Goal: Task Accomplishment & Management: Complete application form

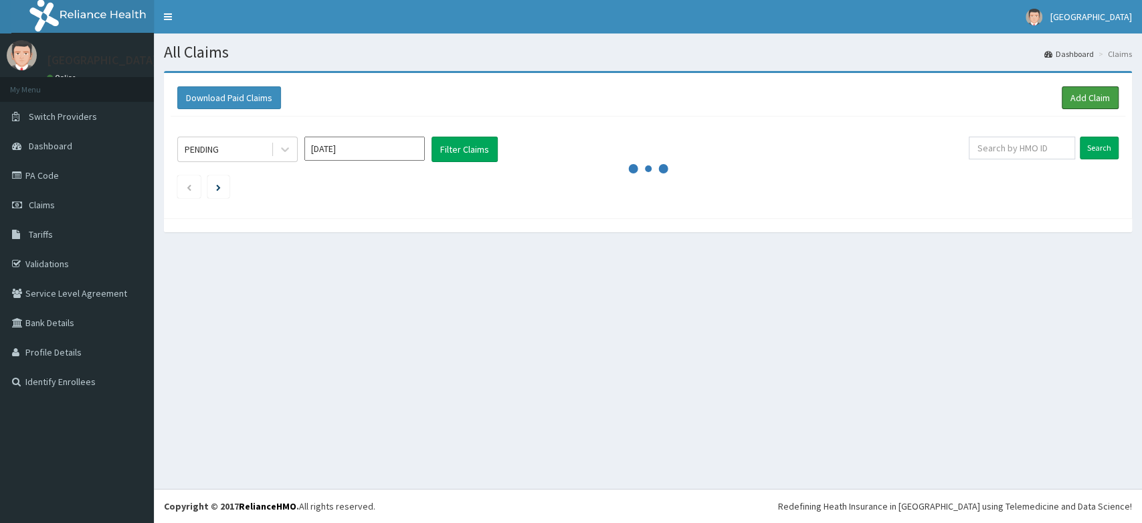
click at [1092, 100] on link "Add Claim" at bounding box center [1090, 97] width 57 height 23
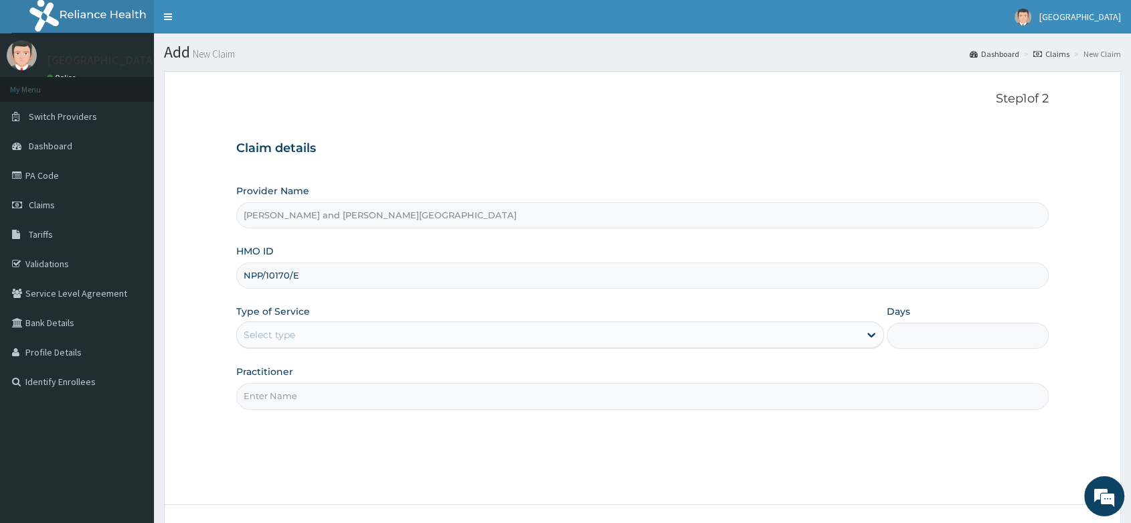
type input "NPP/10170/E"
click at [266, 333] on div "Select type" at bounding box center [270, 334] width 52 height 13
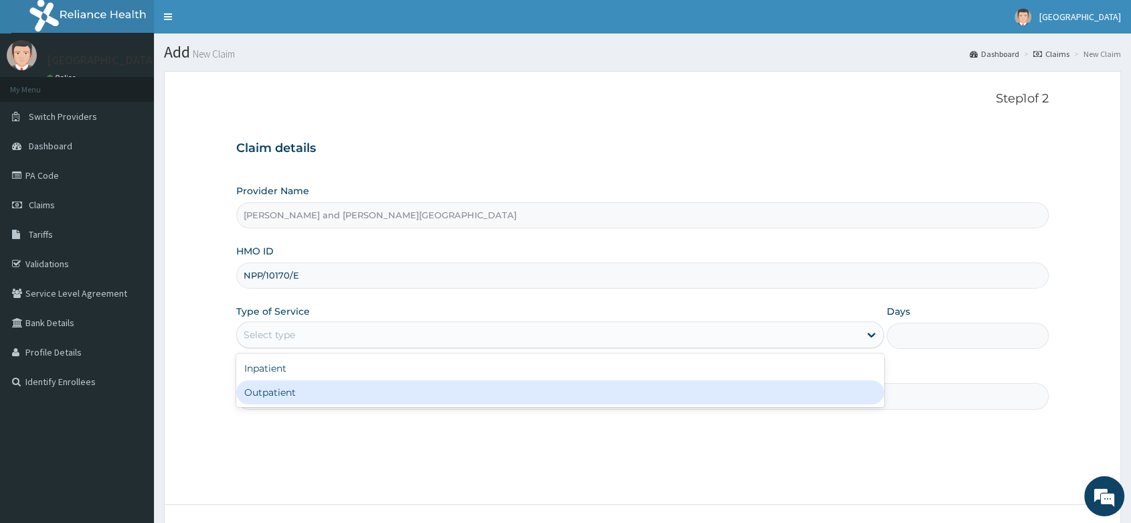
click at [301, 389] on div "Outpatient" at bounding box center [560, 392] width 648 height 24
type input "1"
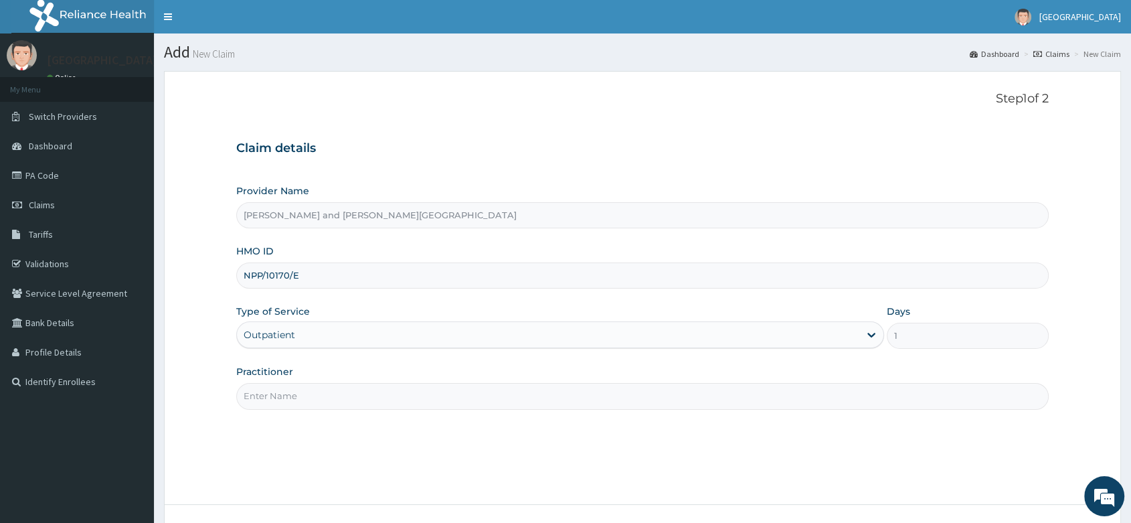
click at [289, 398] on input "Practitioner" at bounding box center [642, 396] width 812 height 26
type input "DR AGUYE AYUBA"
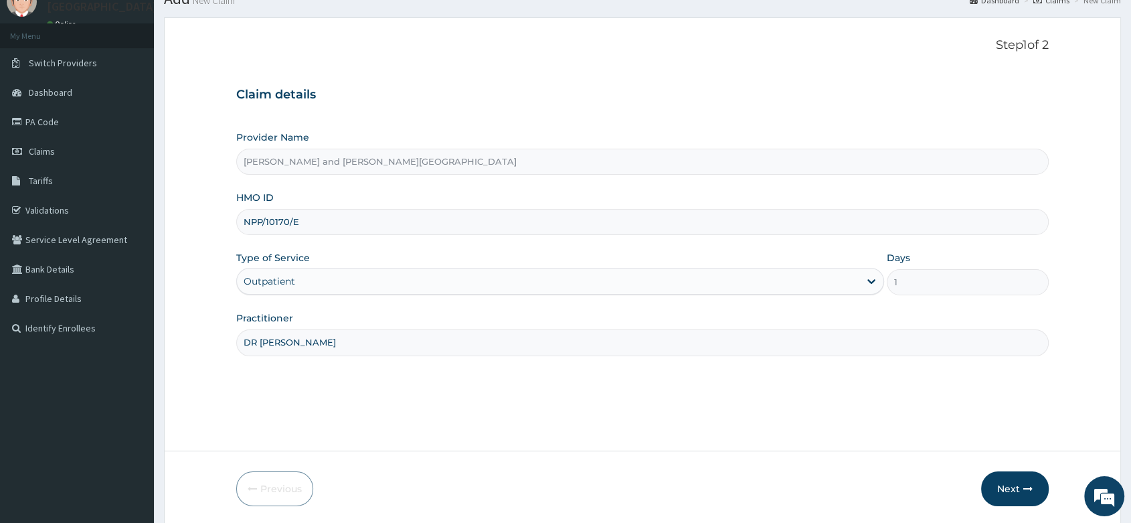
scroll to position [102, 0]
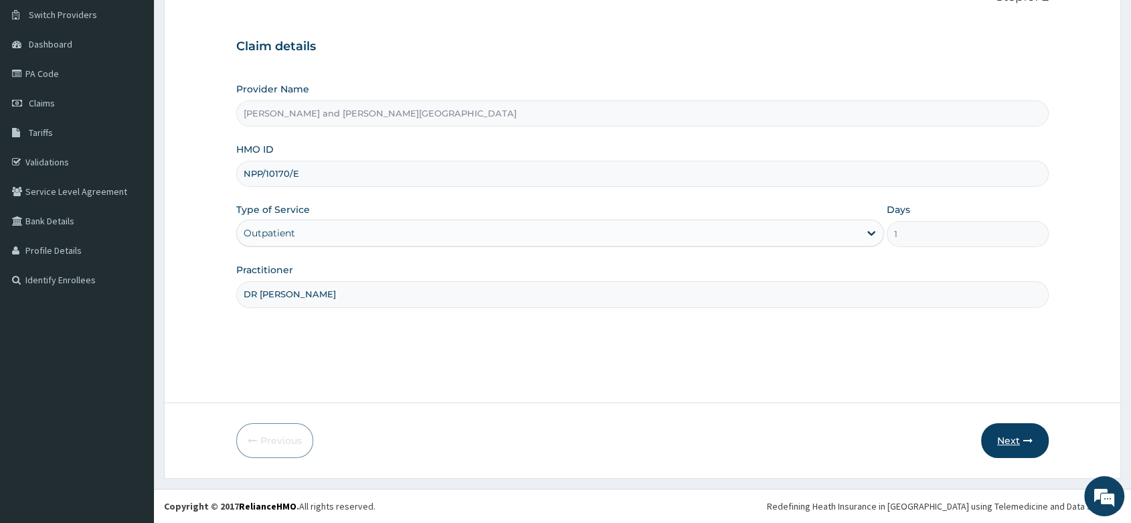
click at [1000, 446] on button "Next" at bounding box center [1015, 440] width 68 height 35
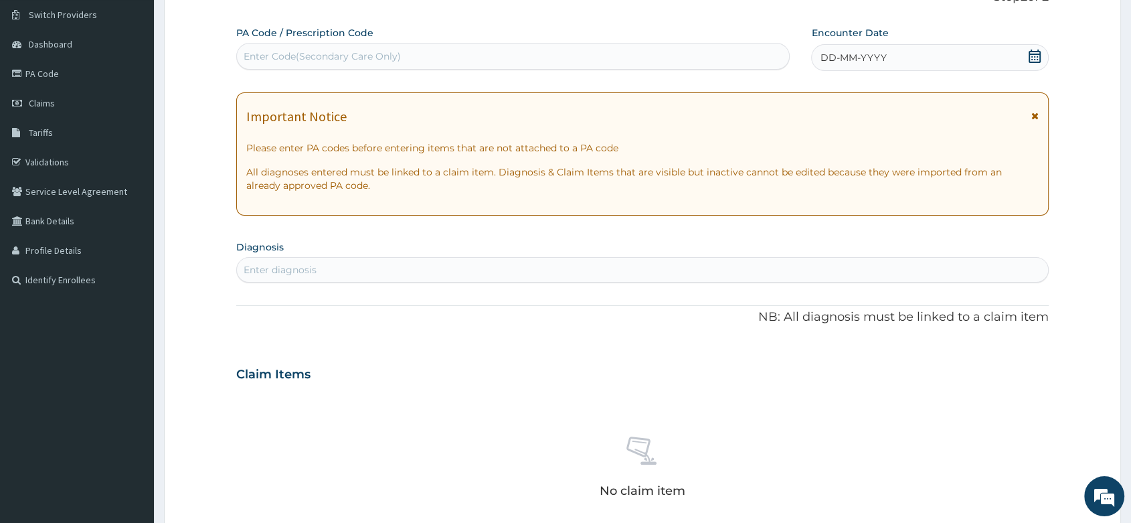
scroll to position [0, 0]
drag, startPoint x: 1033, startPoint y: 58, endPoint x: 1000, endPoint y: 68, distance: 35.1
click at [1029, 58] on icon at bounding box center [1034, 56] width 13 height 13
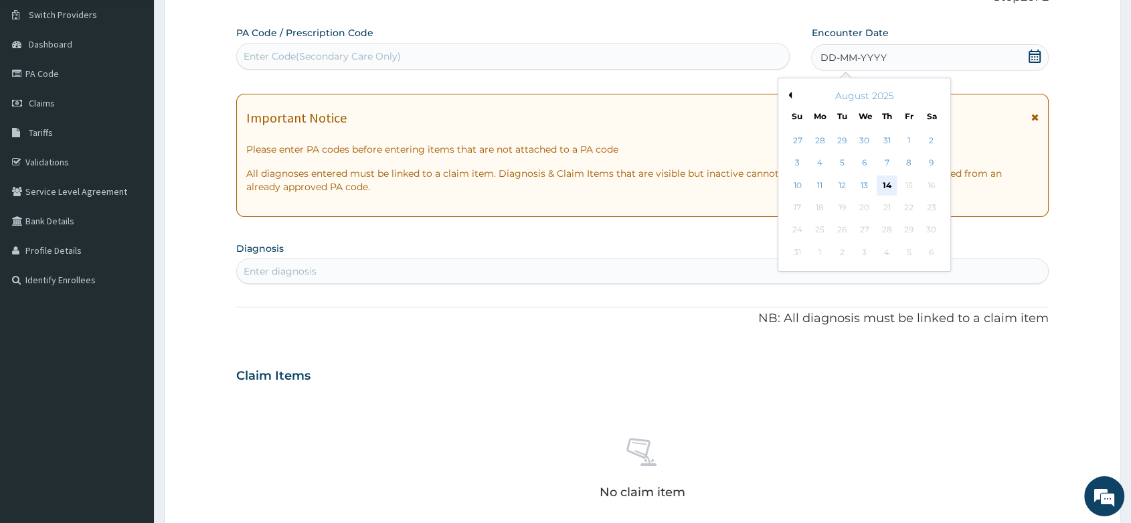
click at [885, 181] on div "14" at bounding box center [887, 185] width 20 height 20
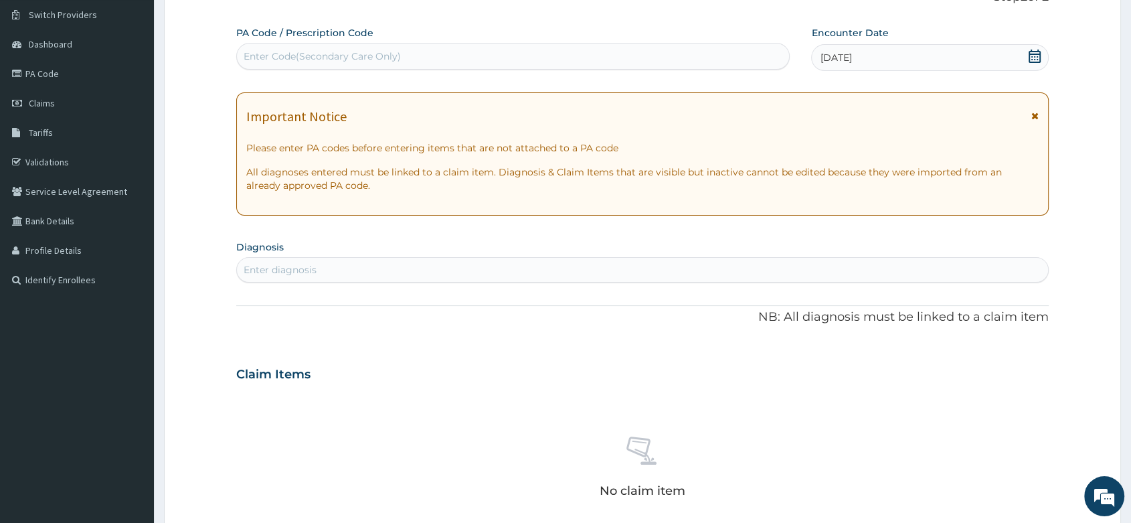
click at [274, 266] on div "Enter diagnosis" at bounding box center [280, 269] width 73 height 13
type input "MALA"
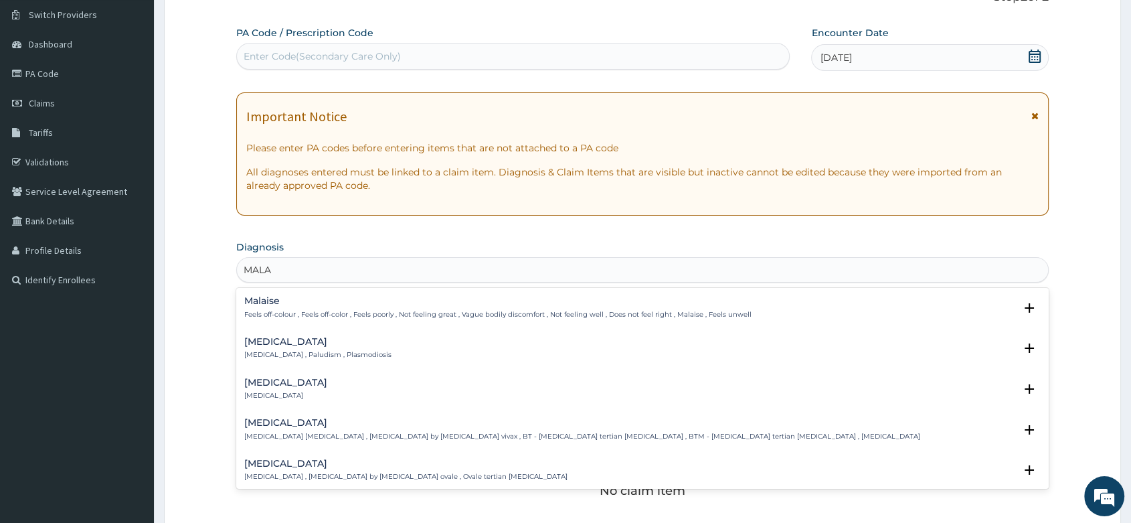
click at [296, 353] on p "[MEDICAL_DATA] , Paludism , Plasmodiosis" at bounding box center [317, 354] width 147 height 9
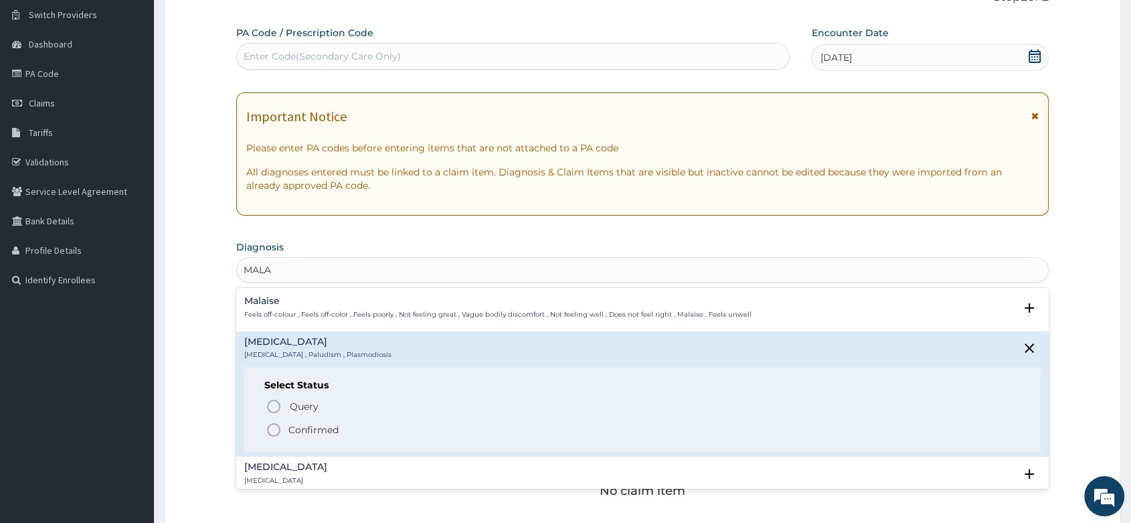
click at [270, 430] on icon "status option filled" at bounding box center [274, 430] width 16 height 16
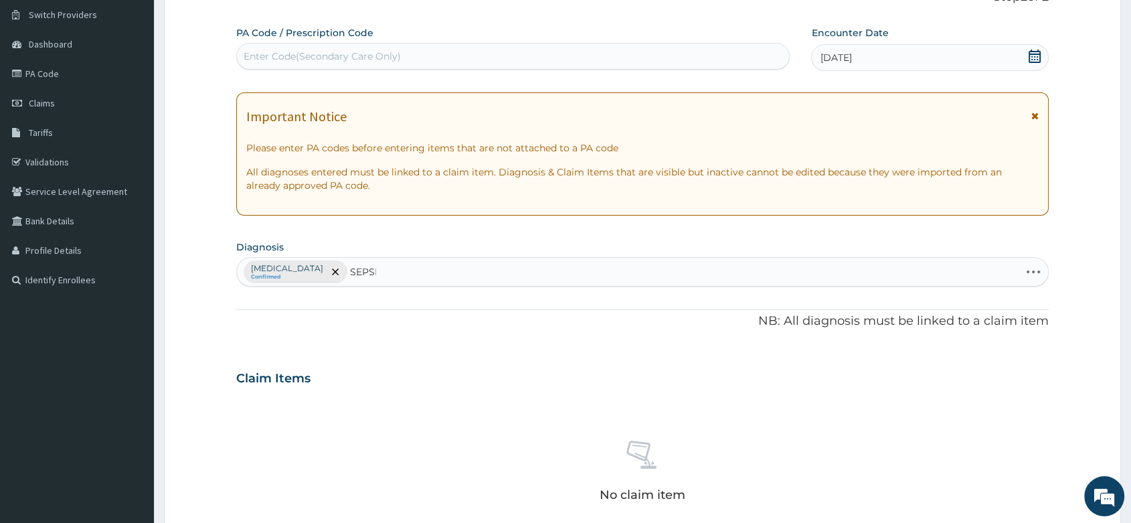
type input "[MEDICAL_DATA]"
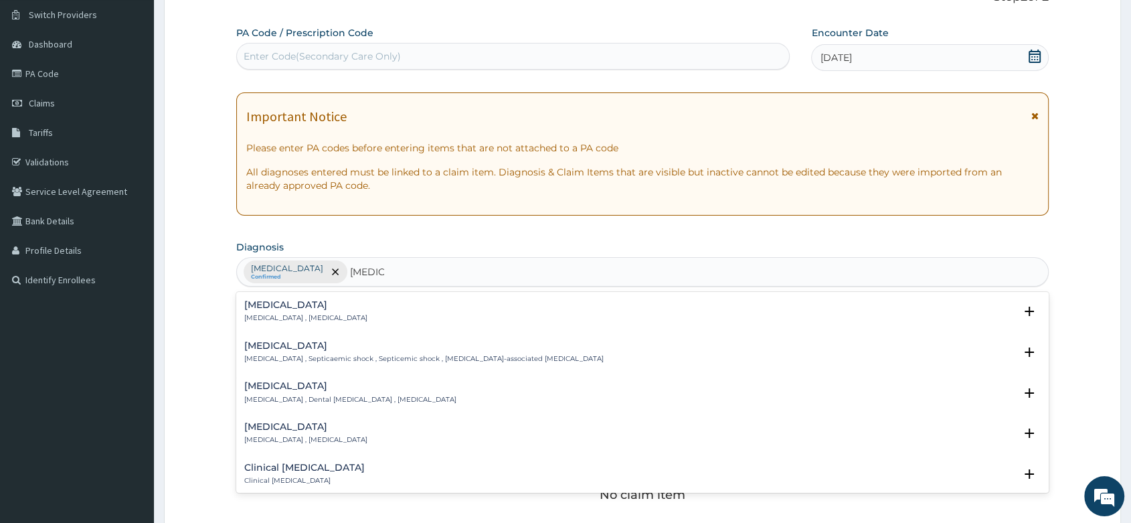
click at [251, 309] on h4 "[MEDICAL_DATA]" at bounding box center [305, 305] width 123 height 10
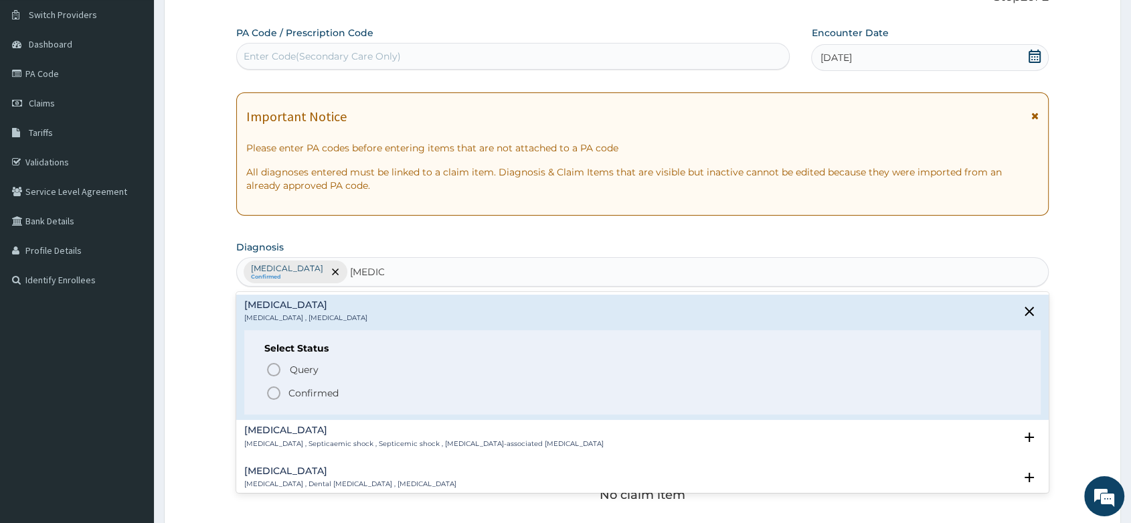
click at [278, 390] on icon "status option filled" at bounding box center [274, 393] width 16 height 16
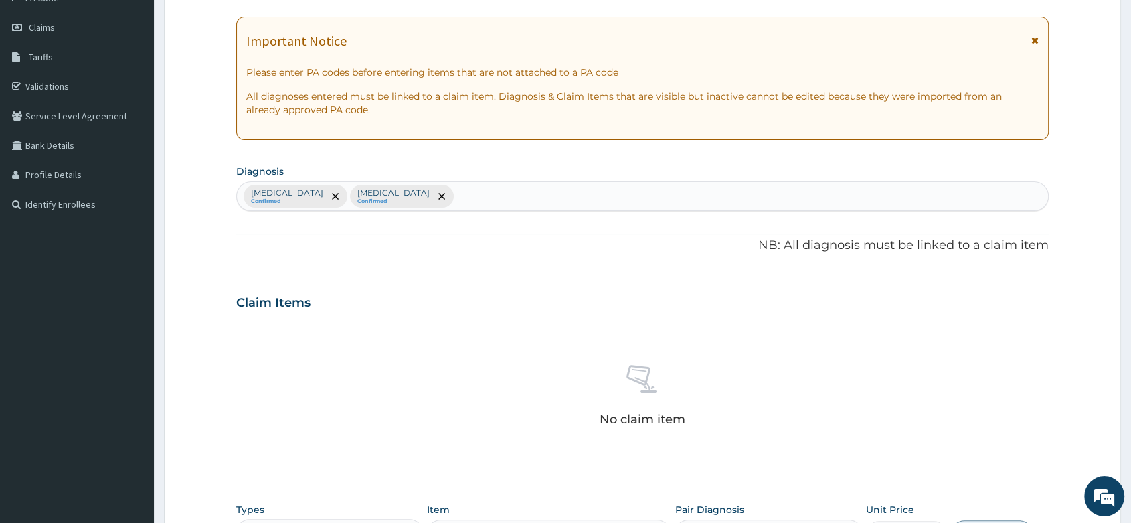
scroll to position [325, 0]
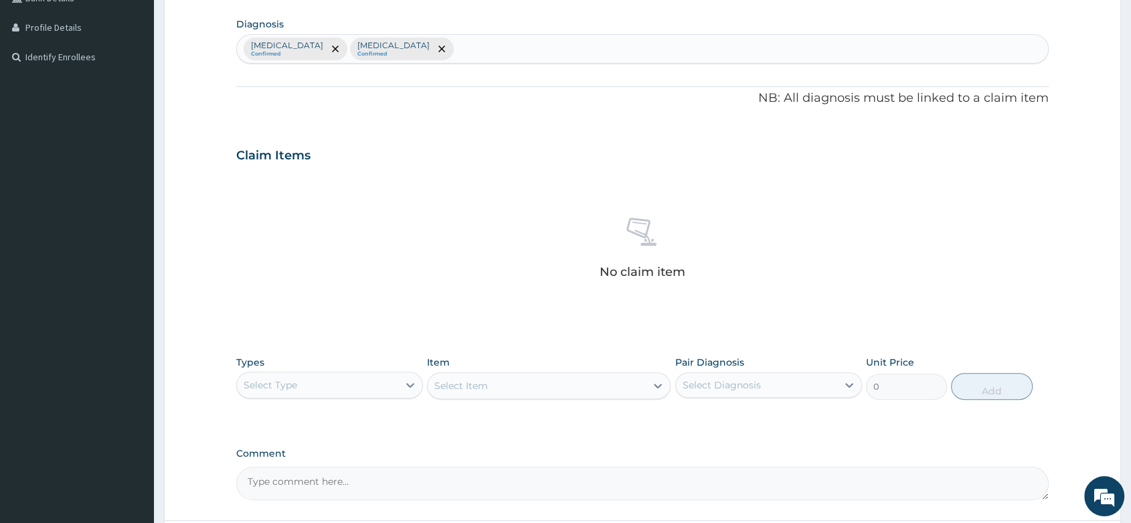
click at [335, 388] on div "Select Type" at bounding box center [317, 384] width 161 height 21
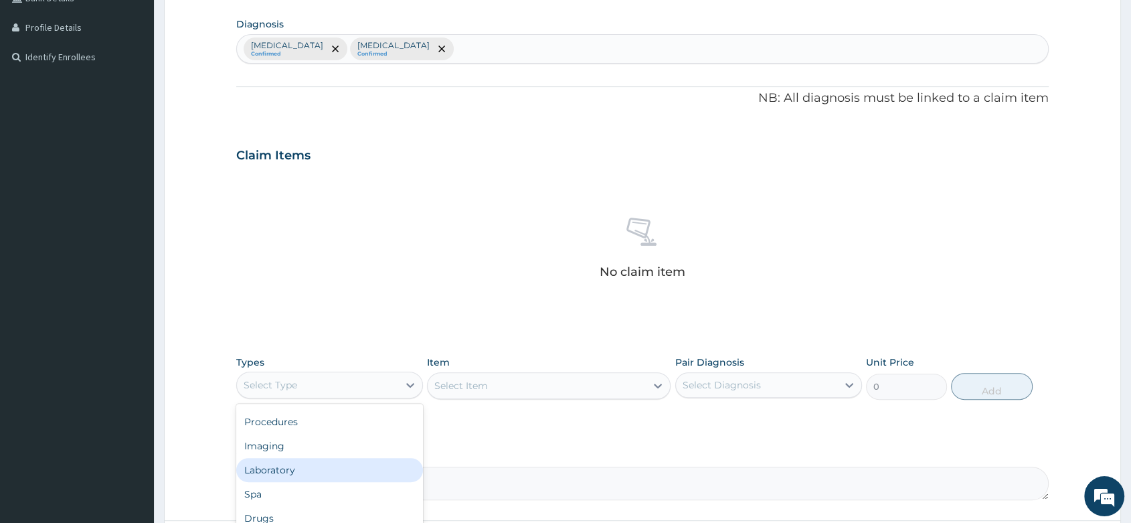
click at [281, 472] on div "Laboratory" at bounding box center [329, 470] width 187 height 24
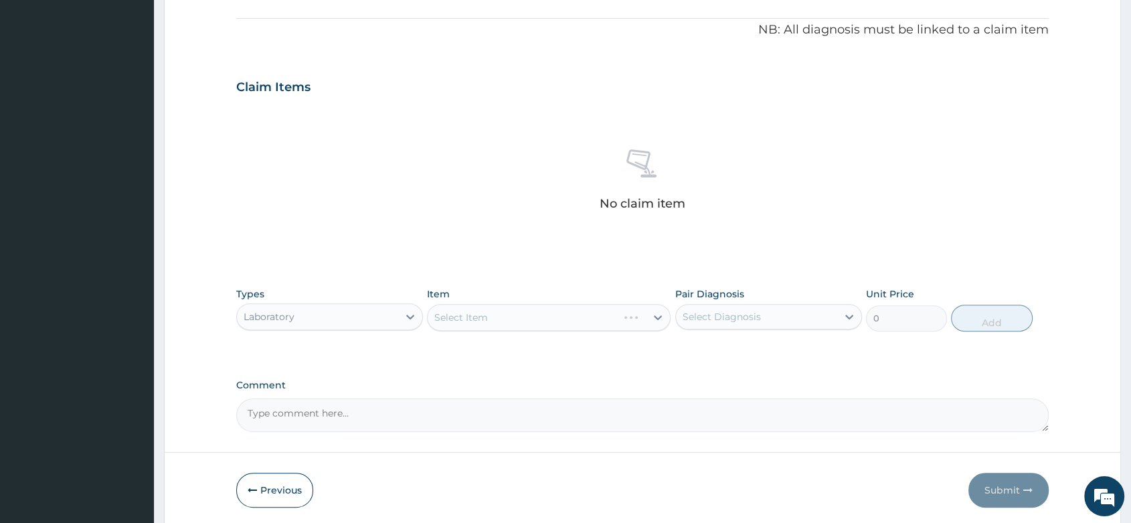
scroll to position [441, 0]
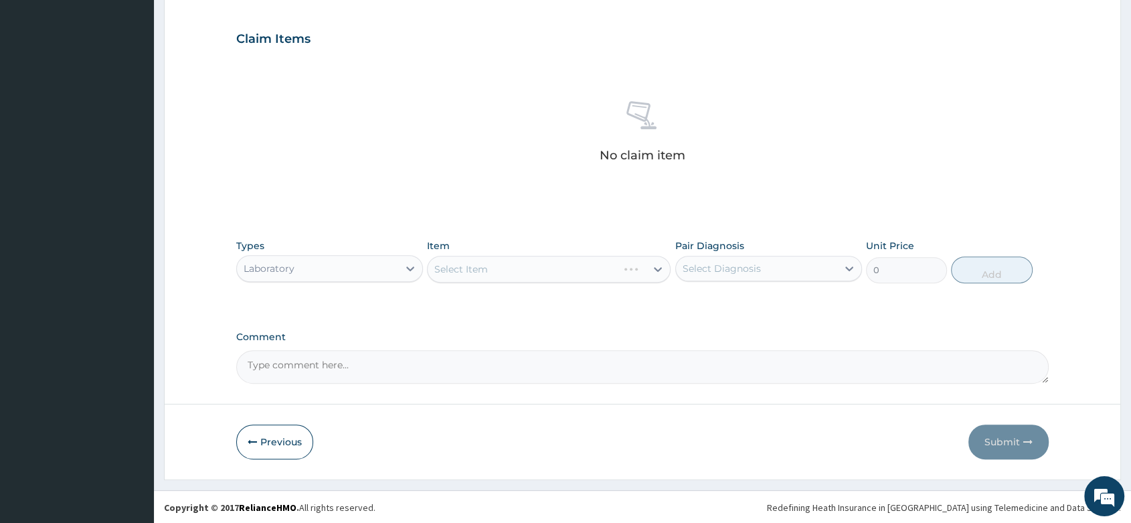
click at [471, 261] on div "Select Item" at bounding box center [549, 269] width 244 height 27
click at [498, 266] on div "Select Item" at bounding box center [549, 269] width 244 height 27
click at [489, 269] on div "Select Item" at bounding box center [549, 269] width 244 height 27
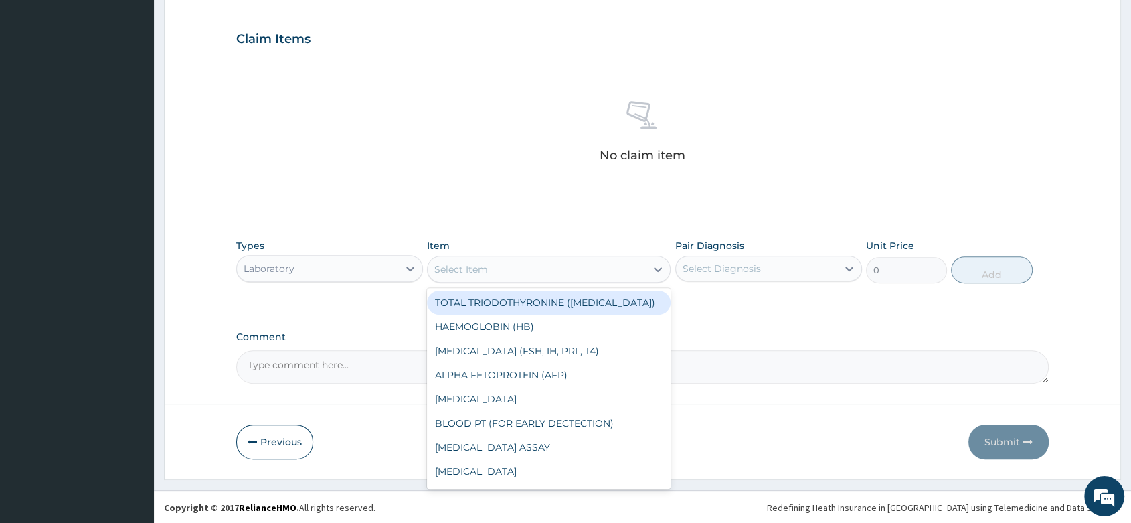
click at [499, 270] on div "Select Item" at bounding box center [537, 268] width 218 height 21
type input "MP"
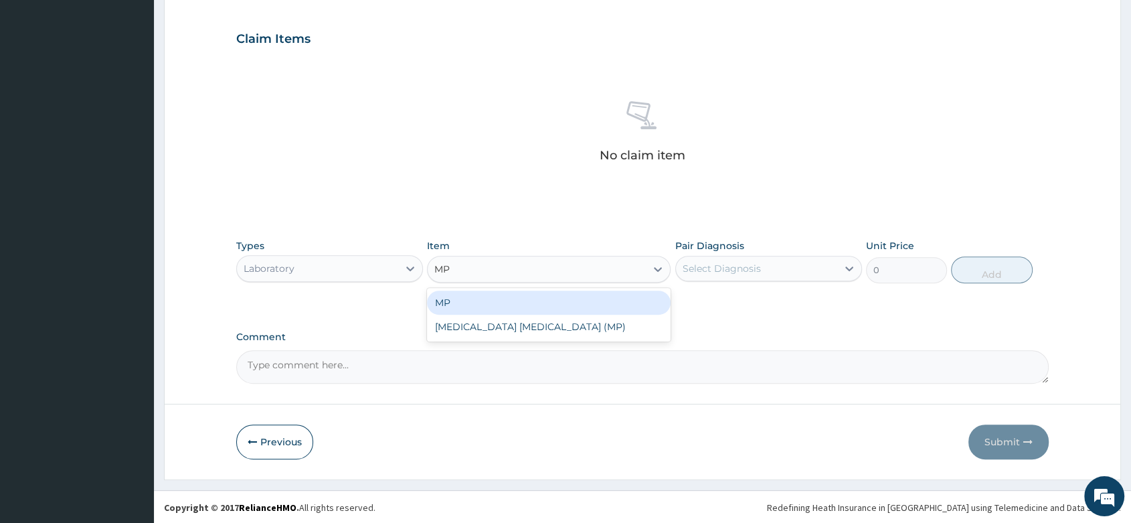
click at [544, 310] on div "MP" at bounding box center [549, 302] width 244 height 24
type input "1000"
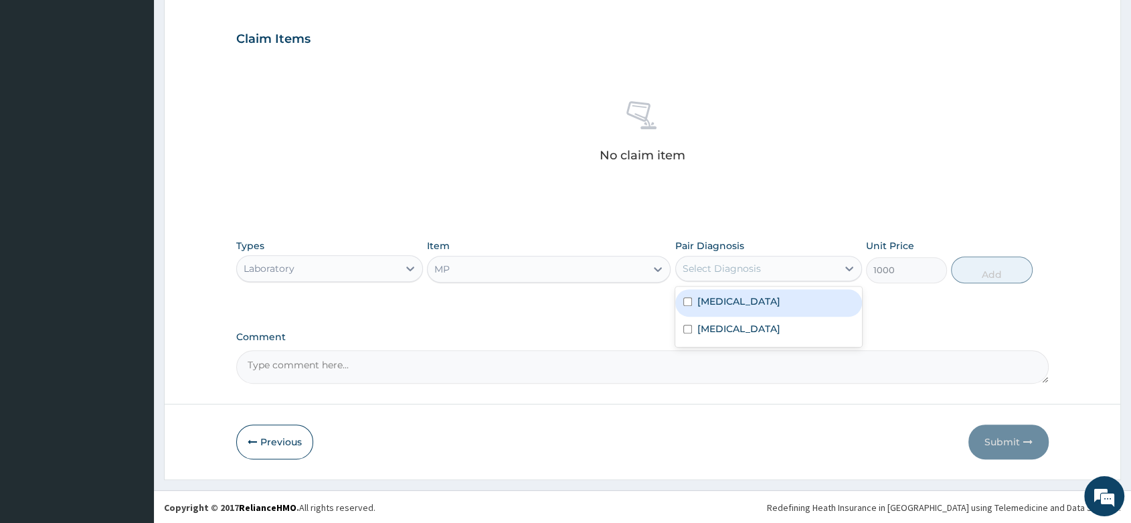
click at [762, 258] on div "Select Diagnosis" at bounding box center [756, 268] width 161 height 21
click at [752, 302] on div "Malaria" at bounding box center [768, 302] width 187 height 27
checkbox input "true"
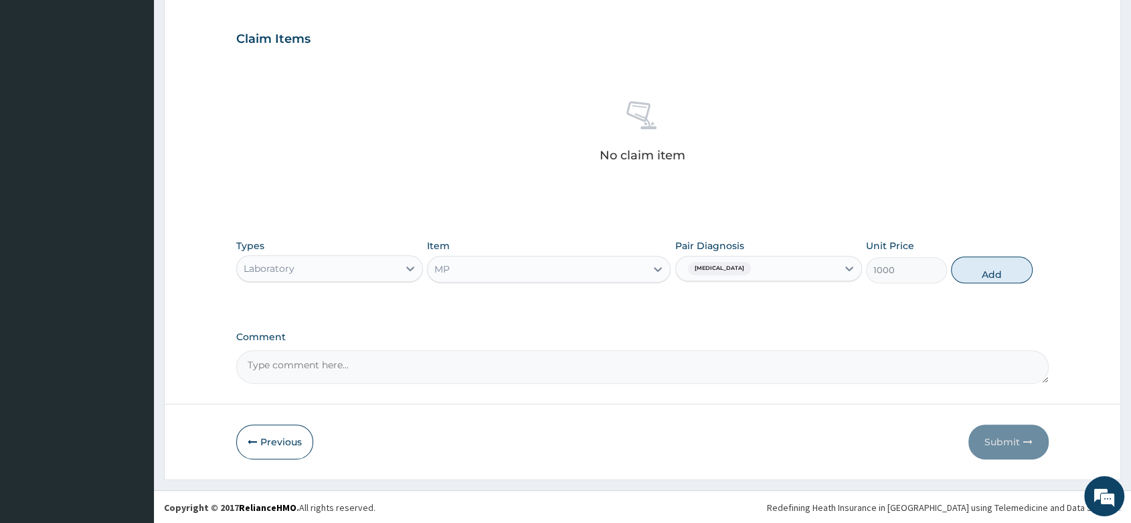
drag, startPoint x: 1004, startPoint y: 270, endPoint x: 707, endPoint y: 296, distance: 298.9
click at [1003, 270] on button "Add" at bounding box center [991, 269] width 81 height 27
type input "0"
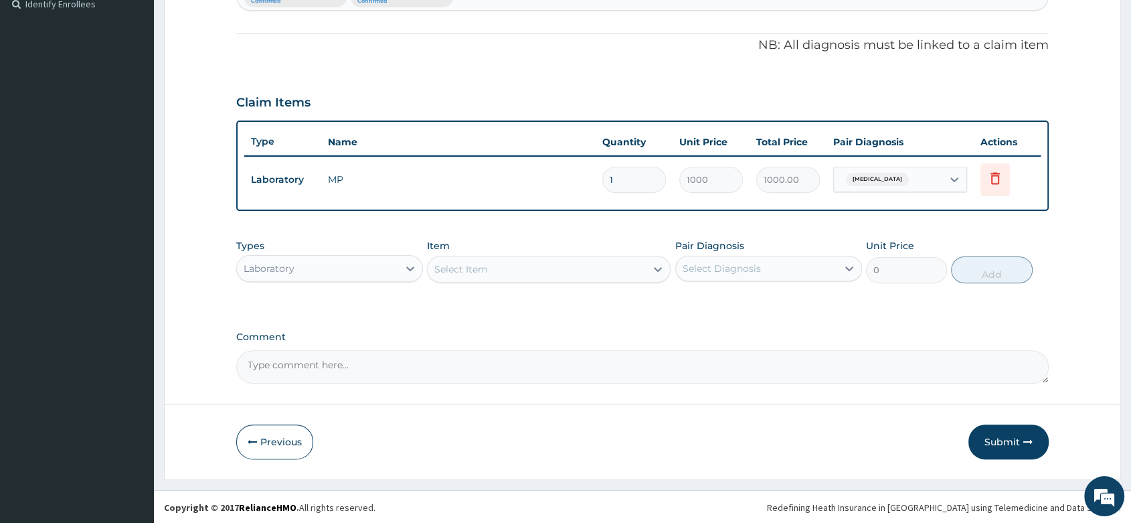
drag, startPoint x: 538, startPoint y: 288, endPoint x: 531, endPoint y: 284, distance: 8.2
click at [537, 288] on div "Types Laboratory Item Select Item Pair Diagnosis Select Diagnosis Unit Price 0 …" at bounding box center [642, 271] width 812 height 78
click at [476, 258] on div "Select Item" at bounding box center [537, 268] width 218 height 21
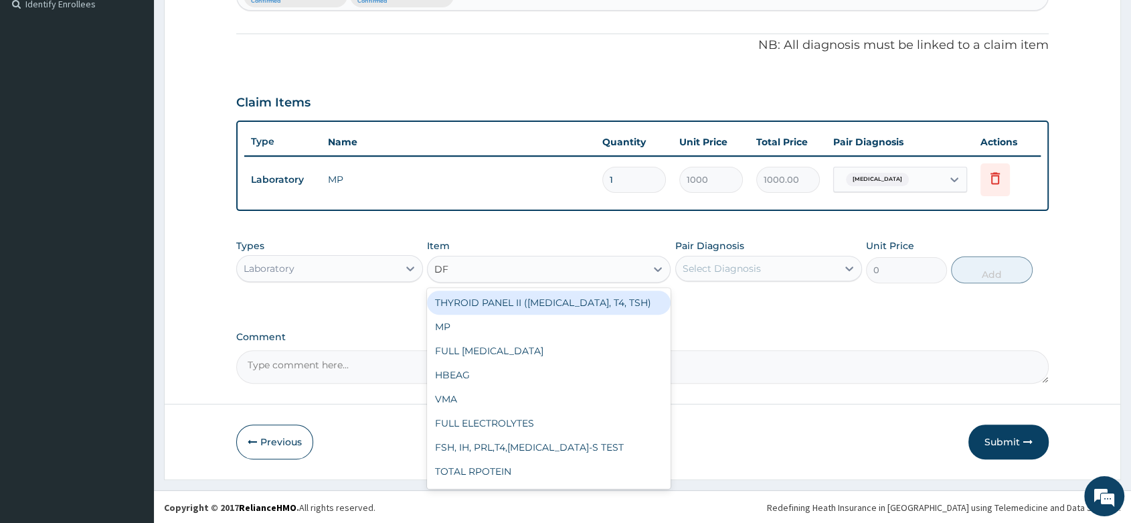
type input "D"
type input "FBC"
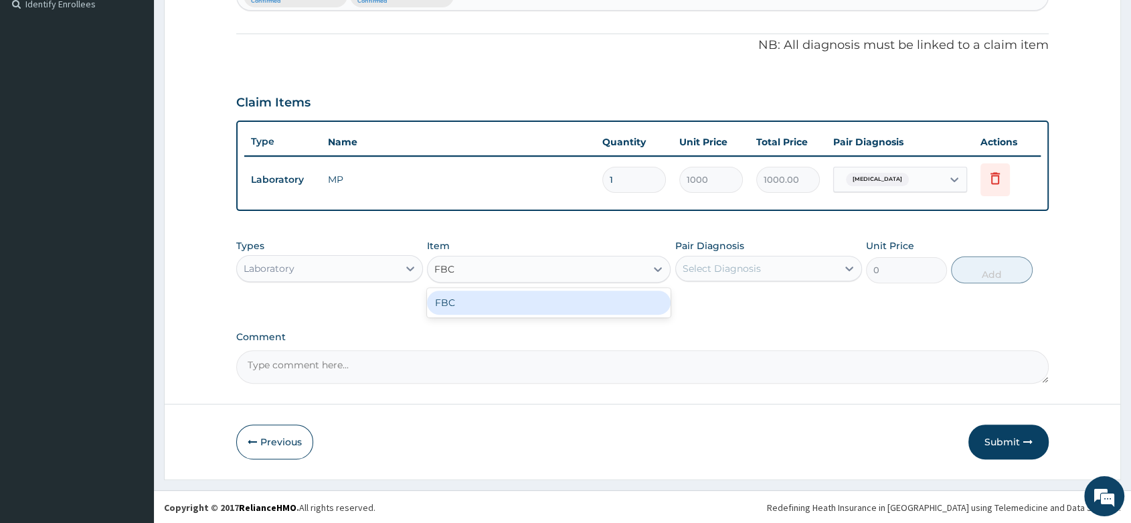
click at [459, 298] on div "FBC" at bounding box center [549, 302] width 244 height 24
type input "2000"
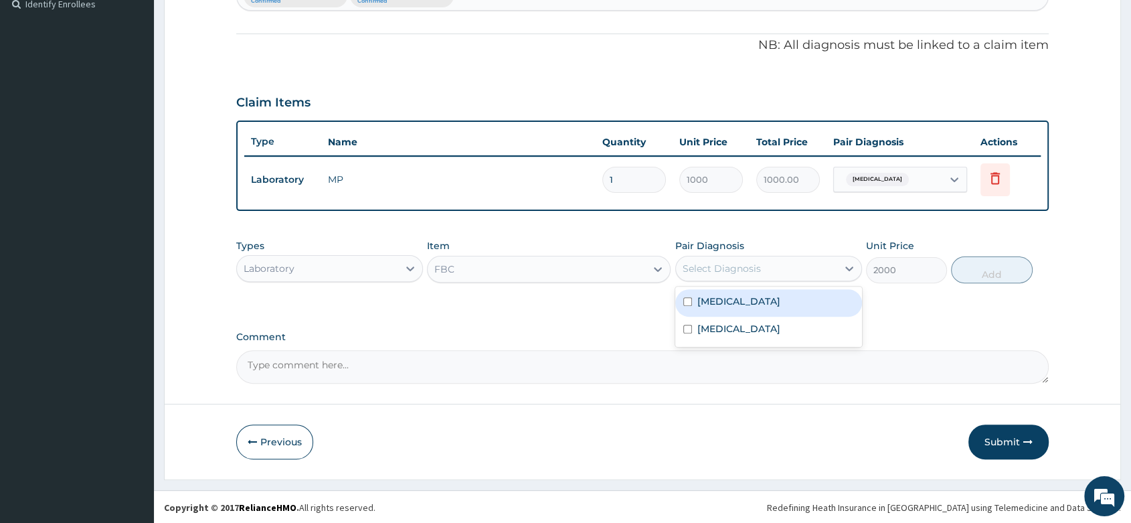
click at [772, 266] on div "Select Diagnosis" at bounding box center [756, 268] width 161 height 21
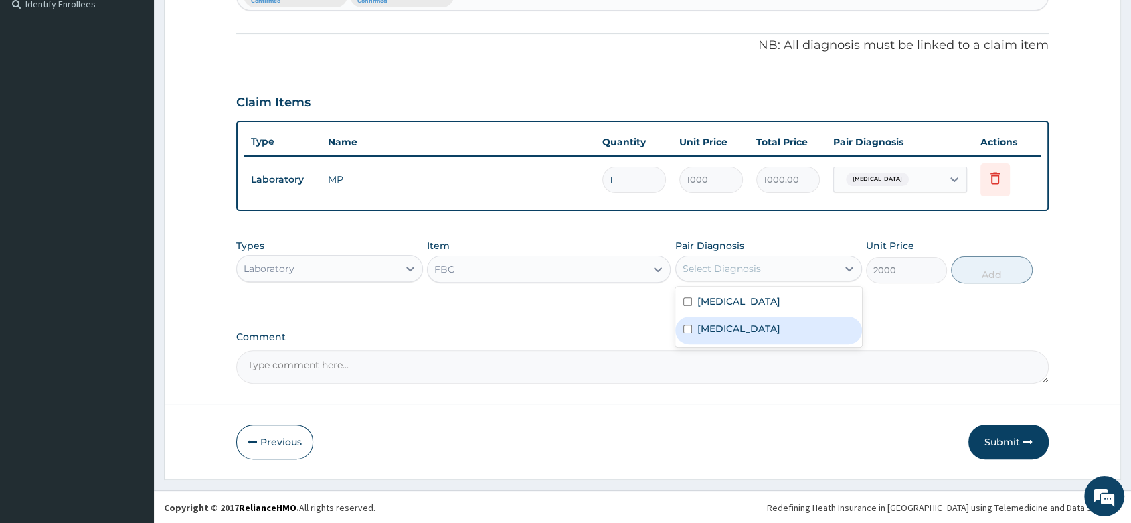
click at [721, 335] on div "Sepsis" at bounding box center [768, 330] width 187 height 27
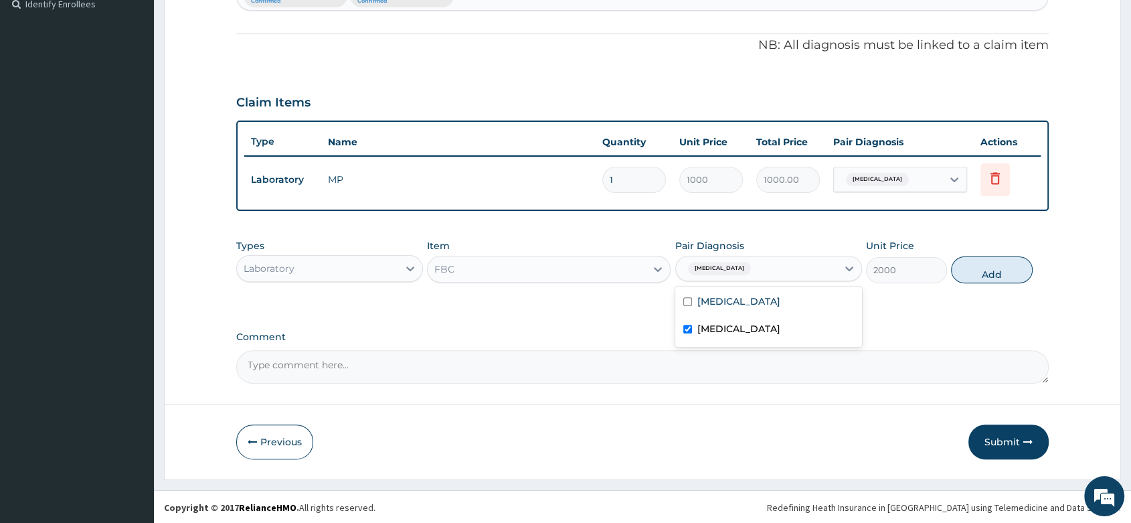
checkbox input "true"
click at [990, 261] on button "Add" at bounding box center [991, 269] width 81 height 27
type input "0"
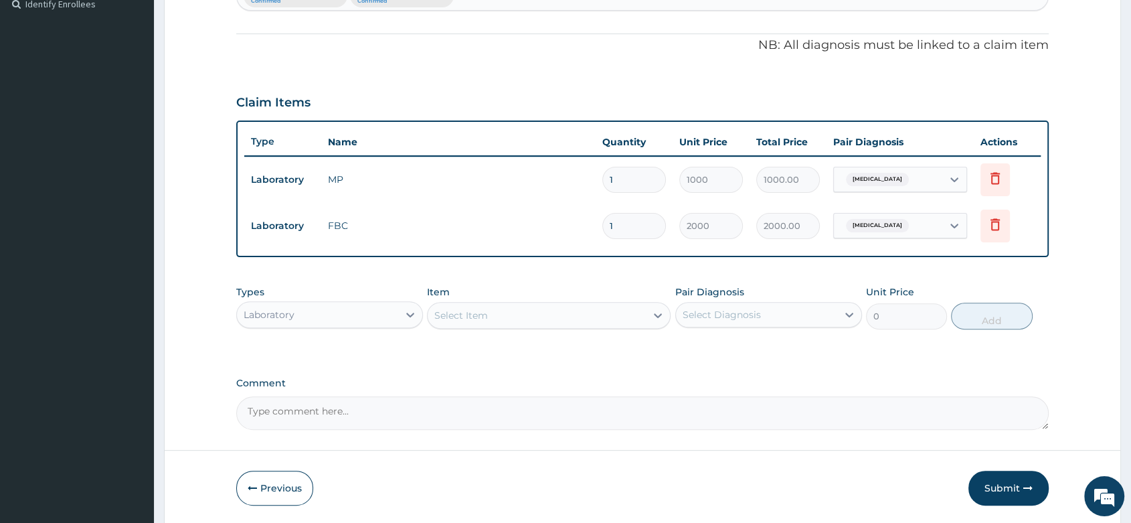
click at [249, 321] on div "Laboratory" at bounding box center [317, 314] width 161 height 21
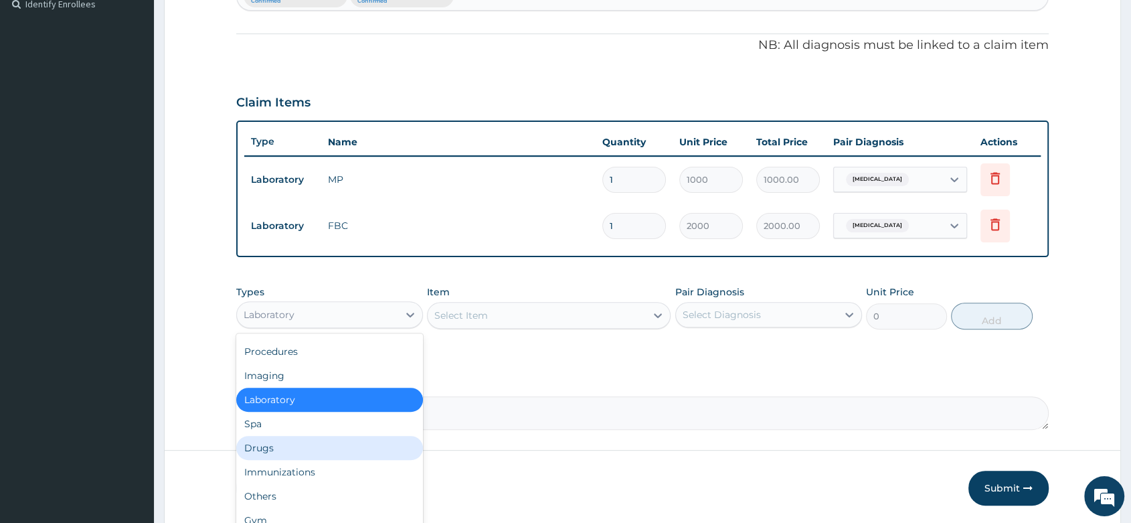
scroll to position [0, 0]
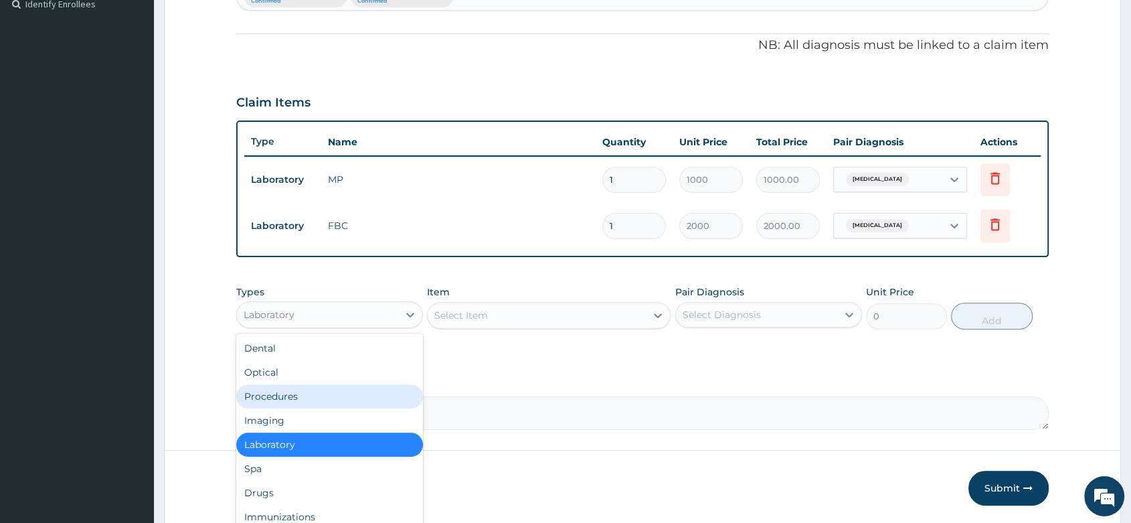
click at [302, 398] on div "Procedures" at bounding box center [329, 396] width 187 height 24
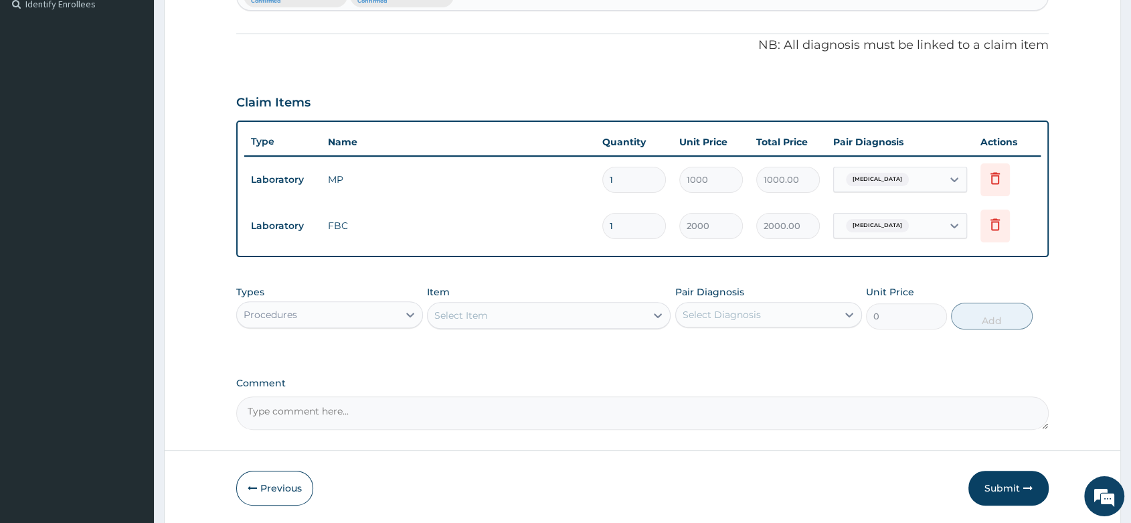
click at [476, 315] on div "Select Item" at bounding box center [461, 315] width 54 height 13
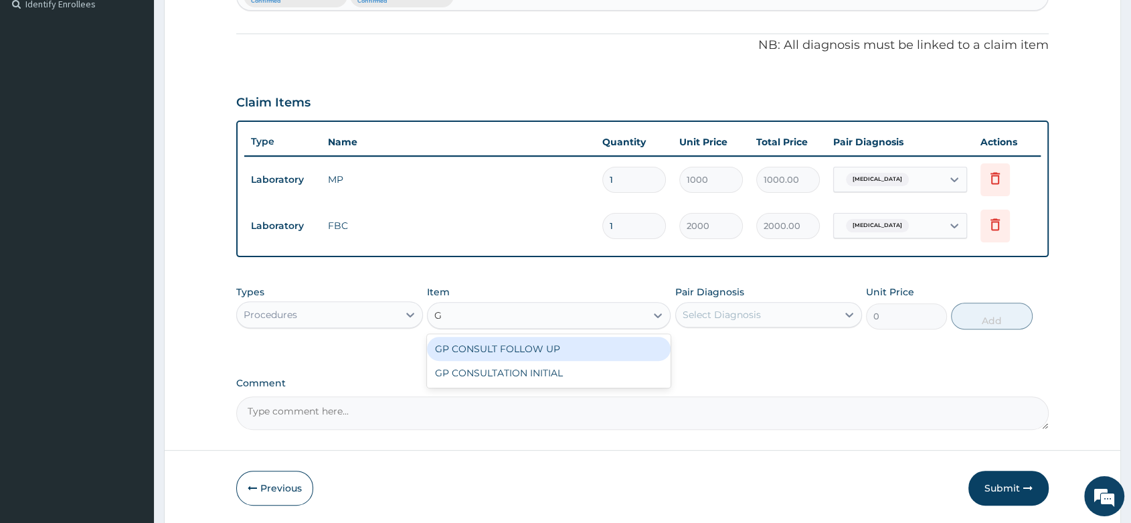
type input "GP"
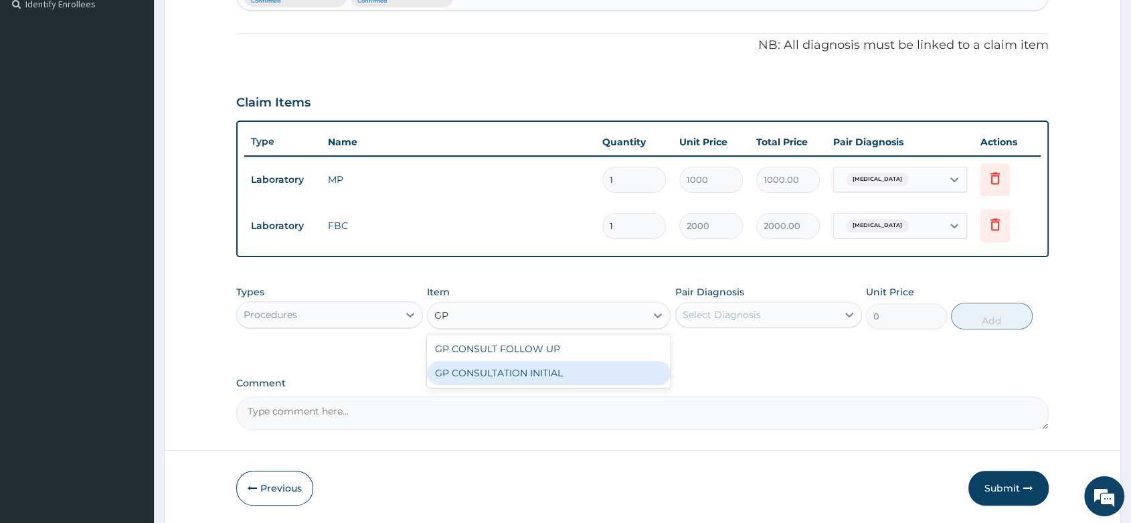
drag, startPoint x: 530, startPoint y: 375, endPoint x: 758, endPoint y: 315, distance: 235.8
click at [531, 375] on div "GP CONSULTATION INITIAL" at bounding box center [549, 373] width 244 height 24
type input "2000"
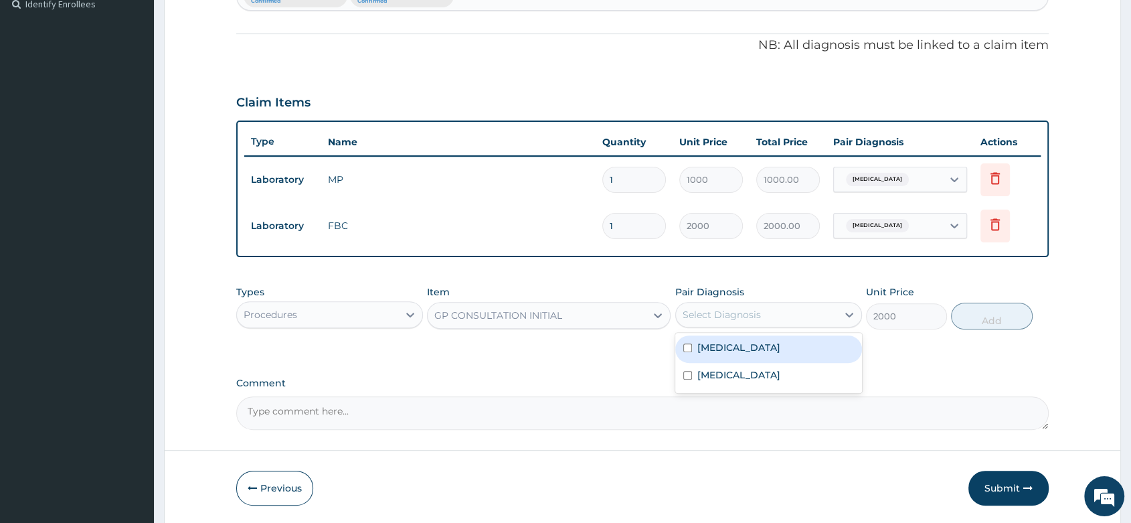
click at [774, 306] on div "Select Diagnosis" at bounding box center [756, 314] width 161 height 21
click at [766, 348] on div "Malaria" at bounding box center [768, 348] width 187 height 27
checkbox input "true"
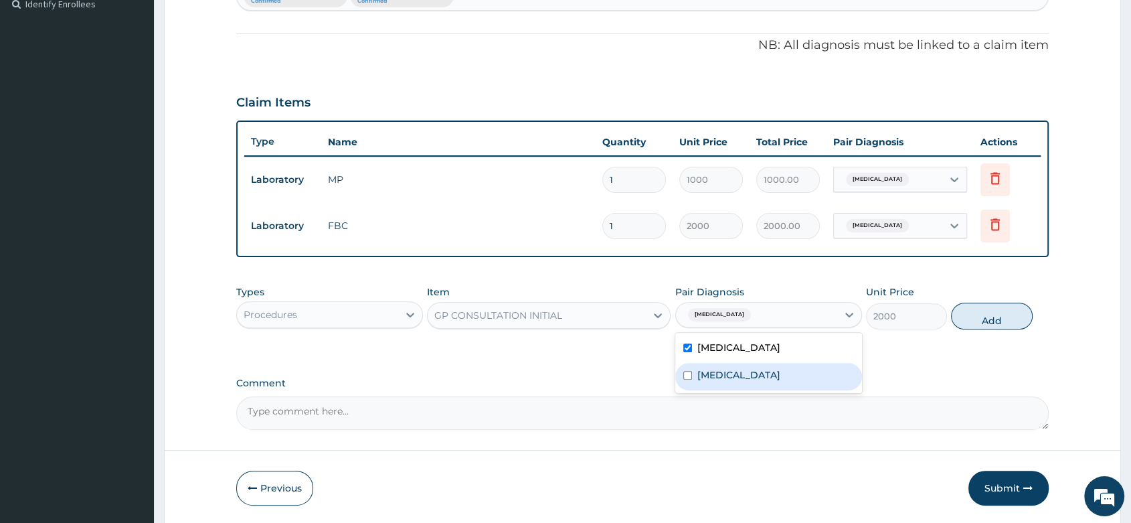
drag, startPoint x: 750, startPoint y: 373, endPoint x: 948, endPoint y: 358, distance: 198.7
click at [752, 373] on div "Sepsis" at bounding box center [768, 376] width 187 height 27
checkbox input "true"
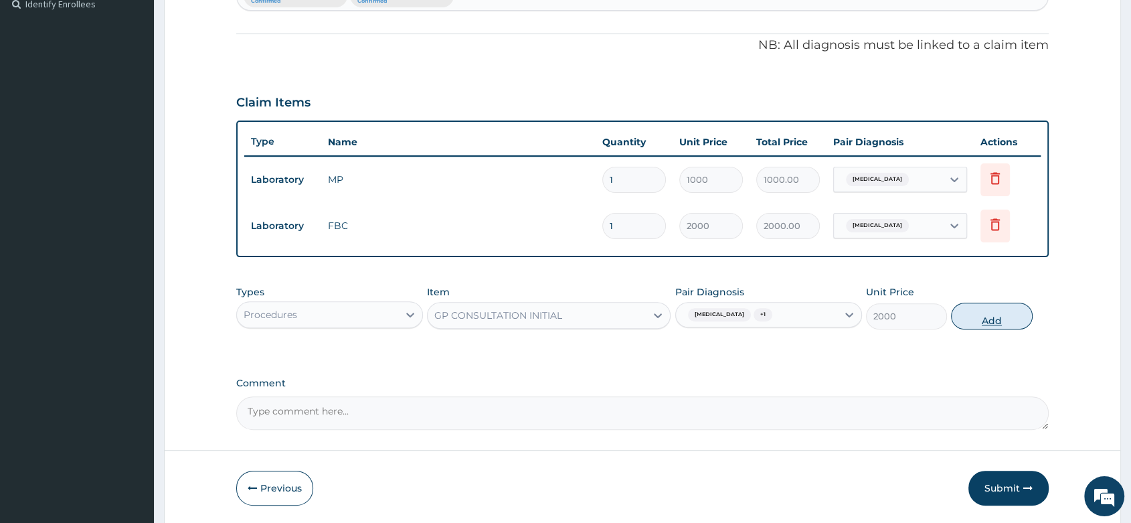
click at [974, 325] on button "Add" at bounding box center [991, 315] width 81 height 27
type input "0"
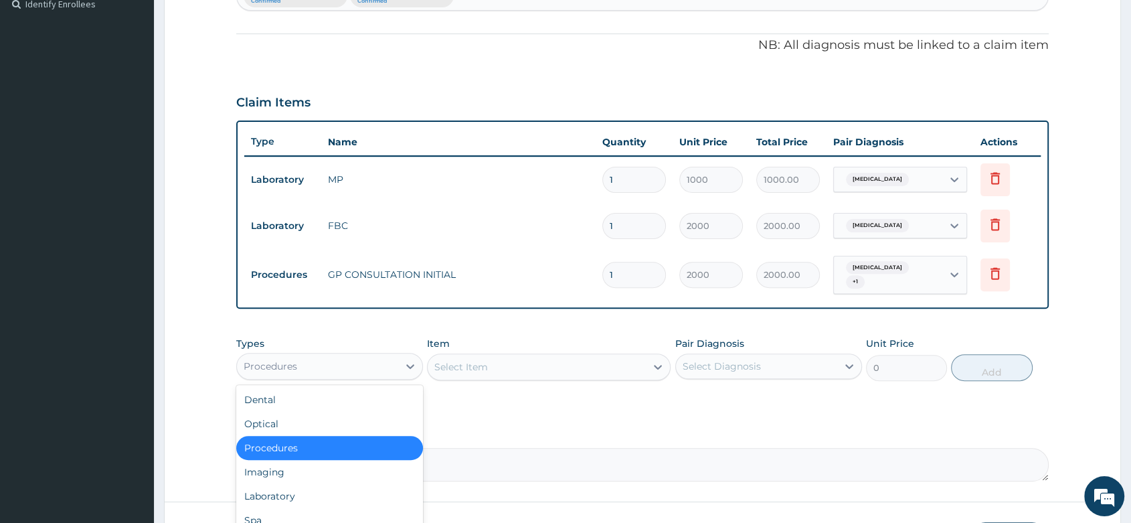
click at [371, 355] on div "Procedures" at bounding box center [317, 365] width 161 height 21
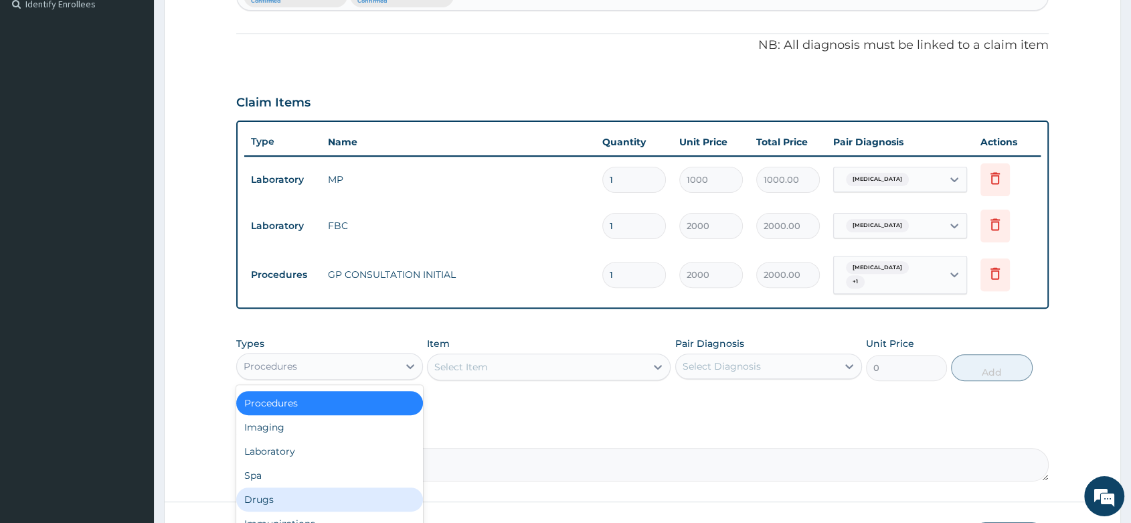
click at [254, 488] on div "Drugs" at bounding box center [329, 499] width 187 height 24
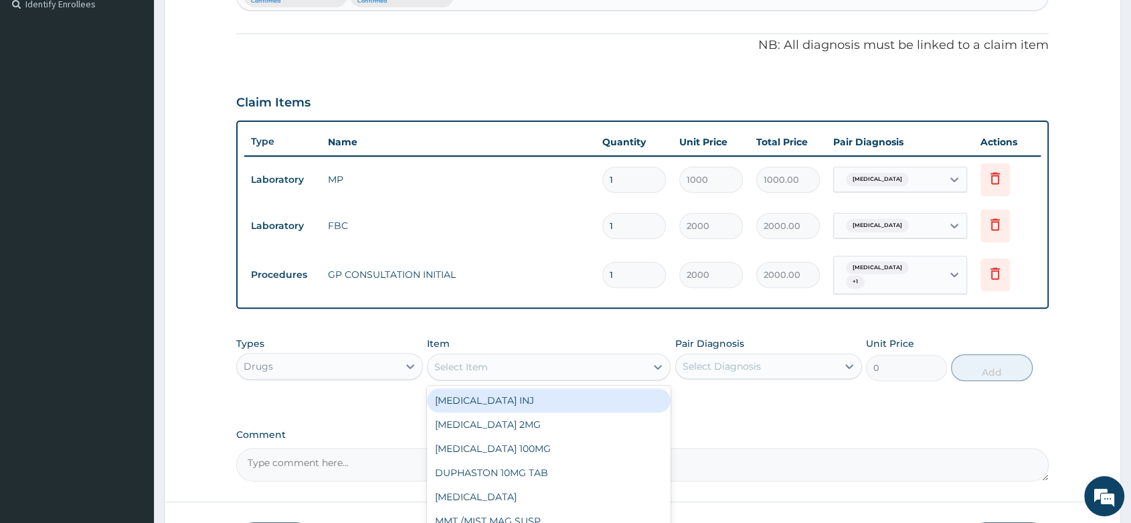
click at [470, 361] on div "Select Item" at bounding box center [461, 366] width 54 height 13
type input "DICLO"
click at [504, 399] on div "DICLOFENAC INJ 75MG" at bounding box center [549, 400] width 244 height 24
type input "200"
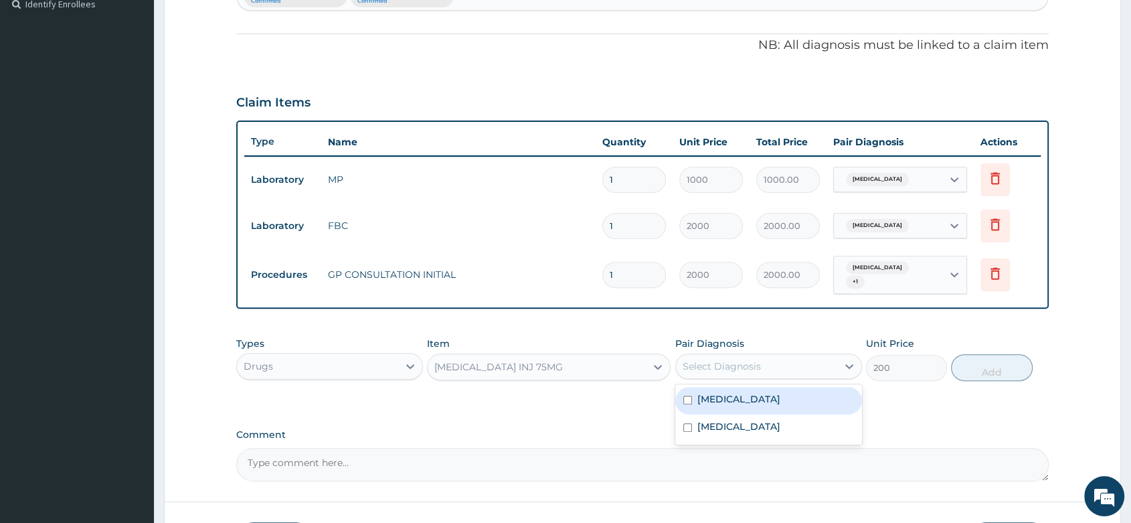
click at [750, 359] on div "Select Diagnosis" at bounding box center [722, 365] width 78 height 13
click at [724, 393] on label "Malaria" at bounding box center [738, 398] width 83 height 13
checkbox input "true"
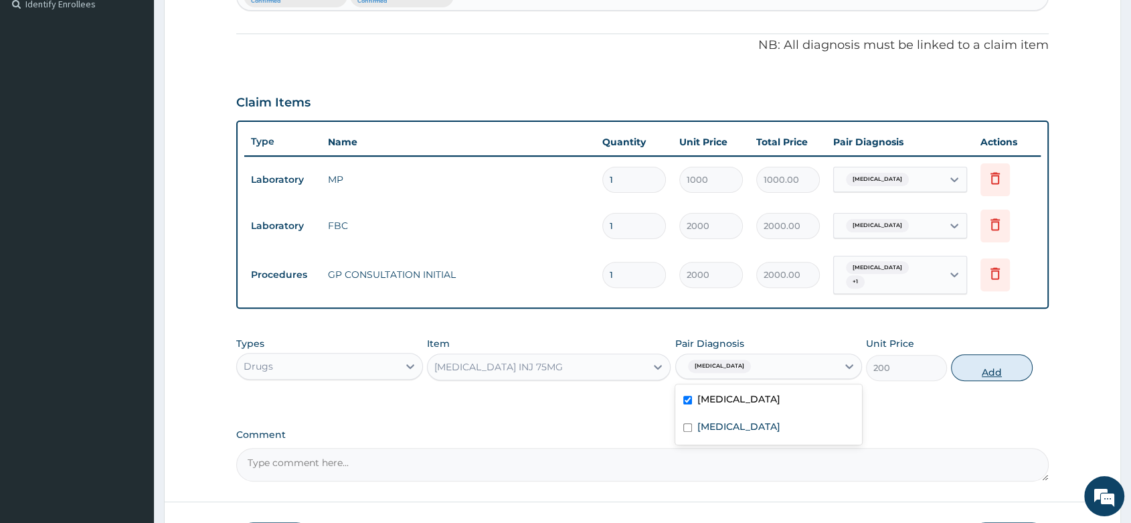
click at [994, 354] on button "Add" at bounding box center [991, 367] width 81 height 27
type input "0"
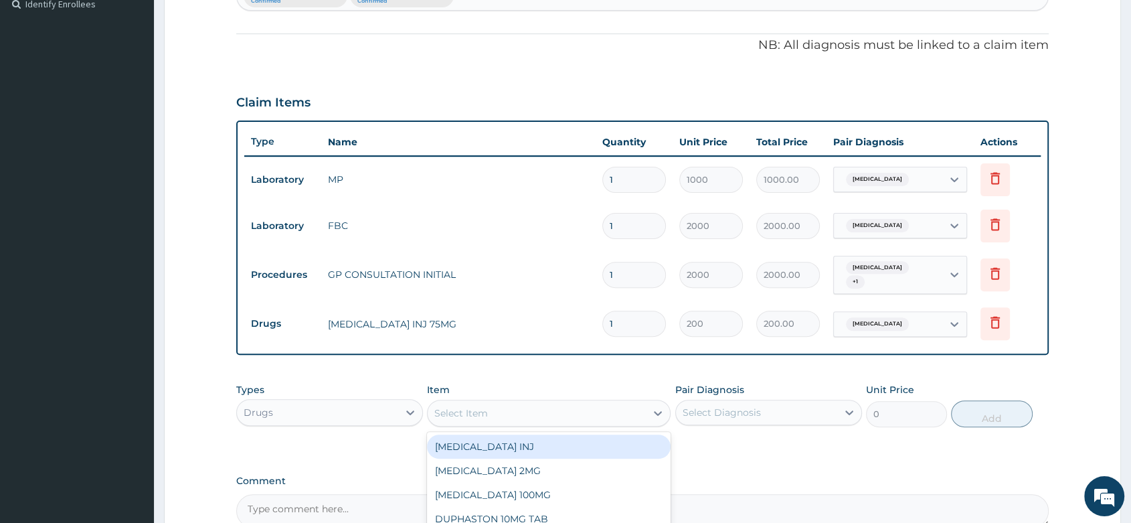
click at [493, 402] on div "Select Item" at bounding box center [537, 412] width 218 height 21
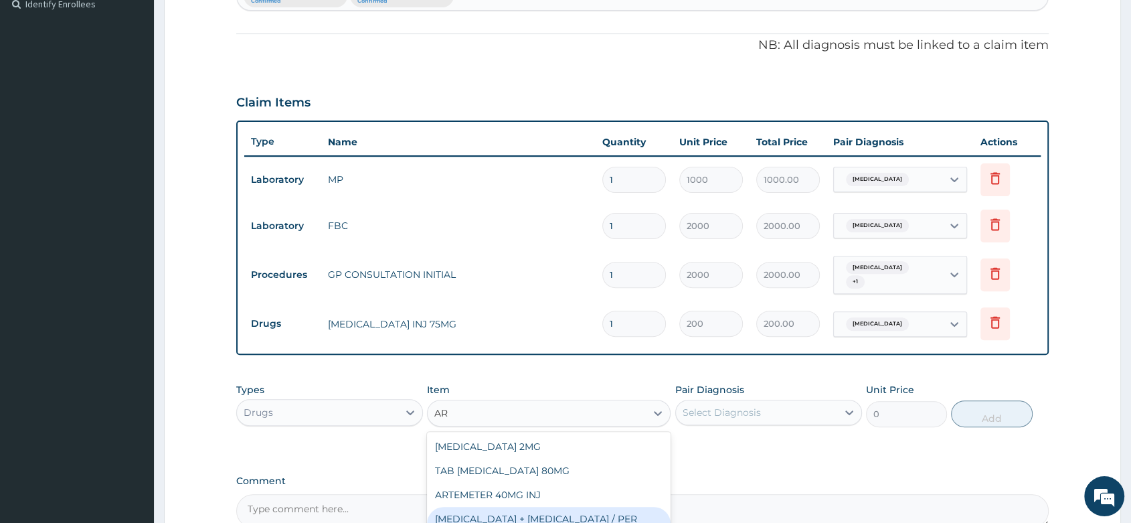
type input "ART"
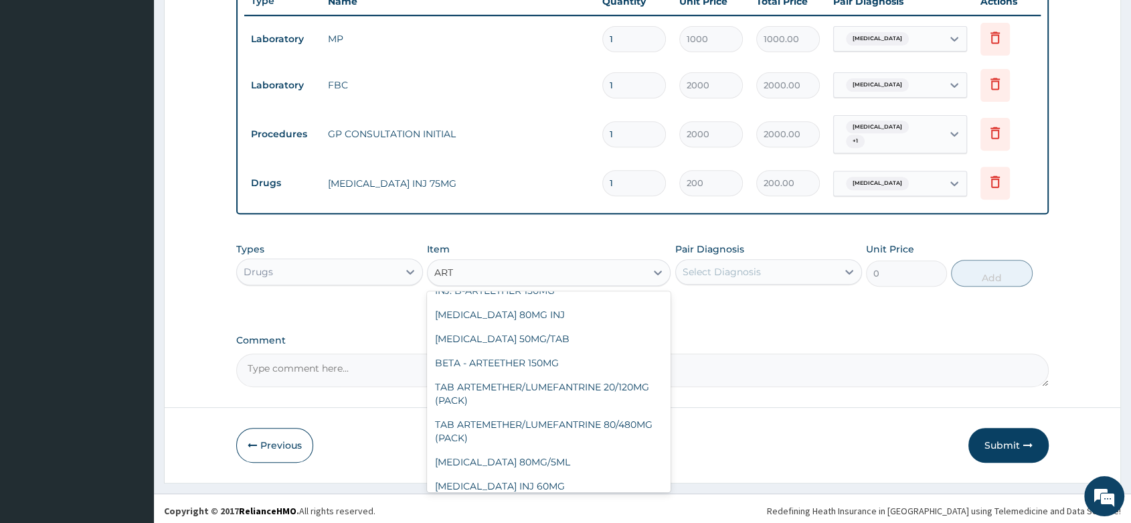
scroll to position [149, 0]
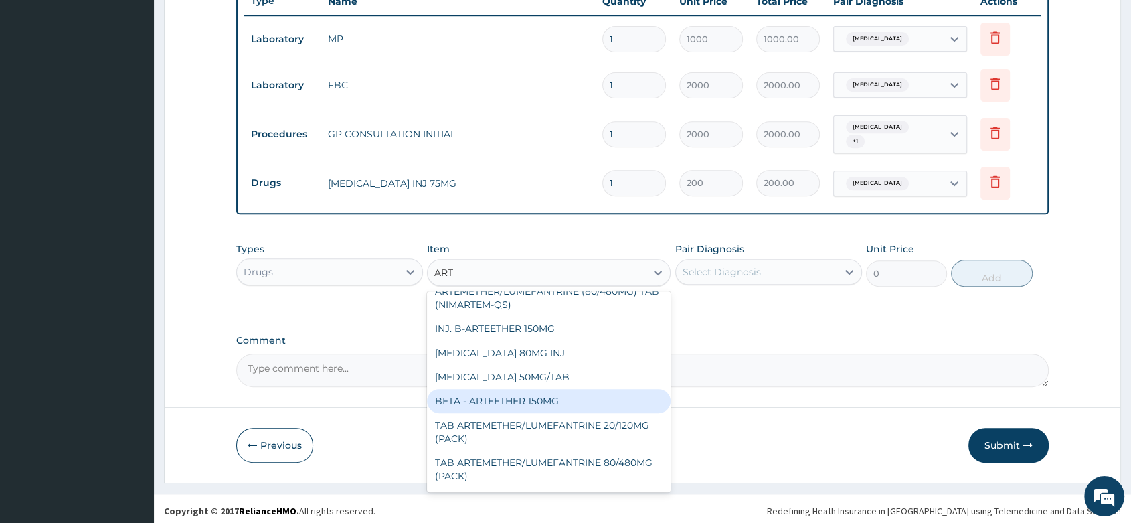
click at [538, 389] on div "BETA - ARTEETHER 150MG" at bounding box center [549, 401] width 244 height 24
type input "1000"
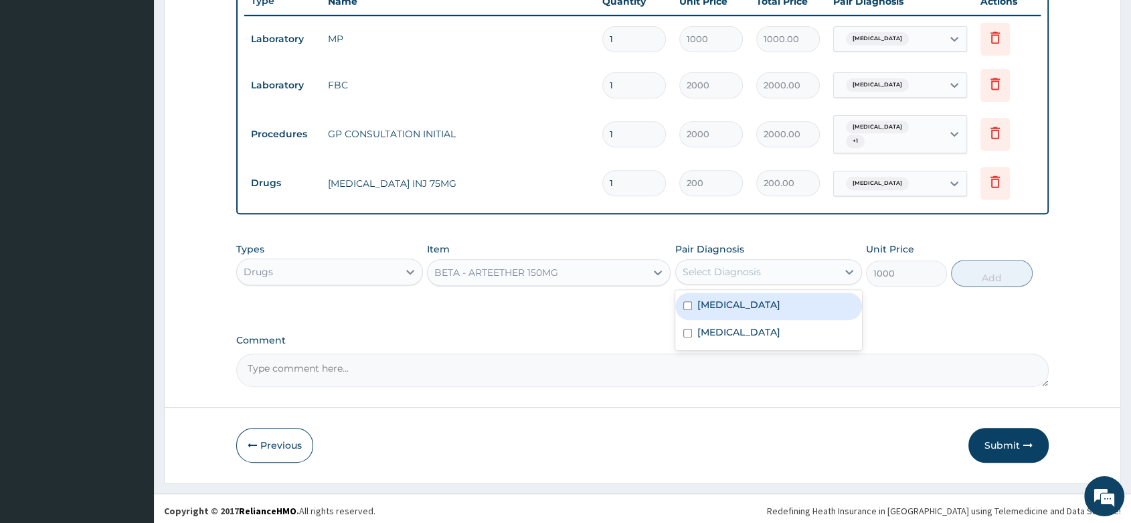
click at [721, 278] on div "Select Diagnosis" at bounding box center [768, 271] width 187 height 25
drag, startPoint x: 711, startPoint y: 299, endPoint x: 975, endPoint y: 263, distance: 266.1
click at [746, 295] on div "Malaria" at bounding box center [768, 305] width 187 height 27
checkbox input "true"
click at [977, 266] on button "Add" at bounding box center [991, 273] width 81 height 27
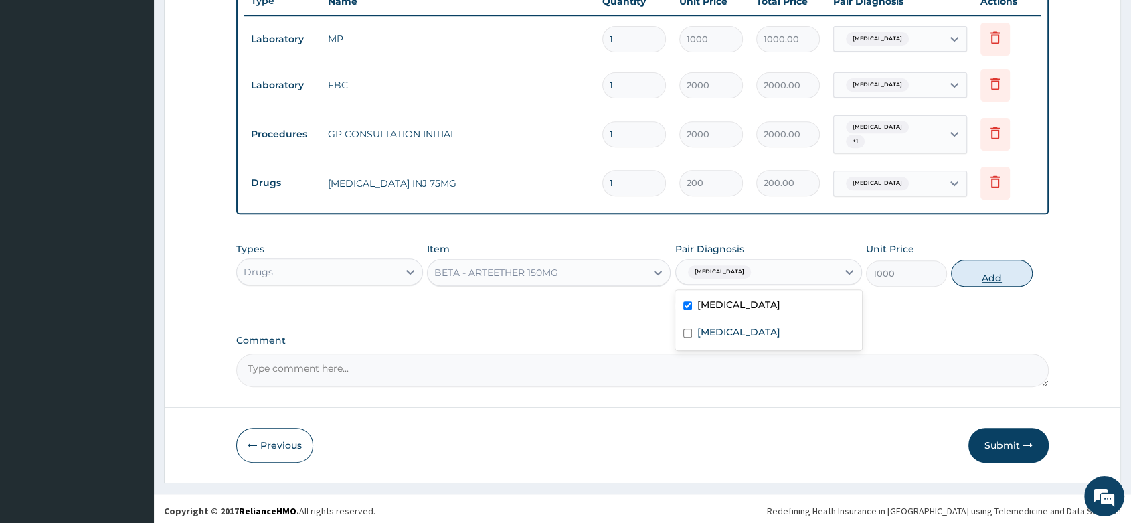
type input "0"
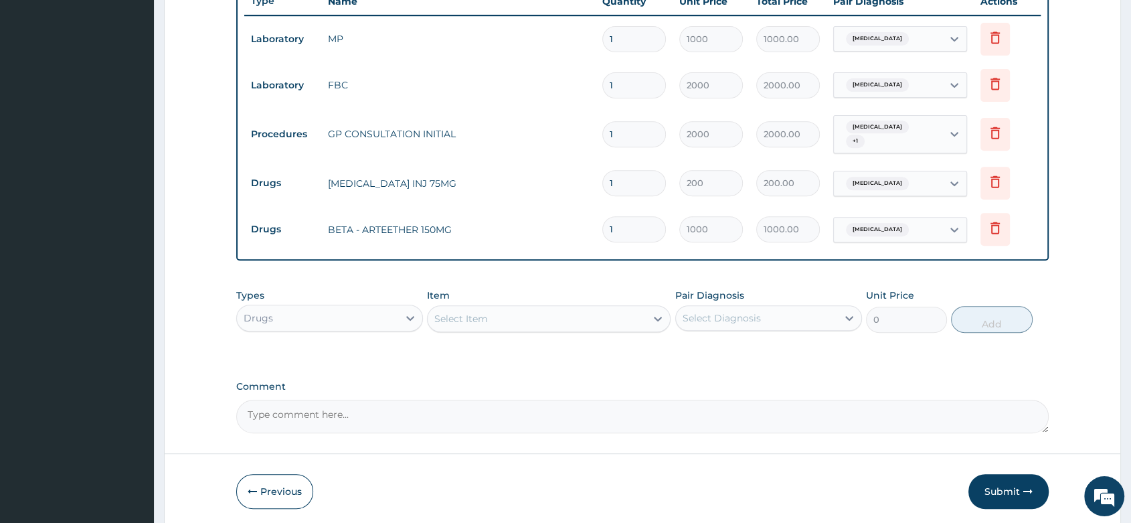
type input "0.00"
type input "2"
type input "2000.00"
type input "2"
click at [460, 308] on div "Select Item" at bounding box center [537, 318] width 218 height 21
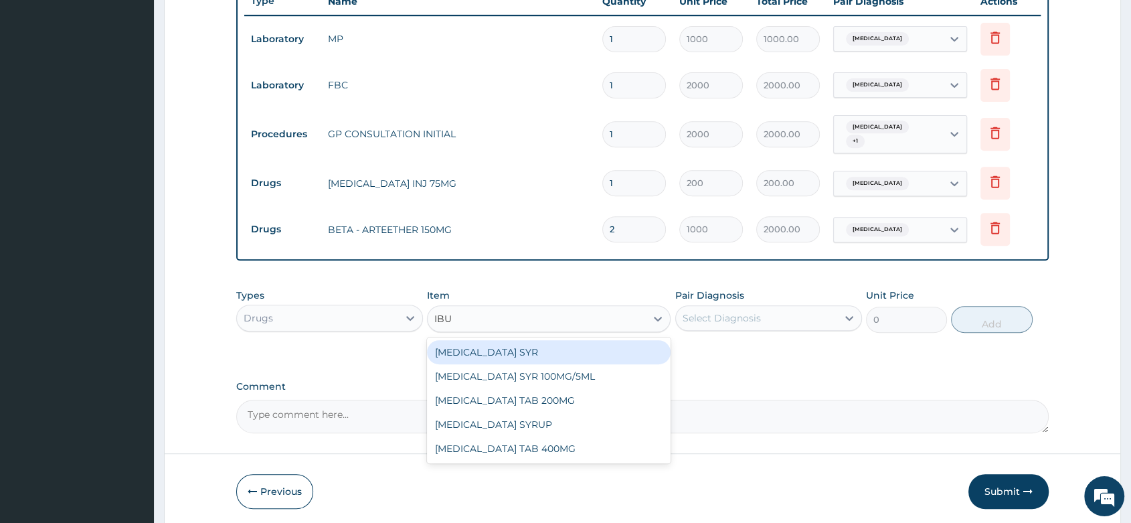
type input "IBUP"
click at [594, 349] on div "IBUPROFEN SYR" at bounding box center [549, 352] width 244 height 24
type input "500"
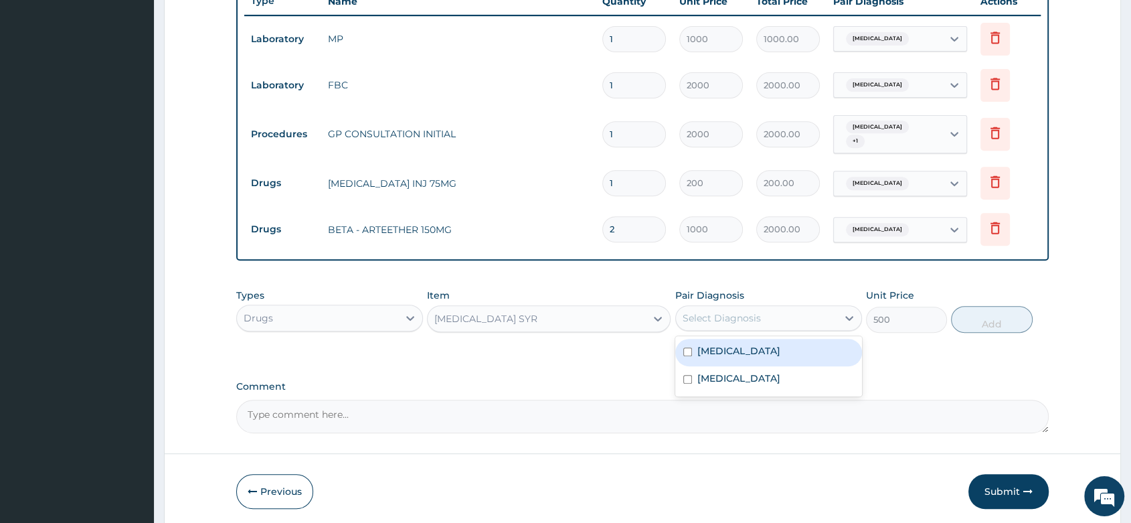
click at [765, 313] on div "Select Diagnosis" at bounding box center [756, 317] width 161 height 21
click at [755, 345] on div "Malaria" at bounding box center [768, 352] width 187 height 27
checkbox input "true"
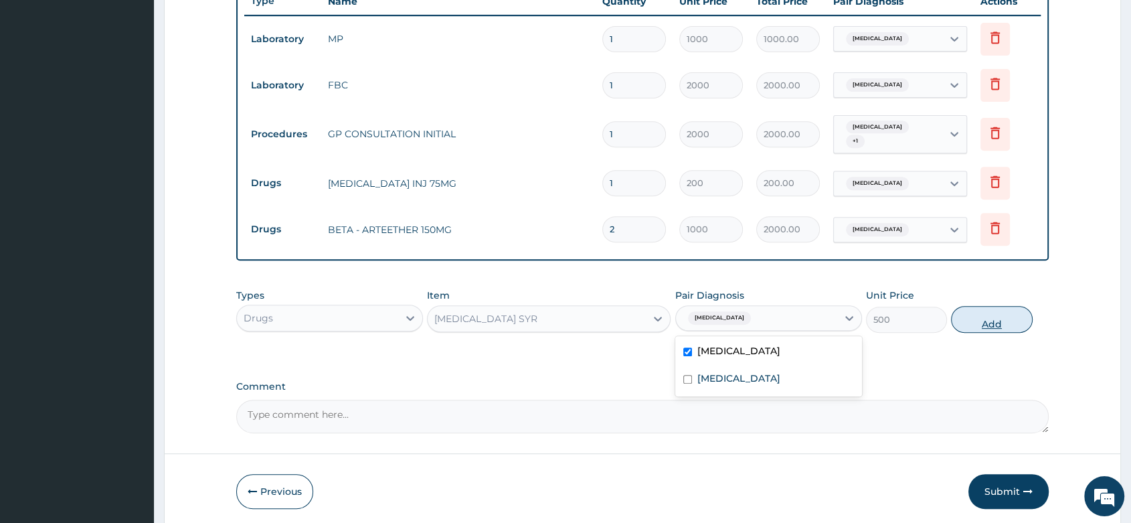
click at [967, 317] on button "Add" at bounding box center [991, 319] width 81 height 27
type input "0"
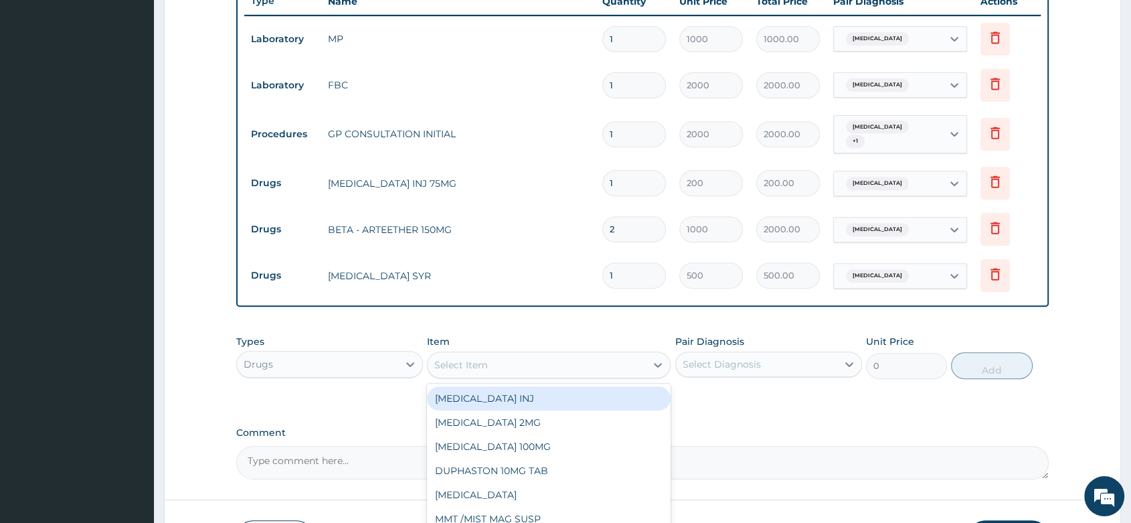
click at [466, 359] on div "Select Item" at bounding box center [461, 364] width 54 height 13
type input "CEFTR"
click at [537, 399] on div "CEFTRIAXONE 1G INJ" at bounding box center [549, 398] width 244 height 24
type input "1500"
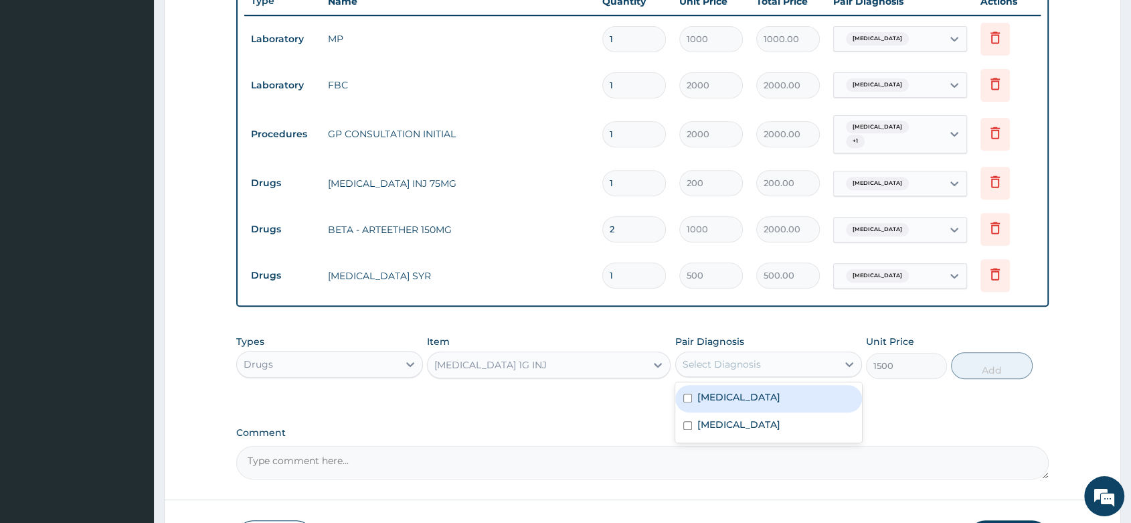
click at [710, 359] on div "Select Diagnosis" at bounding box center [722, 363] width 78 height 13
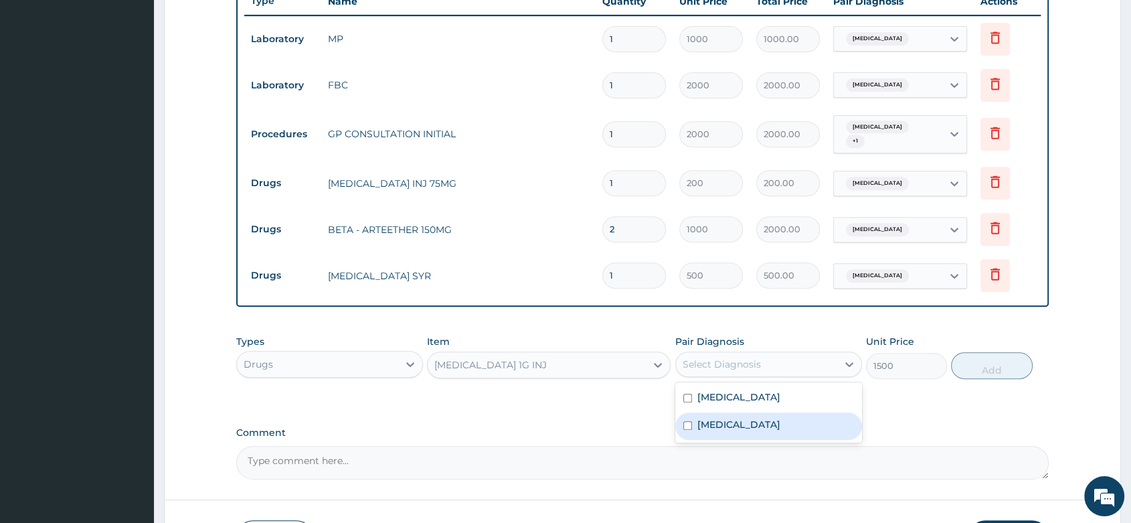
click at [717, 420] on label "Sepsis" at bounding box center [738, 424] width 83 height 13
checkbox input "true"
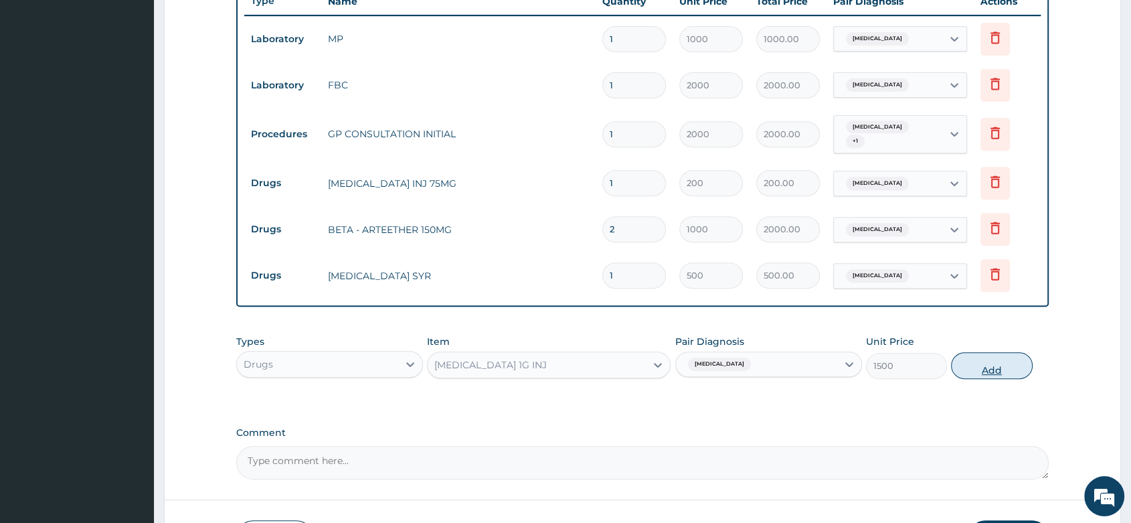
click at [998, 369] on button "Add" at bounding box center [991, 365] width 81 height 27
type input "0"
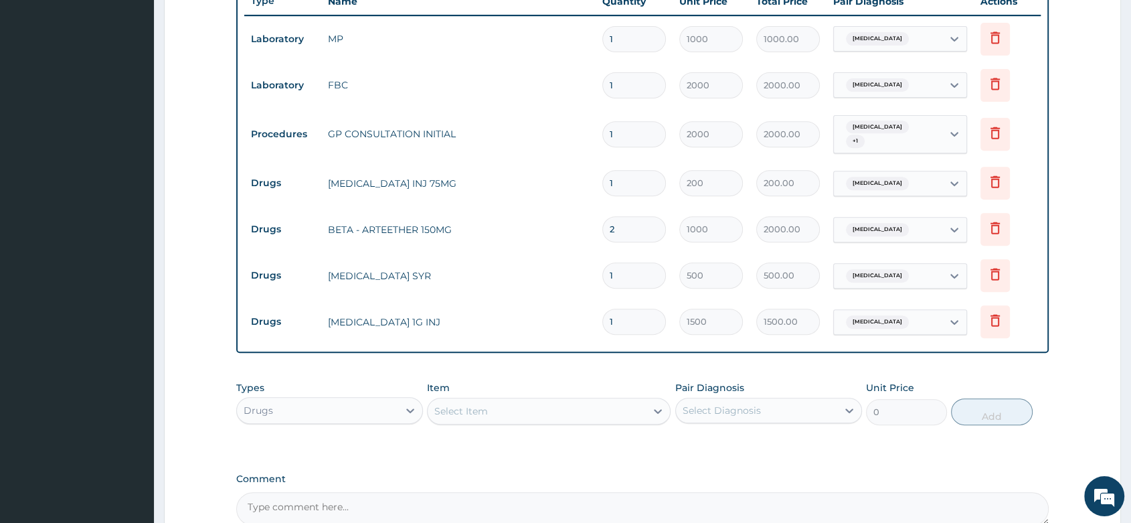
type input "0.00"
type input "2"
type input "3000.00"
type input "2"
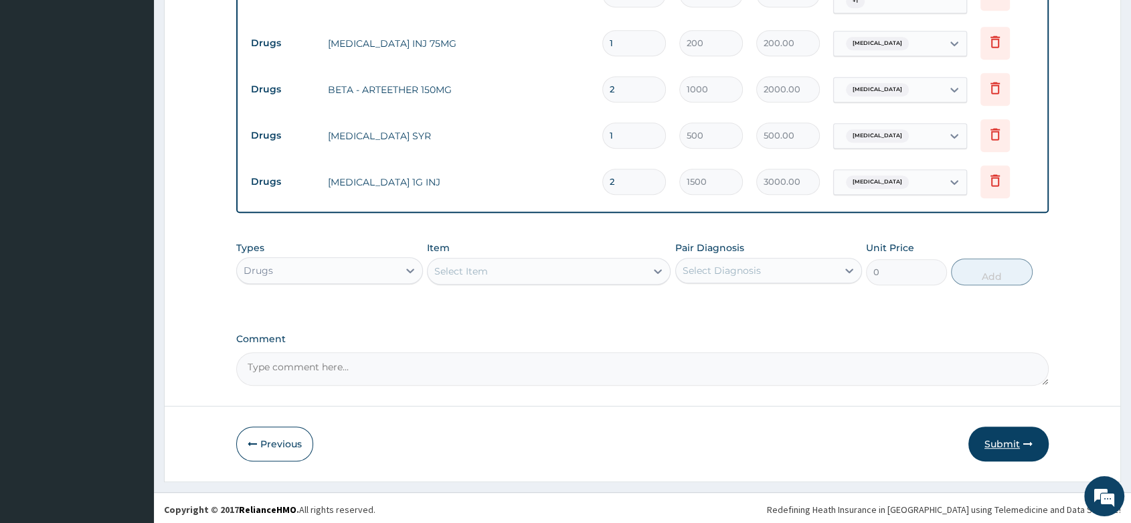
drag, startPoint x: 1025, startPoint y: 456, endPoint x: 1012, endPoint y: 443, distance: 18.0
click at [1024, 455] on button "Submit" at bounding box center [1008, 443] width 80 height 35
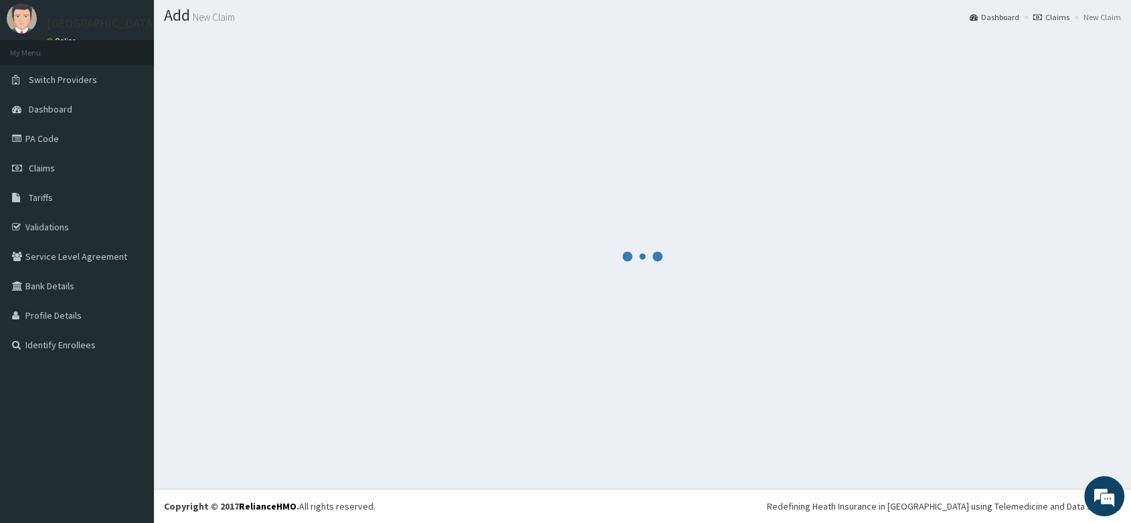
scroll to position [37, 0]
click at [1011, 443] on div at bounding box center [642, 256] width 957 height 444
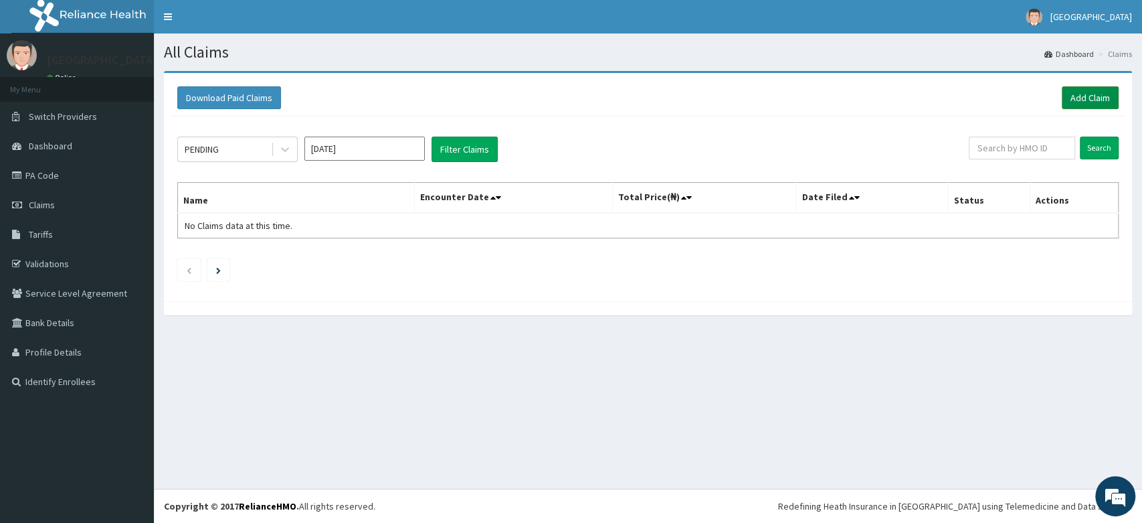
click at [1085, 95] on link "Add Claim" at bounding box center [1090, 97] width 57 height 23
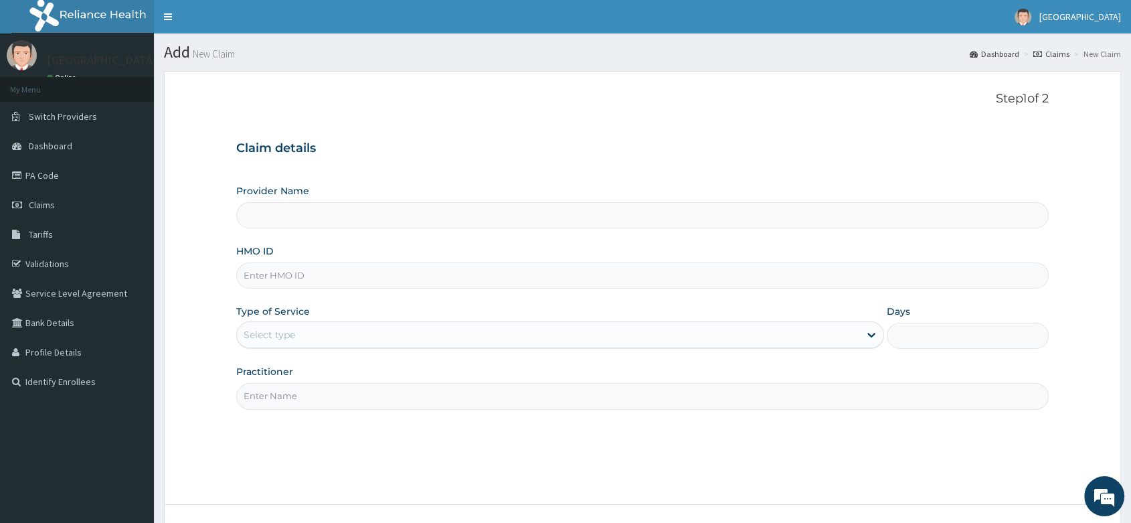
type input "Peter and Grace Medical centre"
paste input "FRC/10017/B"
type input "FRC/10017/B"
click at [264, 312] on label "Type of Service" at bounding box center [273, 310] width 74 height 13
click at [254, 348] on div "Provider Name Peter and Grace Medical centre HMO ID FRC/10017/B Type of Service…" at bounding box center [642, 296] width 812 height 225
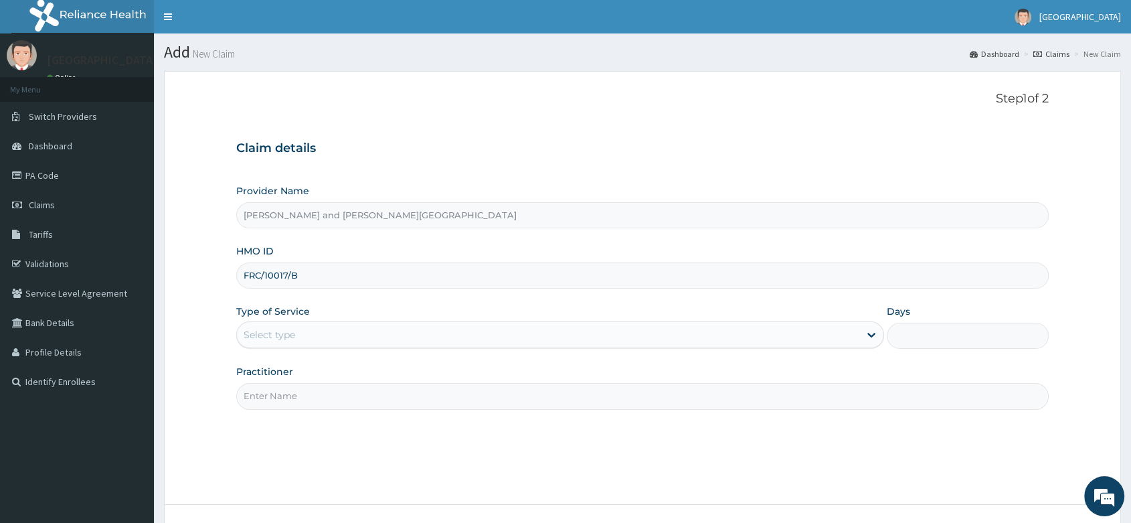
click at [288, 341] on div "Select type" at bounding box center [548, 334] width 622 height 21
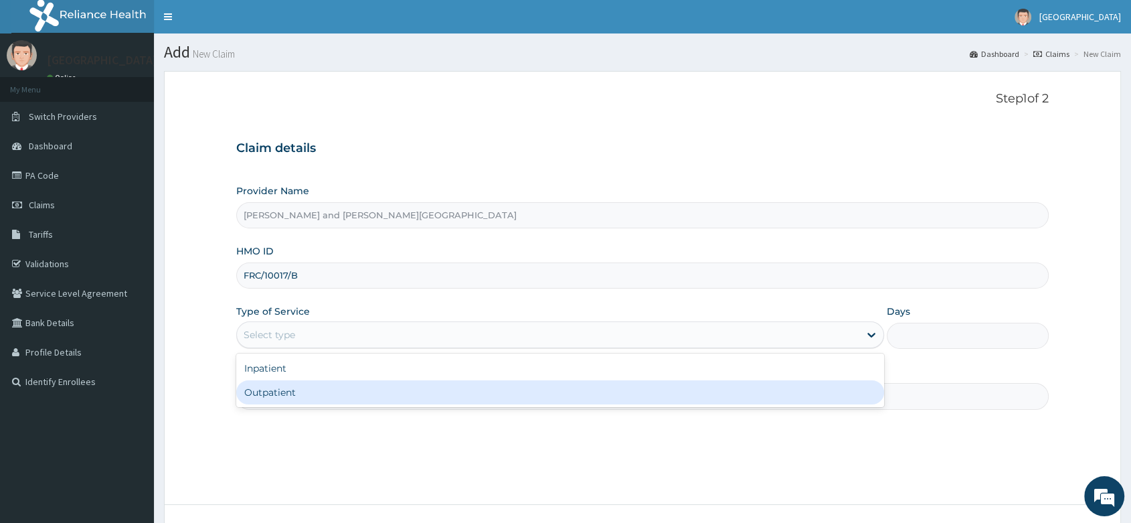
click at [258, 398] on div "Outpatient" at bounding box center [560, 392] width 648 height 24
type input "1"
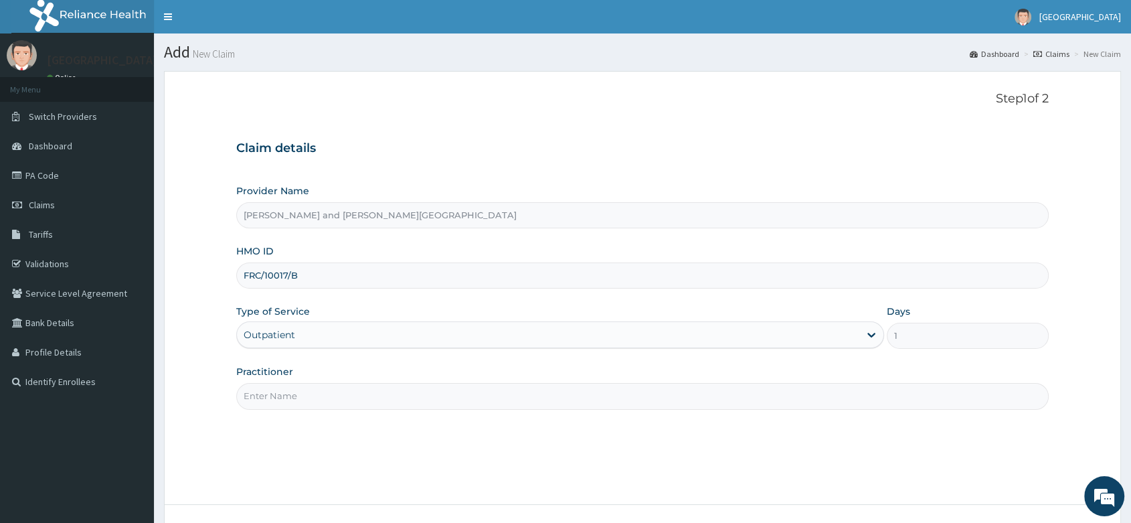
click at [266, 389] on input "Practitioner" at bounding box center [642, 396] width 812 height 26
type input "DR BIFOM MELWIN"
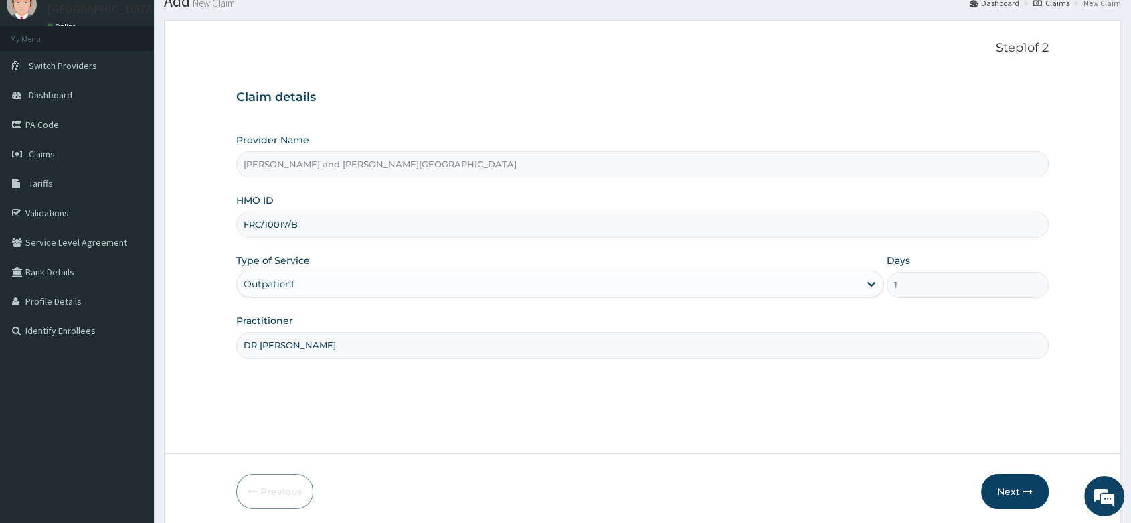
scroll to position [102, 0]
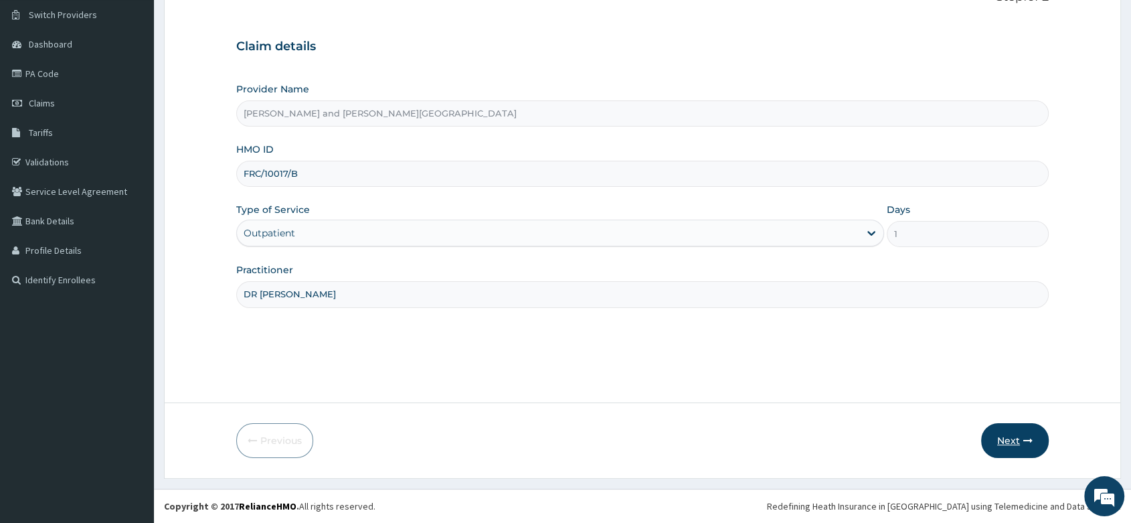
click at [1010, 434] on button "Next" at bounding box center [1015, 440] width 68 height 35
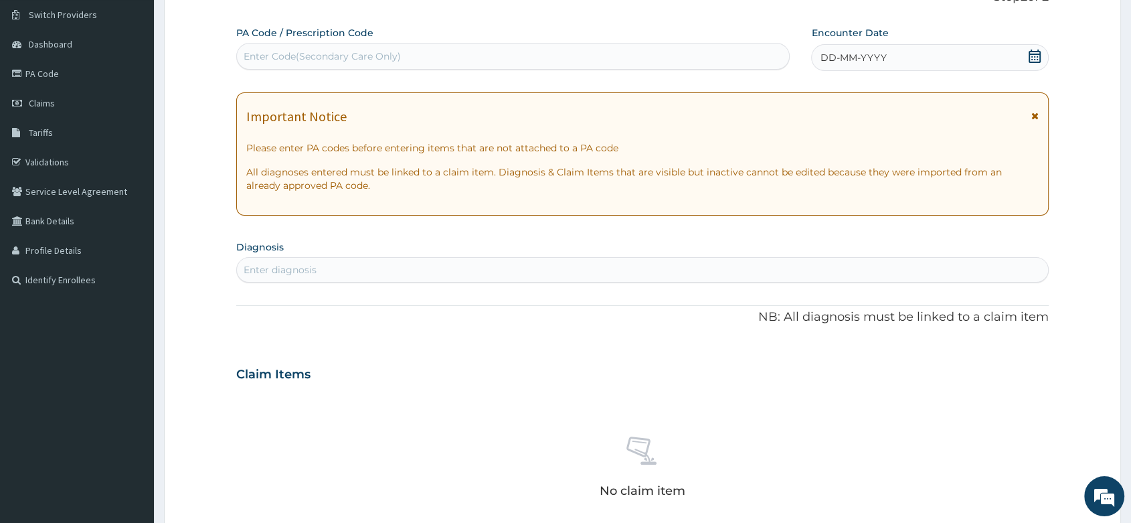
scroll to position [0, 0]
click at [1033, 58] on icon at bounding box center [1034, 56] width 13 height 13
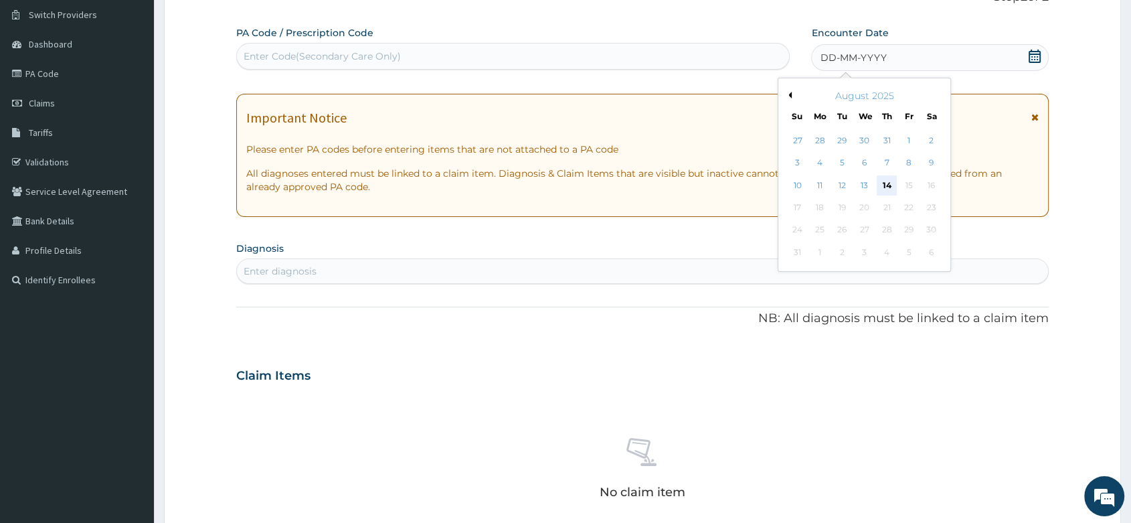
click at [890, 181] on div "14" at bounding box center [887, 185] width 20 height 20
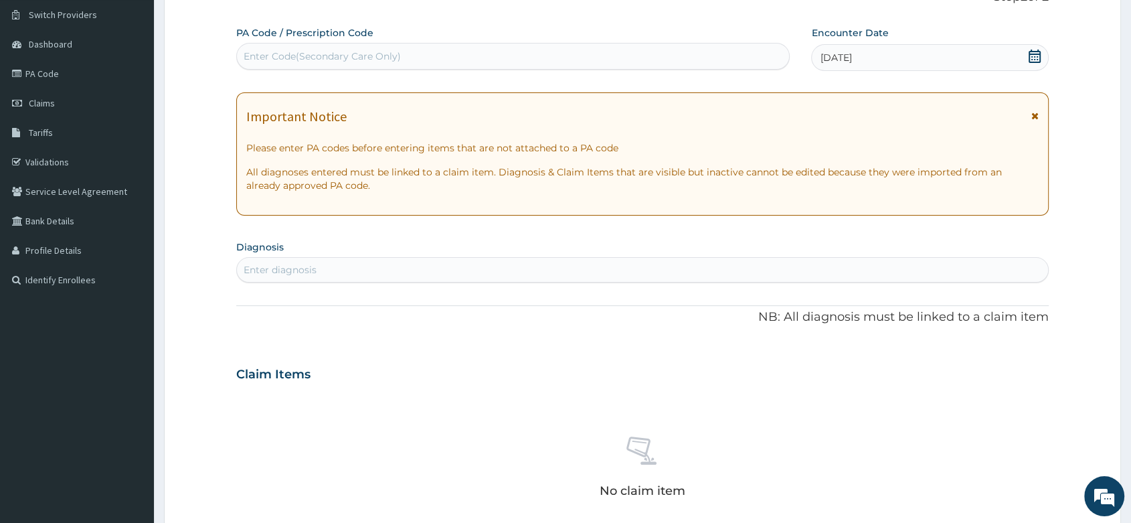
click at [323, 264] on div "Enter diagnosis" at bounding box center [642, 269] width 811 height 21
type input "MALA"
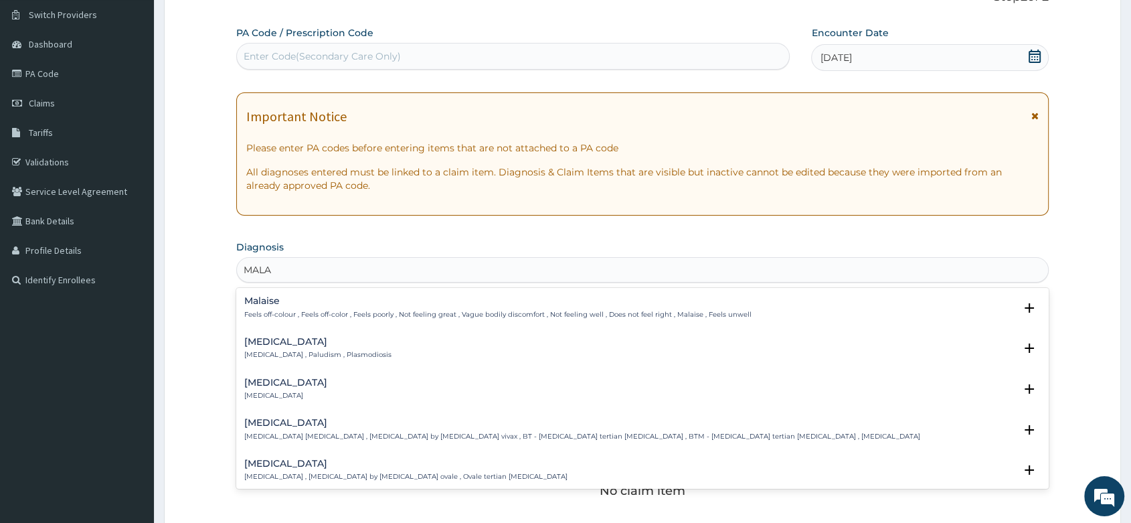
click at [294, 353] on p "[MEDICAL_DATA] , Paludism , Plasmodiosis" at bounding box center [317, 354] width 147 height 9
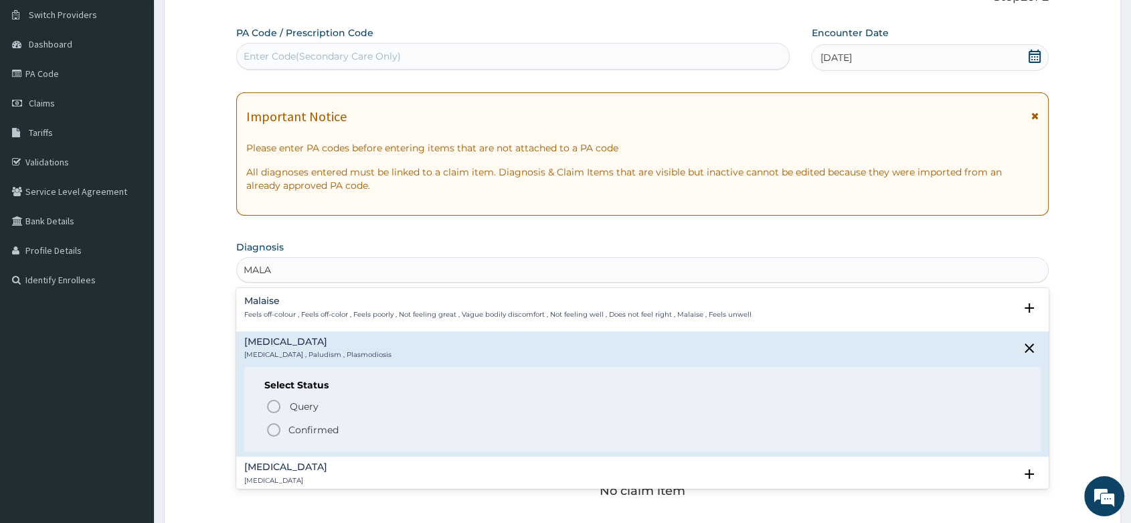
click at [270, 422] on icon "status option filled" at bounding box center [274, 430] width 16 height 16
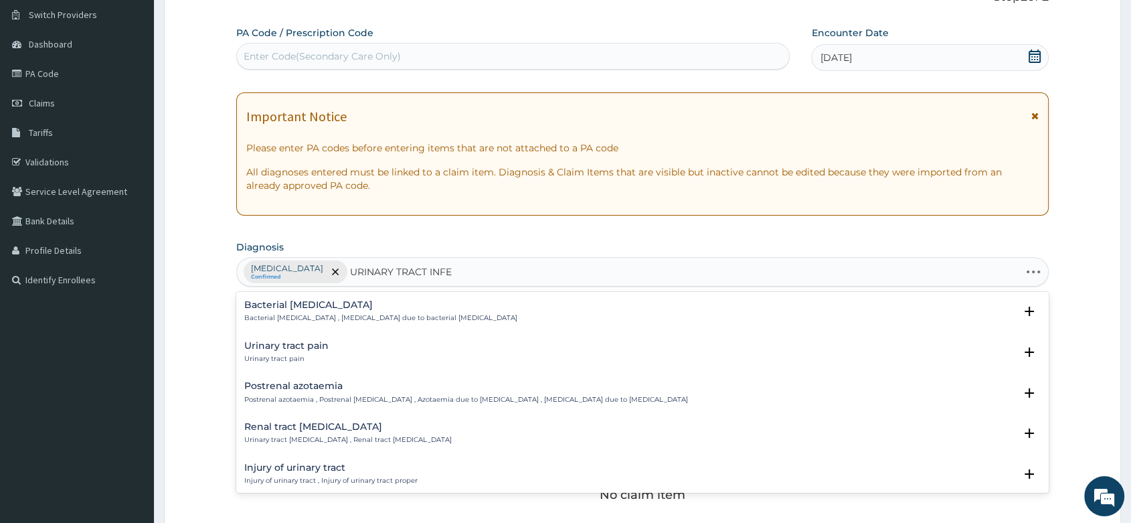
type input "URINARY TRACT INFEC"
click at [373, 395] on p "Acute urinary tract infection , Urinary tract infection of sudden onset AND/OR …" at bounding box center [437, 399] width 386 height 9
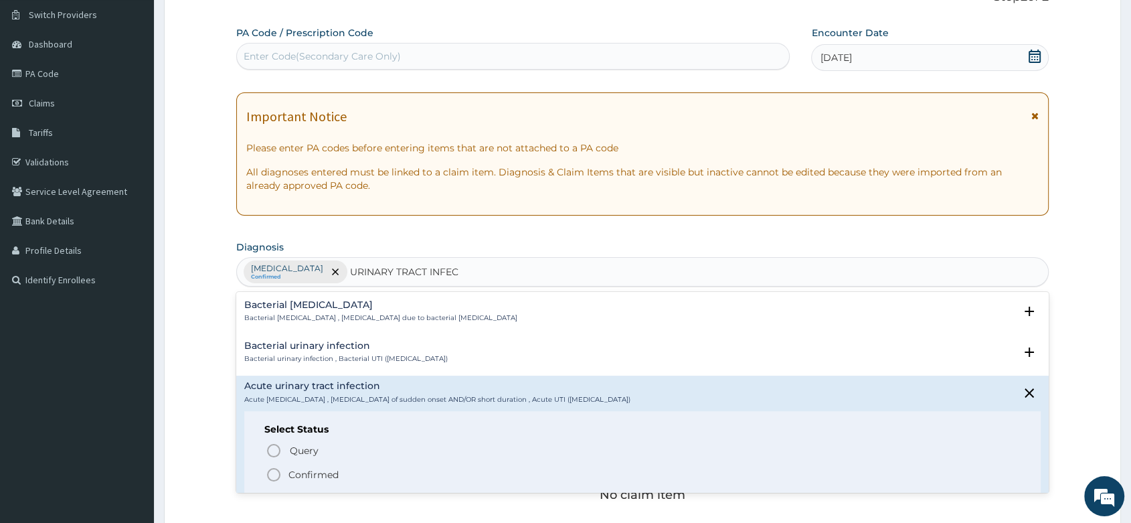
click at [268, 470] on circle "status option filled" at bounding box center [274, 474] width 12 height 12
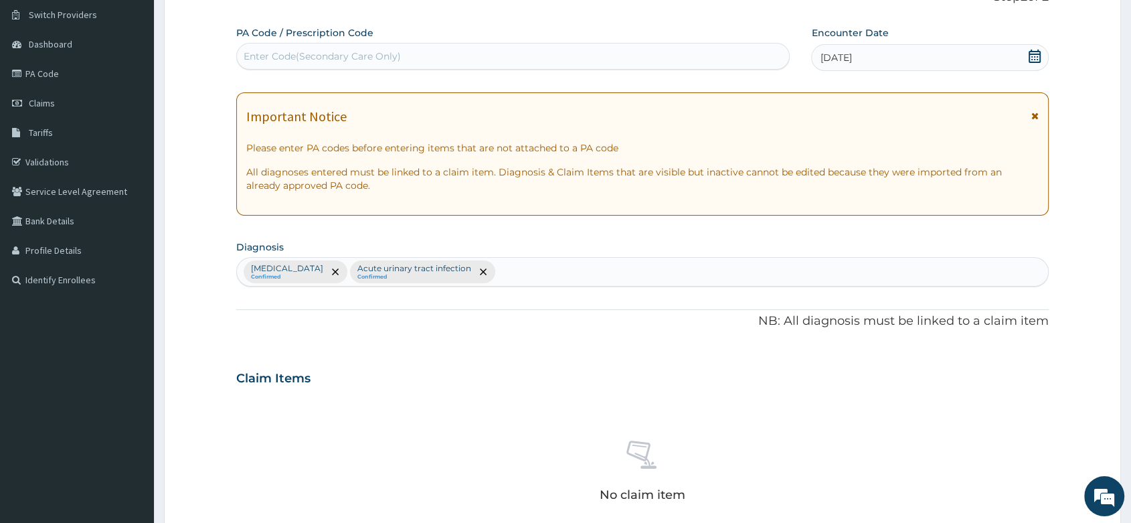
click at [449, 268] on div "Acute urinary tract infection Confirmed" at bounding box center [422, 271] width 145 height 23
click at [480, 272] on icon "remove selection option" at bounding box center [483, 271] width 7 height 7
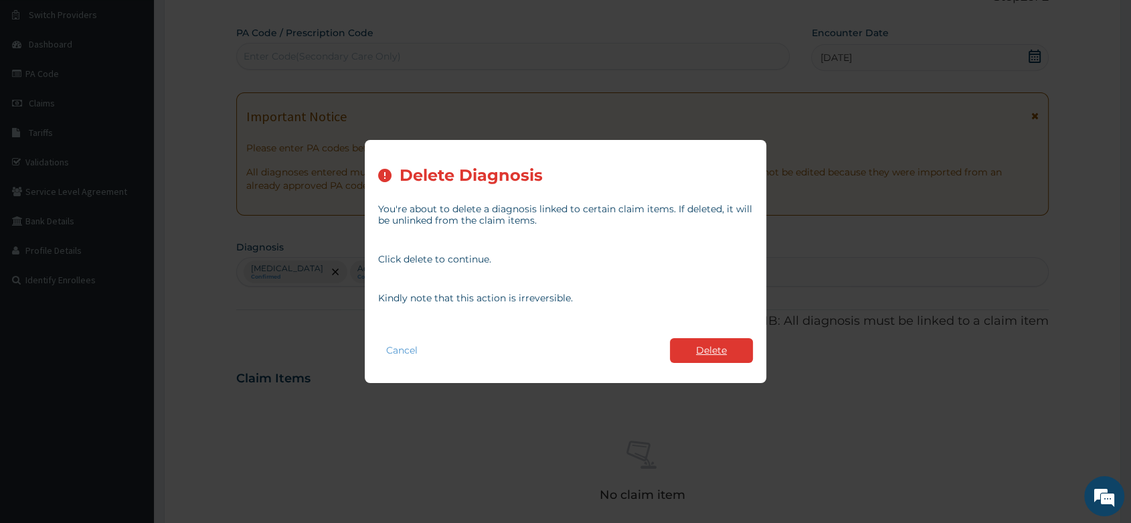
click at [722, 349] on button "Delete" at bounding box center [711, 350] width 83 height 25
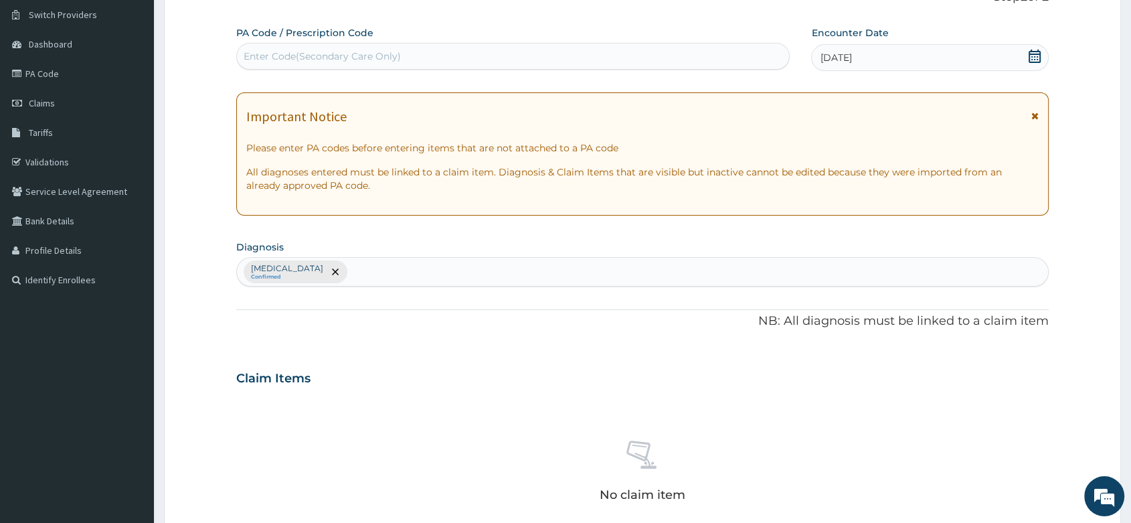
click at [365, 272] on div "Malaria Confirmed" at bounding box center [642, 272] width 811 height 28
type input "SEPSIS"
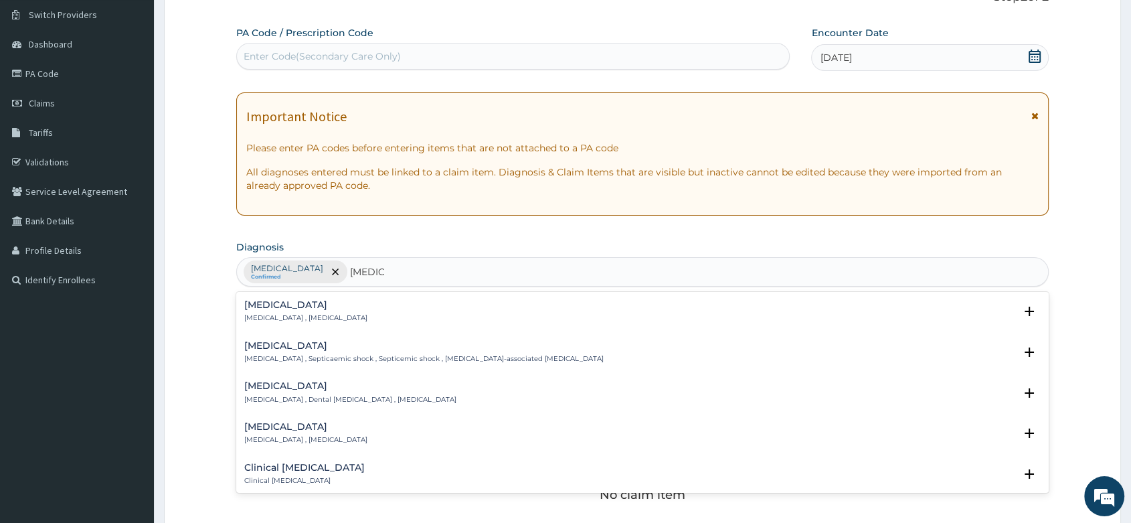
click at [272, 323] on div "Sepsis Systemic infection , Sepsis Select Status Query Query covers suspected (…" at bounding box center [642, 315] width 796 height 30
click at [274, 311] on div "Sepsis Systemic infection , Sepsis" at bounding box center [305, 311] width 123 height 23
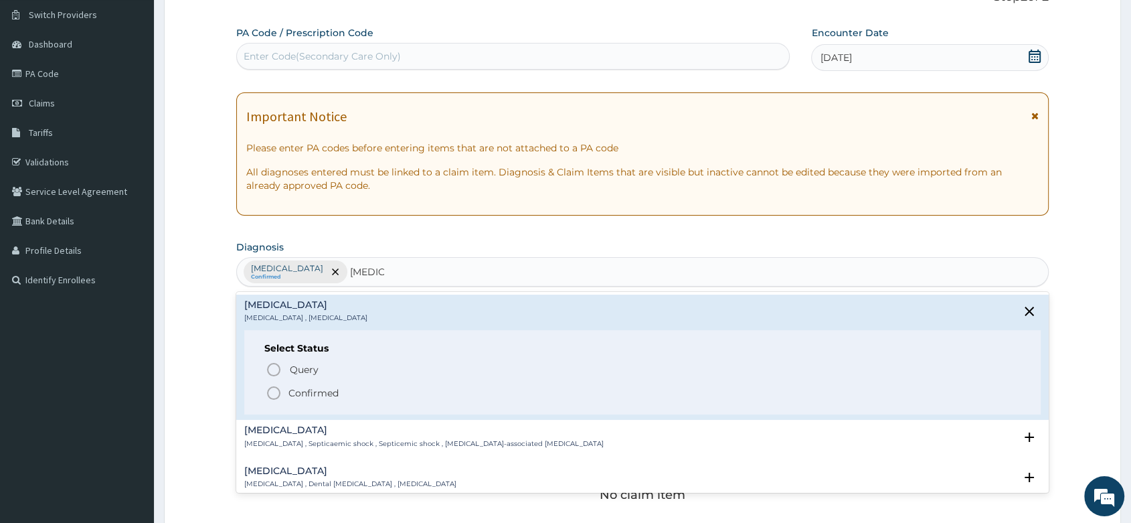
click at [273, 389] on icon "status option filled" at bounding box center [274, 393] width 16 height 16
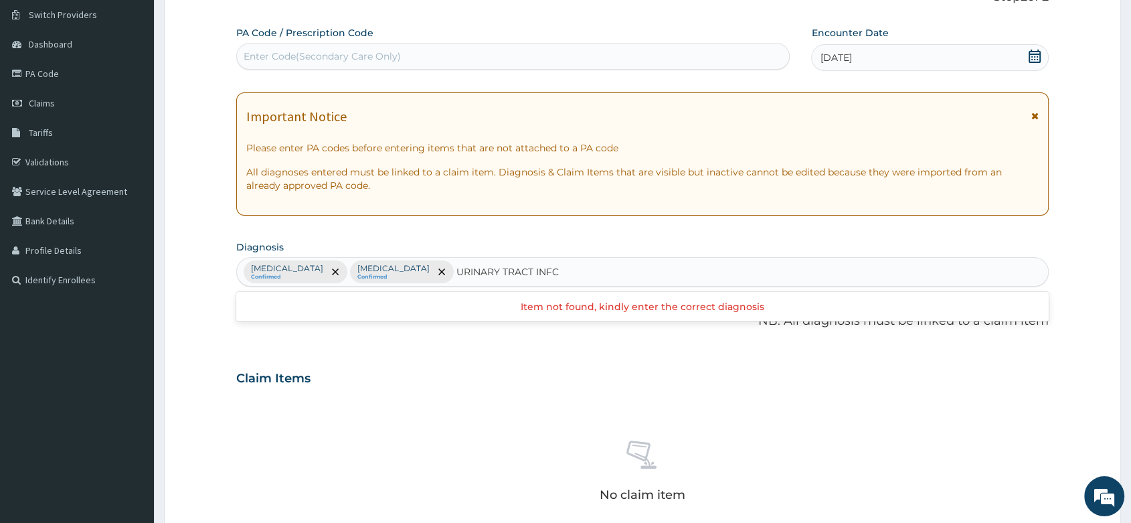
type input "URINARY TRACT INF"
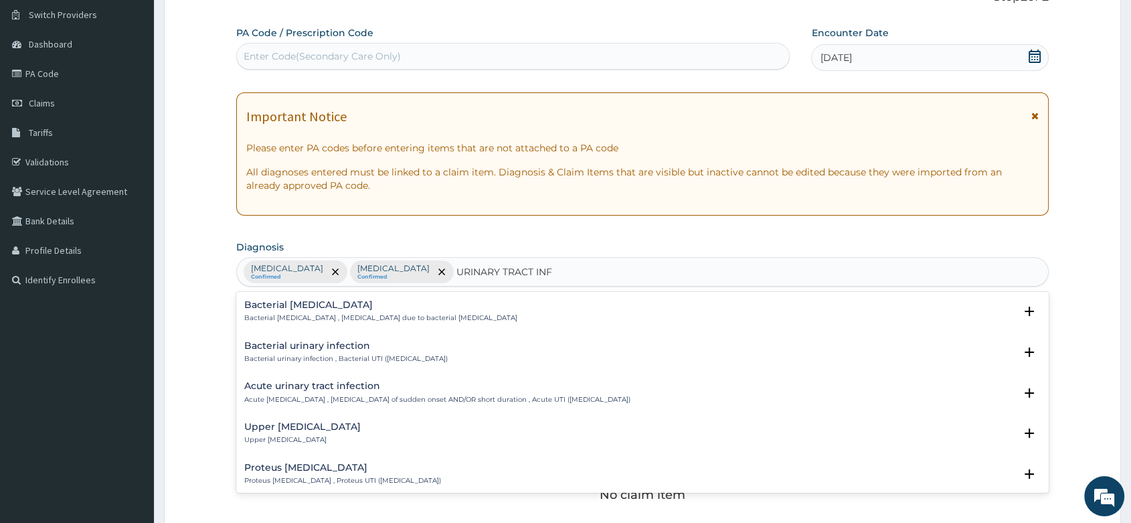
click at [313, 392] on div "Acute urinary tract infection Acute urinary tract infection , Urinary tract inf…" at bounding box center [437, 392] width 386 height 23
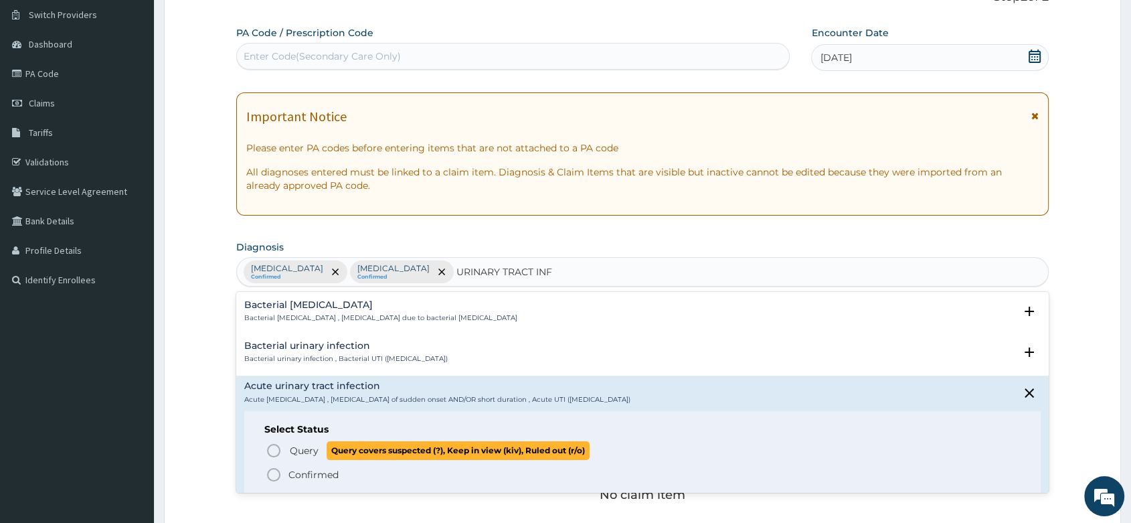
click at [278, 448] on circle "status option query" at bounding box center [274, 450] width 12 height 12
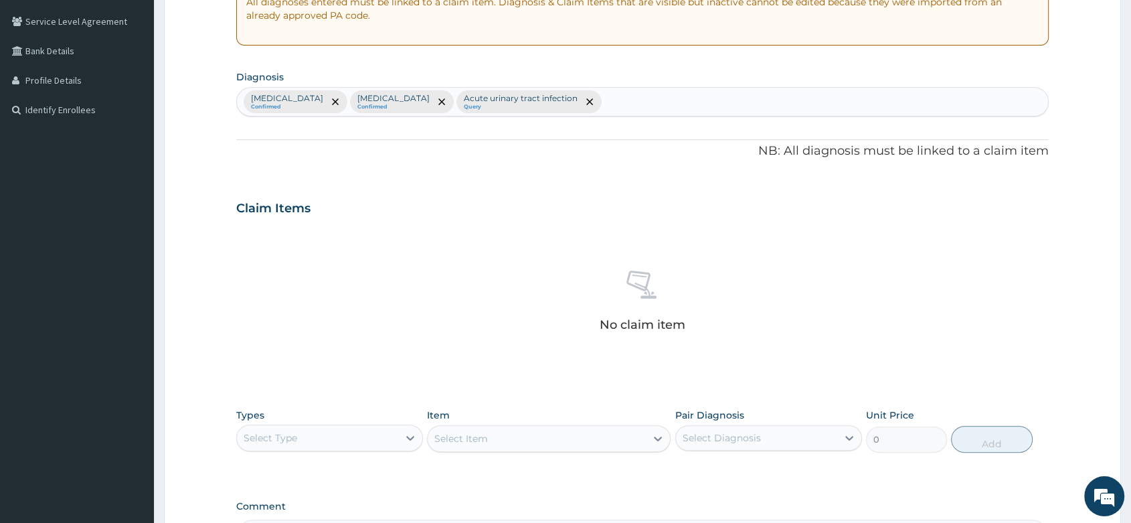
scroll to position [441, 0]
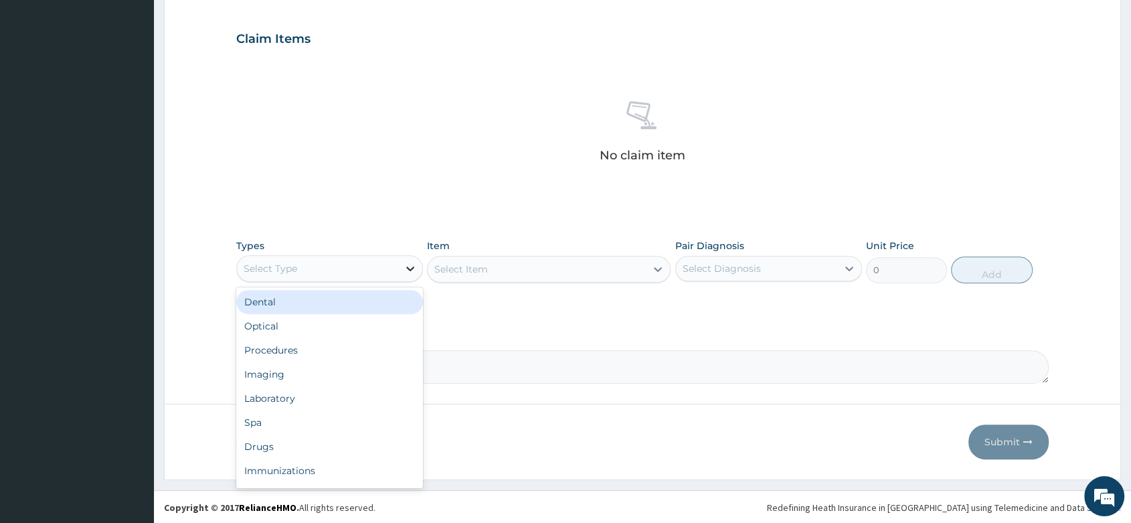
click at [398, 271] on div at bounding box center [410, 268] width 24 height 24
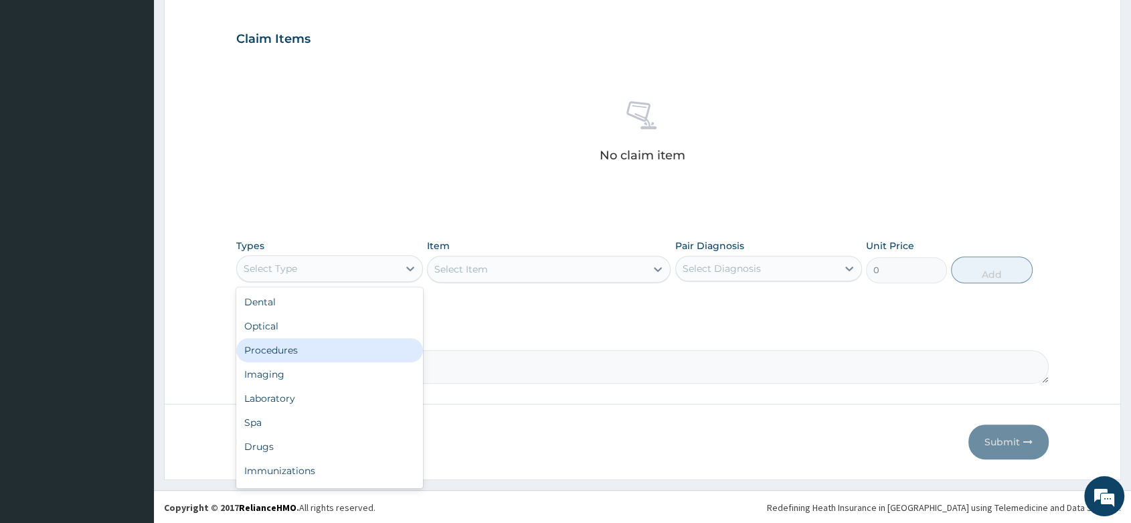
click at [311, 346] on div "Procedures" at bounding box center [329, 350] width 187 height 24
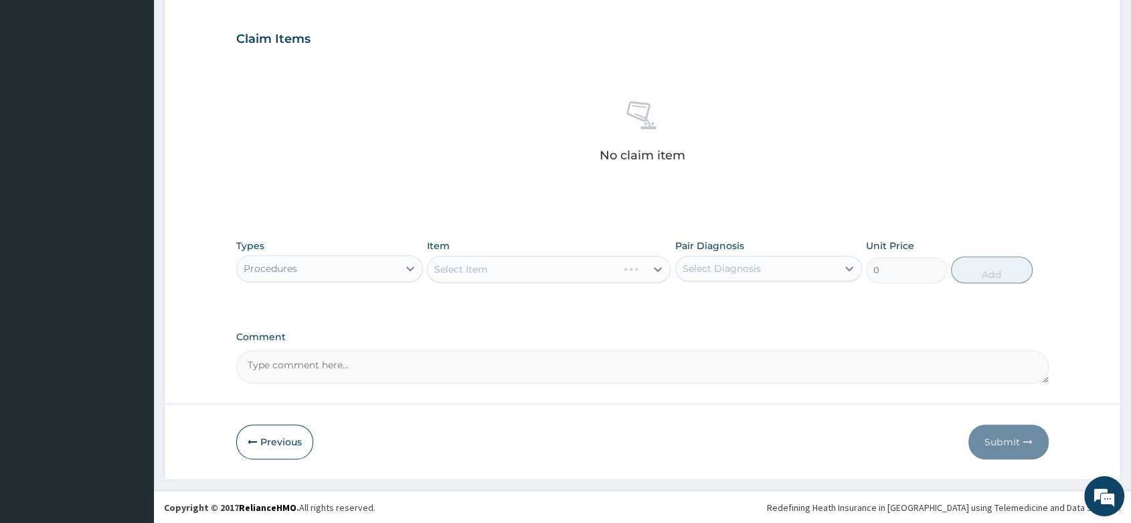
click at [491, 268] on div "Select Item" at bounding box center [549, 269] width 244 height 27
click at [490, 267] on div "Select Item" at bounding box center [549, 269] width 244 height 27
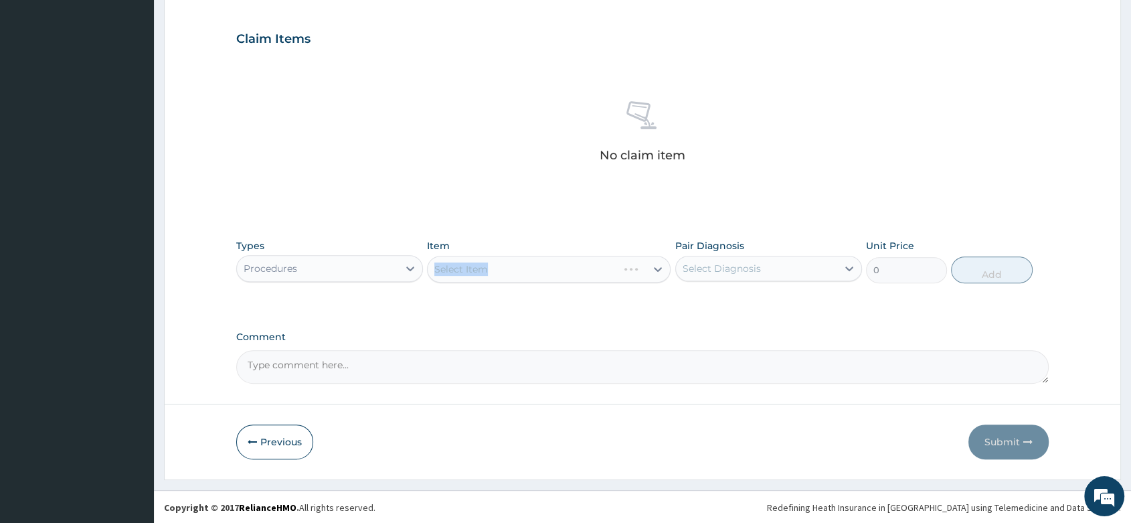
click at [494, 266] on div "Select Item" at bounding box center [549, 269] width 244 height 27
click at [494, 266] on div "Select Item" at bounding box center [537, 268] width 218 height 21
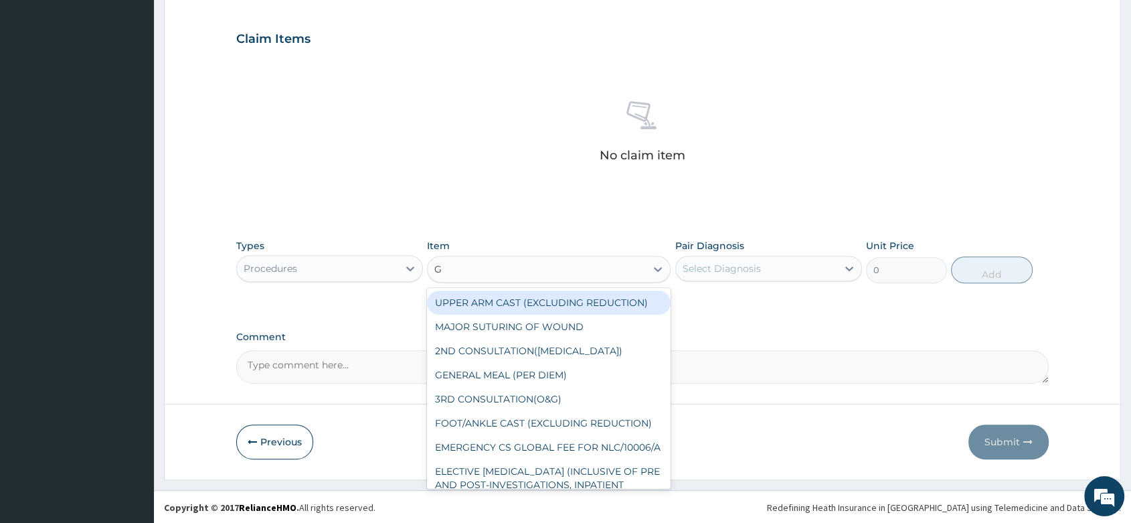
type input "GP"
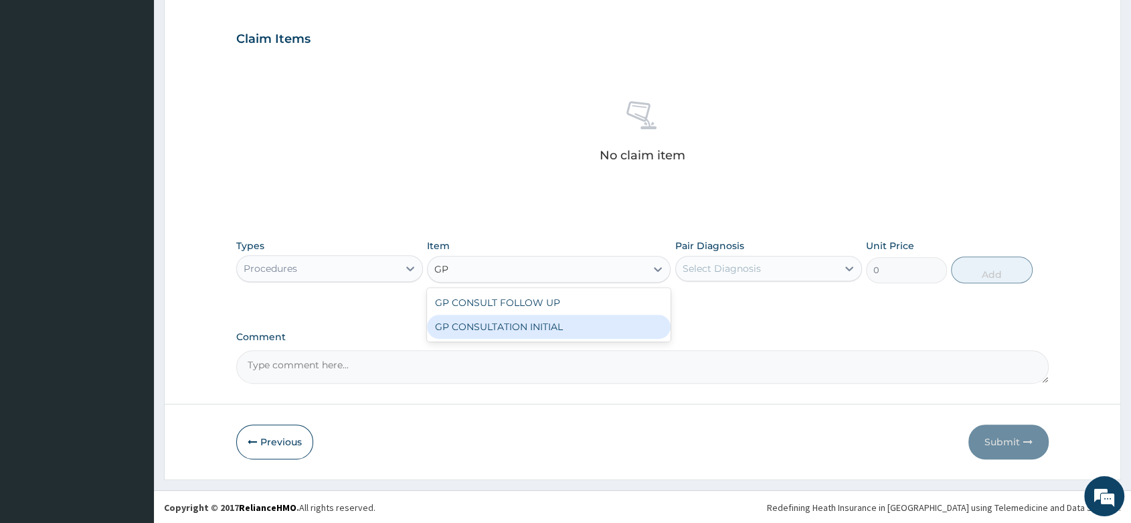
click at [534, 320] on div "GP CONSULTATION INITIAL" at bounding box center [549, 327] width 244 height 24
type input "2000"
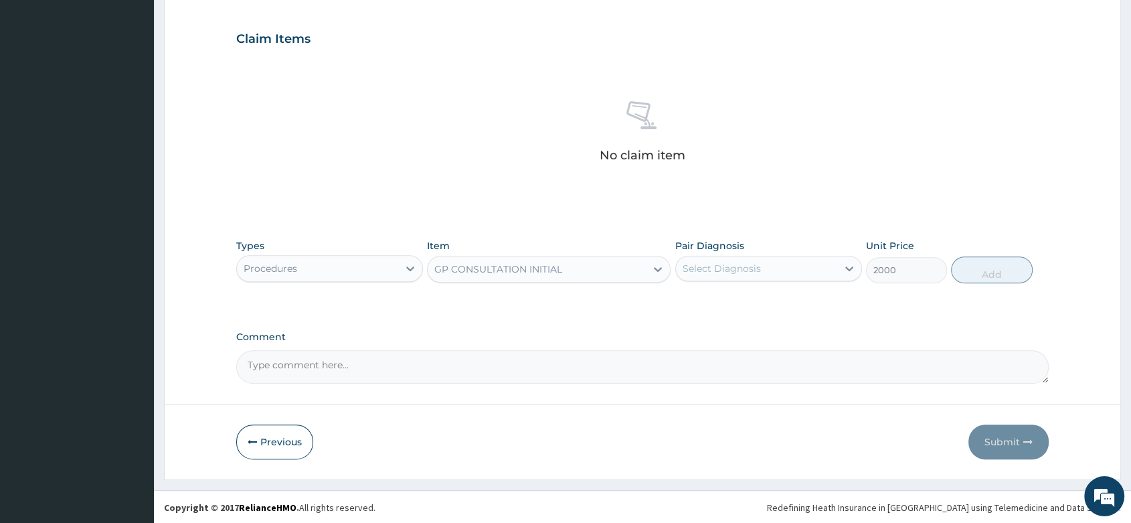
click at [757, 264] on div "Select Diagnosis" at bounding box center [722, 268] width 78 height 13
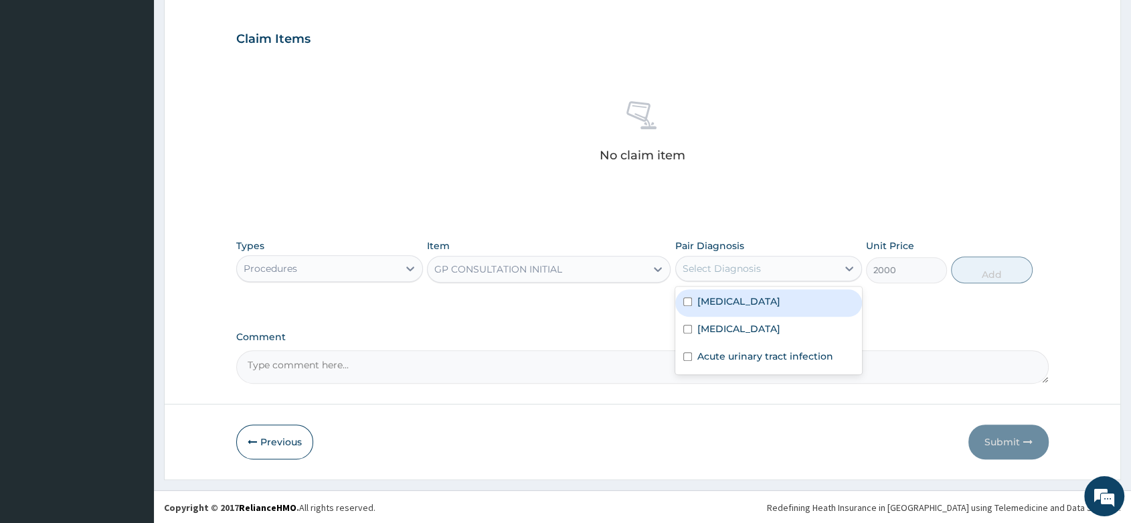
click at [740, 300] on div "Malaria" at bounding box center [768, 302] width 187 height 27
checkbox input "true"
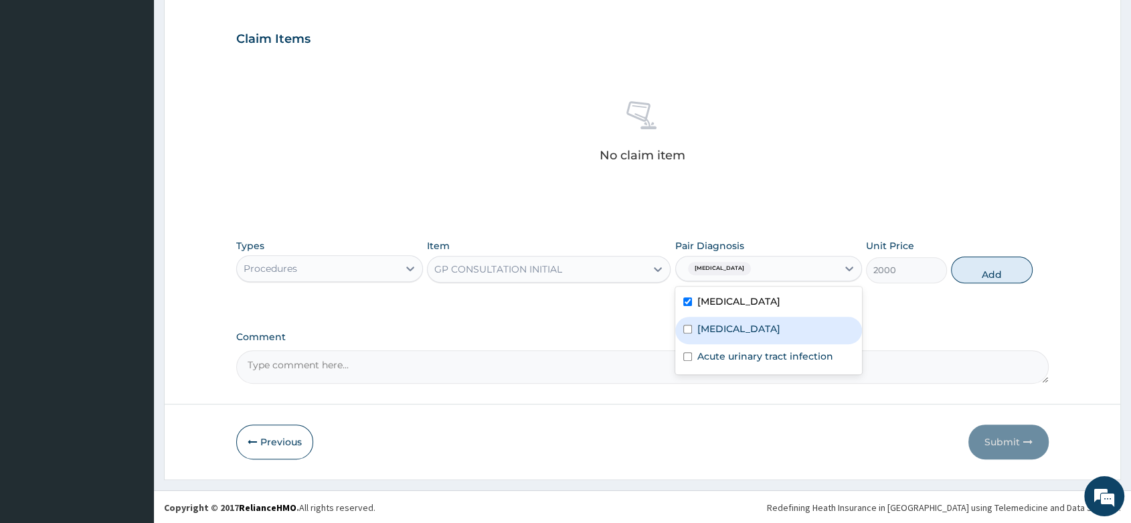
click at [732, 318] on div "Sepsis" at bounding box center [768, 330] width 187 height 27
checkbox input "true"
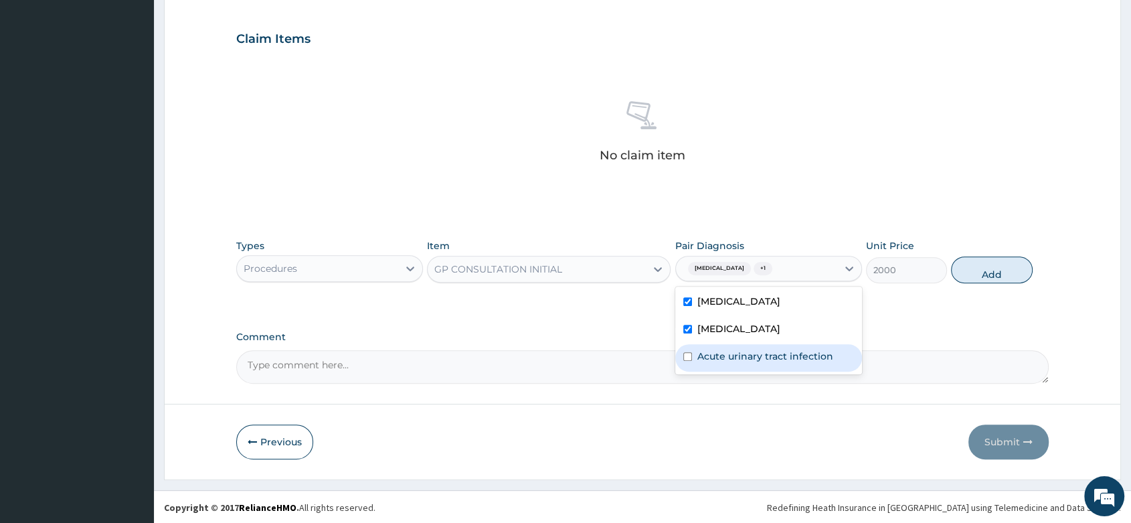
click at [724, 352] on label "Acute urinary tract infection" at bounding box center [765, 355] width 136 height 13
checkbox input "true"
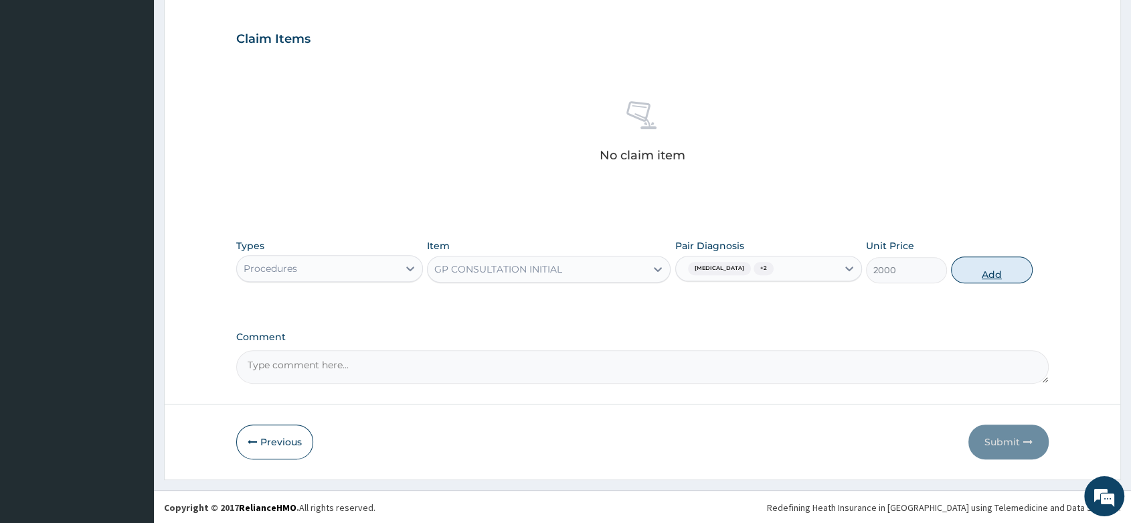
click at [975, 270] on button "Add" at bounding box center [991, 269] width 81 height 27
type input "0"
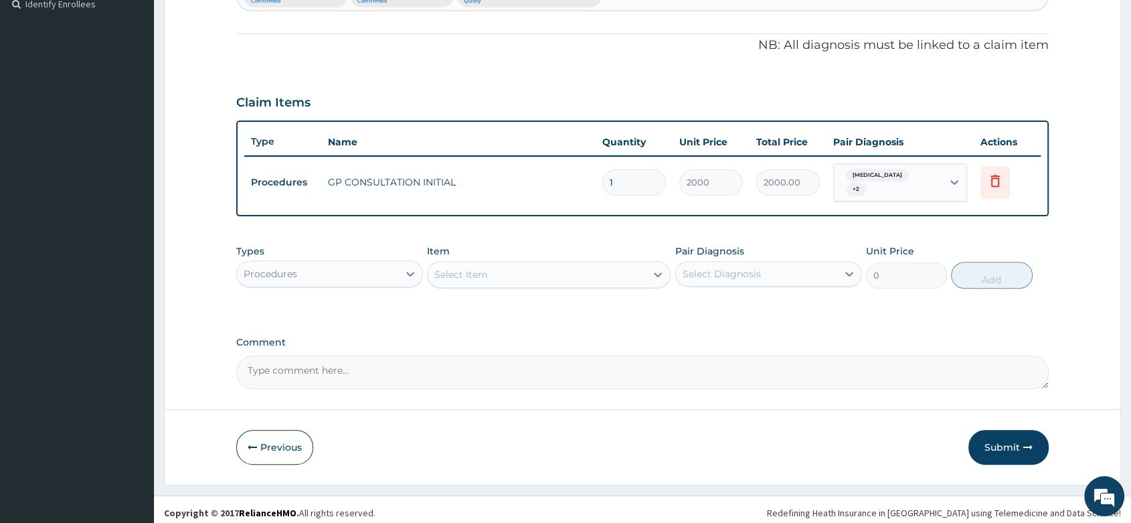
click at [458, 273] on div "Select Item" at bounding box center [461, 274] width 54 height 13
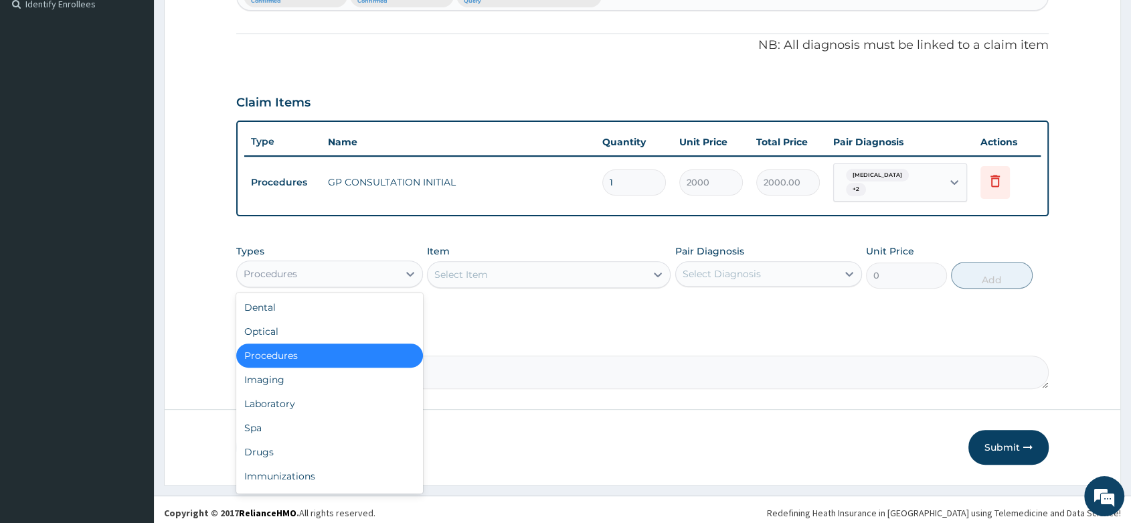
click at [357, 266] on div "Procedures" at bounding box center [317, 273] width 161 height 21
click at [280, 394] on div "Laboratory" at bounding box center [329, 403] width 187 height 24
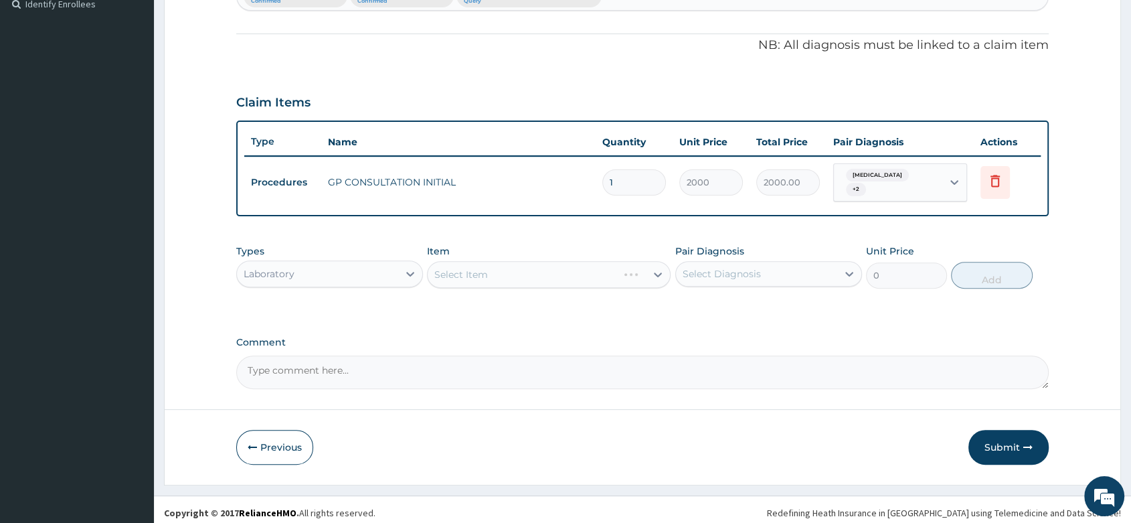
click at [464, 268] on div "Select Item" at bounding box center [549, 274] width 244 height 27
click at [475, 261] on div "Select Item" at bounding box center [549, 274] width 244 height 27
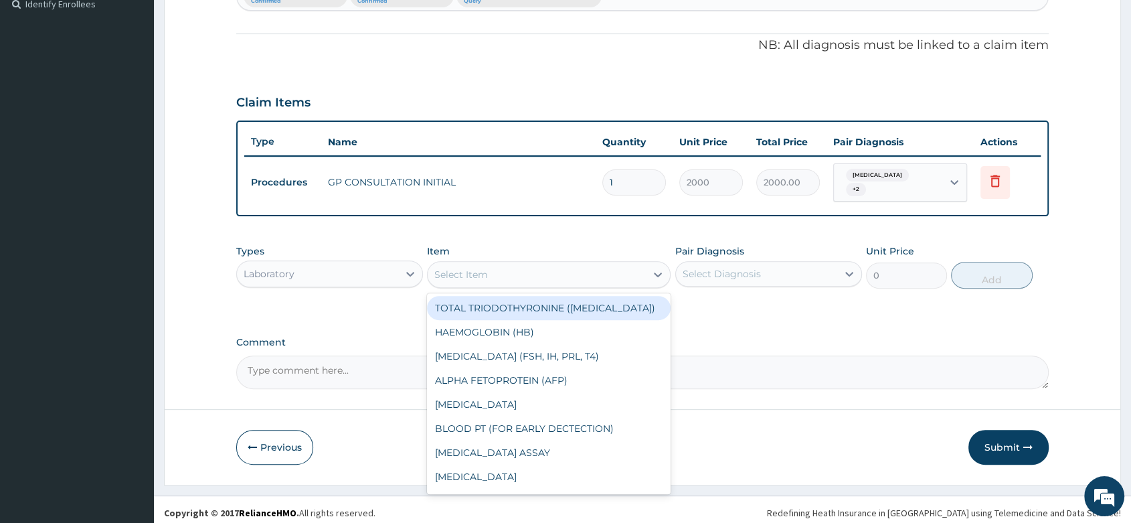
click at [468, 268] on div "Select Item" at bounding box center [461, 274] width 54 height 13
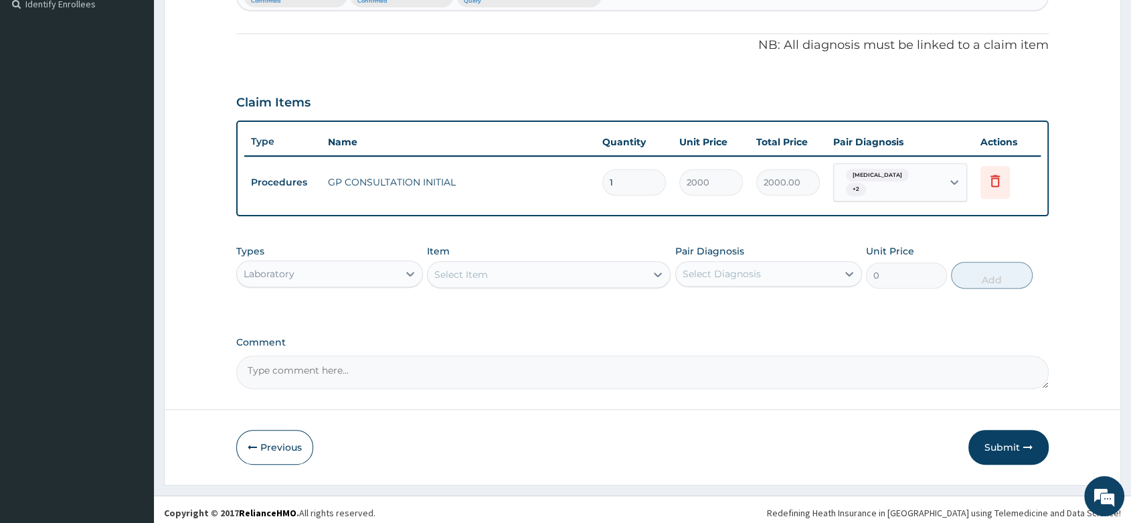
click at [468, 268] on div "Select Item" at bounding box center [461, 274] width 54 height 13
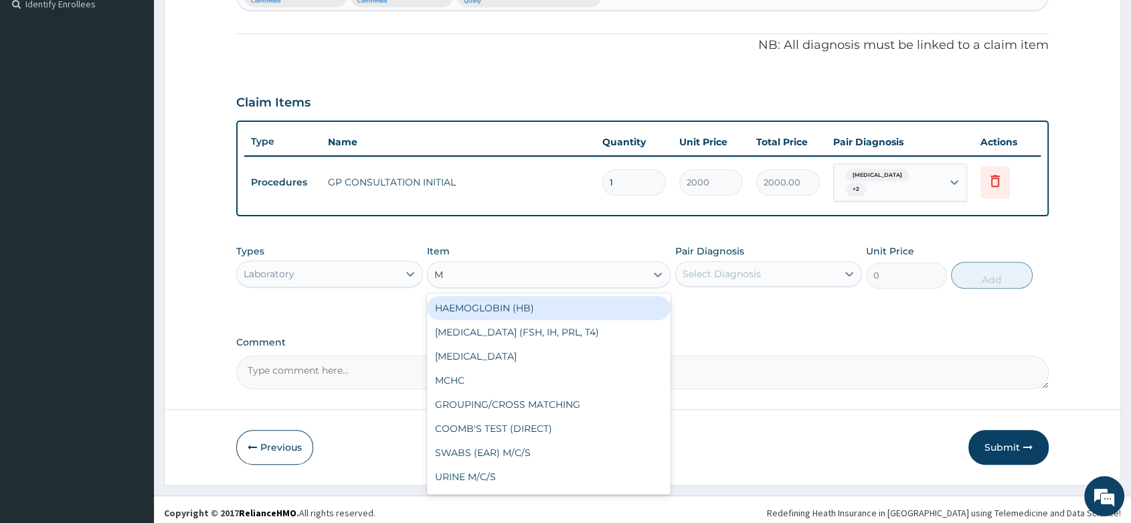
type input "MP"
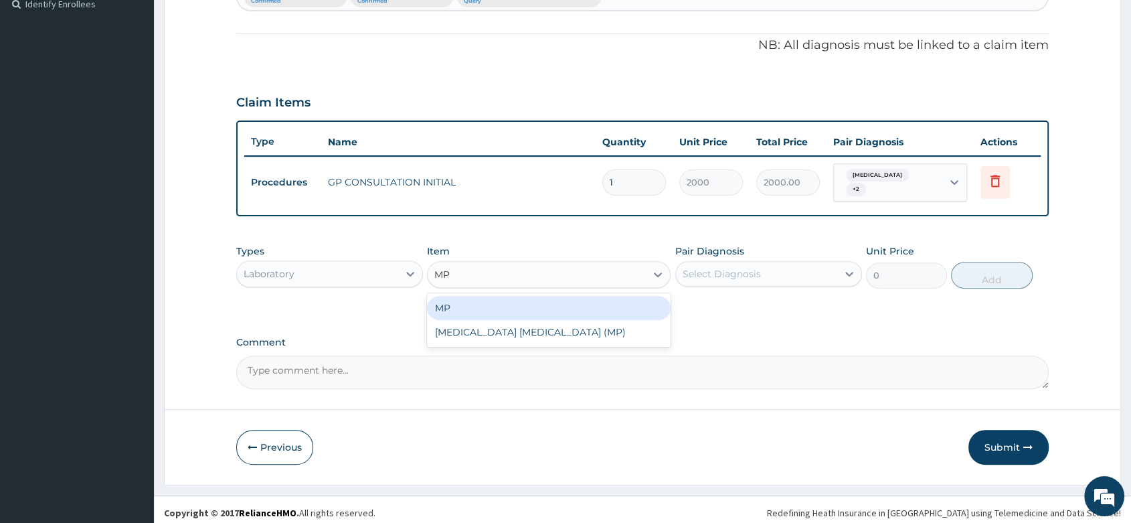
click at [473, 302] on div "MP" at bounding box center [549, 308] width 244 height 24
type input "1000"
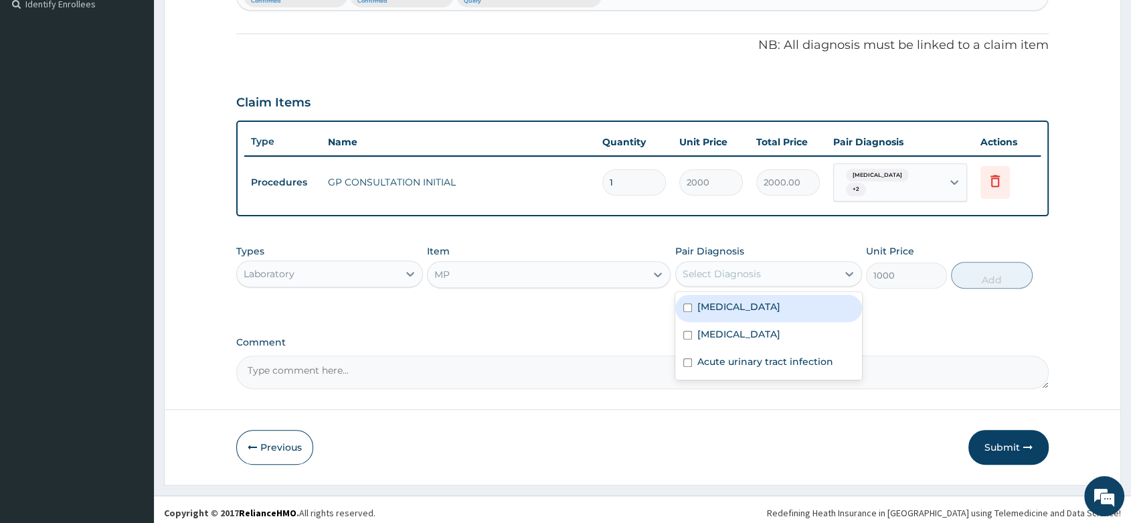
drag, startPoint x: 741, startPoint y: 271, endPoint x: 743, endPoint y: 290, distance: 18.8
click at [743, 270] on div "Select Diagnosis" at bounding box center [722, 273] width 78 height 13
drag, startPoint x: 738, startPoint y: 304, endPoint x: 932, endPoint y: 269, distance: 197.2
click at [739, 304] on div "Malaria" at bounding box center [768, 307] width 187 height 27
checkbox input "true"
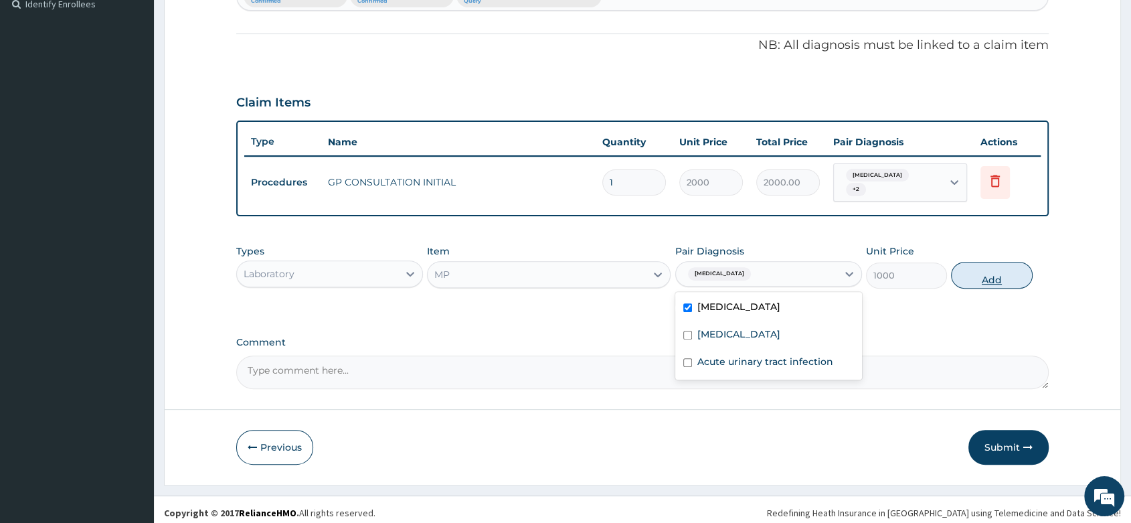
click at [988, 272] on button "Add" at bounding box center [991, 275] width 81 height 27
type input "0"
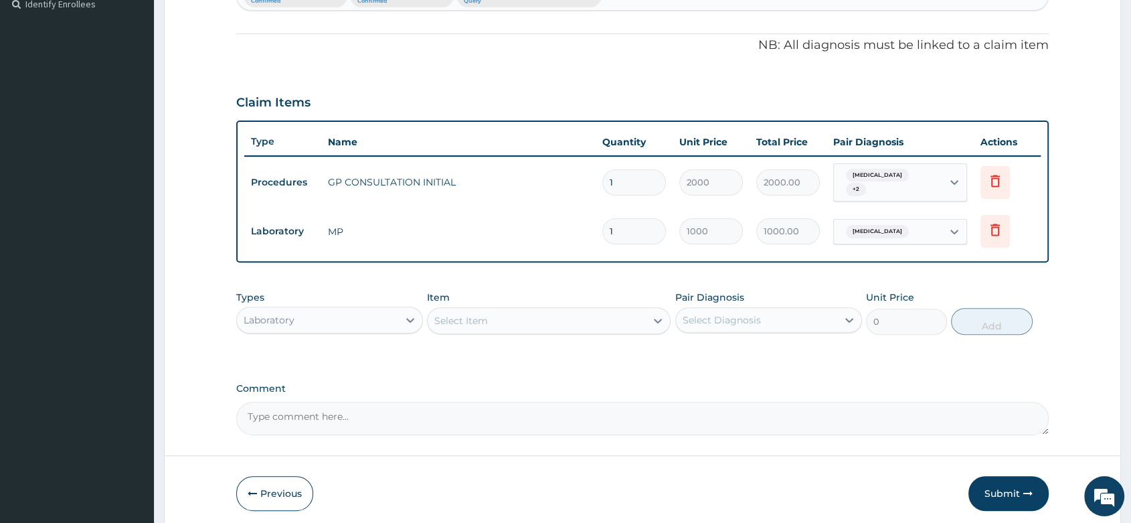
click at [475, 318] on div "Select Item" at bounding box center [461, 320] width 54 height 13
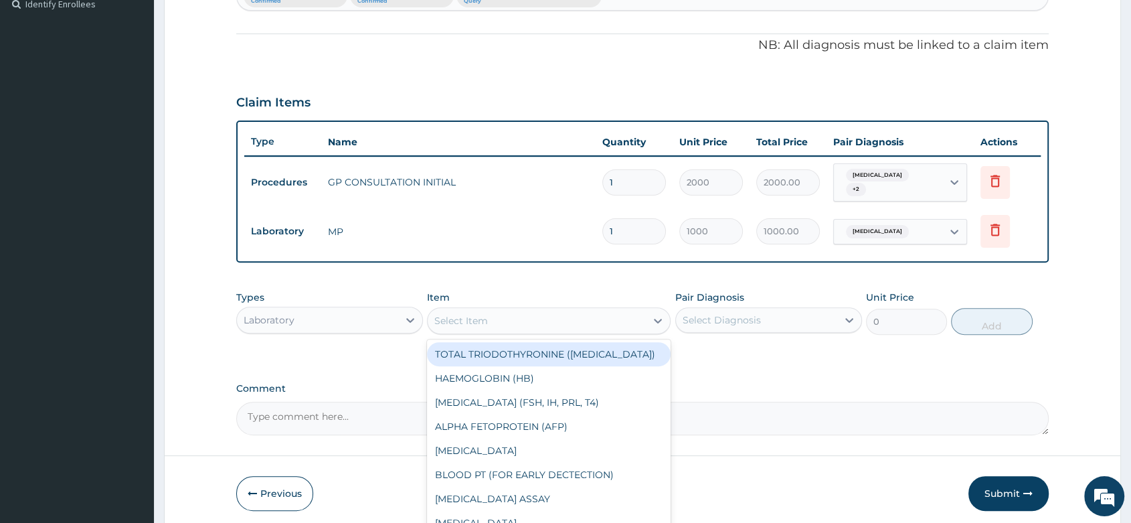
type input "S"
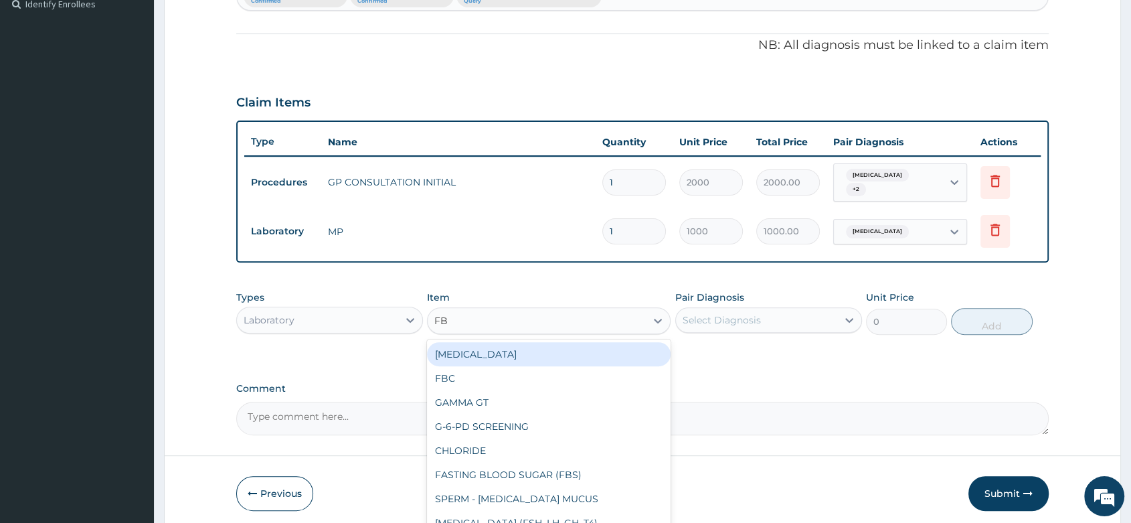
type input "FBC"
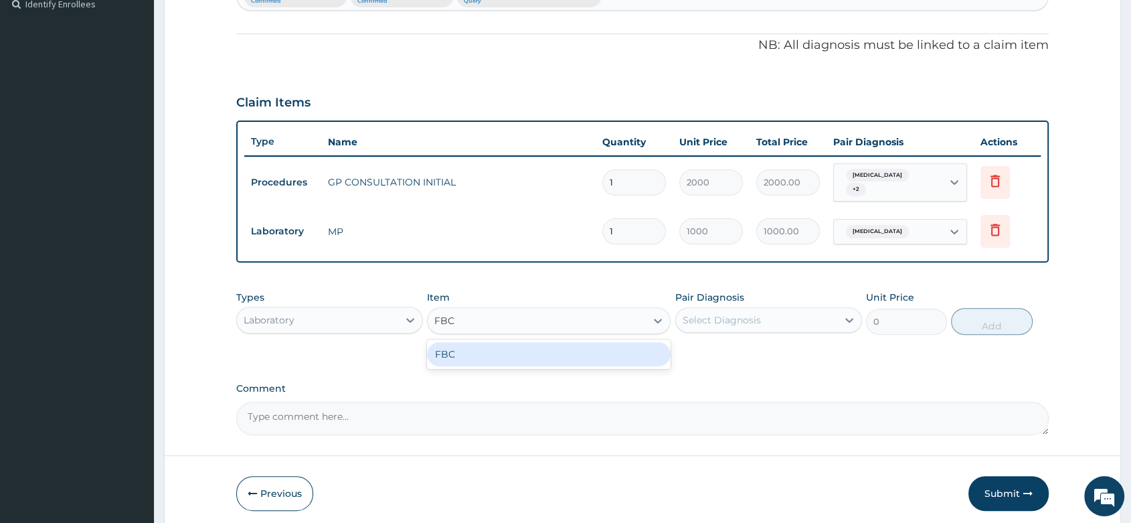
click at [518, 347] on div "FBC" at bounding box center [549, 354] width 244 height 24
type input "2000"
click at [697, 313] on div "Select Diagnosis" at bounding box center [722, 319] width 78 height 13
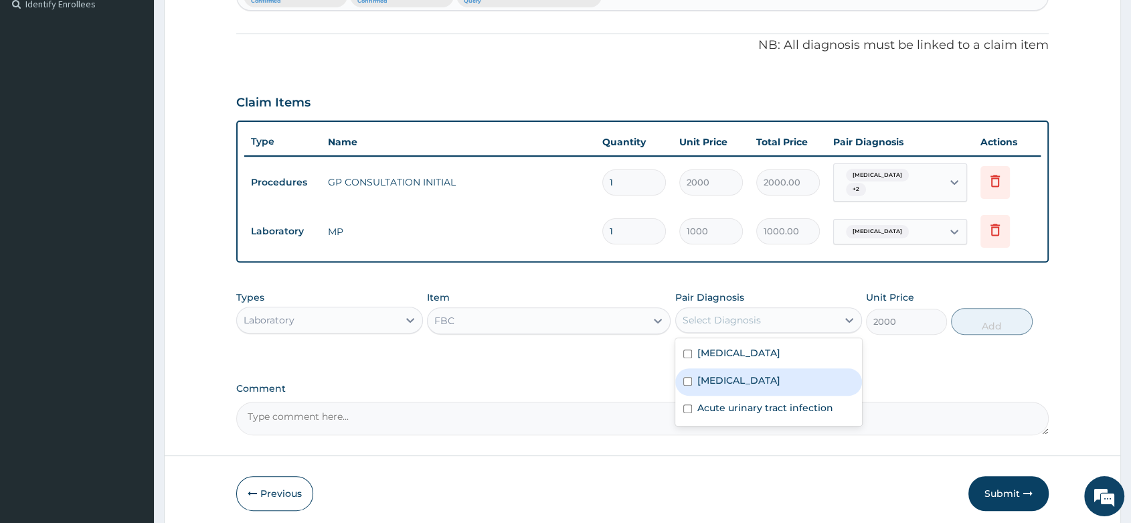
click at [717, 377] on label "Sepsis" at bounding box center [738, 379] width 83 height 13
checkbox input "true"
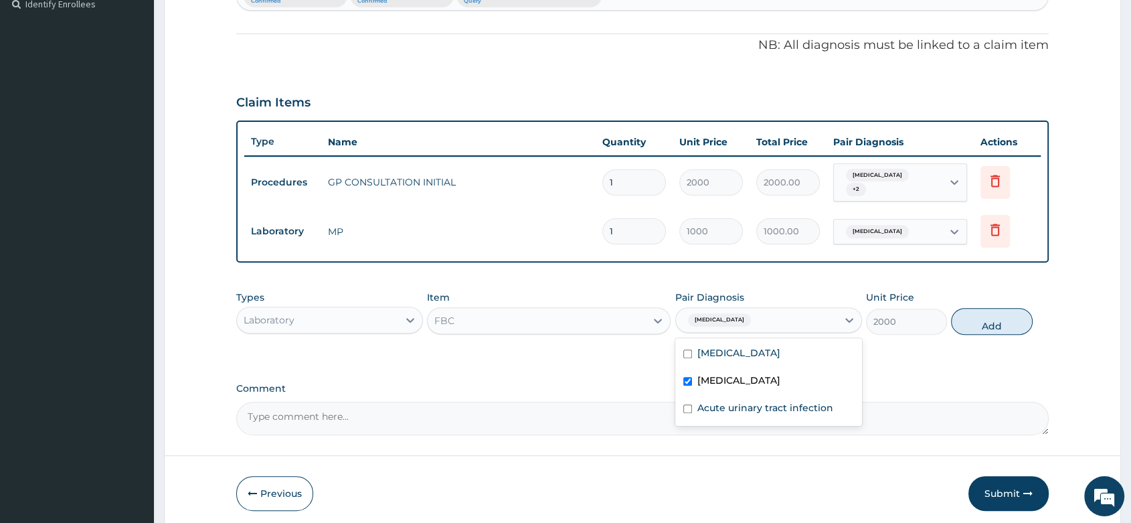
click at [1002, 299] on div "Types Laboratory Item FBC Pair Diagnosis option Sepsis, selected. option Sepsis…" at bounding box center [642, 313] width 812 height 58
click at [988, 315] on button "Add" at bounding box center [991, 321] width 81 height 27
type input "0"
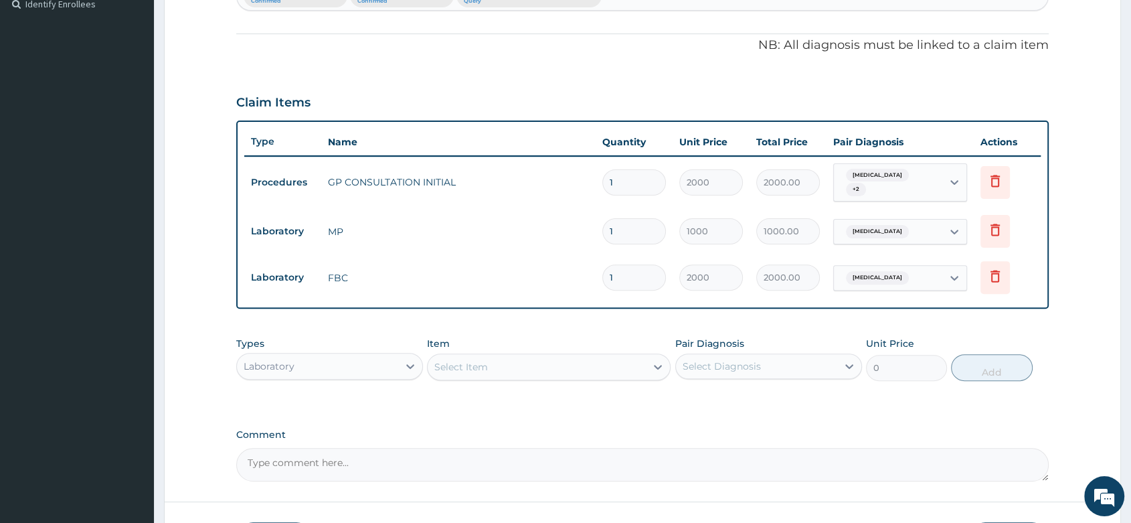
click at [498, 362] on div "Select Item" at bounding box center [537, 366] width 218 height 21
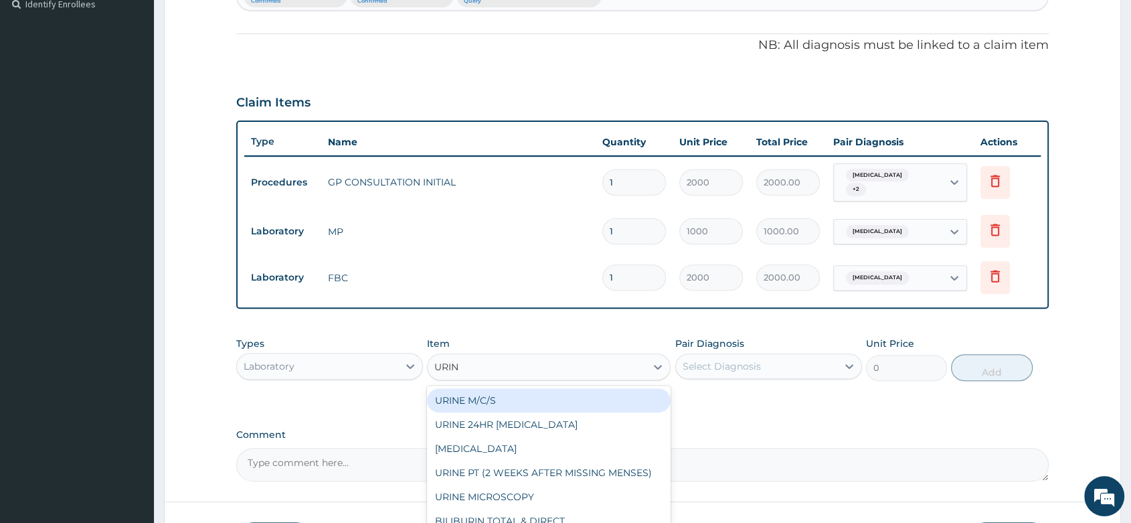
type input "URINA"
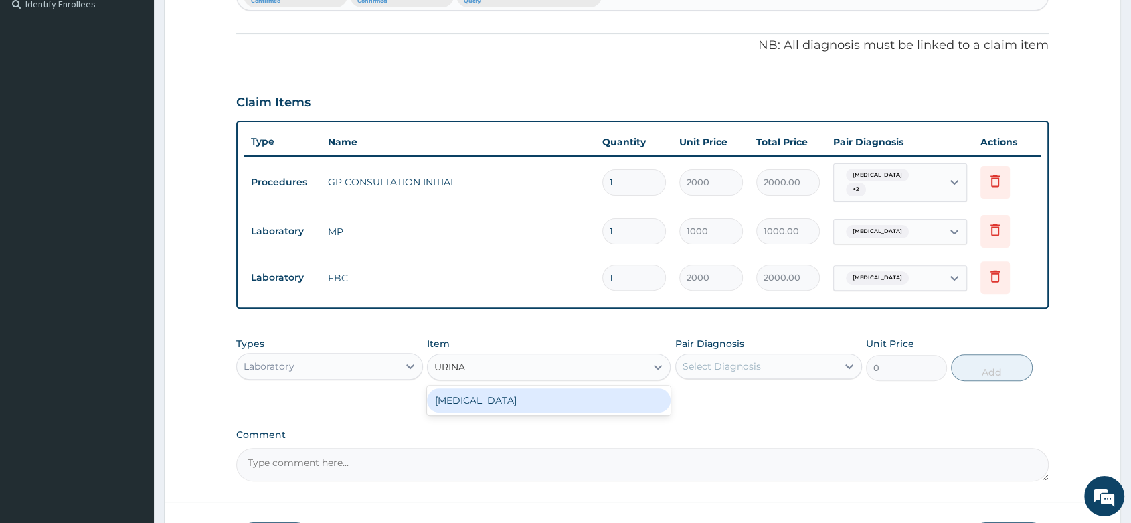
click at [508, 404] on div "URINALYSIS" at bounding box center [549, 400] width 244 height 24
type input "700"
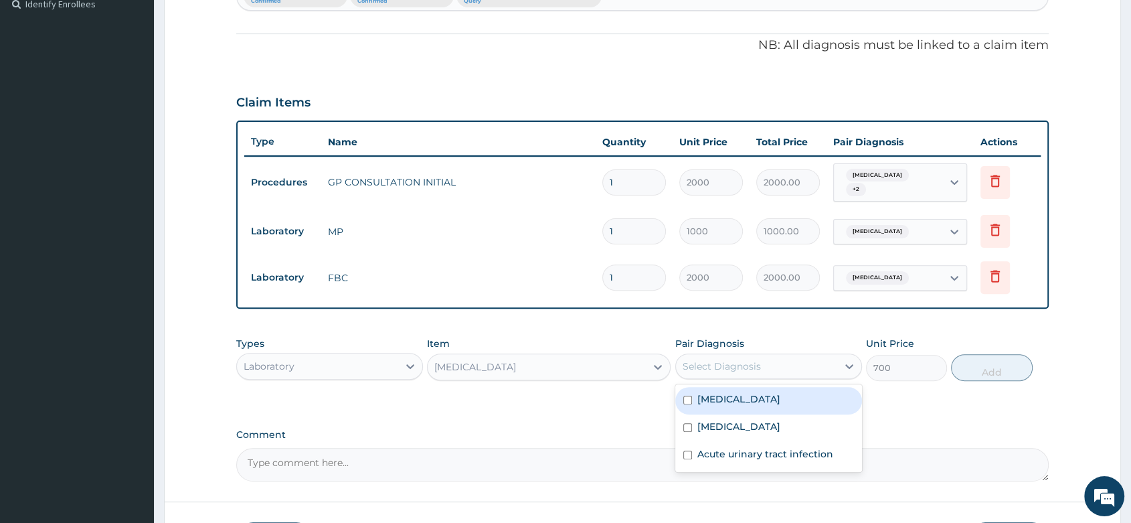
click at [746, 355] on div "Select Diagnosis" at bounding box center [756, 365] width 161 height 21
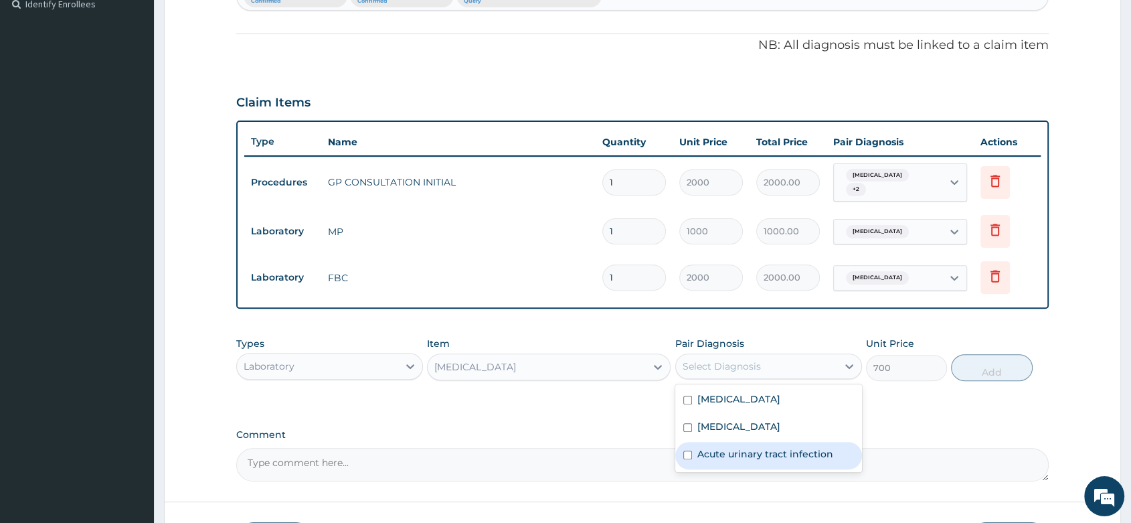
drag, startPoint x: 721, startPoint y: 457, endPoint x: 798, endPoint y: 440, distance: 78.1
click at [731, 454] on div "Acute urinary tract infection" at bounding box center [768, 455] width 187 height 27
checkbox input "true"
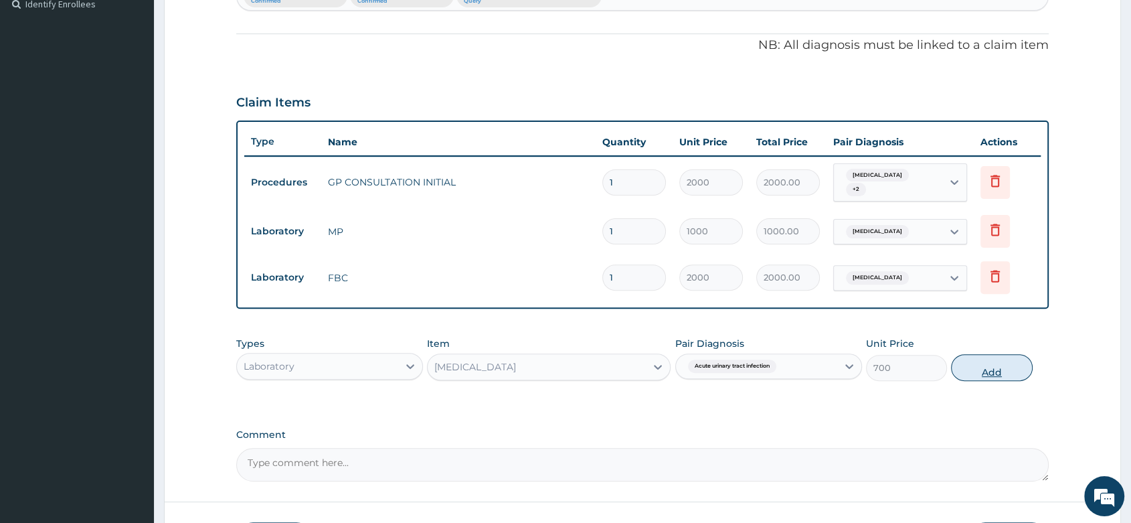
click at [999, 357] on button "Add" at bounding box center [991, 367] width 81 height 27
type input "0"
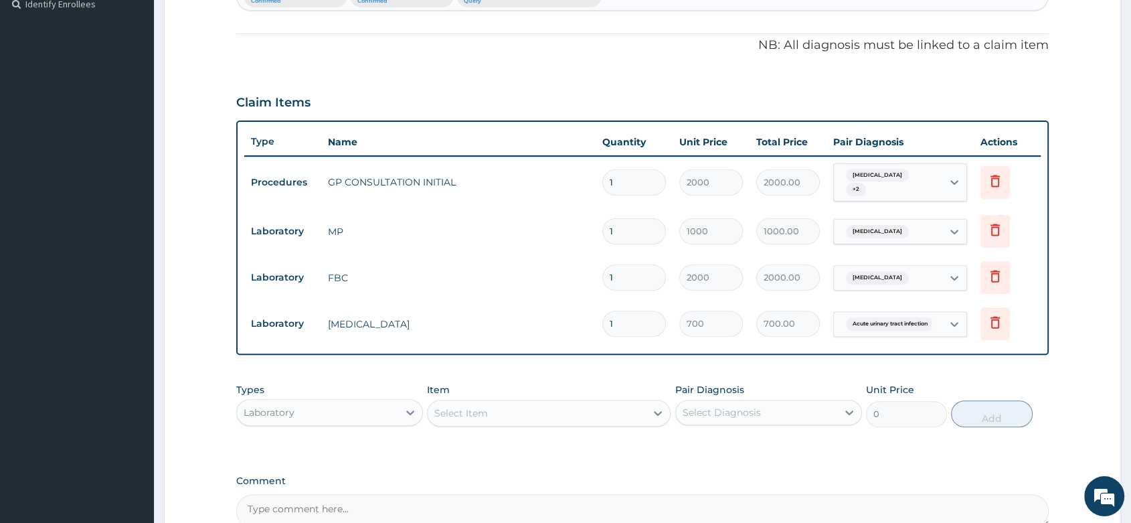
click at [315, 389] on div "Types Laboratory" at bounding box center [329, 405] width 187 height 44
click at [286, 417] on div "Laboratory" at bounding box center [317, 412] width 161 height 21
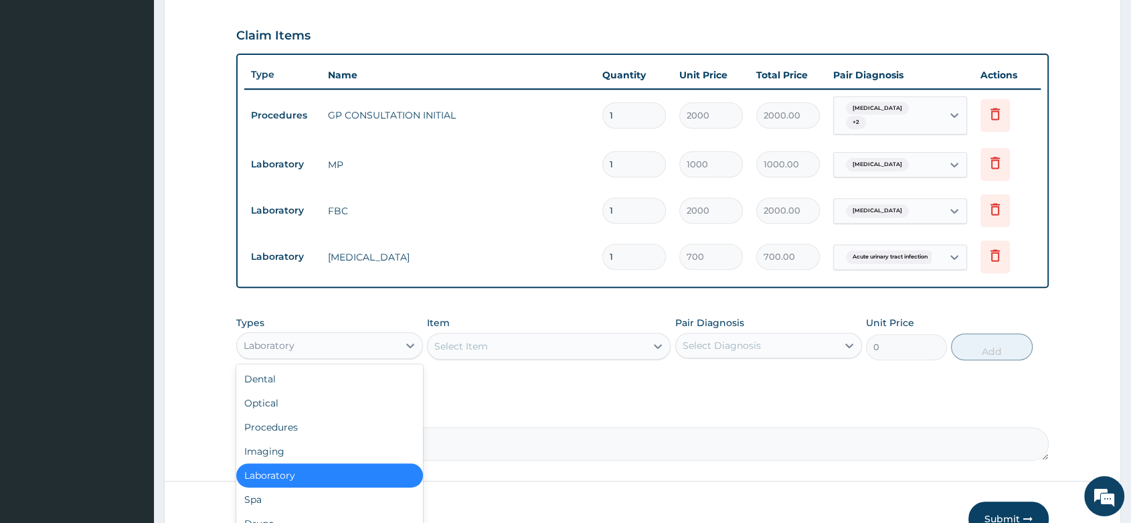
scroll to position [518, 0]
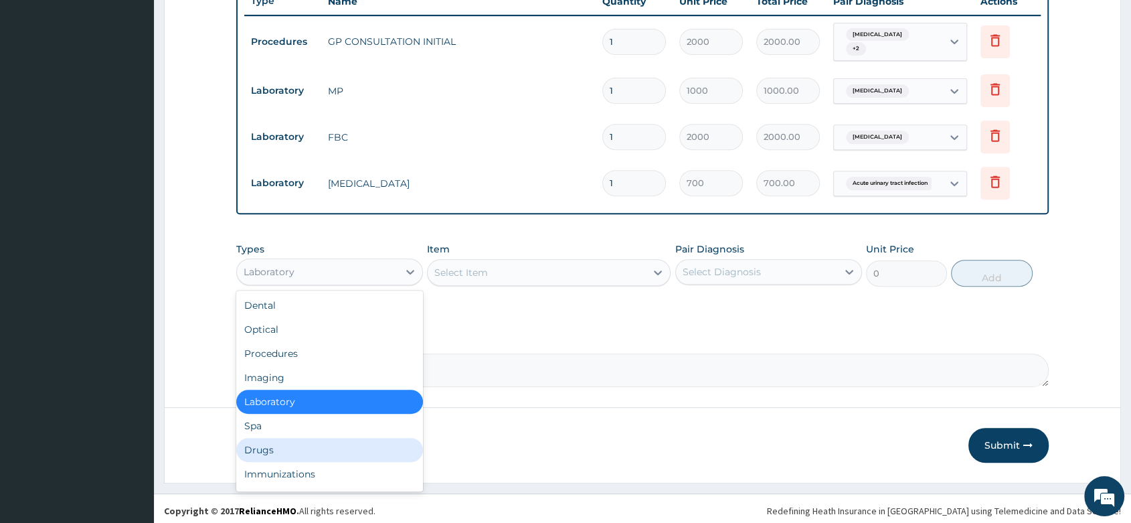
click at [294, 438] on div "Drugs" at bounding box center [329, 450] width 187 height 24
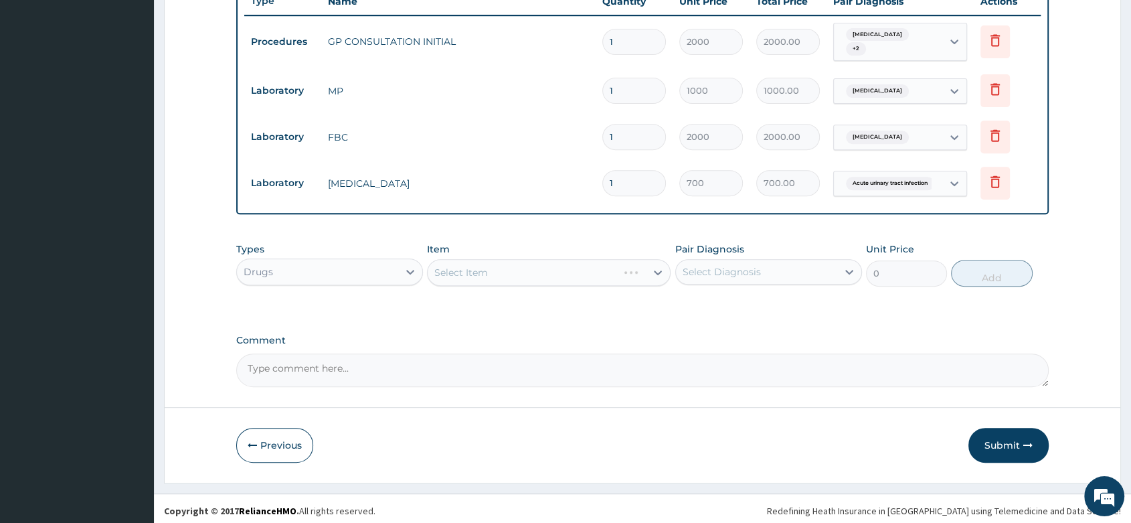
click at [471, 272] on div "Select Item" at bounding box center [549, 272] width 244 height 27
click at [503, 263] on div "Select Item" at bounding box center [549, 272] width 244 height 27
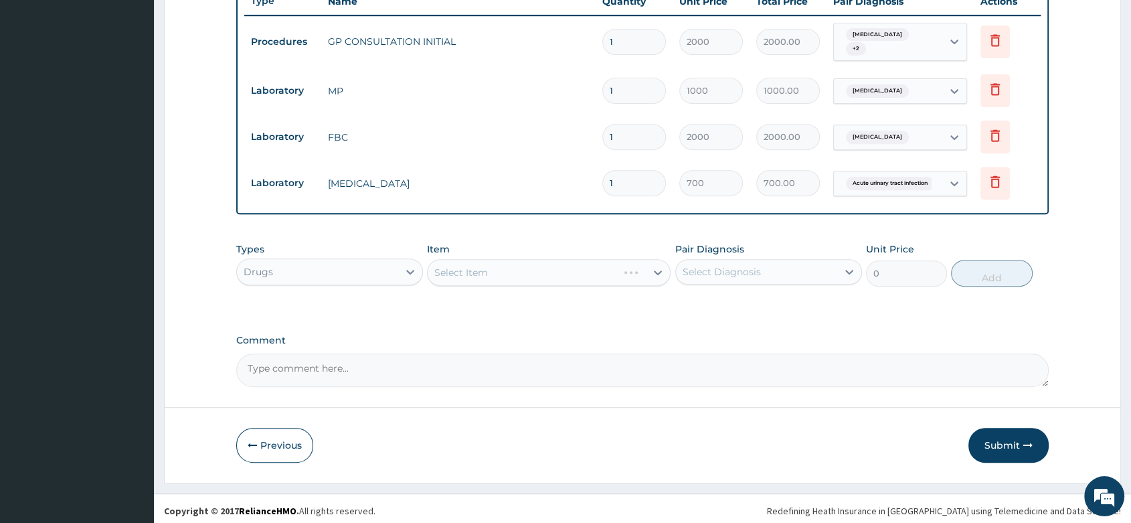
click at [503, 263] on div "Select Item" at bounding box center [549, 272] width 244 height 27
click at [491, 266] on div "Select Item" at bounding box center [537, 272] width 218 height 21
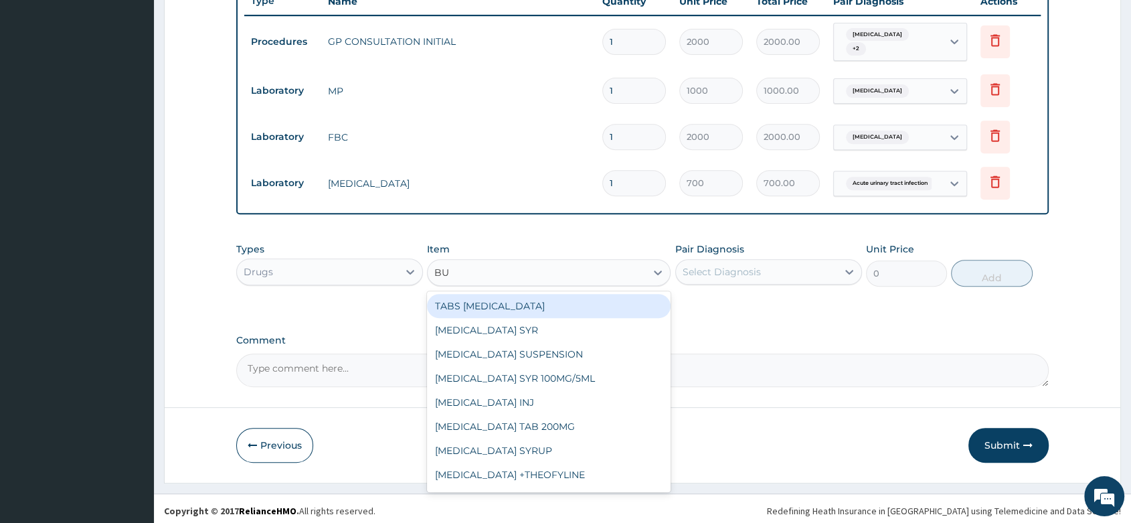
type input "BUS"
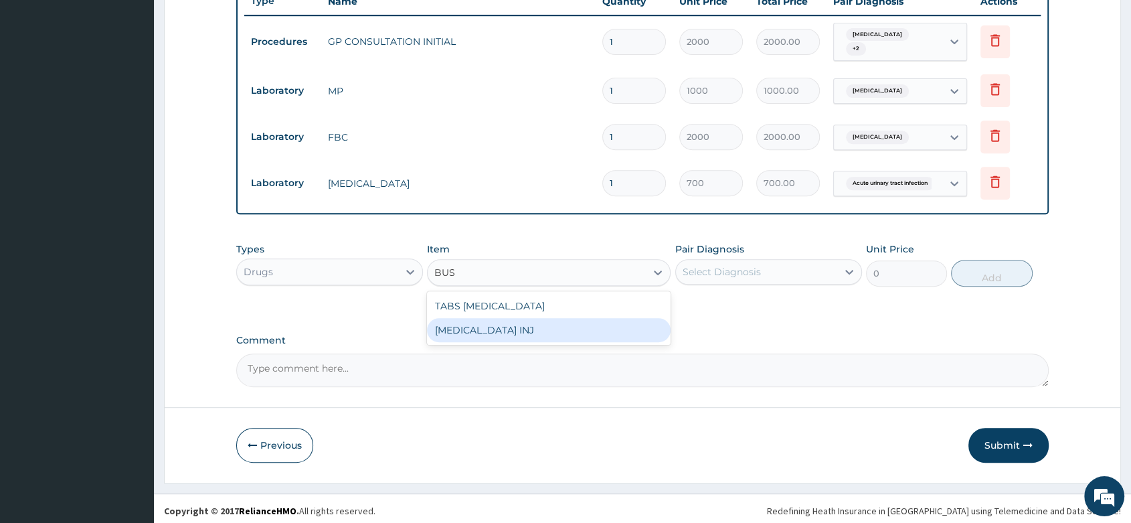
click at [511, 324] on div "BUSCOPAN INJ" at bounding box center [549, 330] width 244 height 24
type input "200"
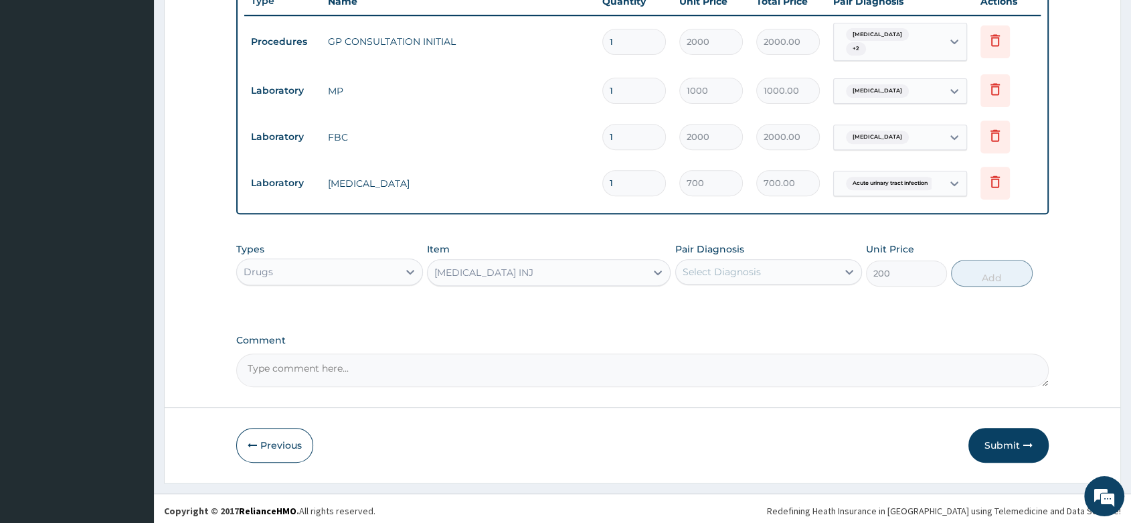
click at [767, 266] on div "Select Diagnosis" at bounding box center [756, 271] width 161 height 21
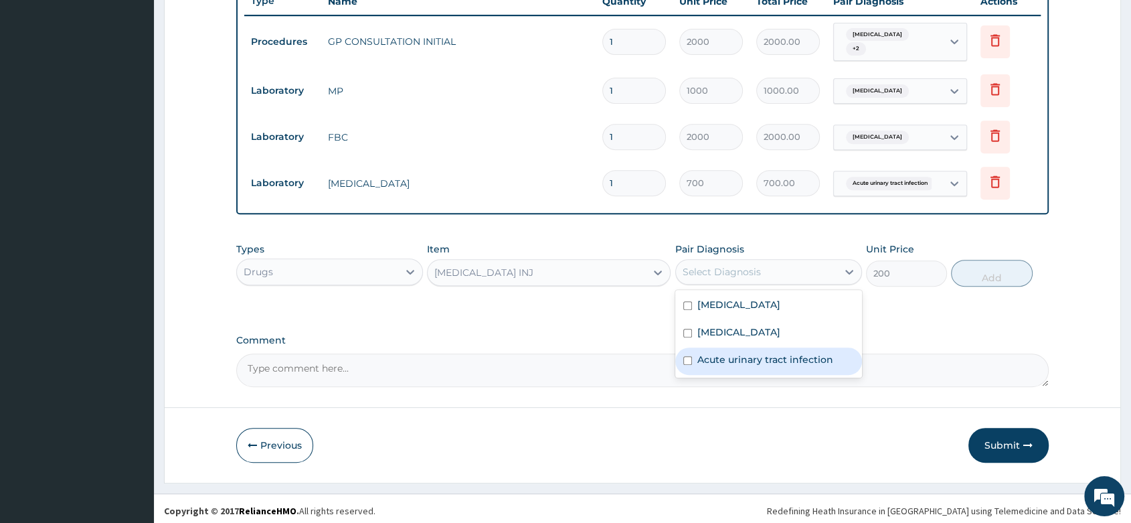
click at [742, 353] on label "Acute urinary tract infection" at bounding box center [765, 359] width 136 height 13
checkbox input "true"
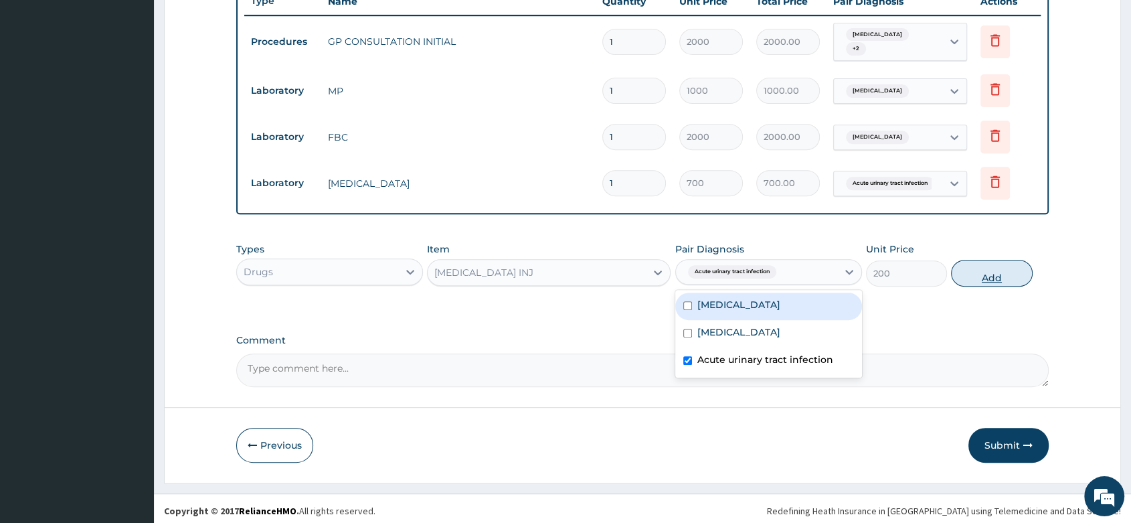
click at [994, 268] on button "Add" at bounding box center [991, 273] width 81 height 27
type input "0"
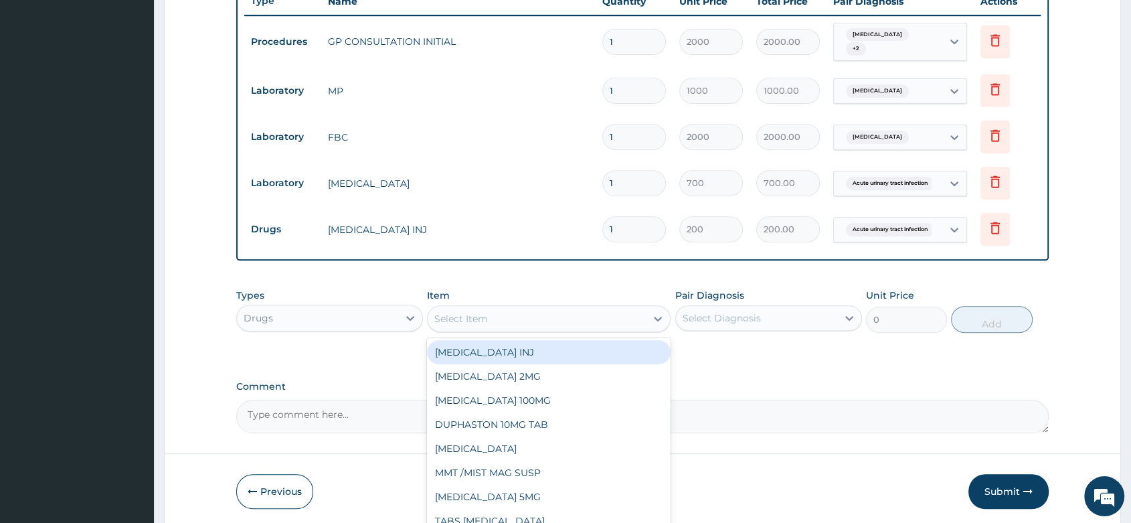
click at [505, 319] on div "Select Item" at bounding box center [537, 318] width 218 height 21
type input "PARACE"
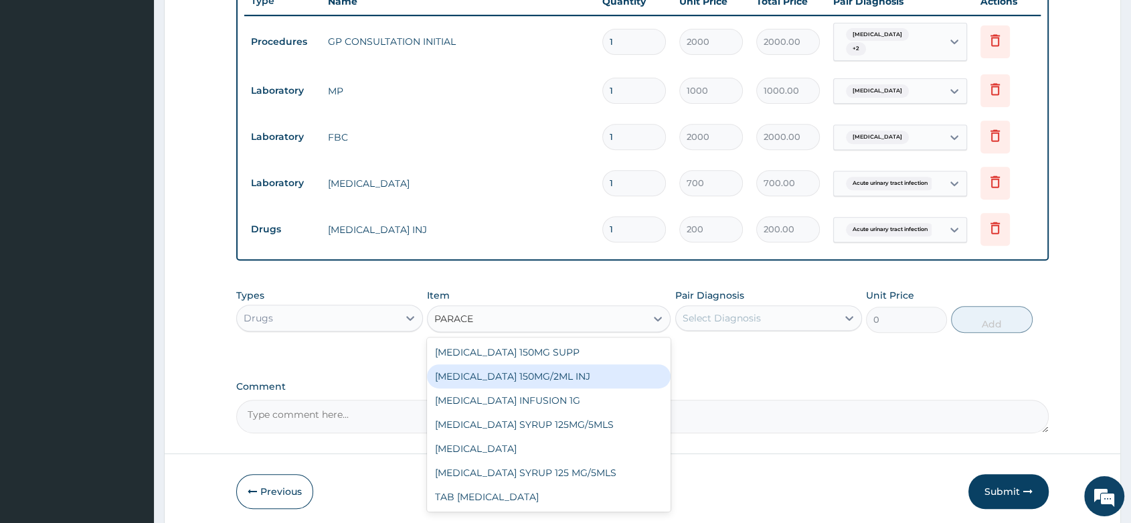
click at [578, 364] on div "PARACETAMOL 150MG/2ML INJ" at bounding box center [549, 376] width 244 height 24
type input "100"
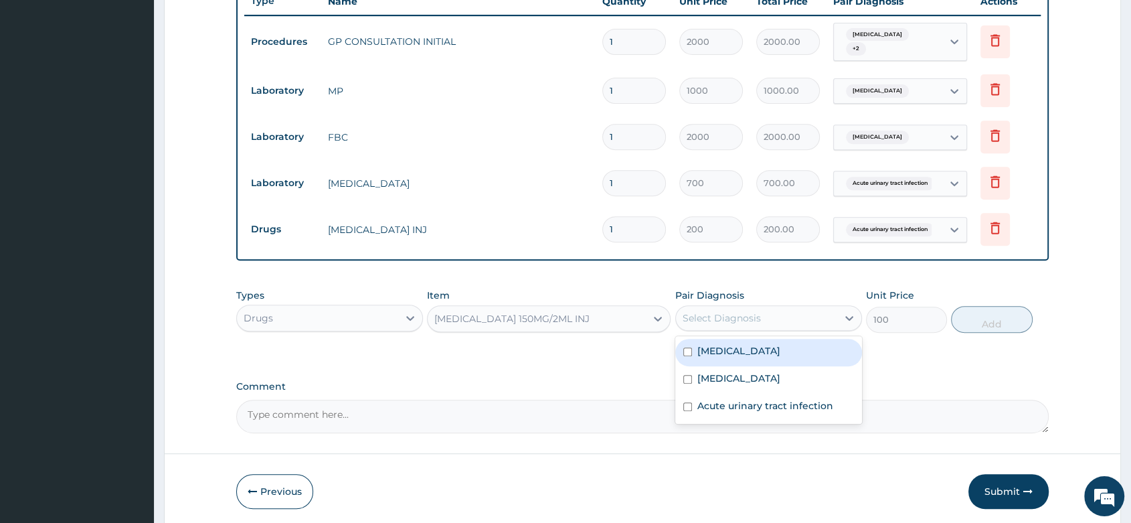
click at [719, 311] on div "Select Diagnosis" at bounding box center [722, 317] width 78 height 13
click at [734, 345] on div "Malaria" at bounding box center [768, 352] width 187 height 27
checkbox input "true"
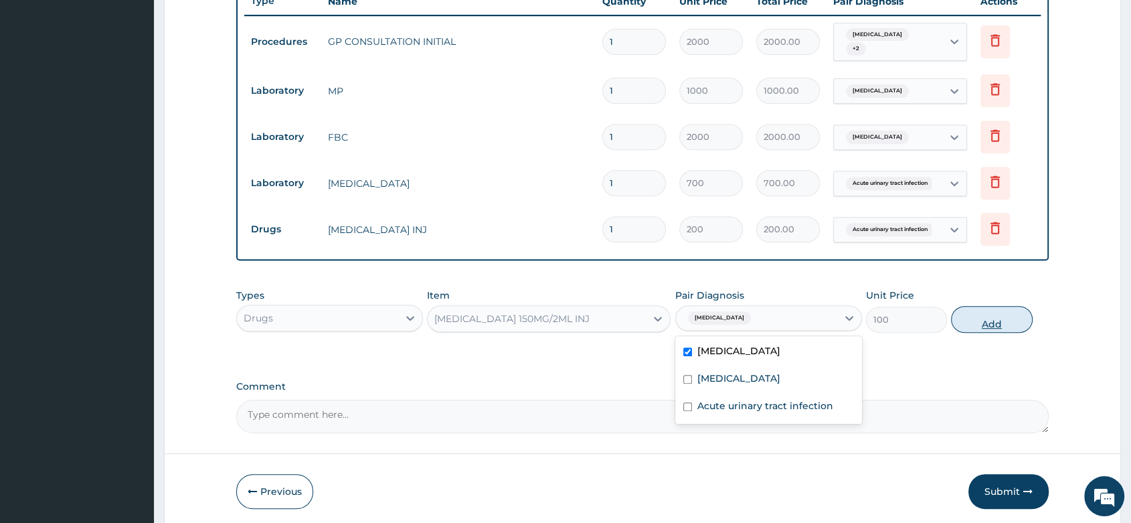
click at [974, 319] on button "Add" at bounding box center [991, 319] width 81 height 27
type input "0"
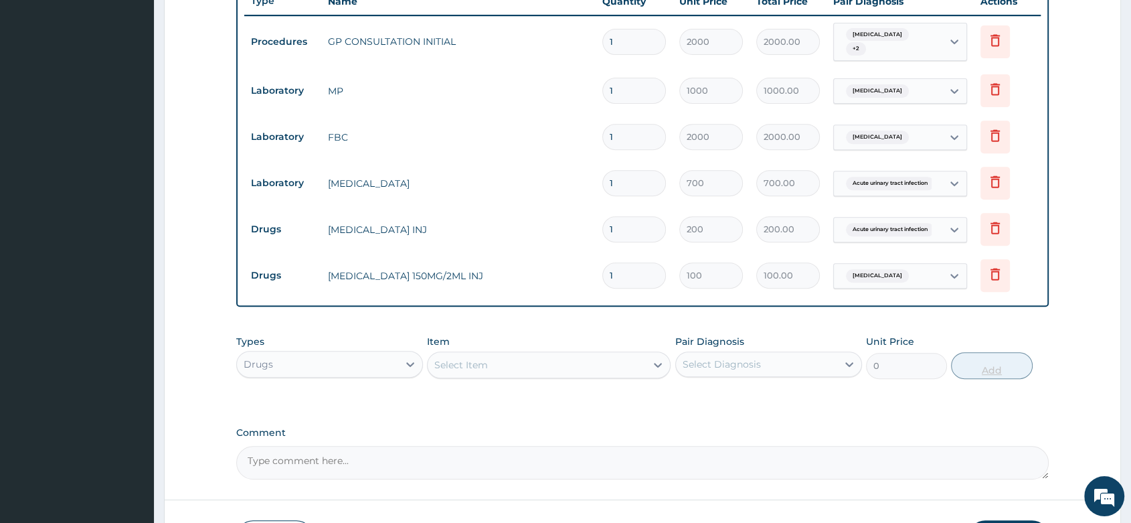
type input "0.00"
type input "6"
type input "600.00"
type input "6"
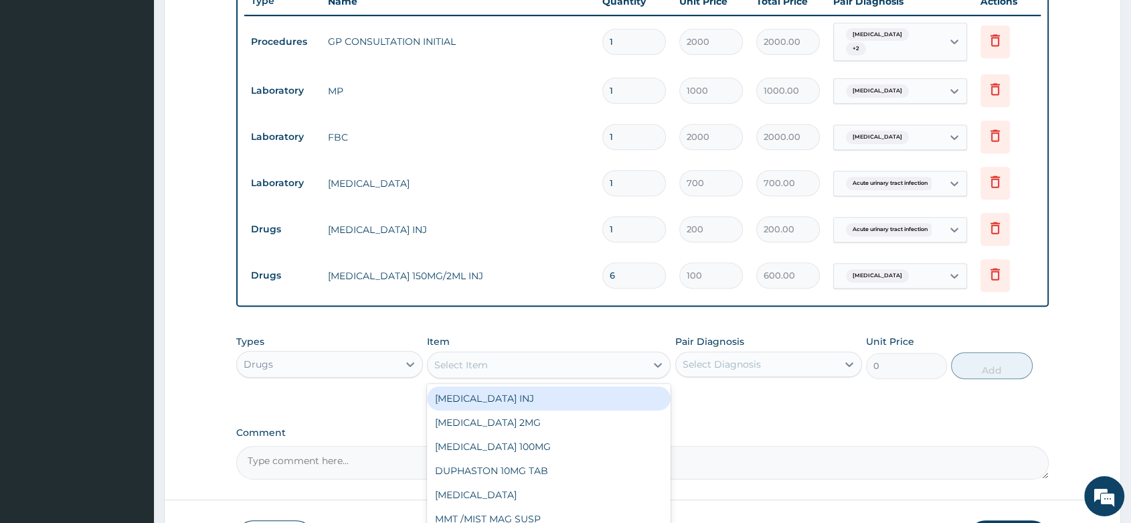
click at [501, 367] on div "Select Item" at bounding box center [537, 364] width 218 height 21
type input "CEFTR"
click at [525, 393] on div "CEFTRIAXONE 1G INJ" at bounding box center [549, 398] width 244 height 24
type input "1500"
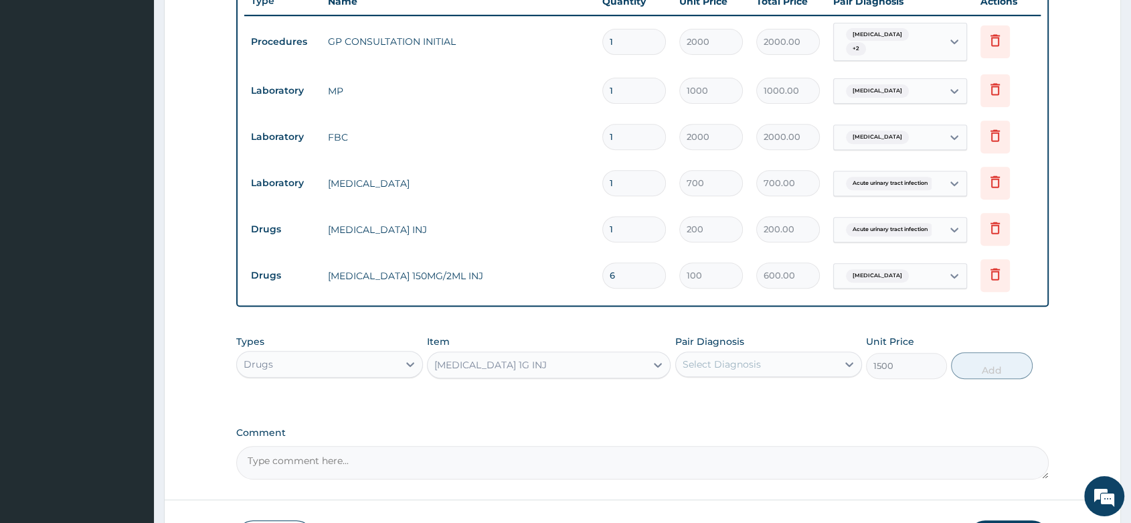
click at [706, 360] on div "Select Diagnosis" at bounding box center [722, 363] width 78 height 13
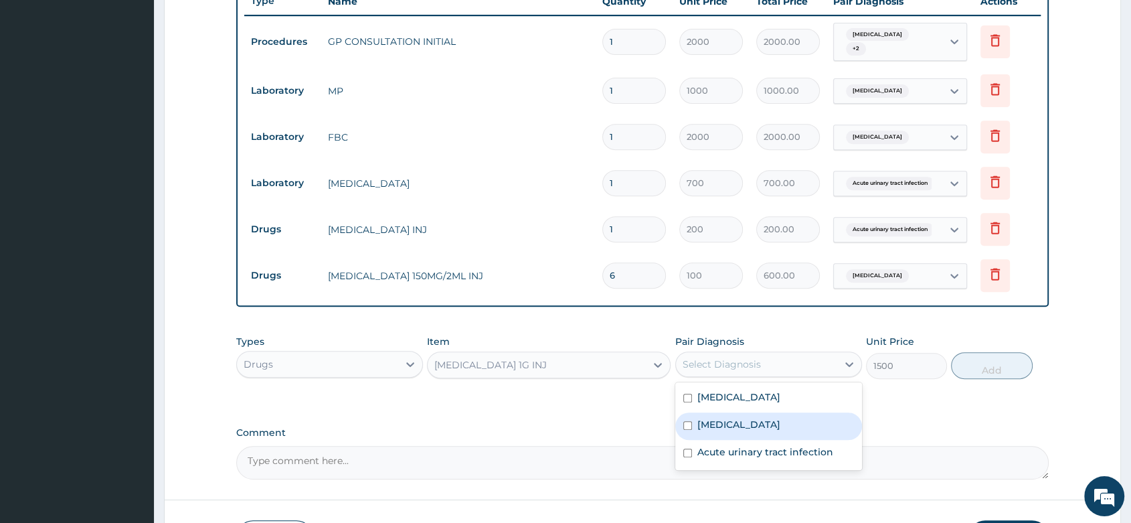
click at [717, 420] on label "Sepsis" at bounding box center [738, 424] width 83 height 13
checkbox input "true"
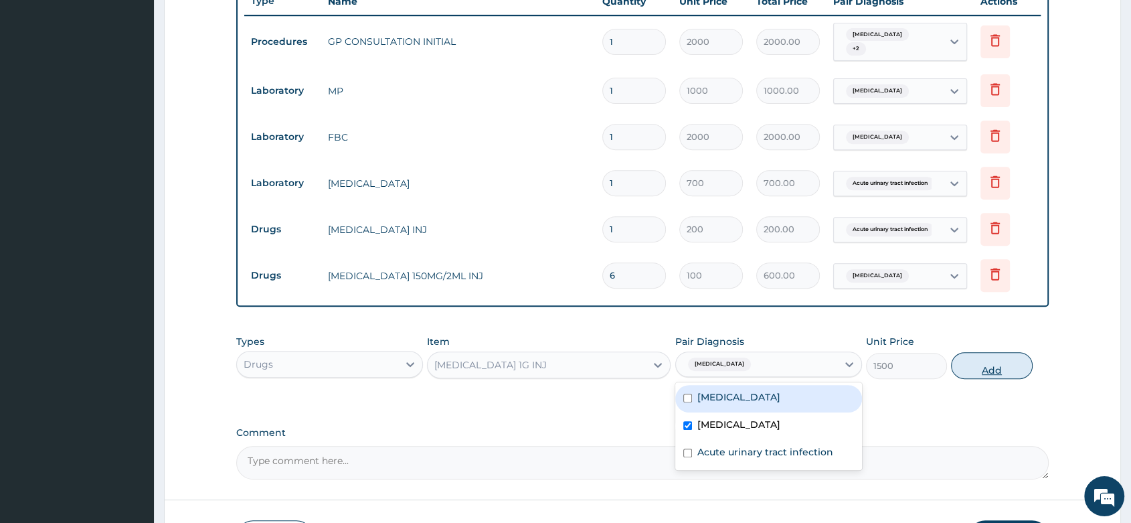
click at [974, 368] on button "Add" at bounding box center [991, 365] width 81 height 27
type input "0"
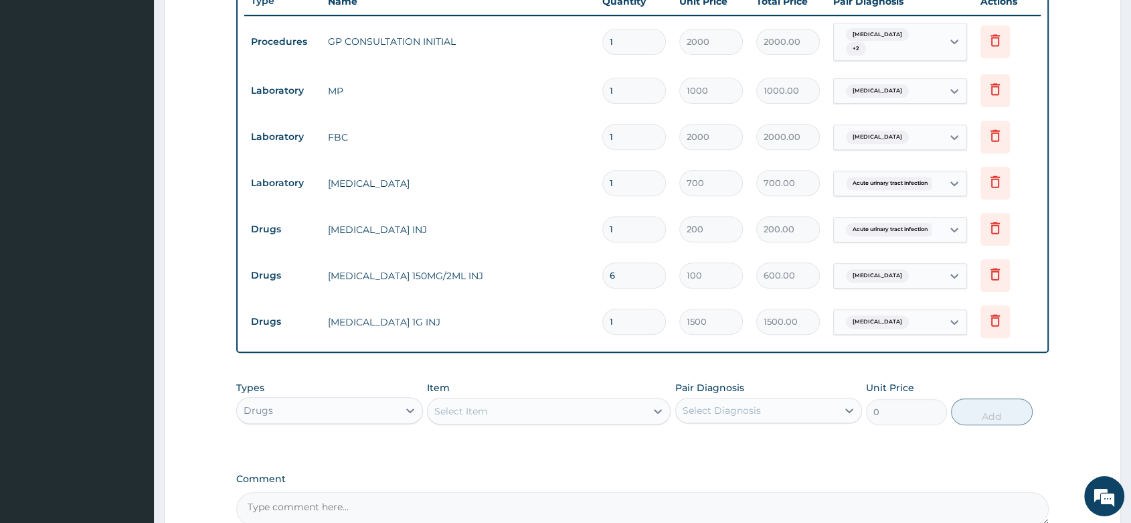
click at [478, 412] on div "Select Item" at bounding box center [461, 410] width 54 height 13
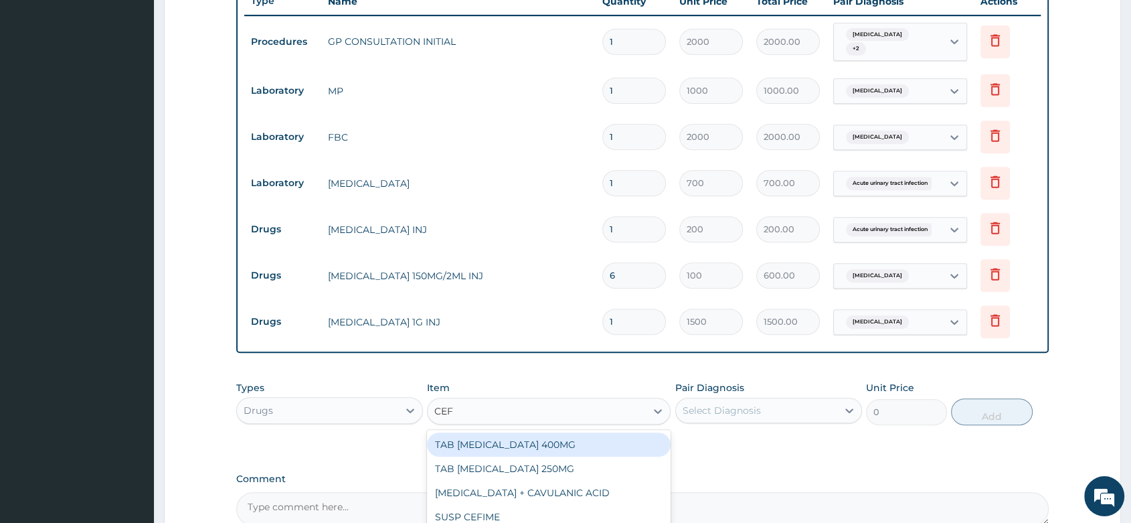
type input "CEFI"
click at [494, 440] on div "TAB CEFIXIME 400MG" at bounding box center [549, 444] width 244 height 24
type input "400"
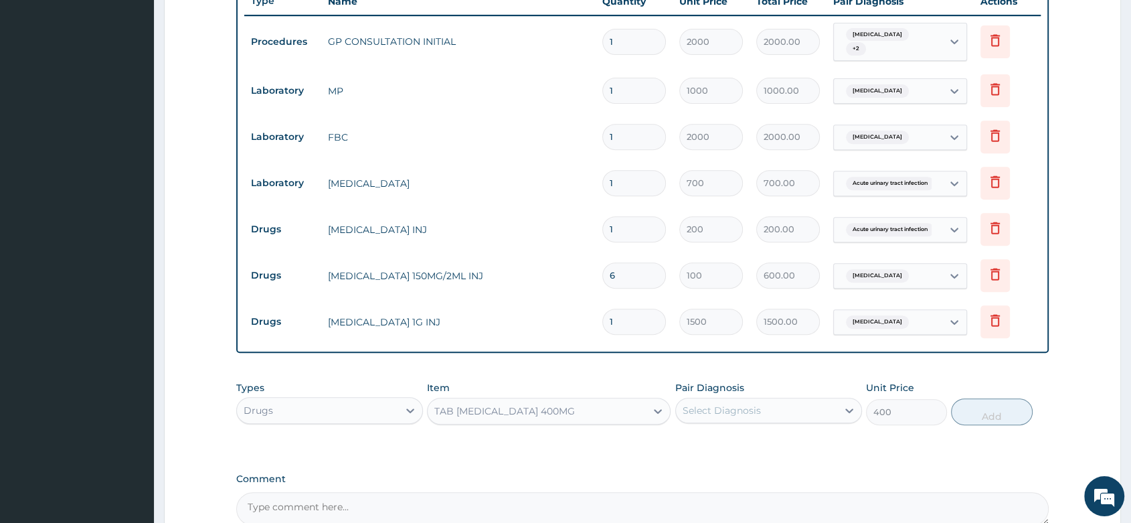
click at [718, 400] on div "Select Diagnosis" at bounding box center [756, 410] width 161 height 21
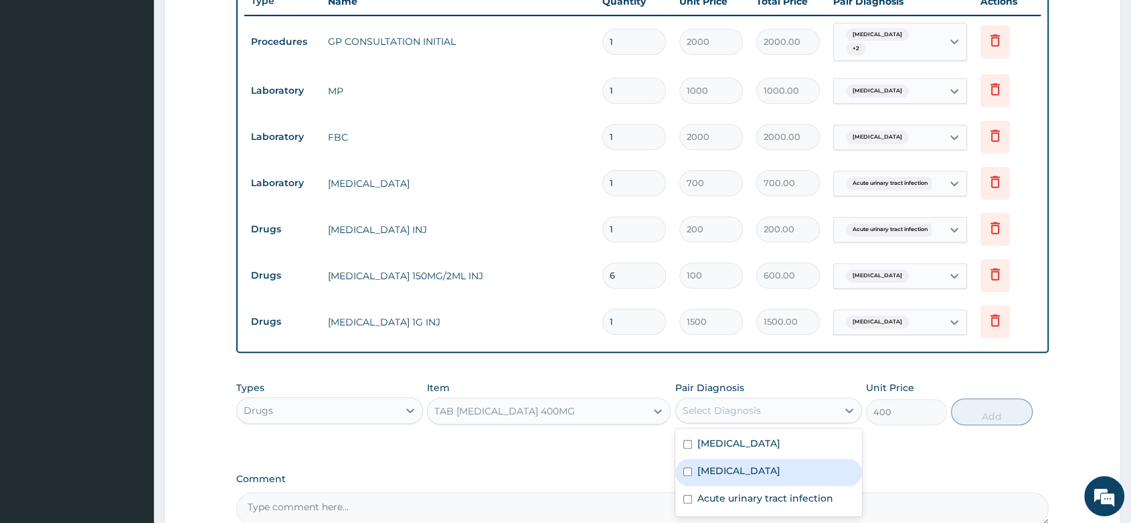
drag, startPoint x: 729, startPoint y: 462, endPoint x: 823, endPoint y: 454, distance: 94.0
click at [730, 462] on div "Sepsis" at bounding box center [768, 471] width 187 height 27
checkbox input "true"
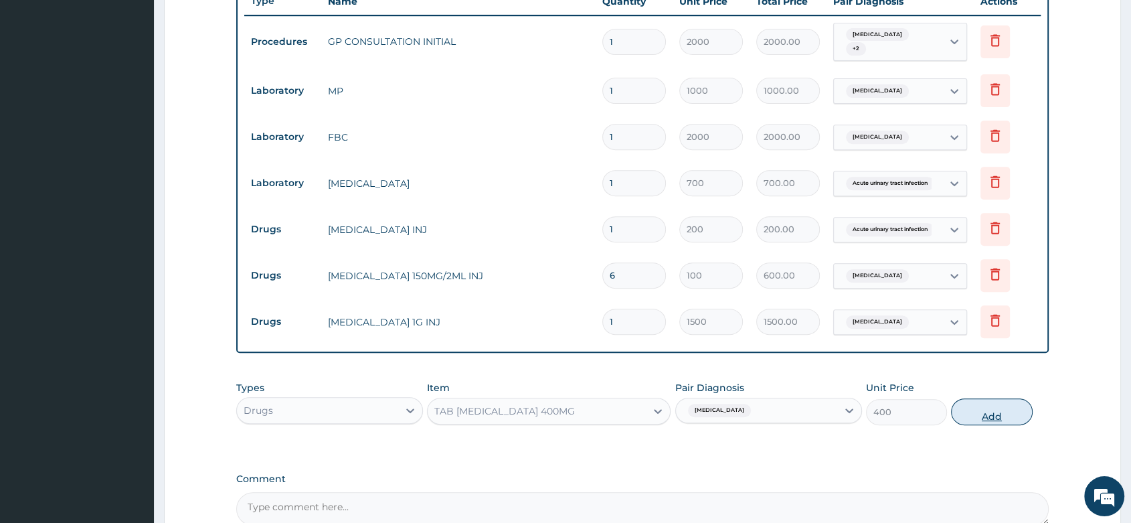
click at [1003, 408] on button "Add" at bounding box center [991, 411] width 81 height 27
type input "0"
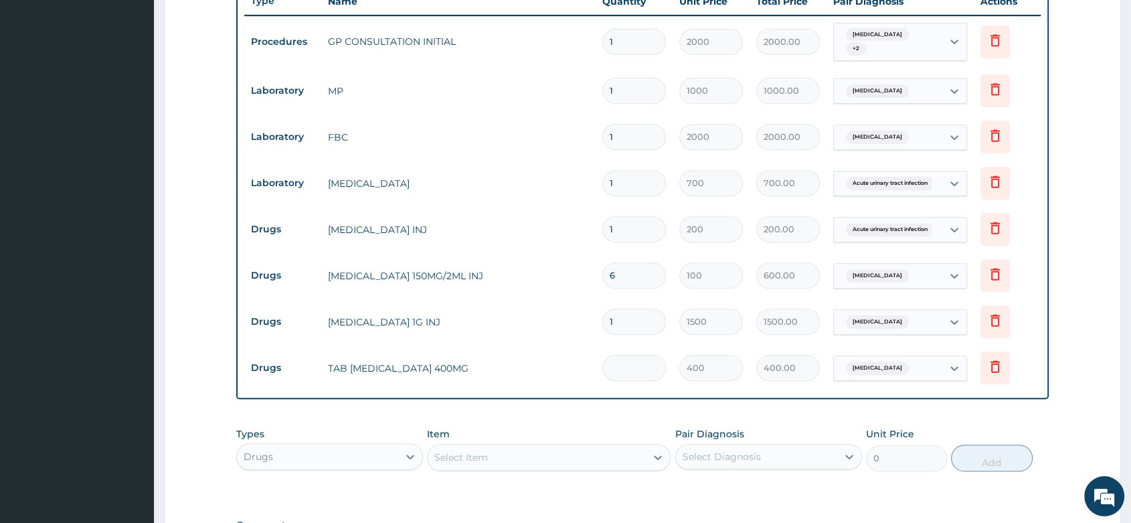
type input "0.00"
type input "5"
type input "2000.00"
type input "5"
click at [606, 450] on div "Select Item" at bounding box center [537, 456] width 218 height 21
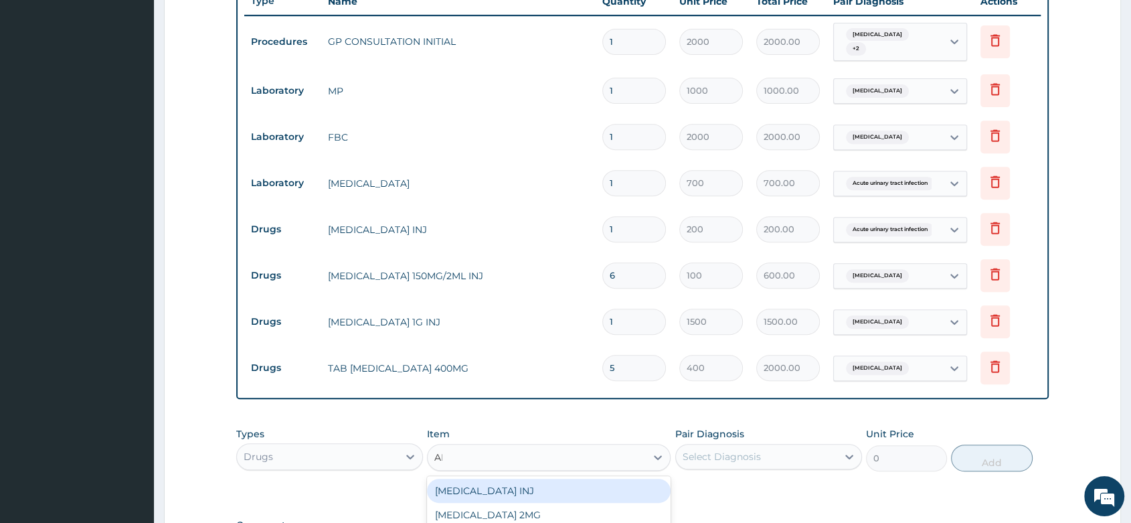
type input "ART"
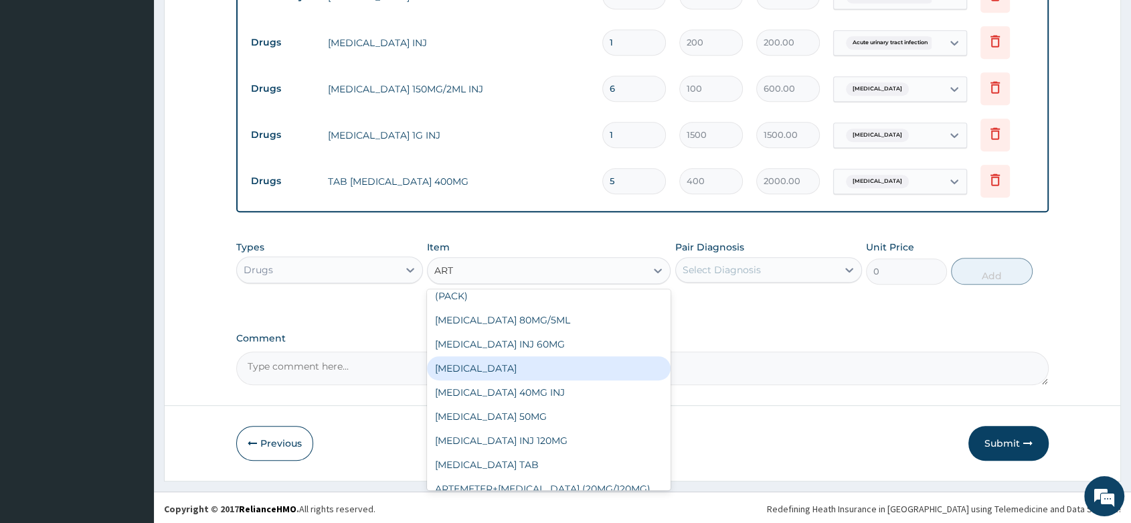
scroll to position [252, 0]
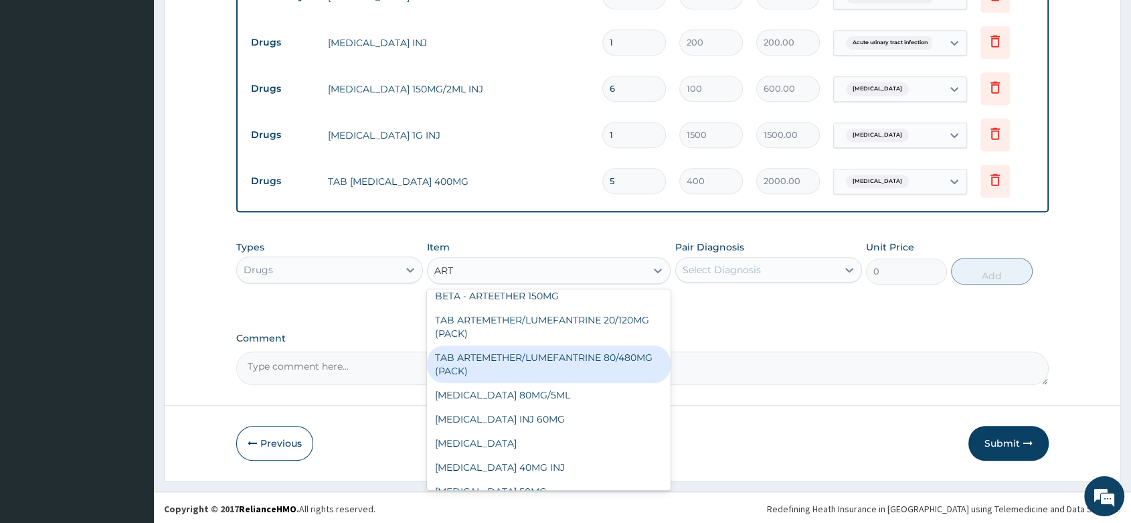
click at [559, 345] on div "TAB ARTEMETHER/LUMEFANTRINE 80/480MG (PACK)" at bounding box center [549, 363] width 244 height 37
type input "1600"
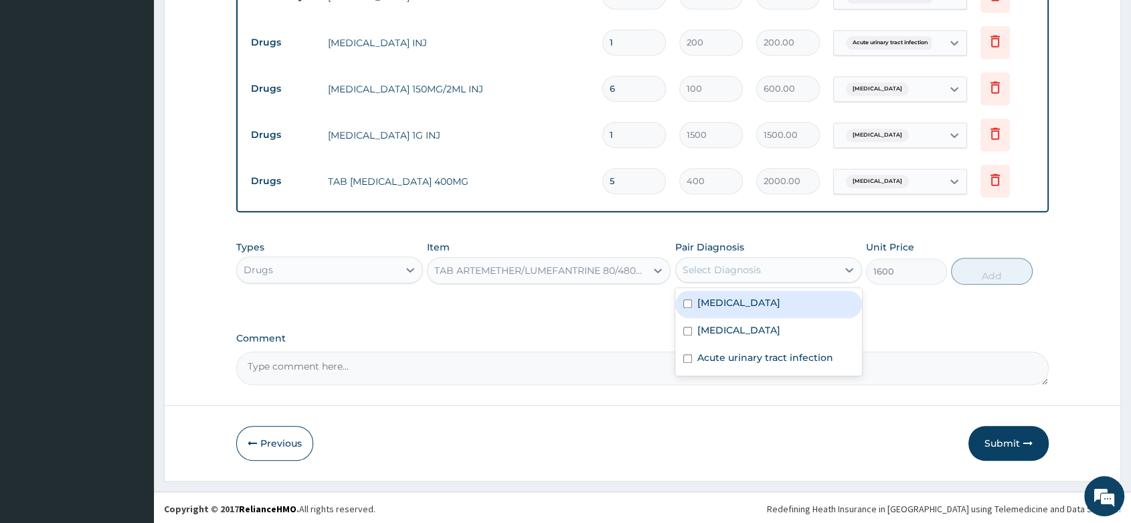
click at [687, 276] on div "Select Diagnosis" at bounding box center [756, 269] width 161 height 21
drag, startPoint x: 708, startPoint y: 305, endPoint x: 742, endPoint y: 301, distance: 34.4
click at [709, 305] on label "Malaria" at bounding box center [738, 302] width 83 height 13
checkbox input "true"
click at [966, 274] on button "Add" at bounding box center [991, 271] width 81 height 27
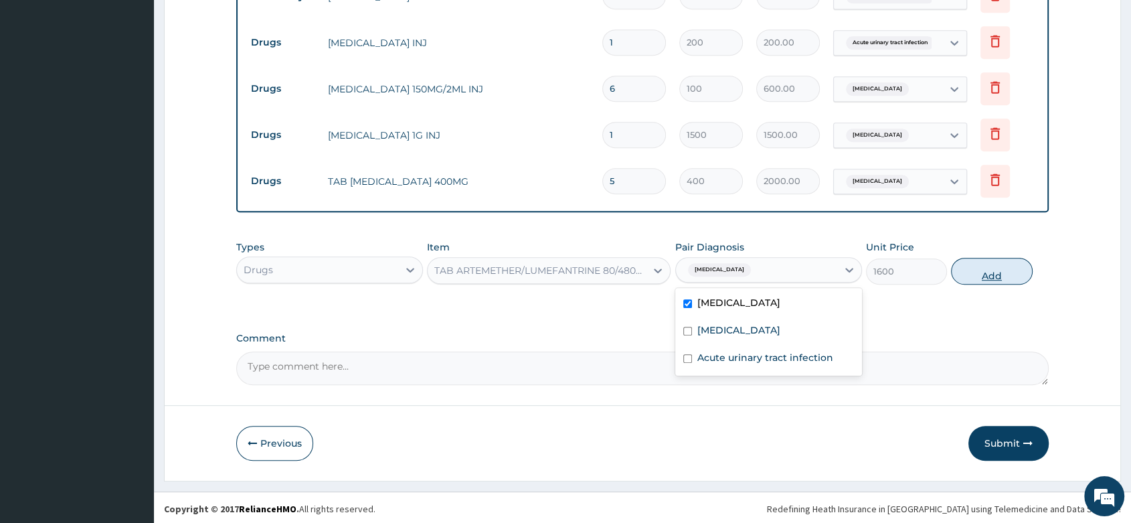
type input "0"
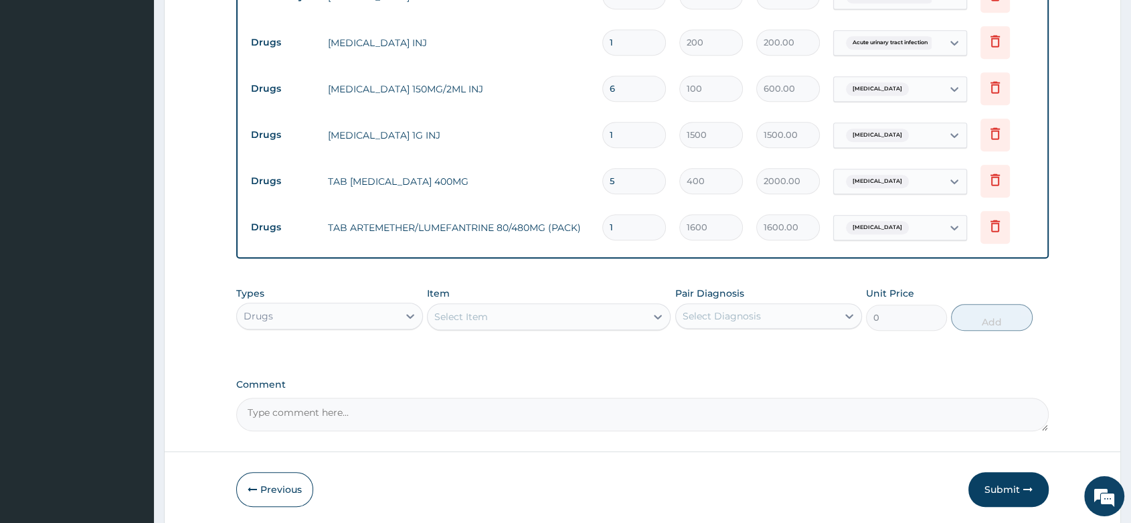
drag, startPoint x: 484, startPoint y: 320, endPoint x: 498, endPoint y: 314, distance: 15.3
click at [492, 316] on div "Select Item" at bounding box center [537, 316] width 218 height 21
type input "PARAC"
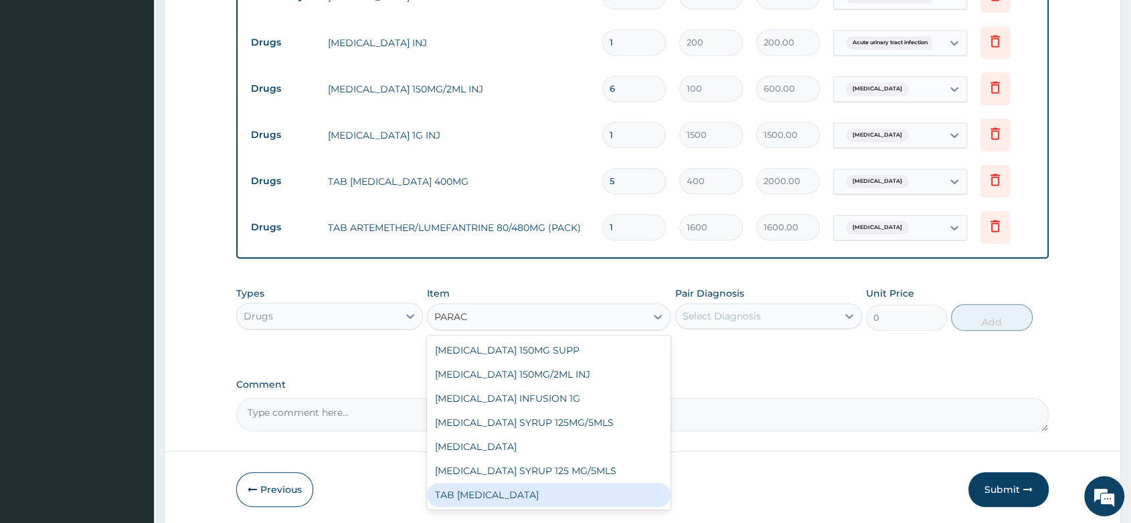
click at [538, 485] on div "TAB PARACETAMOL" at bounding box center [549, 495] width 244 height 24
type input "15"
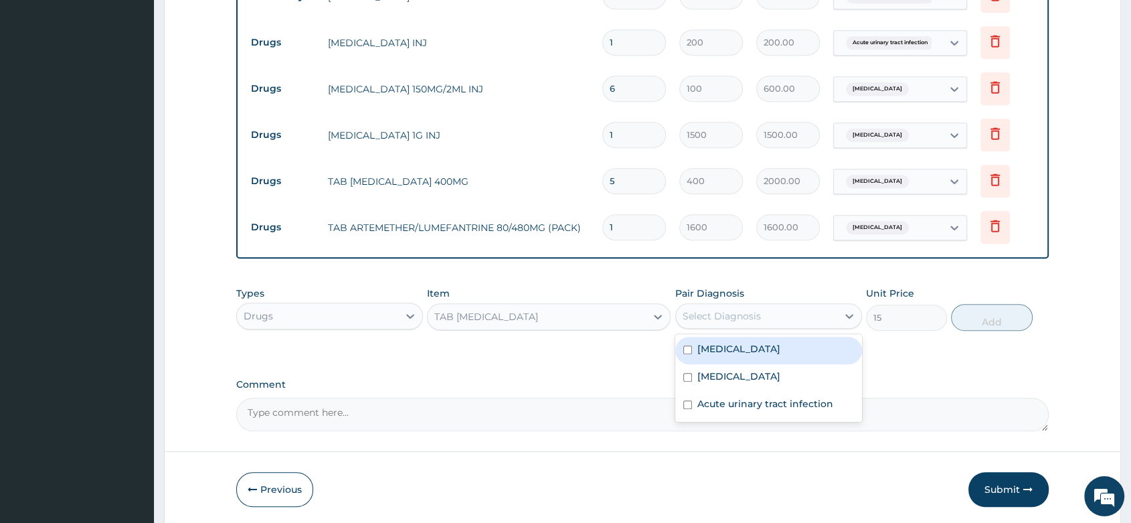
click at [750, 311] on div "Select Diagnosis" at bounding box center [722, 315] width 78 height 13
click at [762, 351] on div "Malaria" at bounding box center [768, 350] width 187 height 27
checkbox input "true"
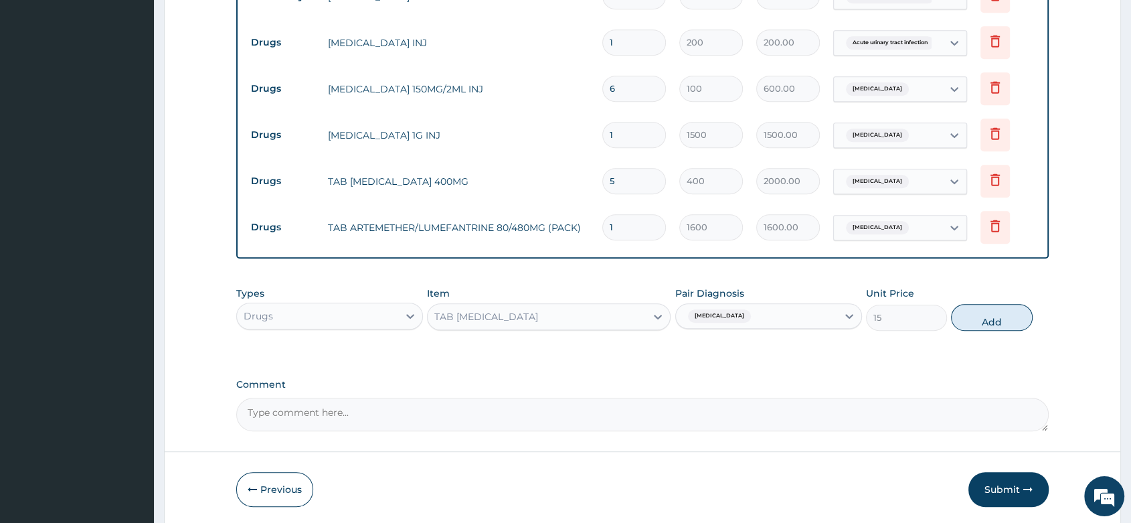
click at [987, 331] on div "Types Drugs Item TAB PARACETAMOL Pair Diagnosis Malaria Unit Price 15 Add" at bounding box center [642, 309] width 812 height 58
click at [985, 317] on button "Add" at bounding box center [991, 317] width 81 height 27
type input "0"
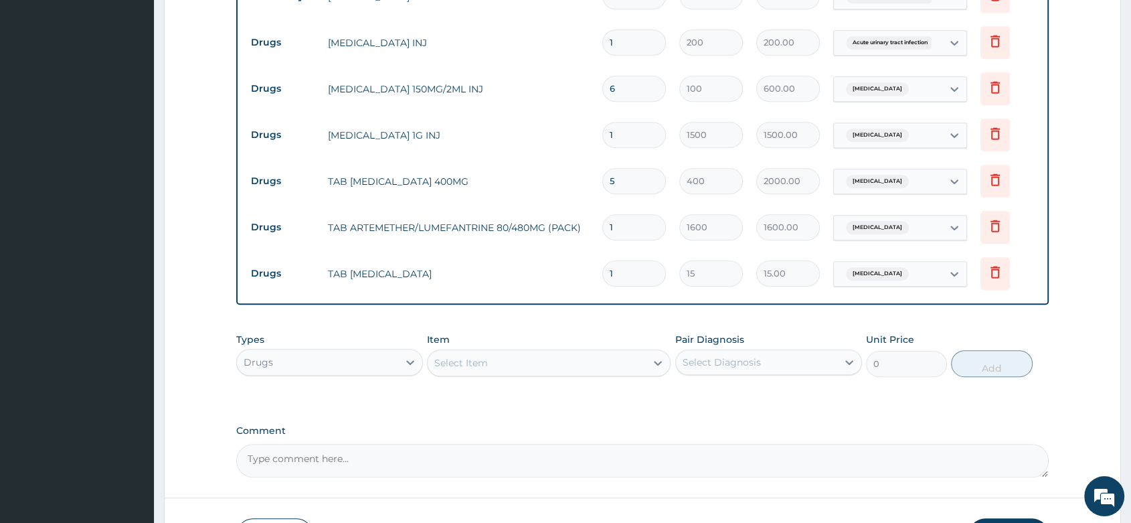
type input "18"
type input "270.00"
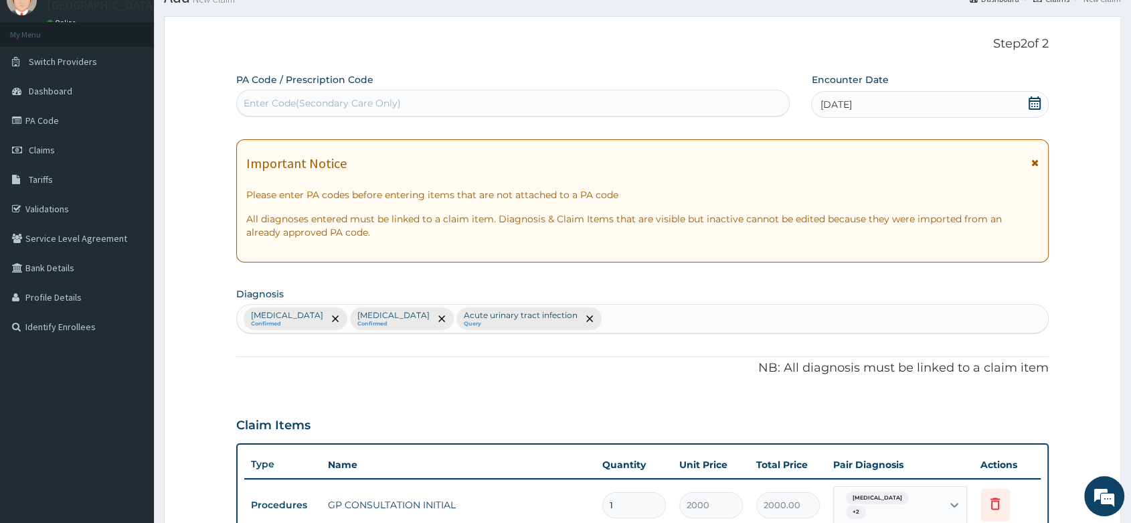
scroll to position [35, 0]
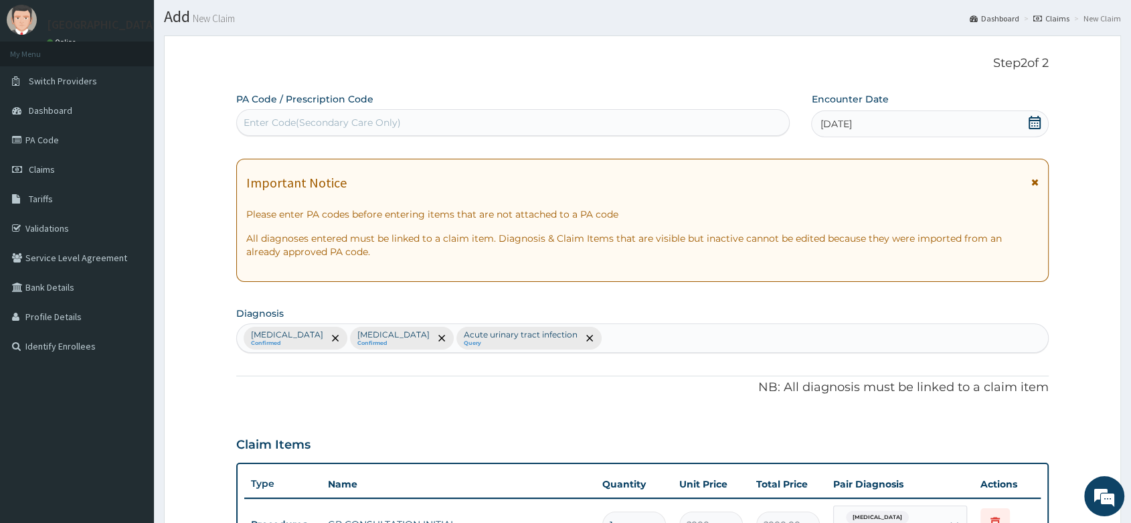
type input "18"
click at [551, 331] on div "Malaria Confirmed Sepsis Confirmed Acute urinary tract infection Query" at bounding box center [642, 338] width 811 height 28
type input "ABDOMINAL"
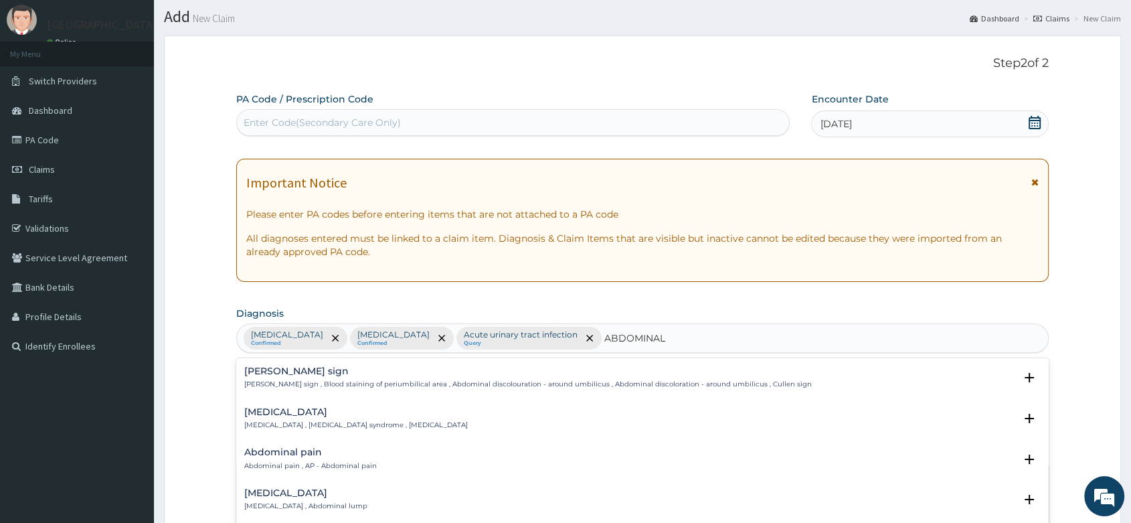
click at [266, 461] on p "Abdominal pain , AP - Abdominal pain" at bounding box center [310, 465] width 133 height 9
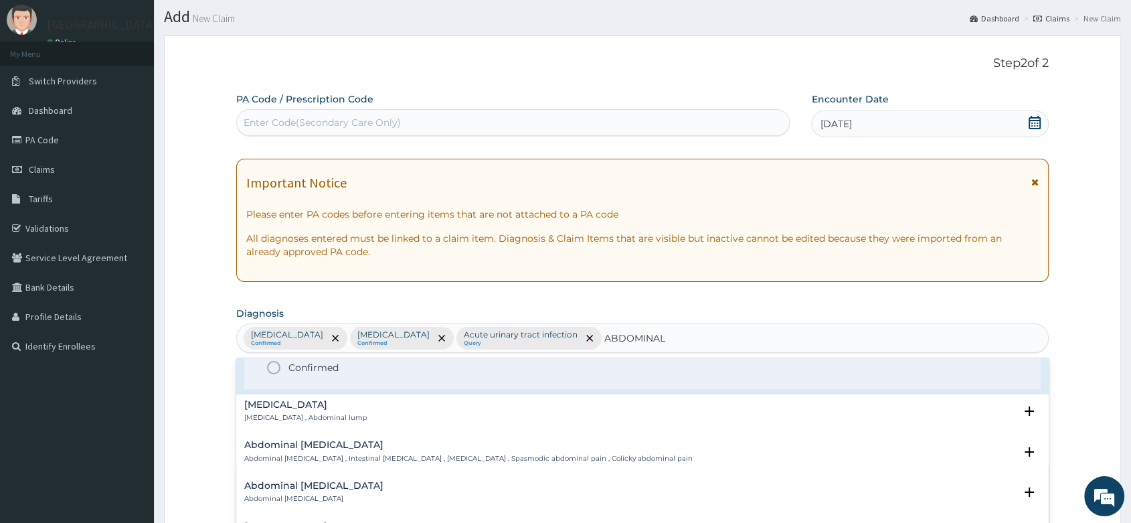
scroll to position [149, 0]
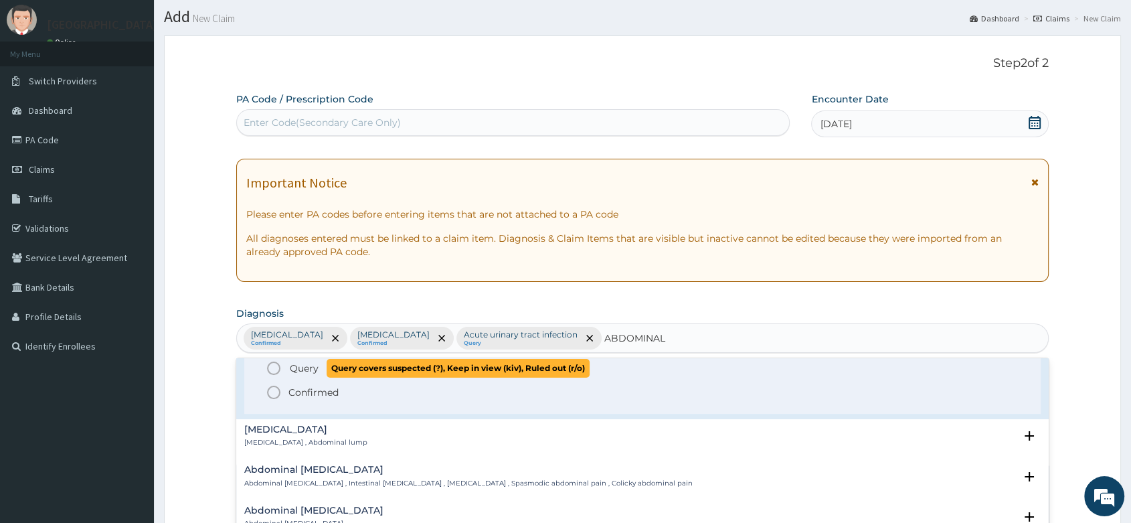
click at [269, 363] on circle "status option query" at bounding box center [274, 368] width 12 height 12
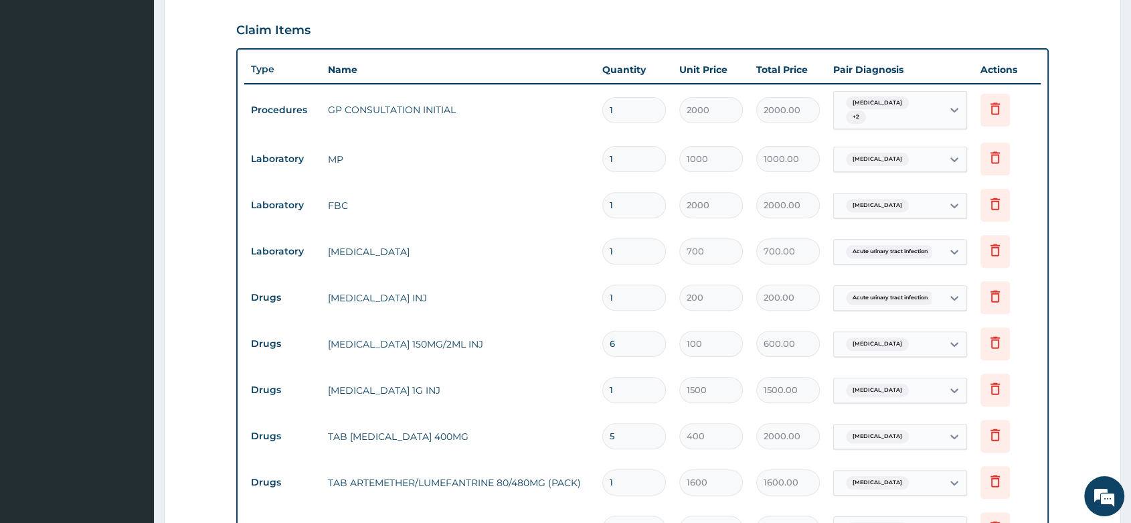
scroll to position [482, 0]
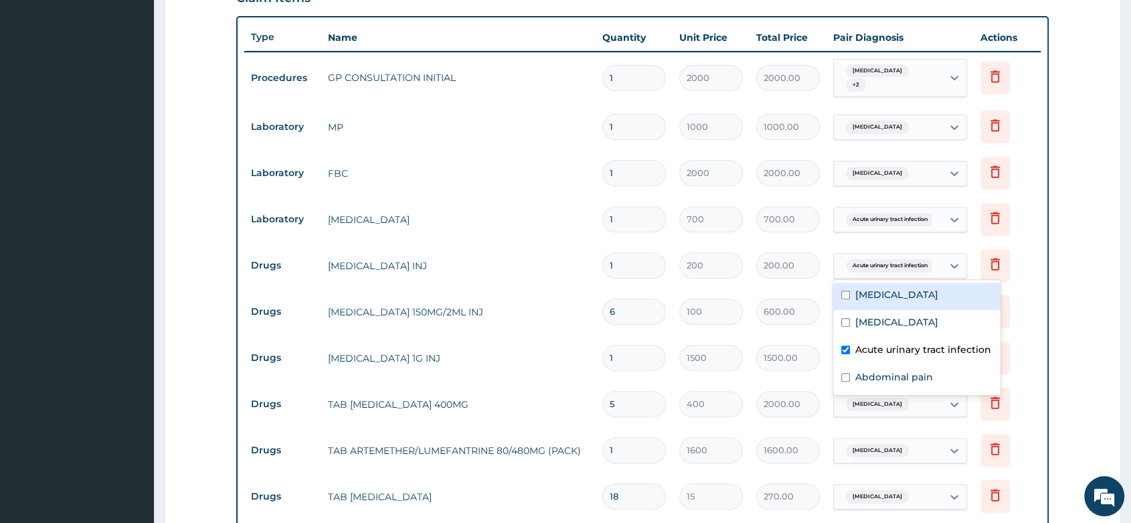
click at [867, 259] on span "Acute urinary tract infection" at bounding box center [890, 265] width 88 height 13
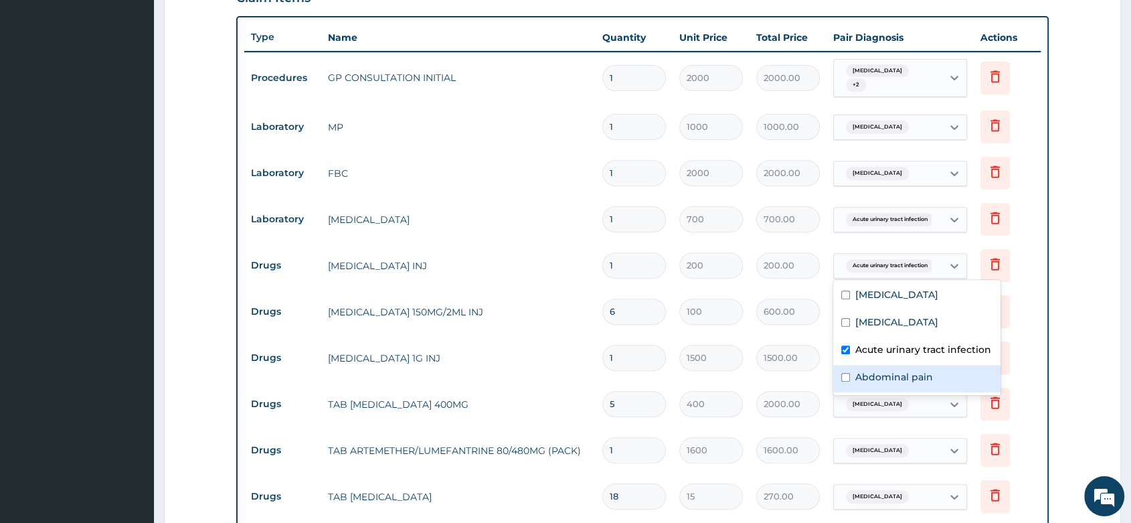
click at [849, 375] on input "checkbox" at bounding box center [845, 377] width 9 height 9
checkbox input "true"
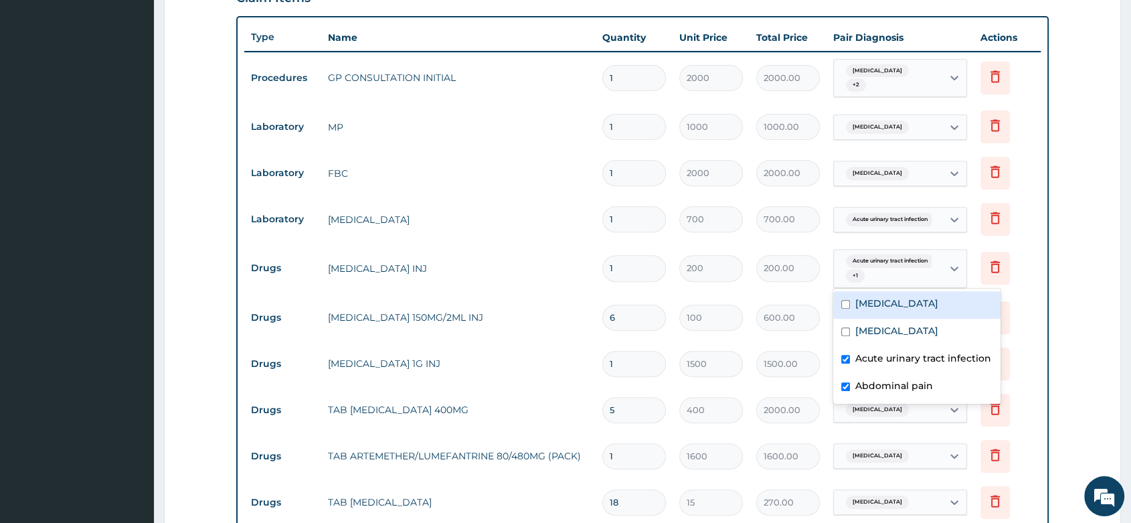
click at [914, 64] on div "Malaria + 2" at bounding box center [888, 78] width 108 height 37
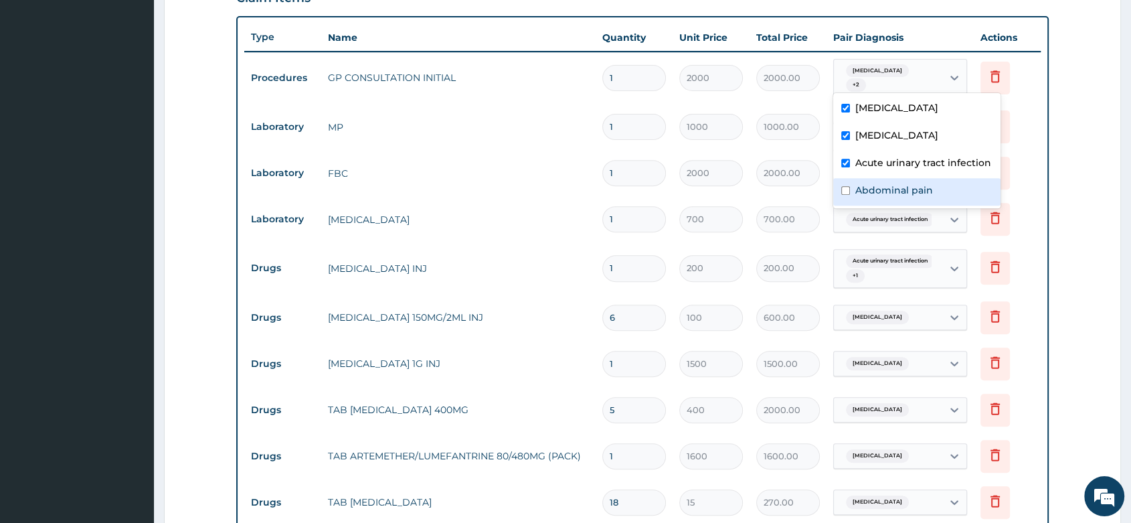
click at [847, 191] on input "checkbox" at bounding box center [845, 190] width 9 height 9
checkbox input "true"
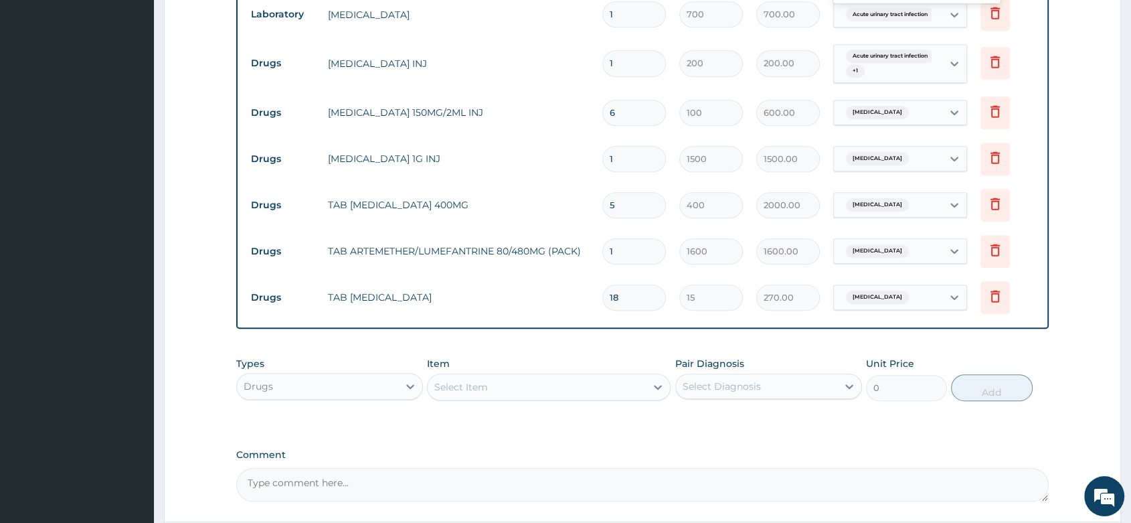
scroll to position [803, 0]
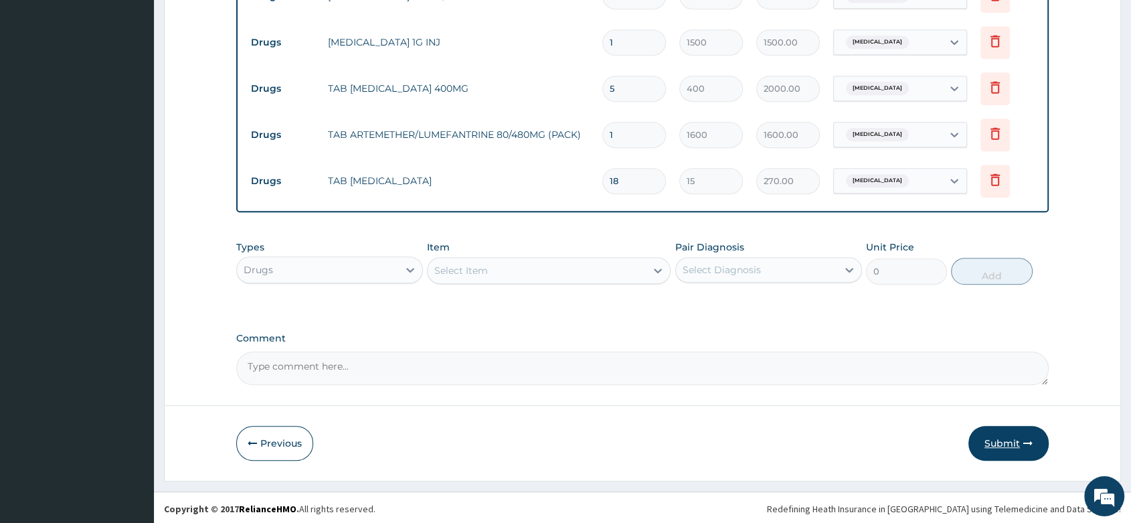
click at [1026, 438] on icon "button" at bounding box center [1027, 442] width 9 height 9
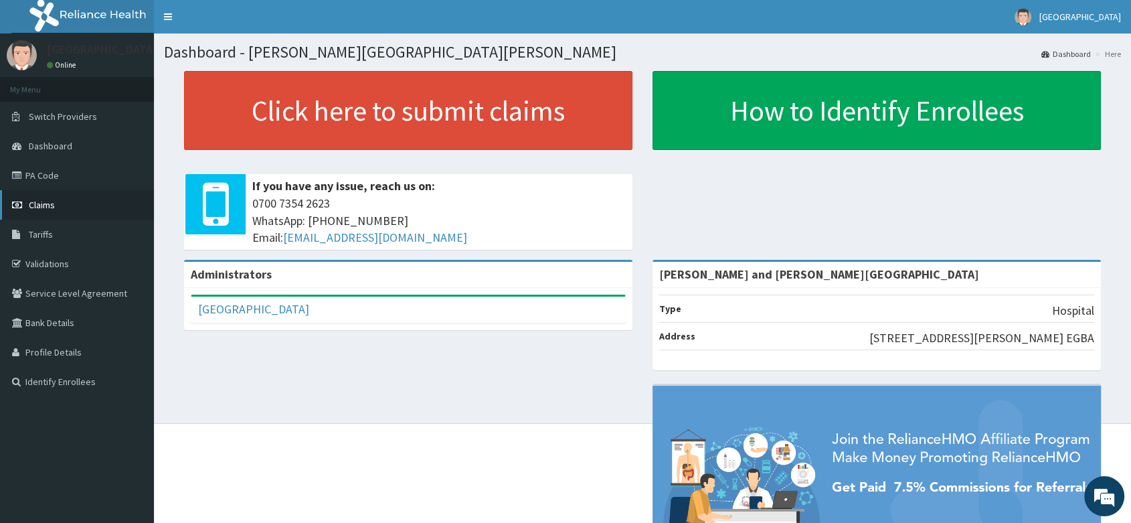
click at [54, 199] on span "Claims" at bounding box center [42, 205] width 26 height 12
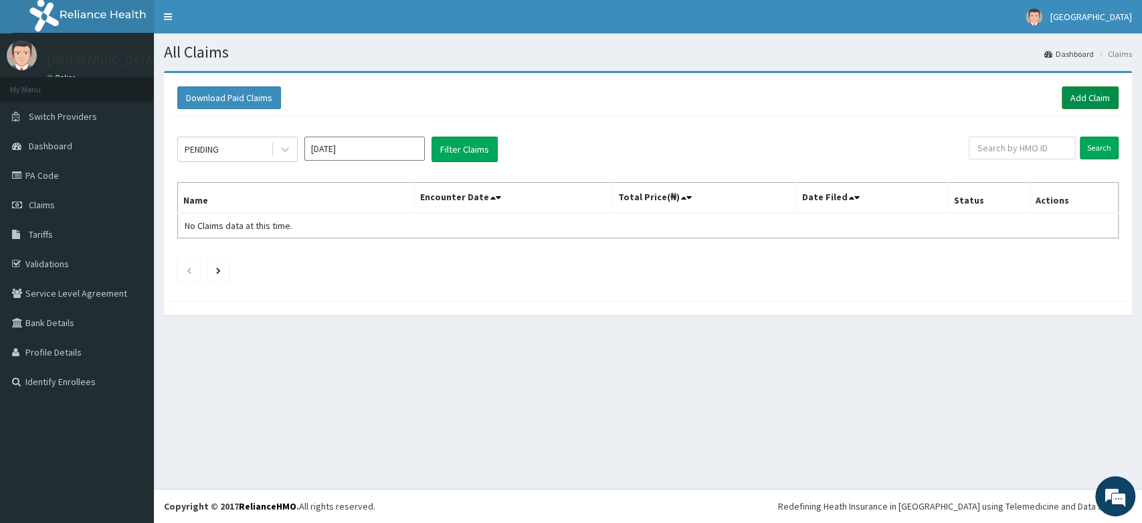
click at [1103, 92] on link "Add Claim" at bounding box center [1090, 97] width 57 height 23
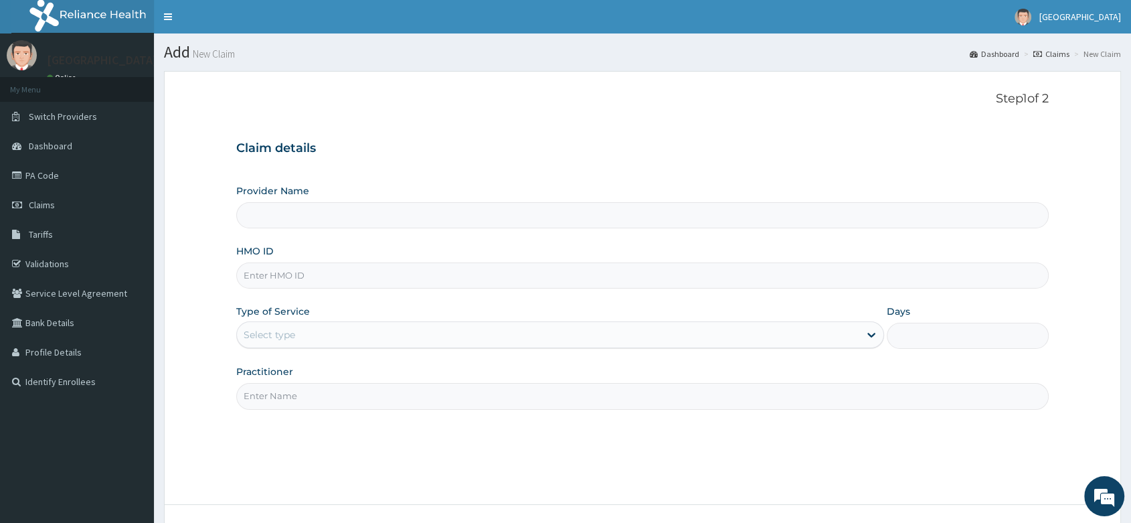
type input "[PERSON_NAME] and [PERSON_NAME][GEOGRAPHIC_DATA]"
paste input "GAI/10021/C"
type input "GAI/10021/C"
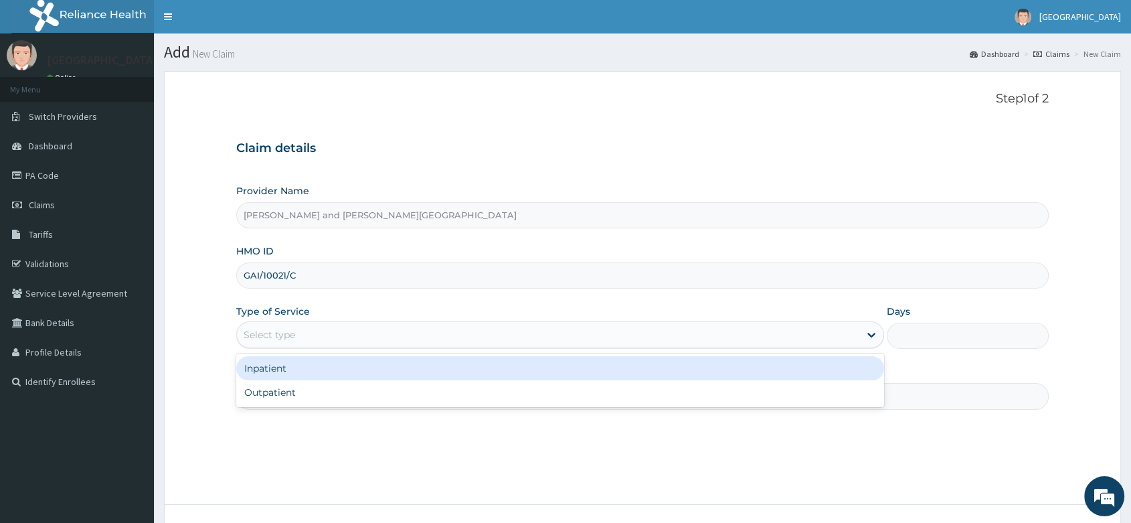
click at [252, 337] on div "Select type" at bounding box center [270, 334] width 52 height 13
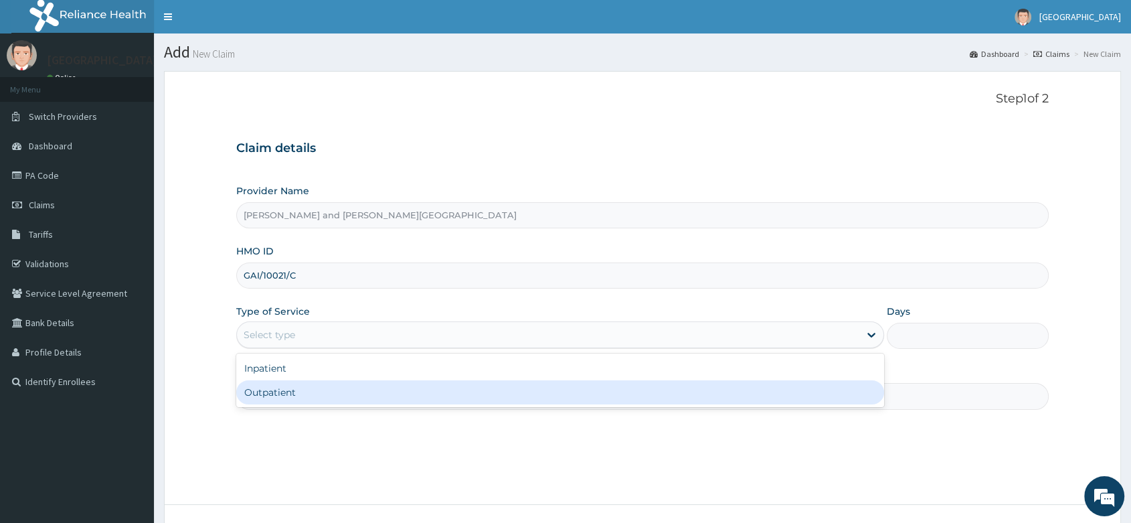
click at [261, 389] on div "Outpatient" at bounding box center [560, 392] width 648 height 24
type input "1"
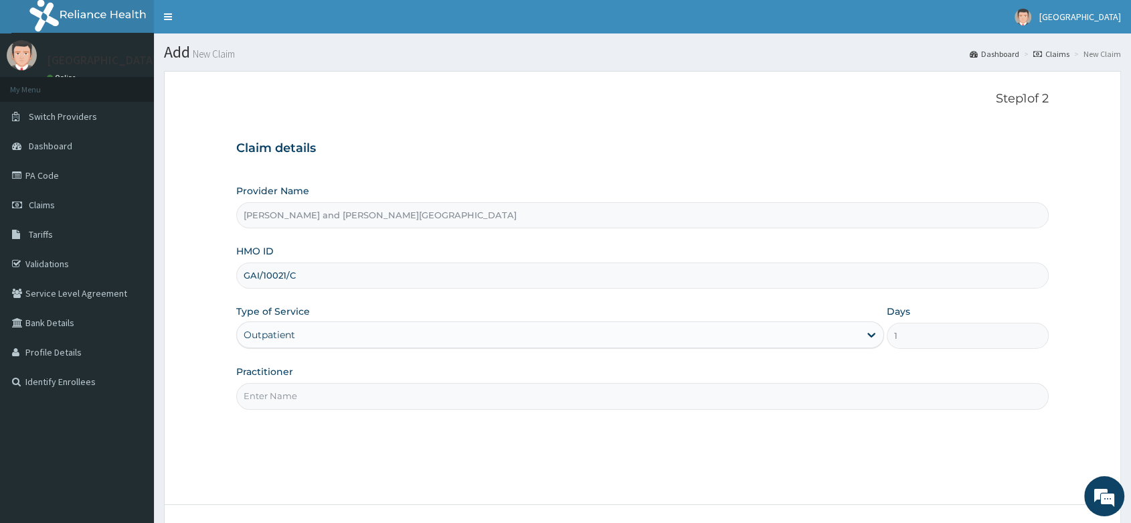
click at [262, 390] on input "Practitioner" at bounding box center [642, 396] width 812 height 26
click at [245, 392] on input "Practitioner" at bounding box center [642, 396] width 812 height 26
paste input "BABATUNDE TIMILEYIN"
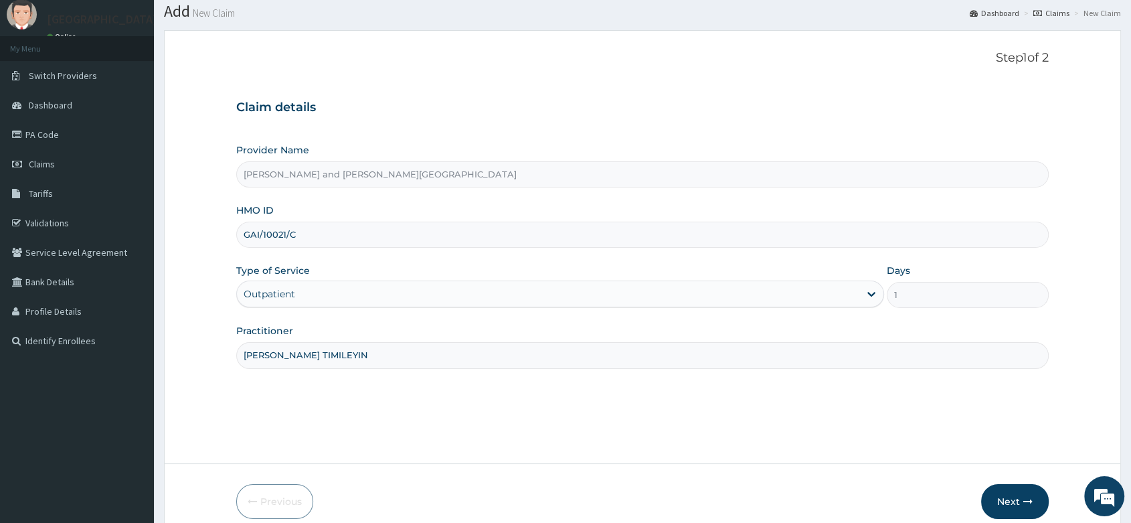
scroll to position [102, 0]
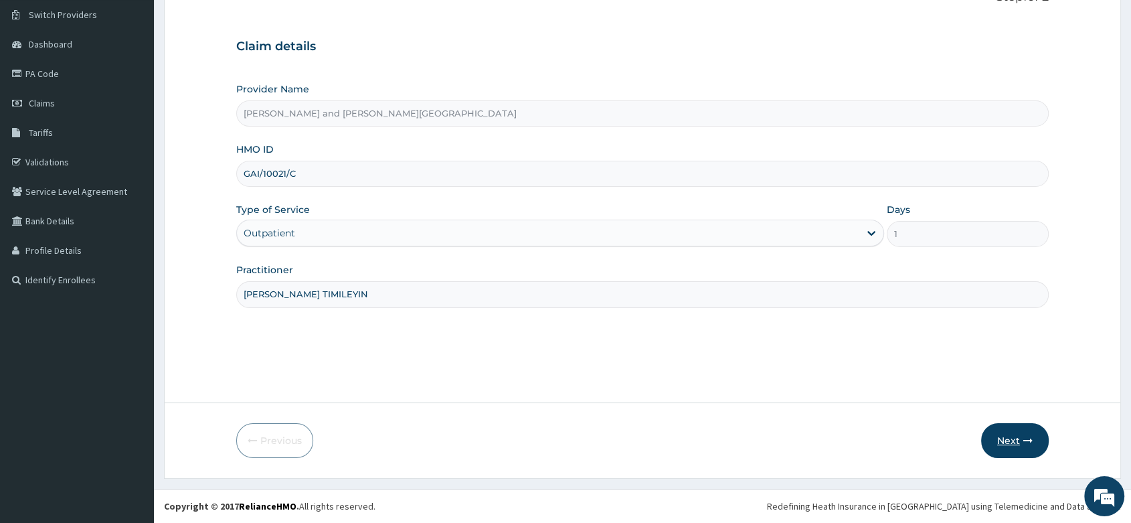
type input "[PERSON_NAME] TIMILEYIN"
click at [1017, 444] on button "Next" at bounding box center [1015, 440] width 68 height 35
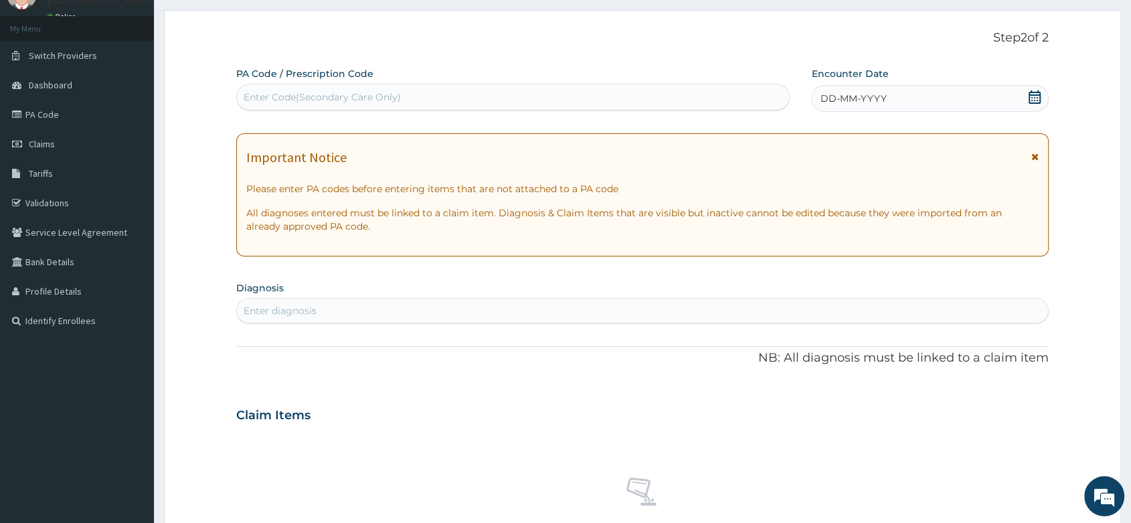
scroll to position [0, 0]
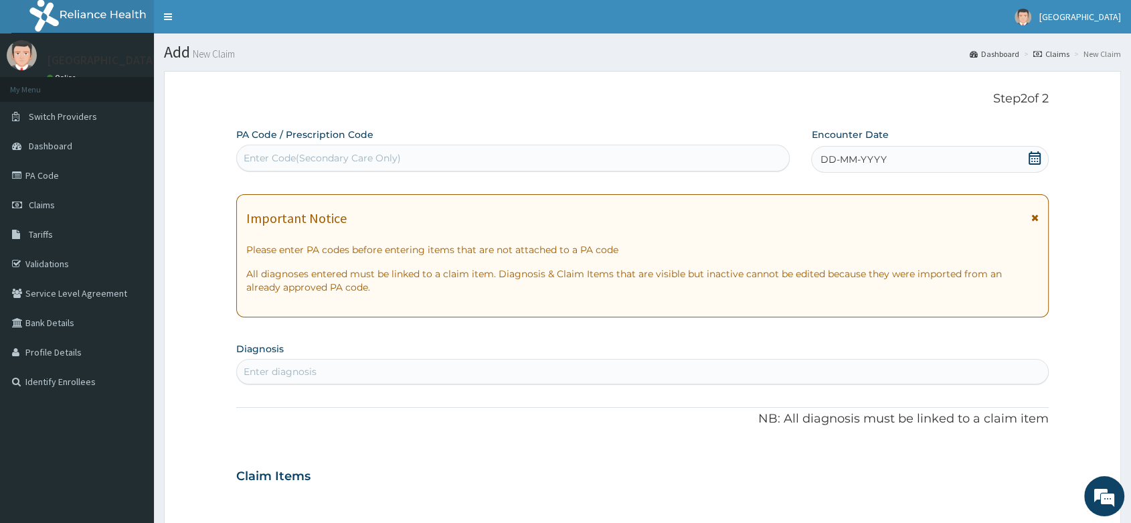
click at [1035, 155] on icon at bounding box center [1035, 157] width 12 height 13
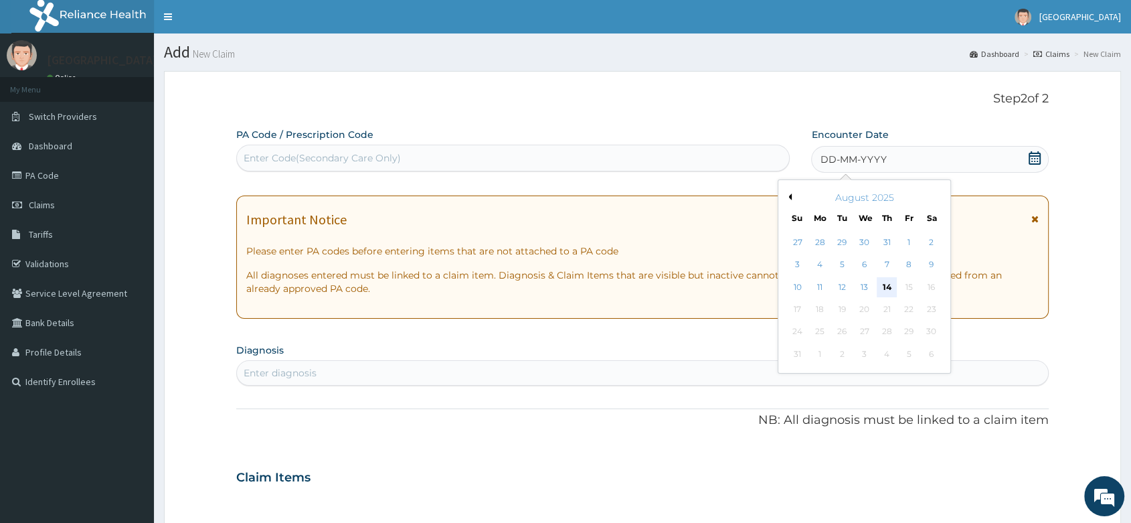
click at [886, 283] on div "14" at bounding box center [887, 287] width 20 height 20
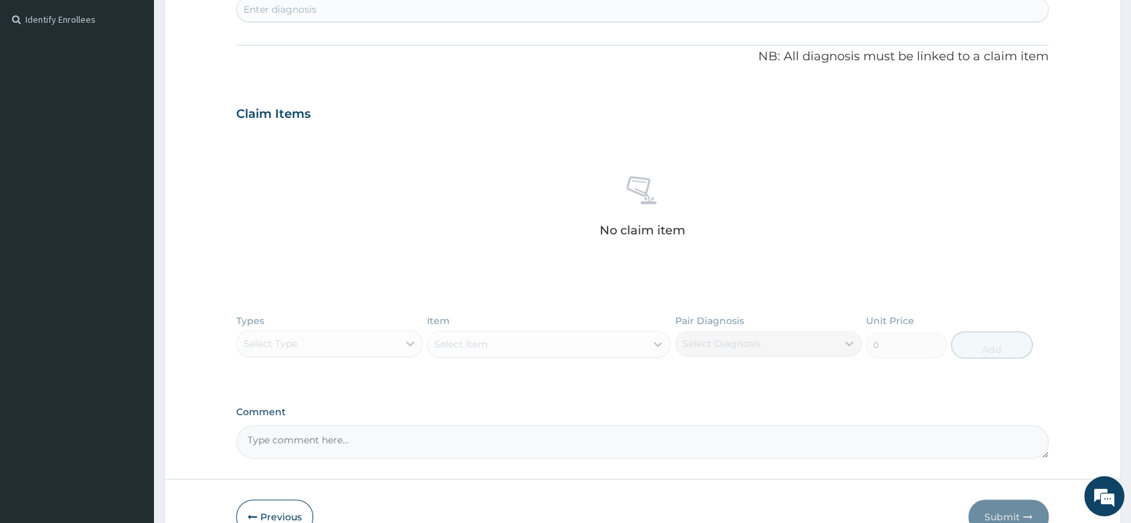
scroll to position [371, 0]
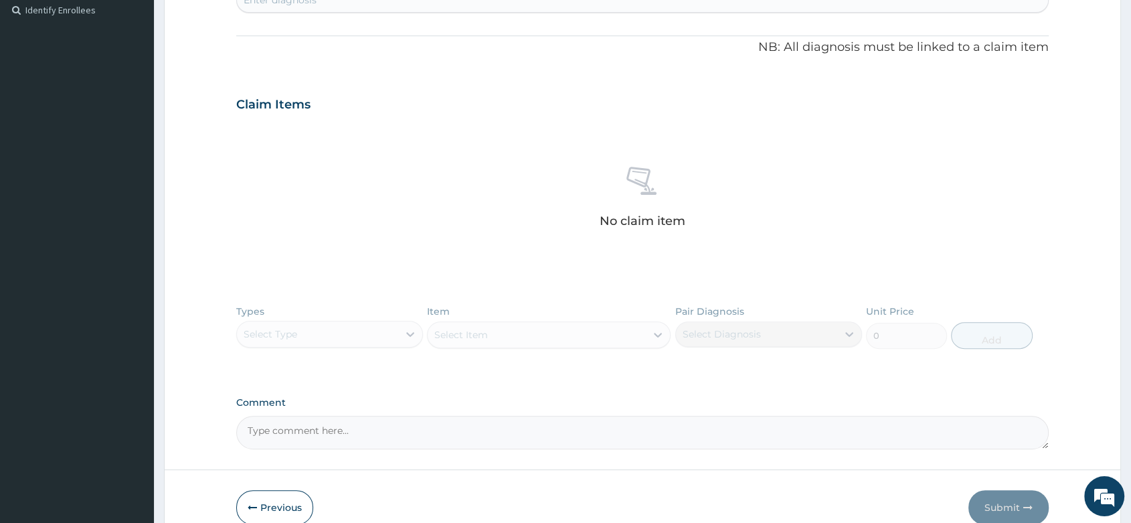
paste textarea ": MALARIA + MILD THROMBOCYTOPENIA"
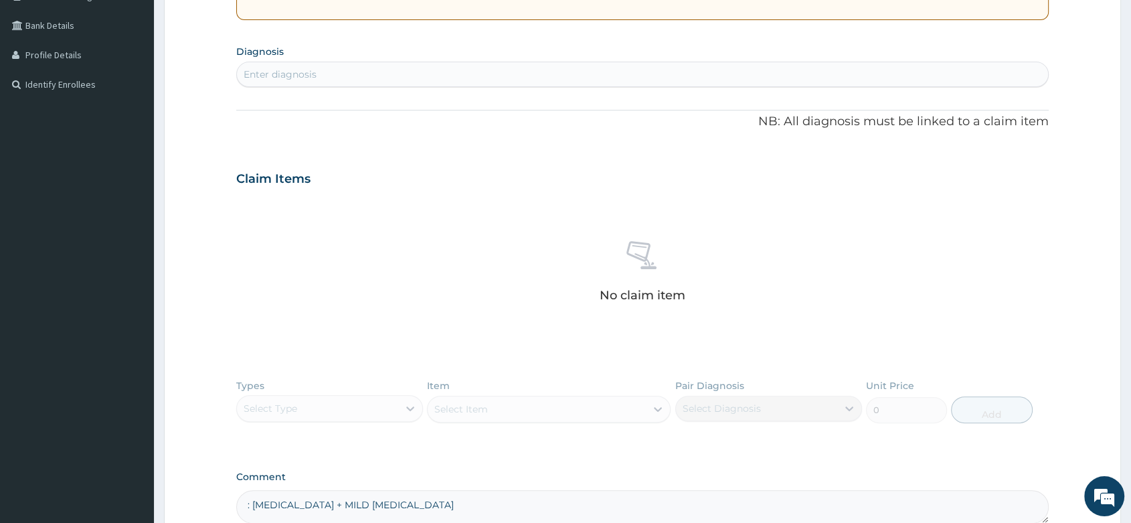
type textarea ": MALARIA + MILD THROMBOCYTOPENIA"
click at [296, 73] on div "Enter diagnosis" at bounding box center [280, 74] width 73 height 13
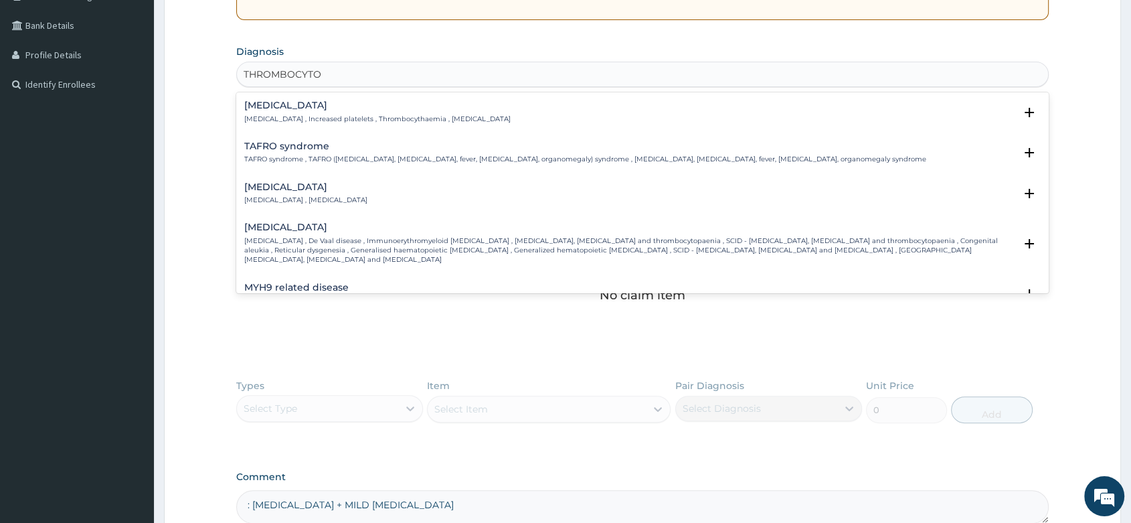
type input "THROMBOCYTOP"
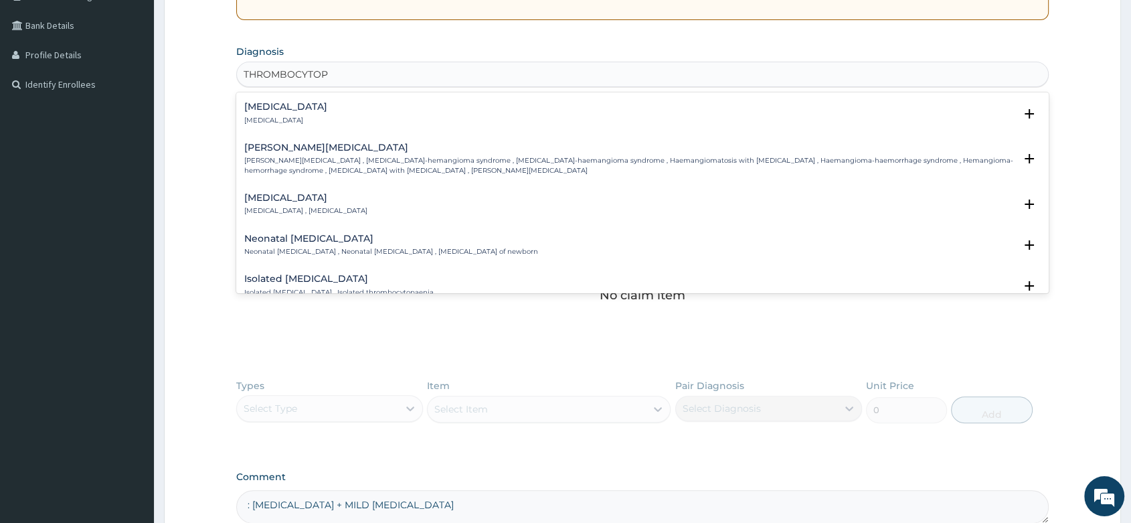
scroll to position [594, 0]
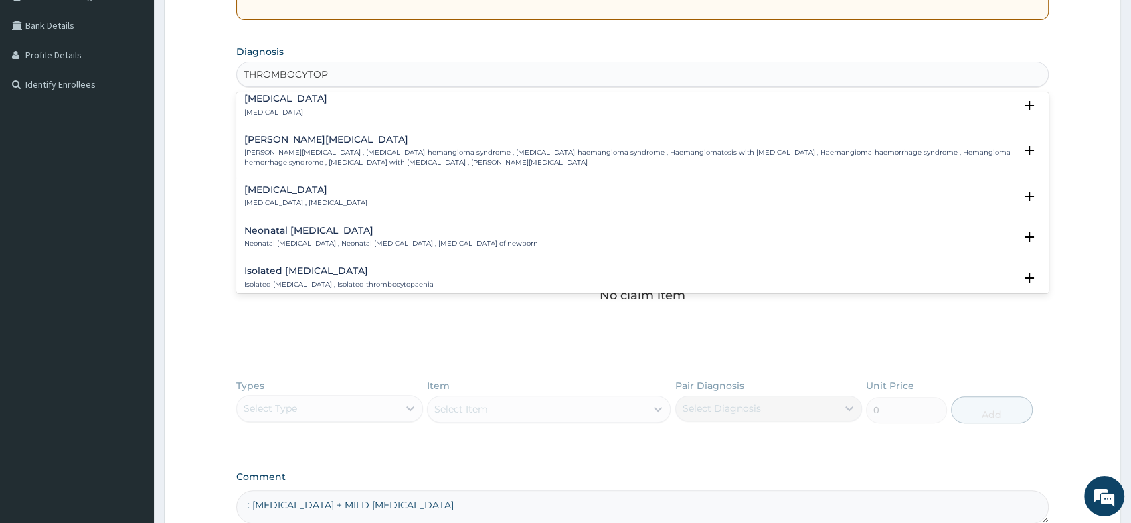
click at [323, 195] on h4 "Thrombocytopenic disorder" at bounding box center [305, 190] width 123 height 10
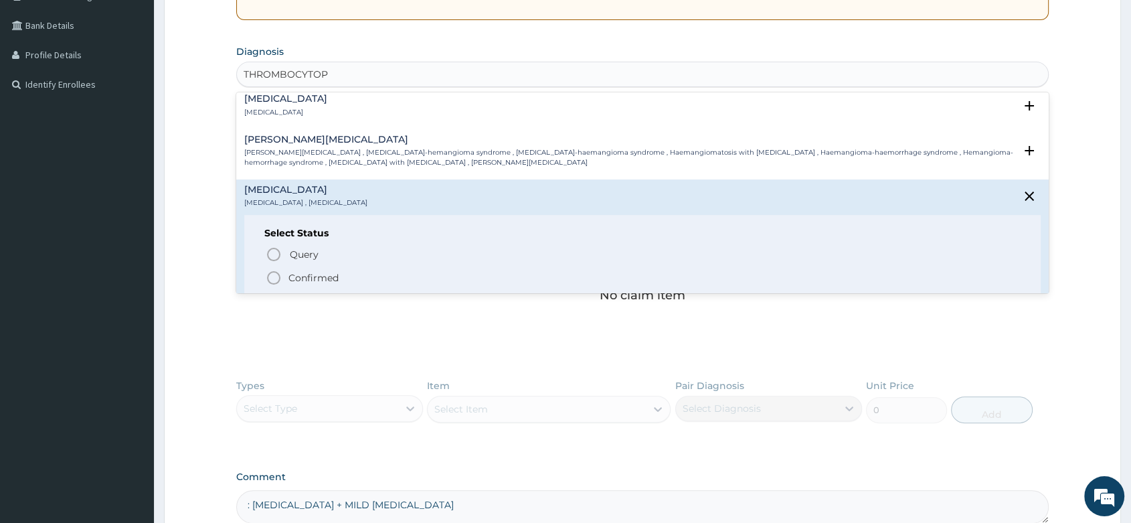
click at [277, 286] on icon "status option filled" at bounding box center [274, 278] width 16 height 16
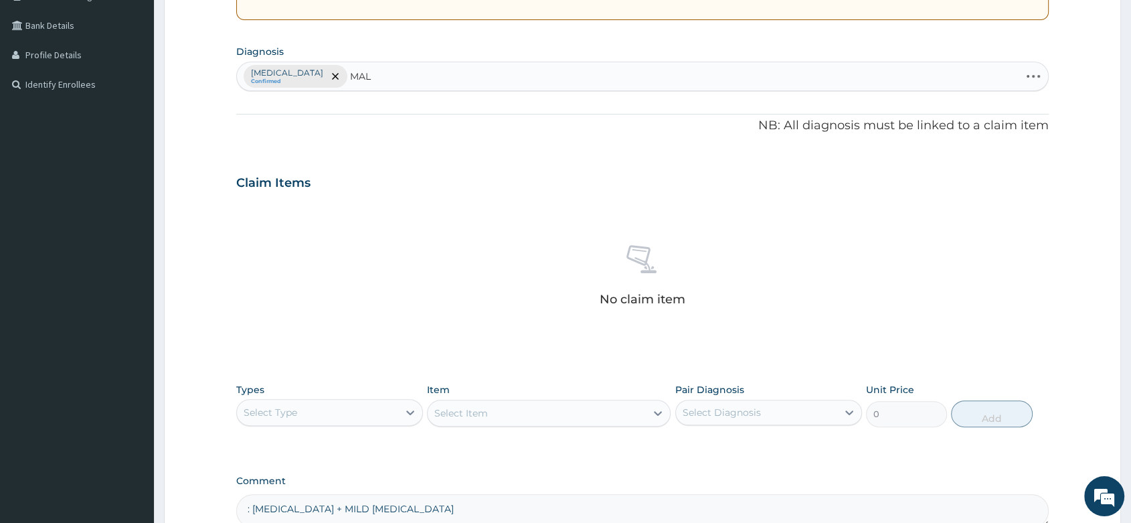
type input "MALA"
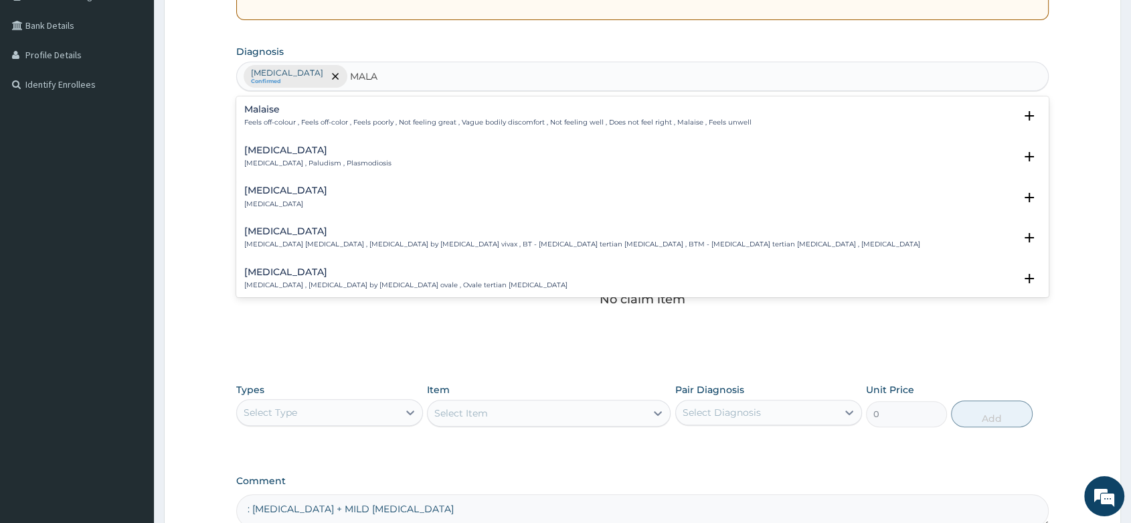
click at [262, 160] on p "[MEDICAL_DATA] , Paludism , Plasmodiosis" at bounding box center [317, 163] width 147 height 9
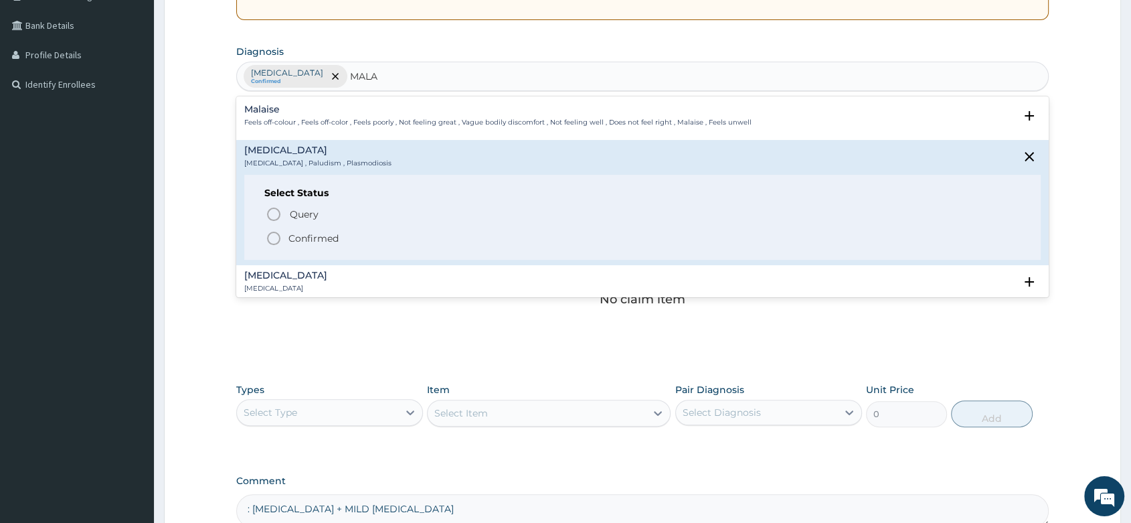
click at [270, 240] on icon "status option filled" at bounding box center [274, 238] width 16 height 16
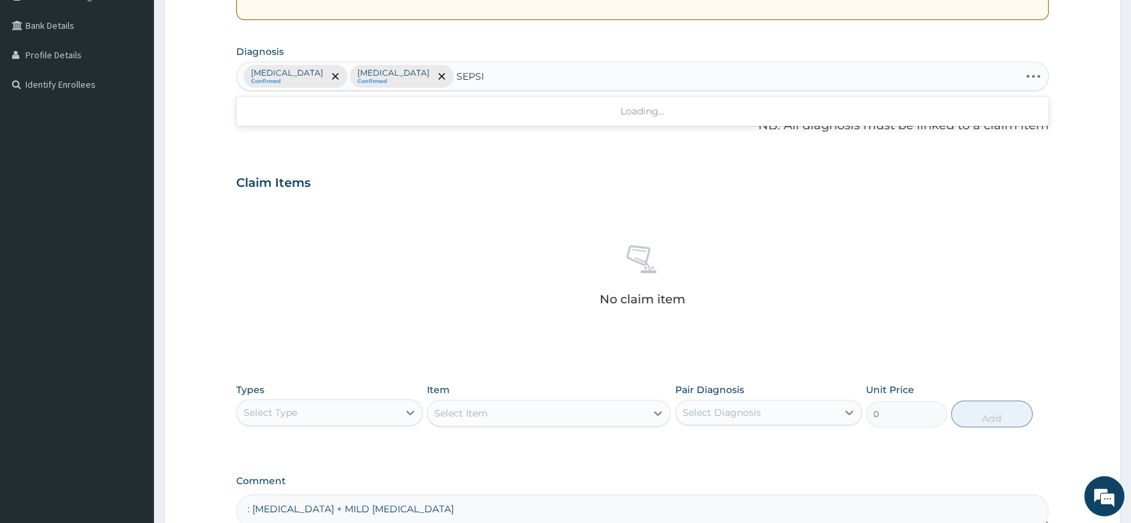
type input "[MEDICAL_DATA]"
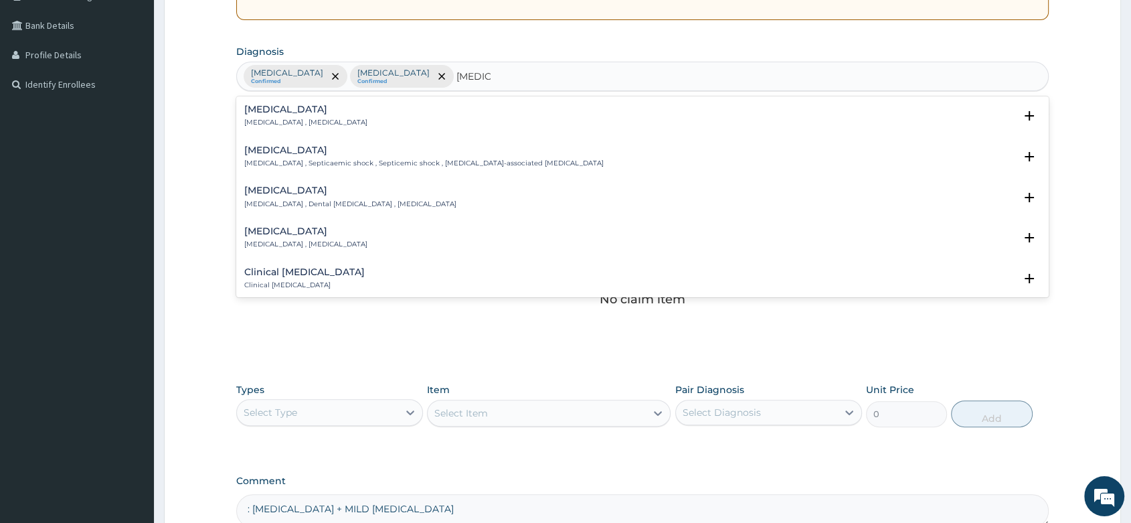
click at [259, 120] on p "[MEDICAL_DATA] , [MEDICAL_DATA]" at bounding box center [305, 122] width 123 height 9
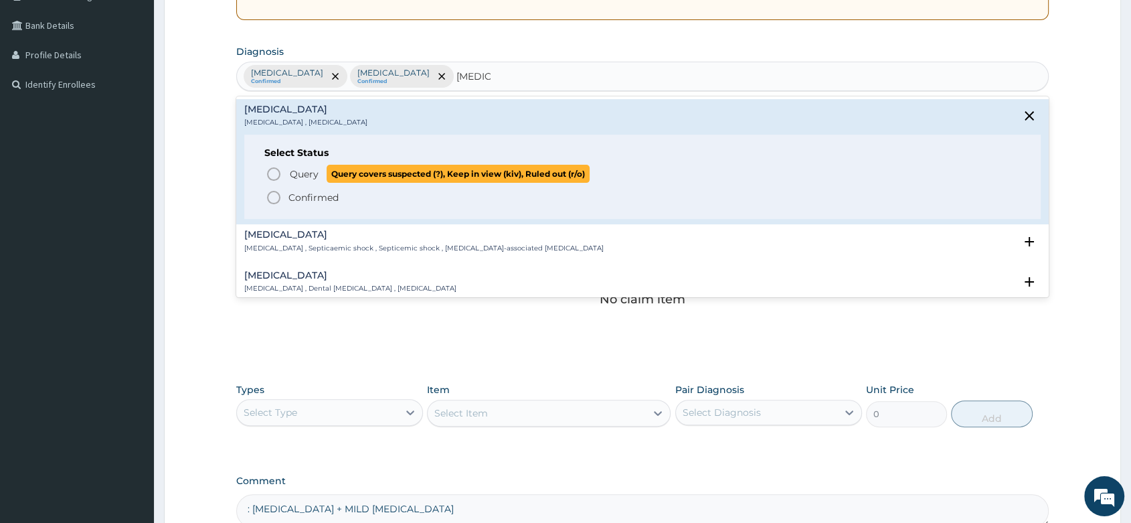
click at [270, 175] on icon "status option query" at bounding box center [274, 174] width 16 height 16
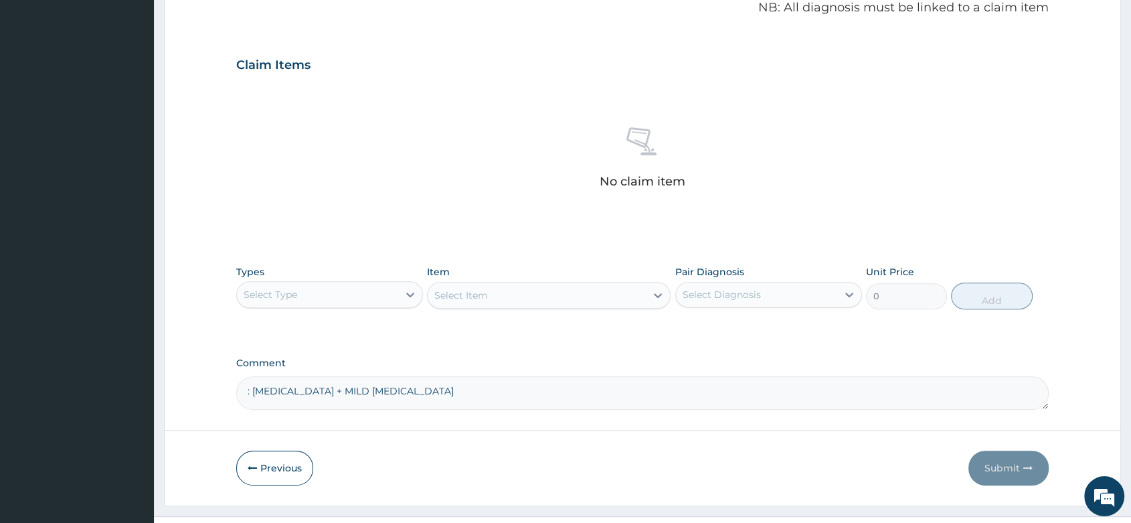
scroll to position [441, 0]
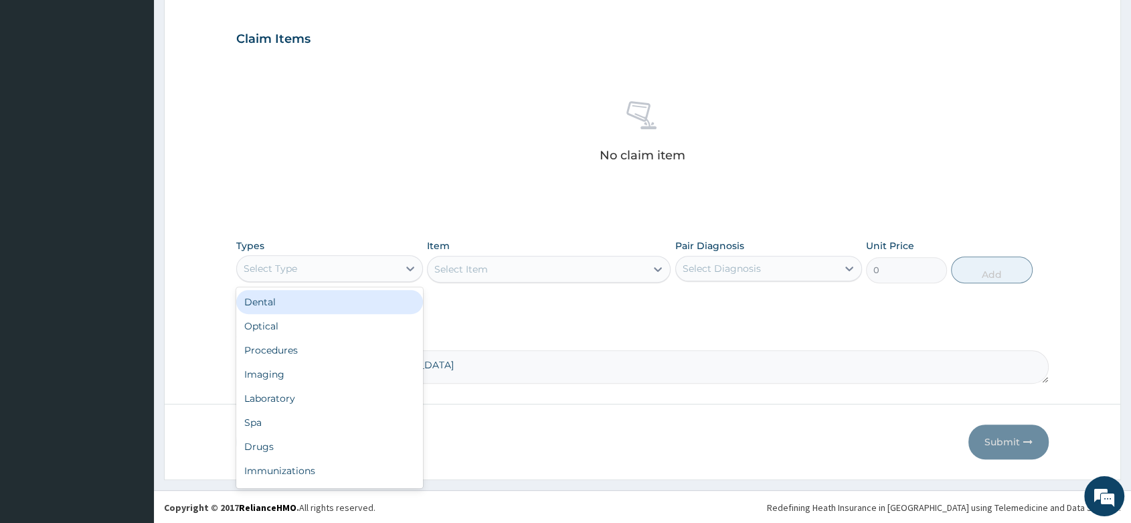
click at [364, 273] on div "Select Type" at bounding box center [317, 268] width 161 height 21
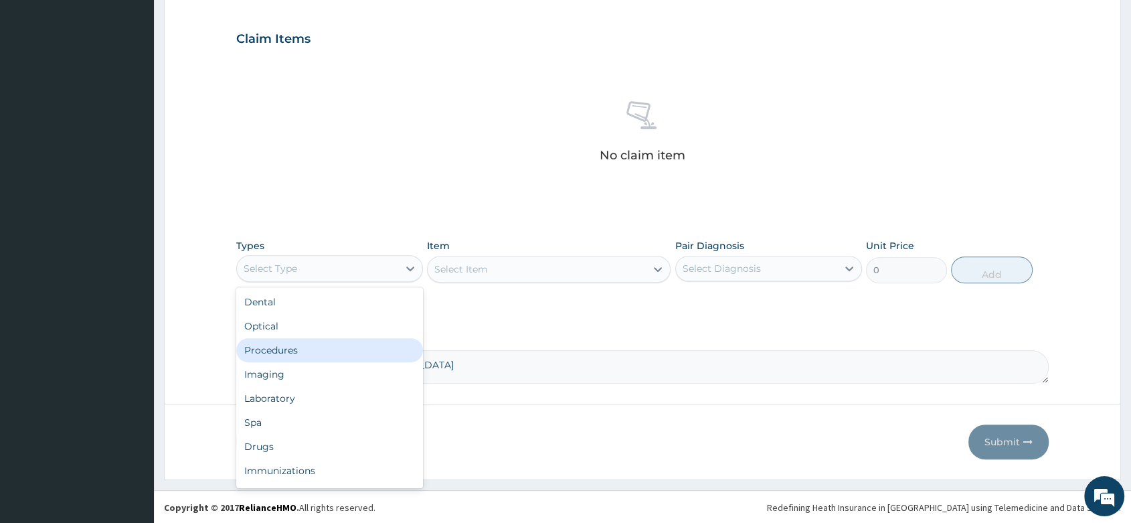
click at [278, 355] on div "Procedures" at bounding box center [329, 350] width 187 height 24
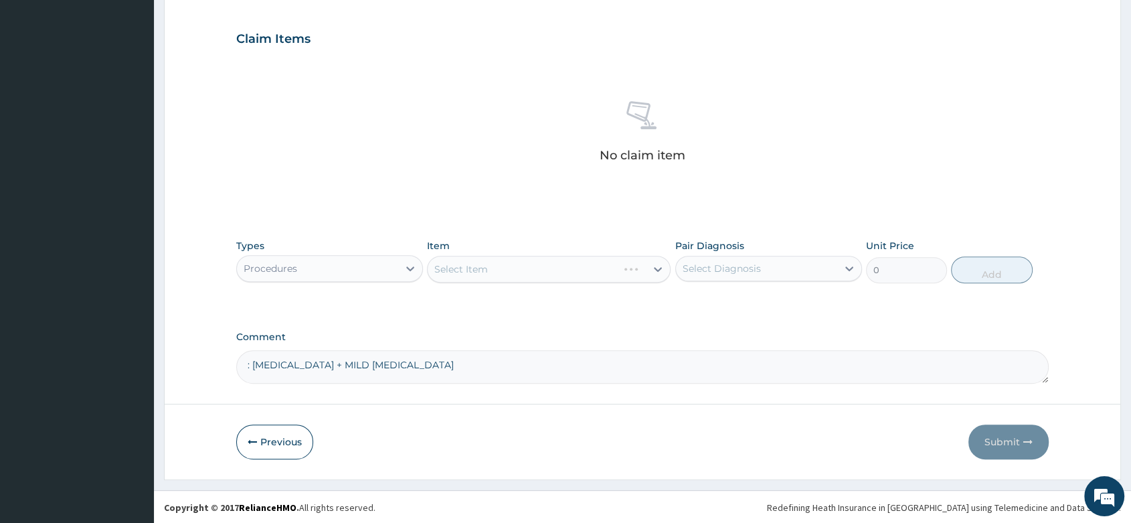
click at [487, 266] on div "Select Item" at bounding box center [549, 269] width 244 height 27
click at [482, 266] on div "Select Item" at bounding box center [549, 269] width 244 height 27
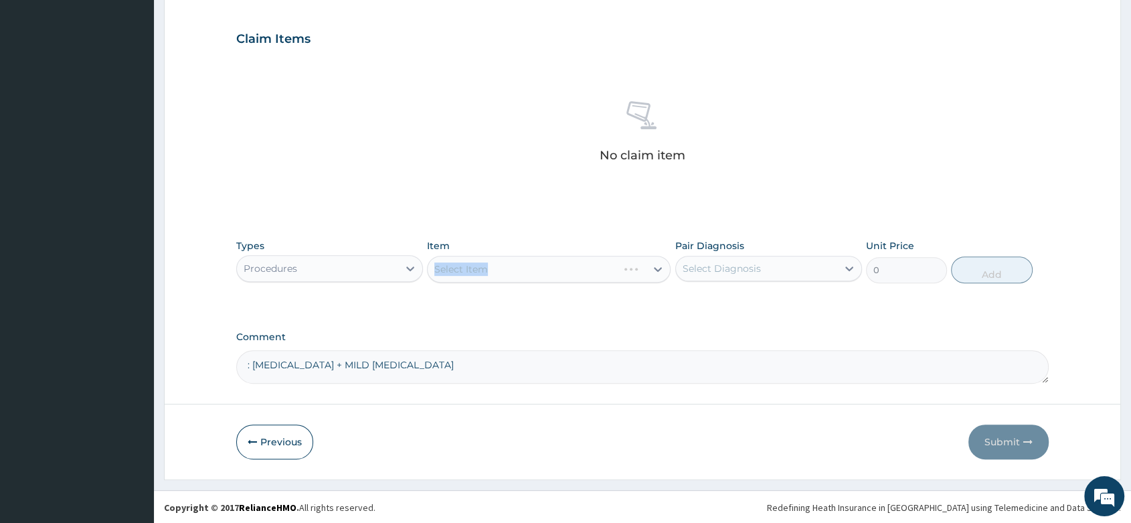
click at [482, 266] on div "Select Item" at bounding box center [549, 269] width 244 height 27
click at [489, 271] on div "Select Item" at bounding box center [549, 269] width 244 height 27
click at [497, 261] on div "Select Item" at bounding box center [549, 269] width 244 height 27
click at [489, 267] on div "Select Item" at bounding box center [549, 269] width 244 height 27
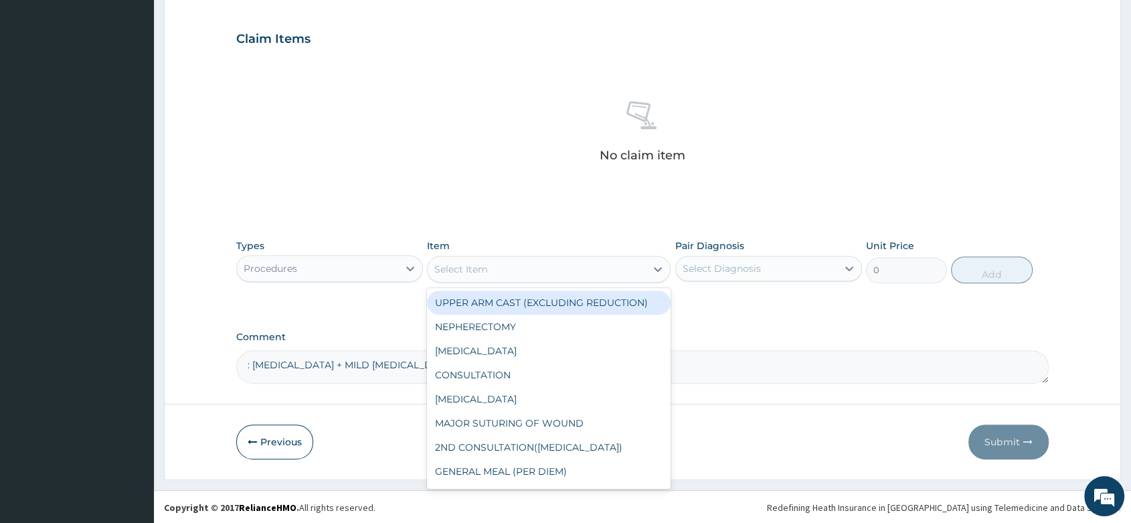
click at [488, 267] on div "Select Item" at bounding box center [537, 268] width 218 height 21
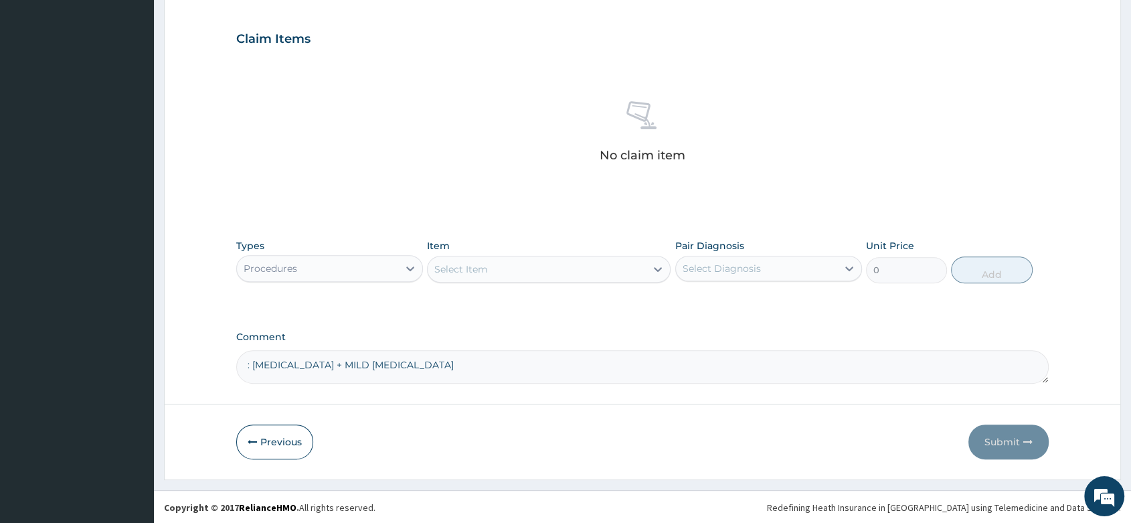
click at [488, 267] on div "Select Item" at bounding box center [537, 268] width 218 height 21
type input "GP"
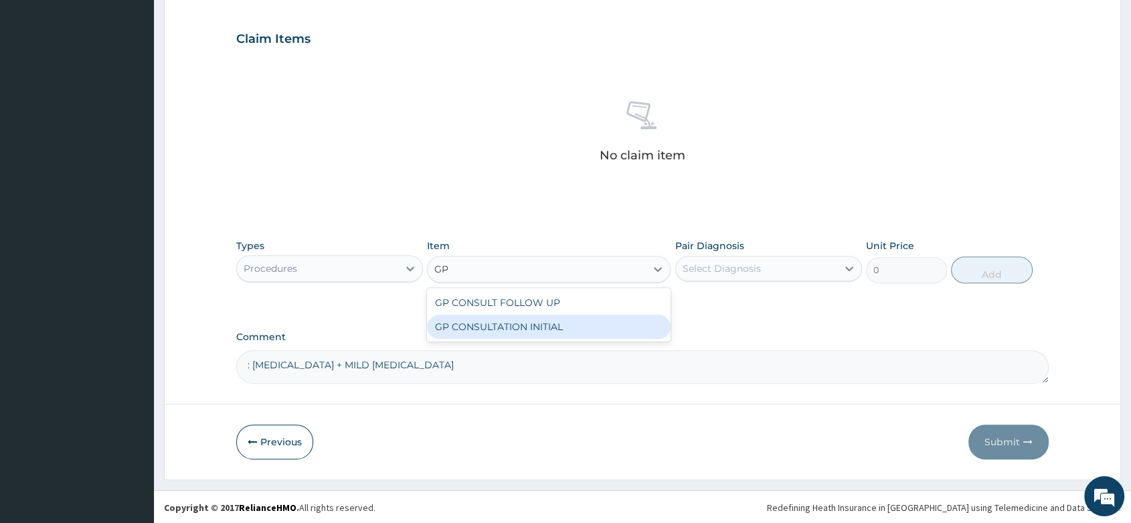
click at [541, 325] on div "GP CONSULTATION INITIAL" at bounding box center [549, 327] width 244 height 24
type input "2000"
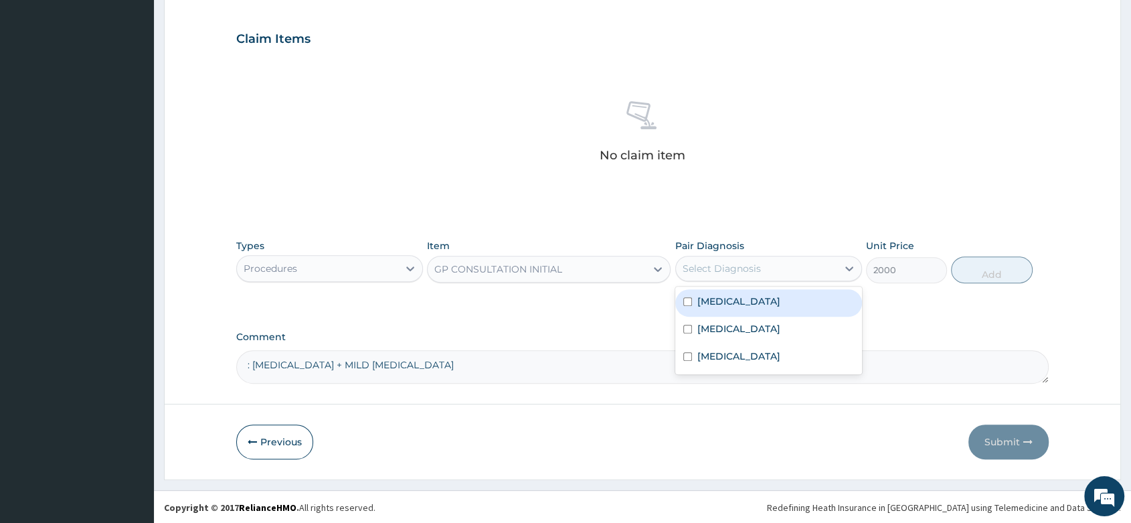
click at [723, 266] on div "Select Diagnosis" at bounding box center [722, 268] width 78 height 13
click at [758, 290] on div "Thrombocytopenic disorder" at bounding box center [768, 302] width 187 height 27
checkbox input "true"
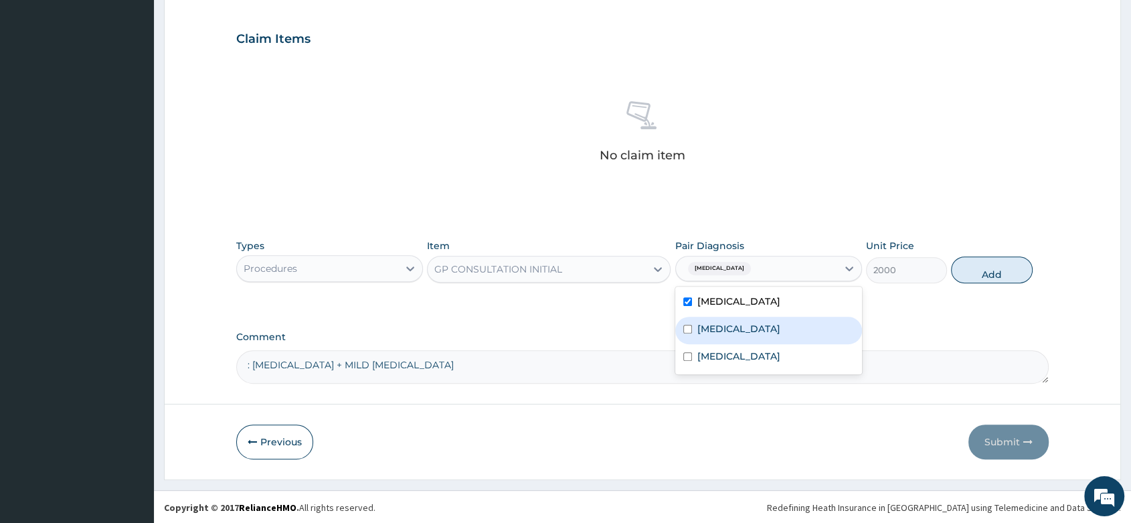
drag, startPoint x: 710, startPoint y: 337, endPoint x: 717, endPoint y: 339, distance: 7.6
click at [711, 336] on div "[MEDICAL_DATA]" at bounding box center [768, 330] width 187 height 27
checkbox input "true"
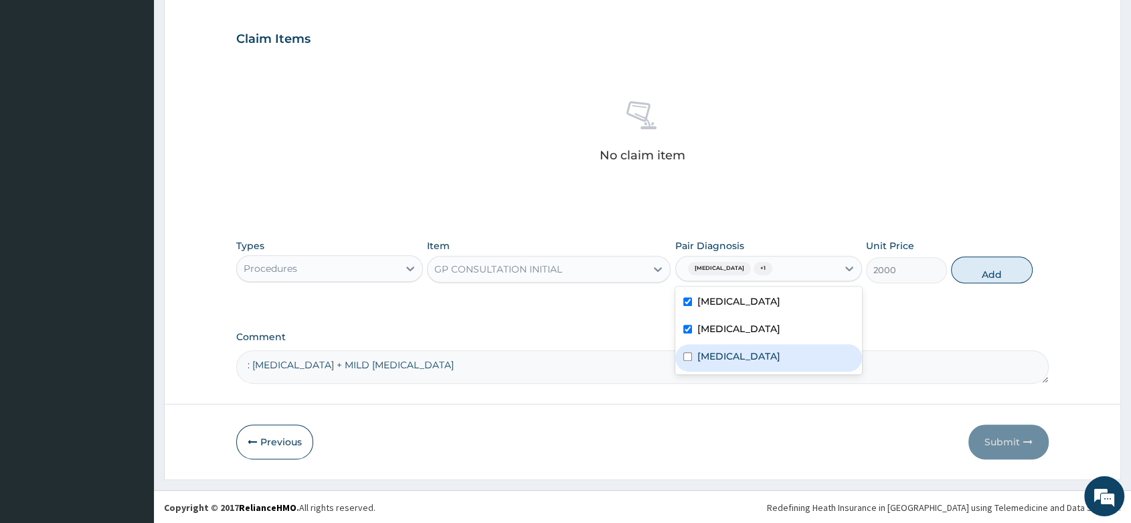
click at [734, 355] on div "[MEDICAL_DATA]" at bounding box center [768, 357] width 187 height 27
checkbox input "true"
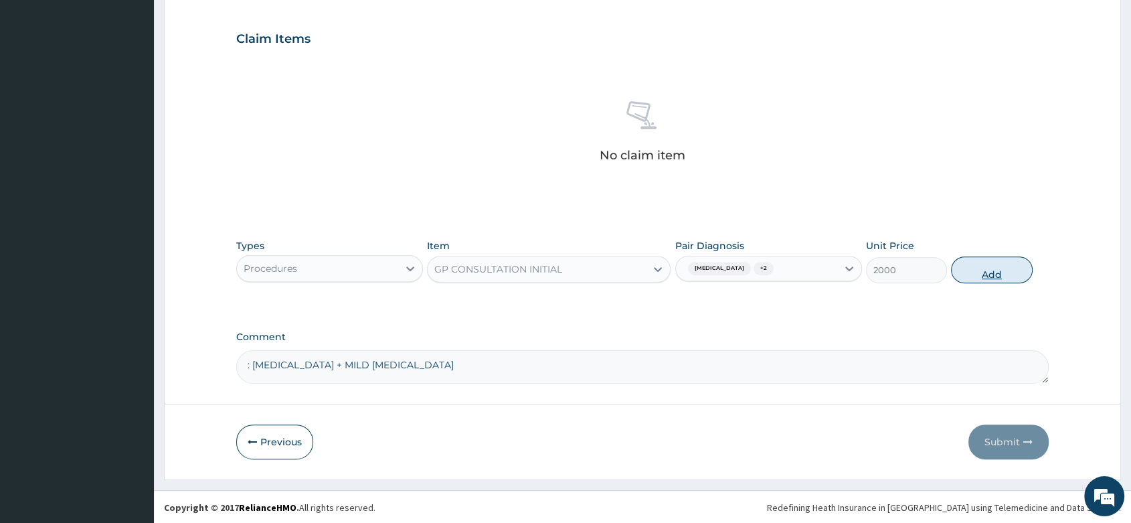
click at [986, 272] on button "Add" at bounding box center [991, 269] width 81 height 27
type input "0"
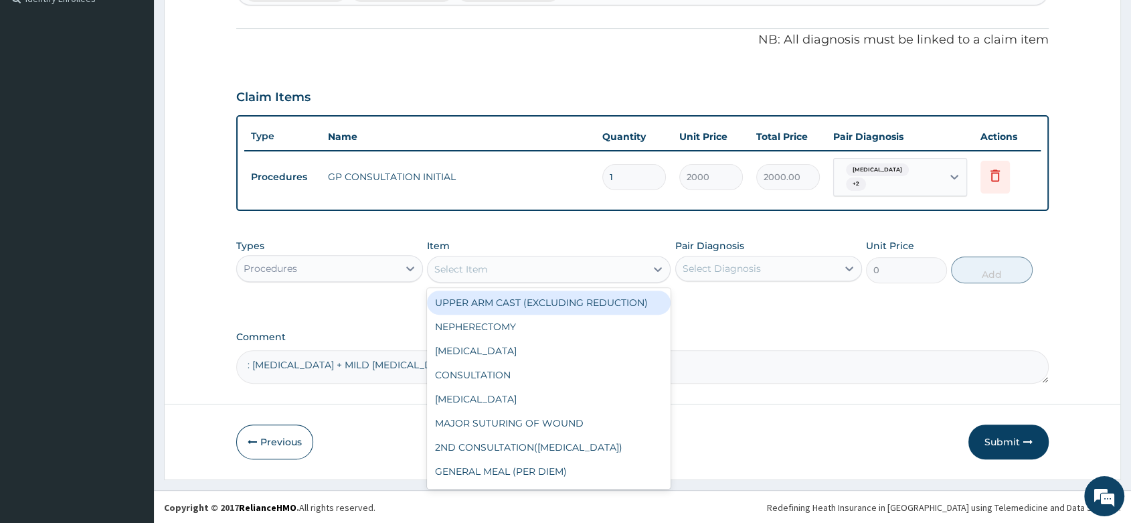
click at [460, 274] on div "Select Item" at bounding box center [461, 268] width 54 height 13
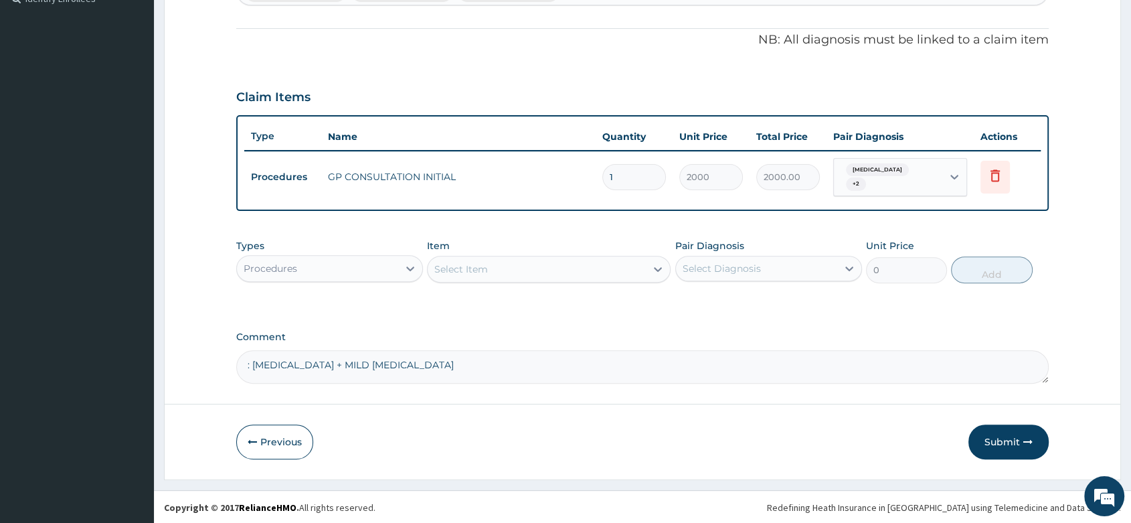
click at [358, 252] on div "Types Procedures" at bounding box center [329, 261] width 187 height 44
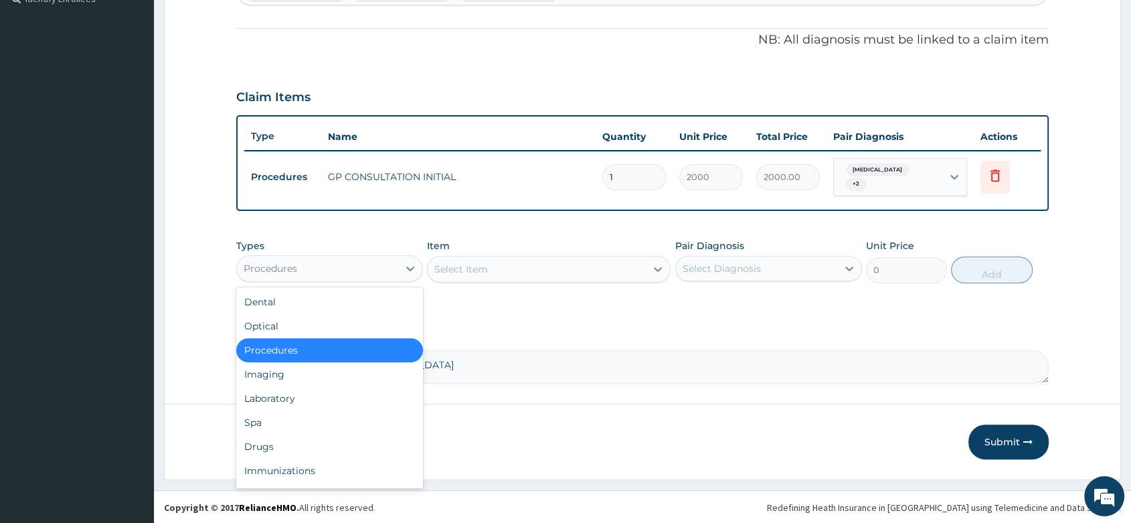
click at [304, 262] on div "Procedures" at bounding box center [317, 268] width 161 height 21
click at [283, 395] on div "Laboratory" at bounding box center [329, 398] width 187 height 24
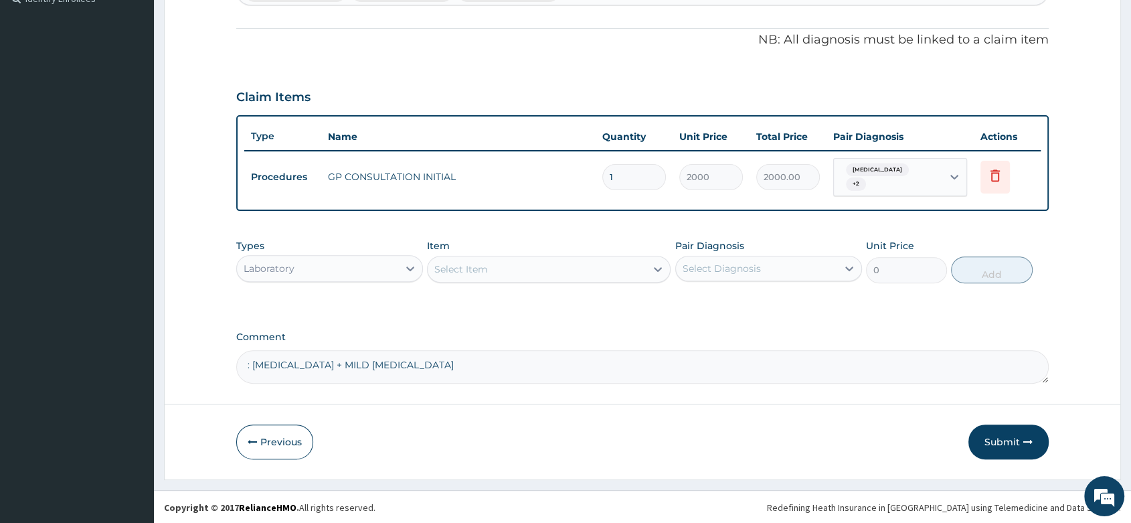
click at [516, 272] on div "Select Item" at bounding box center [537, 268] width 218 height 21
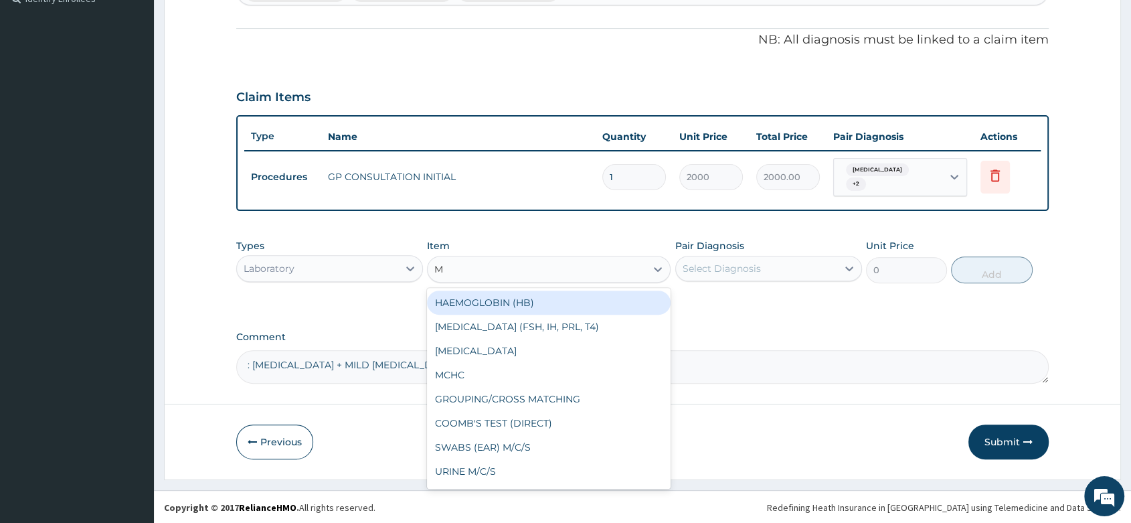
type input "MP"
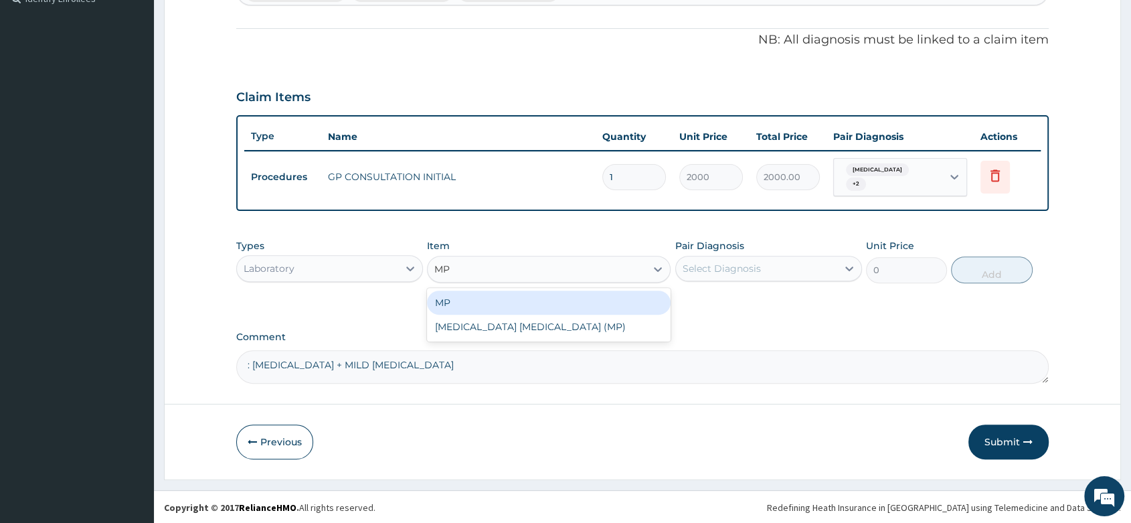
click at [528, 291] on div "MP" at bounding box center [549, 302] width 244 height 24
type input "1000"
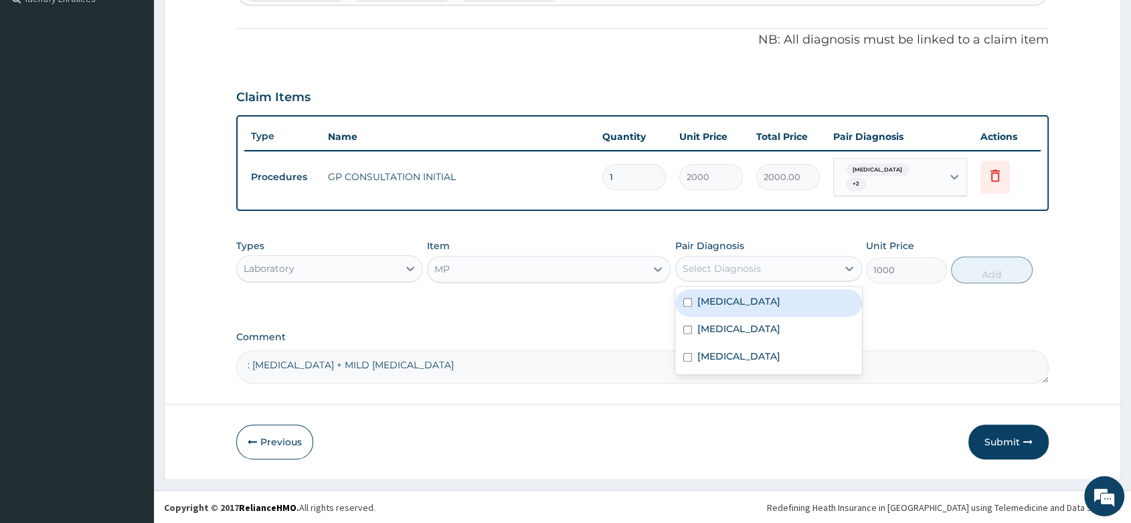
click at [772, 263] on div "Select Diagnosis" at bounding box center [756, 268] width 161 height 21
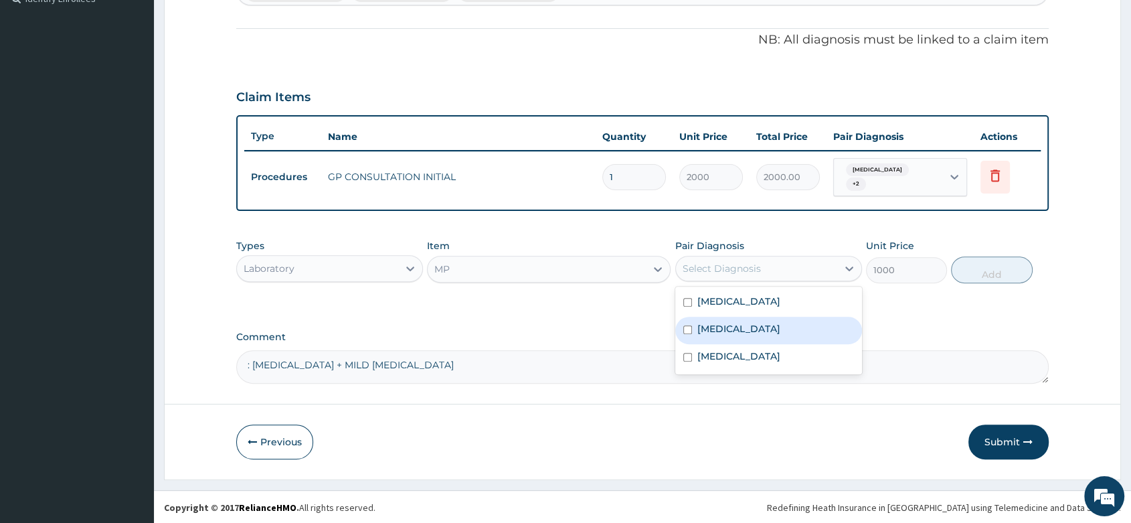
click at [739, 325] on div "[MEDICAL_DATA]" at bounding box center [768, 330] width 187 height 27
checkbox input "true"
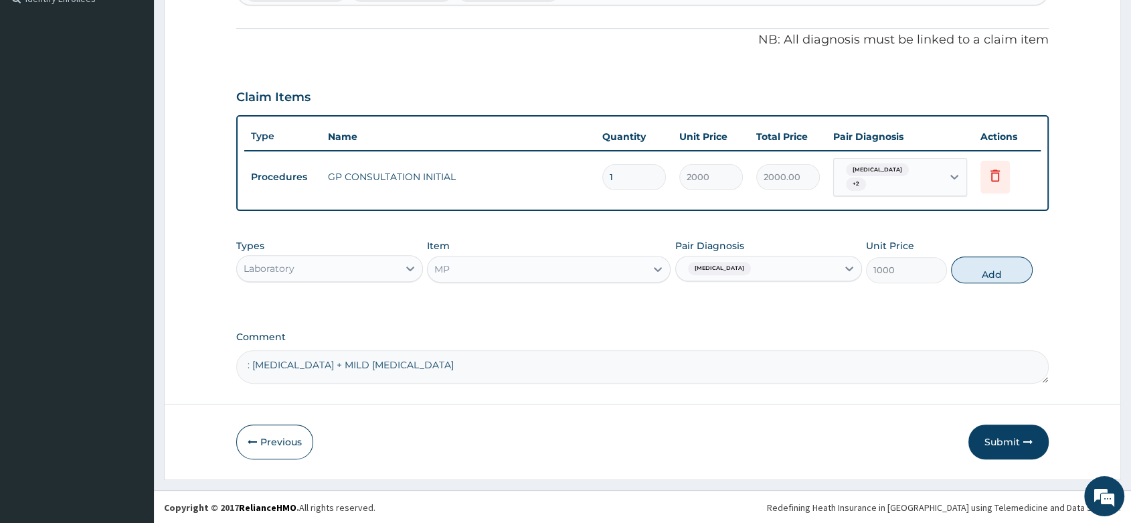
drag, startPoint x: 993, startPoint y: 282, endPoint x: 671, endPoint y: 288, distance: 322.6
click at [964, 283] on div "Types Laboratory Item MP Pair Diagnosis Malaria Unit Price 1000 Add" at bounding box center [642, 261] width 812 height 58
drag, startPoint x: 1013, startPoint y: 270, endPoint x: 680, endPoint y: 287, distance: 333.0
click at [1006, 271] on button "Add" at bounding box center [991, 269] width 81 height 27
type input "0"
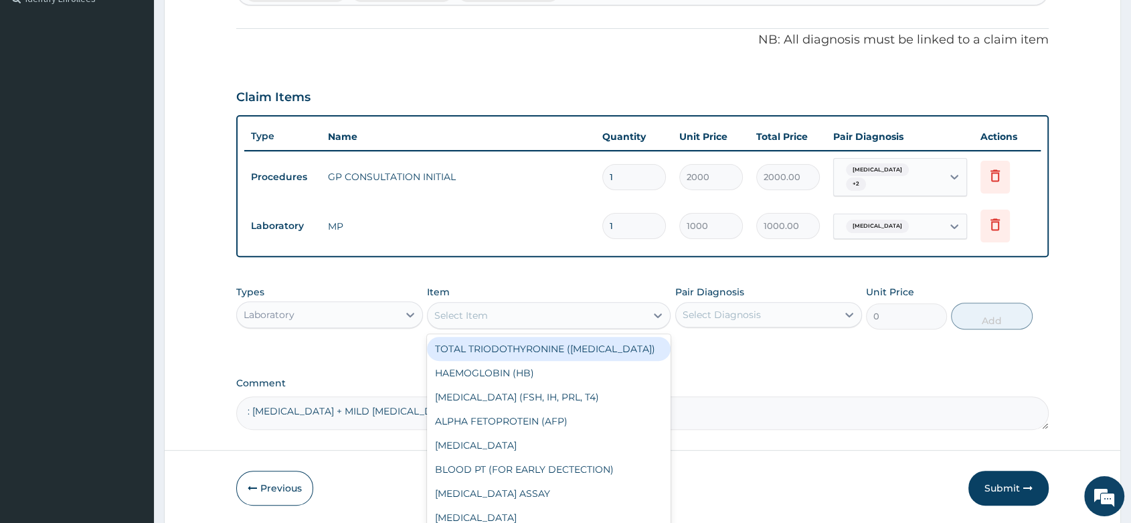
click at [489, 325] on div "Select Item" at bounding box center [549, 315] width 244 height 27
type input "FBC"
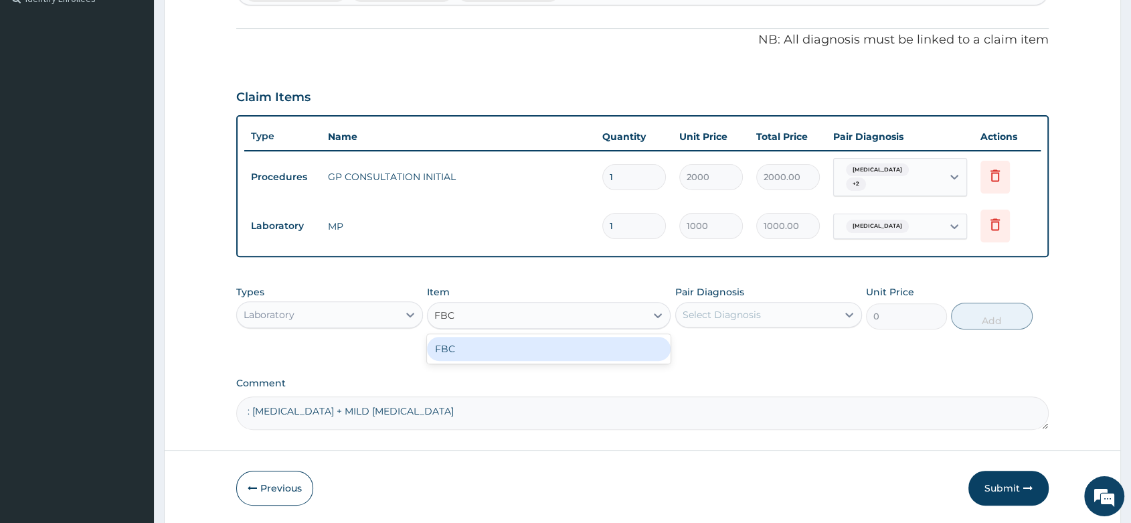
click at [480, 342] on div "FBC" at bounding box center [549, 349] width 244 height 24
type input "2000"
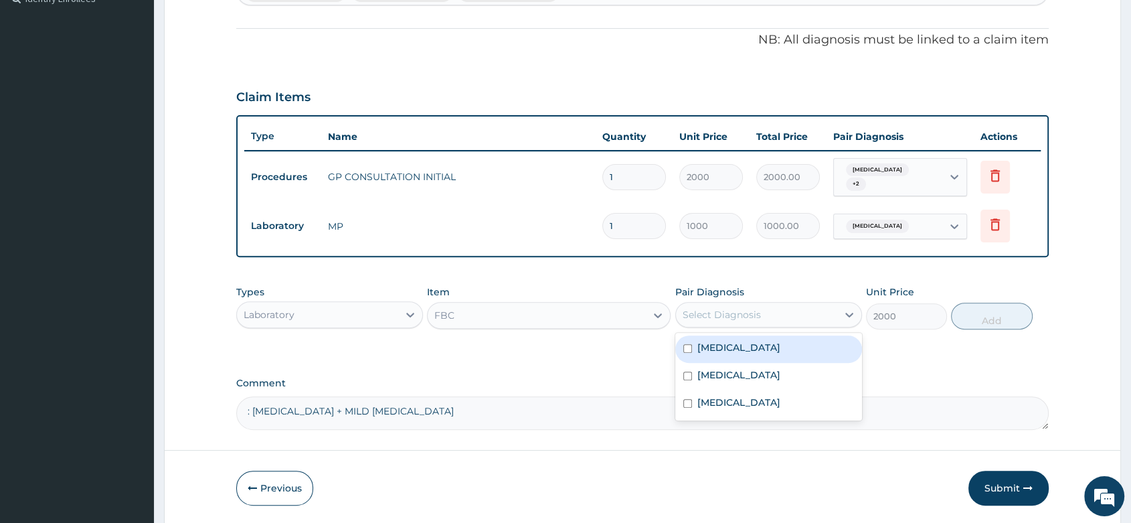
click at [722, 302] on div "Select Diagnosis" at bounding box center [768, 314] width 187 height 25
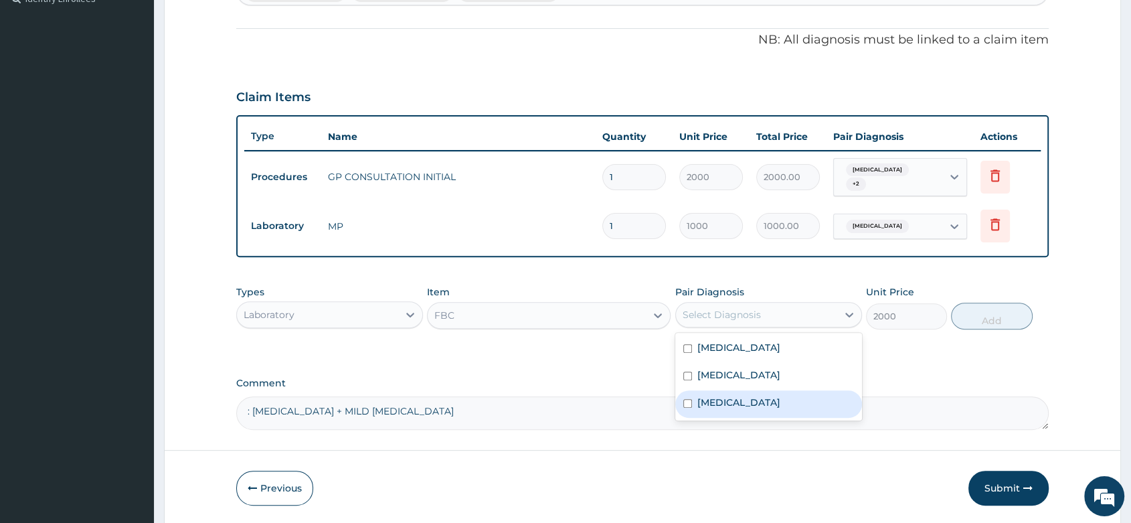
click at [727, 399] on div "[MEDICAL_DATA]" at bounding box center [768, 403] width 187 height 27
checkbox input "true"
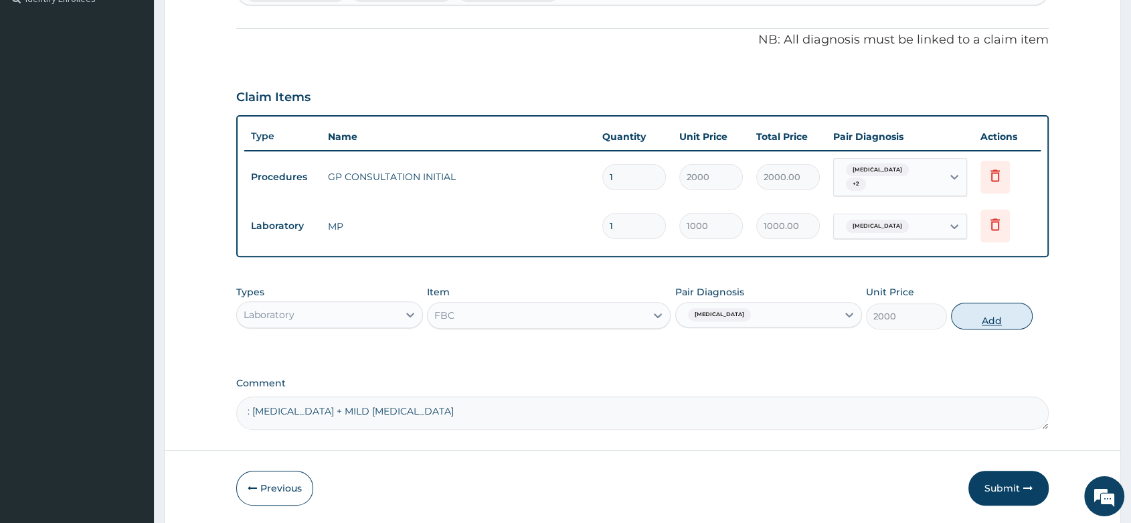
click at [998, 320] on button "Add" at bounding box center [991, 315] width 81 height 27
type input "0"
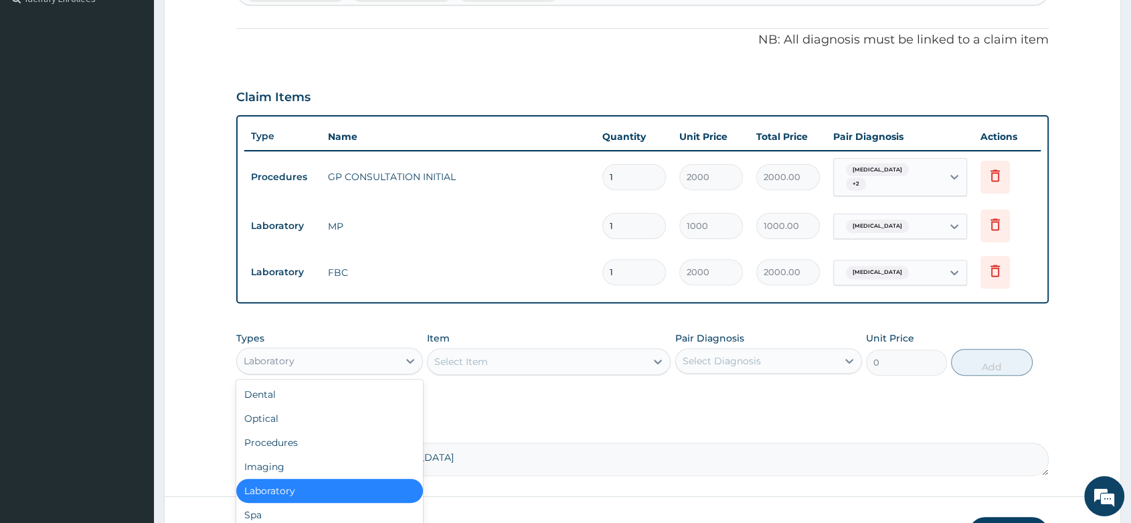
click at [367, 361] on div "Laboratory" at bounding box center [317, 360] width 161 height 21
drag, startPoint x: 463, startPoint y: 408, endPoint x: 456, endPoint y: 406, distance: 7.0
click at [464, 408] on div "PA Code / Prescription Code Enter Code(Secondary Care Only) Encounter Date 14-0…" at bounding box center [642, 110] width 812 height 731
drag, startPoint x: 361, startPoint y: 363, endPoint x: 234, endPoint y: 390, distance: 129.4
click at [342, 369] on div "Laboratory" at bounding box center [317, 360] width 161 height 21
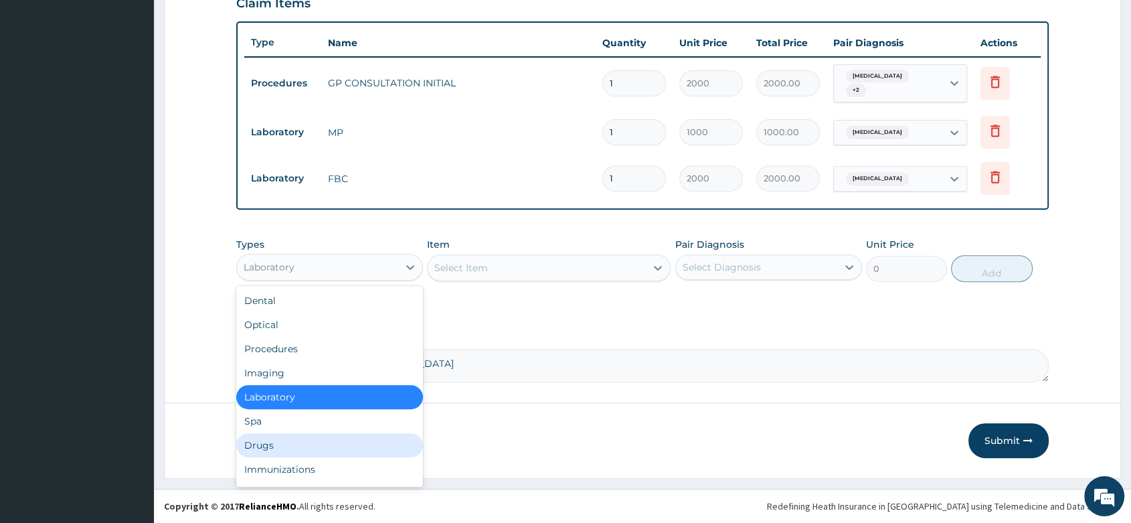
scroll to position [45, 0]
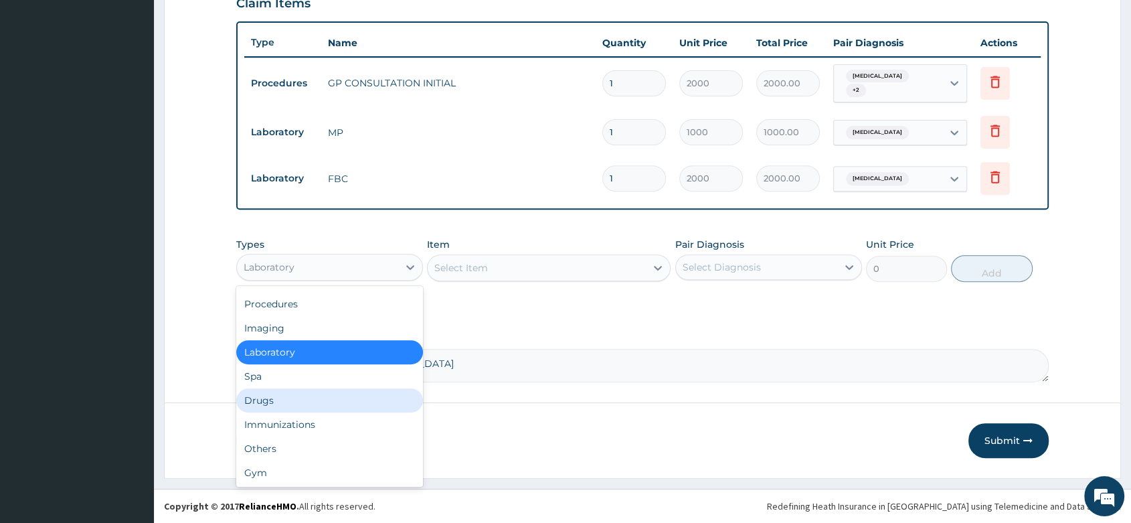
click at [273, 396] on div "Drugs" at bounding box center [329, 400] width 187 height 24
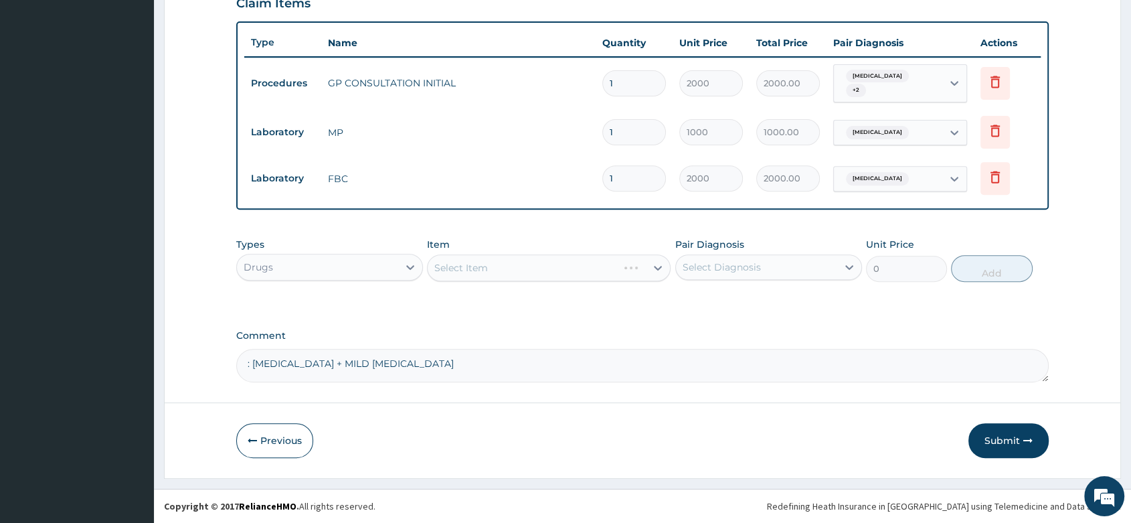
click at [442, 262] on div "Select Item" at bounding box center [549, 267] width 244 height 27
click at [464, 266] on div "Select Item" at bounding box center [549, 267] width 244 height 27
click at [466, 265] on div "Select Item" at bounding box center [549, 267] width 244 height 27
click at [466, 272] on div "Select Item" at bounding box center [549, 267] width 244 height 27
click at [497, 255] on div "Select Item" at bounding box center [549, 267] width 244 height 27
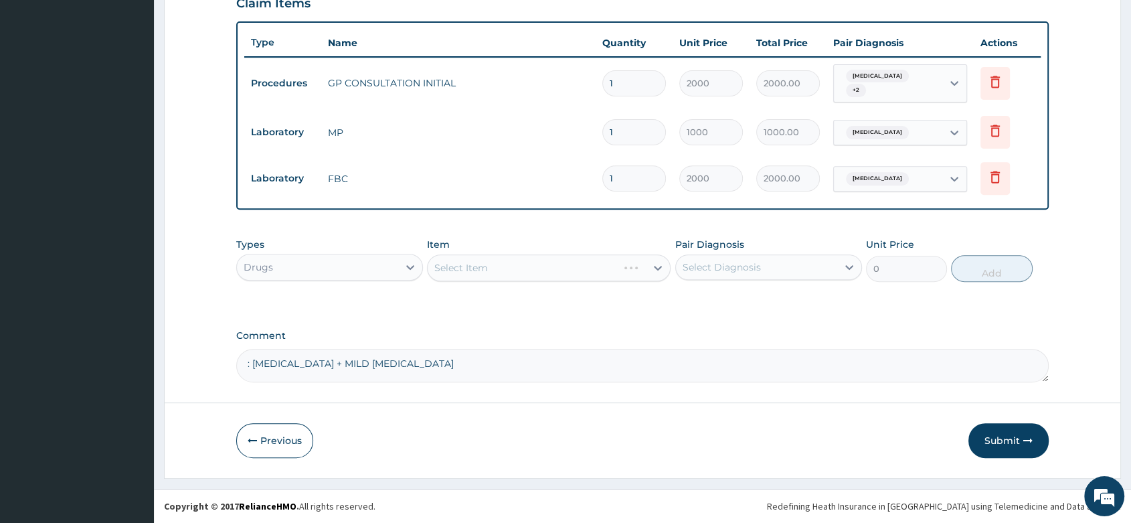
click at [491, 261] on div "Select Item" at bounding box center [549, 267] width 244 height 27
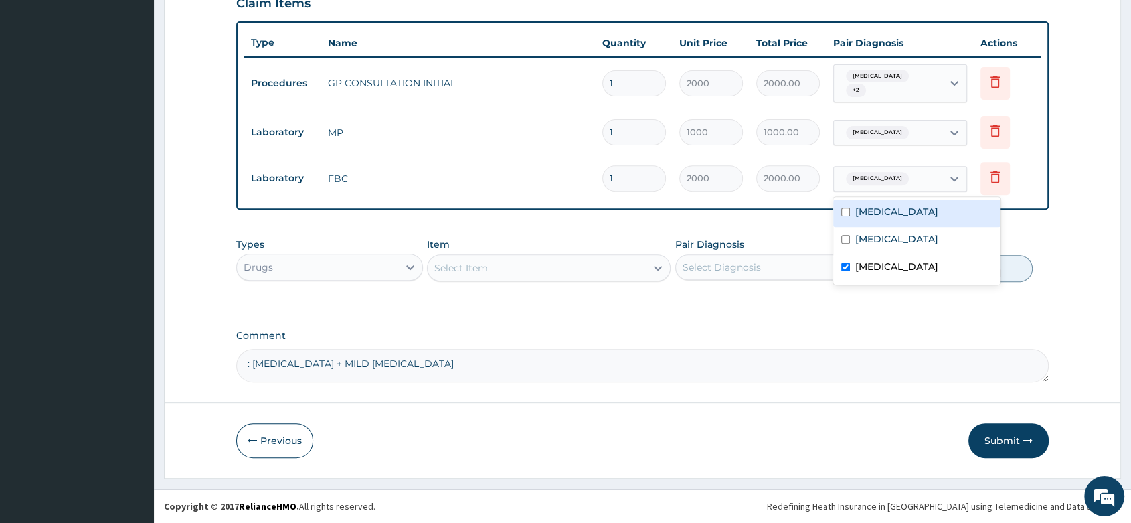
click at [903, 179] on div "[MEDICAL_DATA]" at bounding box center [888, 178] width 108 height 23
click at [845, 215] on input "checkbox" at bounding box center [845, 211] width 9 height 9
checkbox input "true"
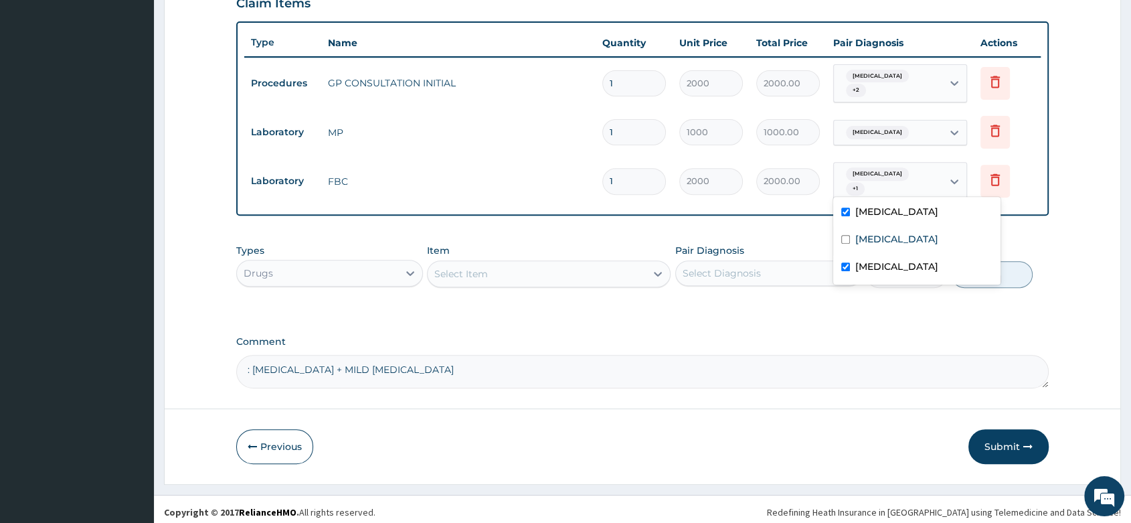
click at [358, 263] on div "Drugs" at bounding box center [317, 272] width 161 height 21
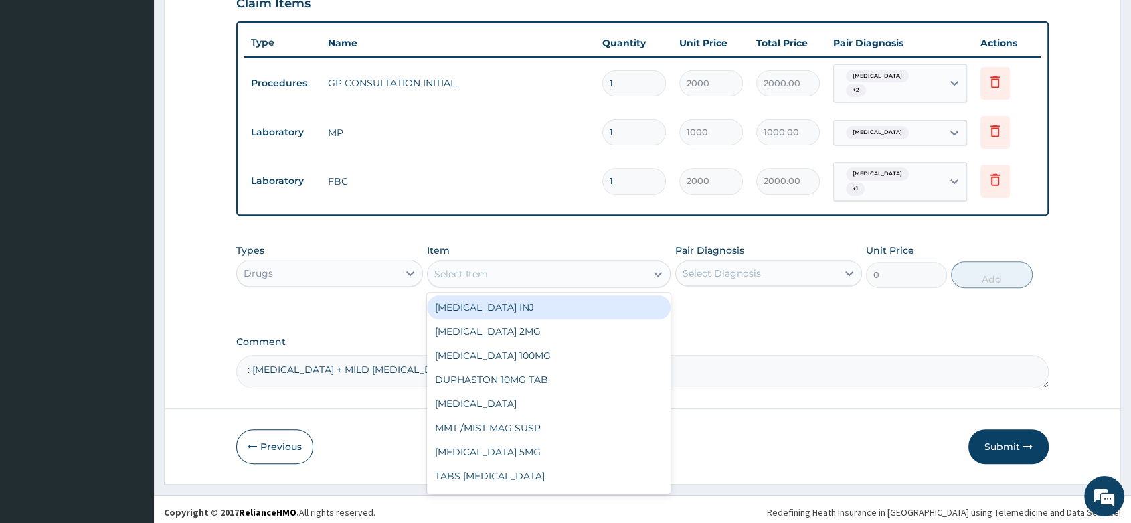
click at [462, 267] on div "Select Item" at bounding box center [461, 273] width 54 height 13
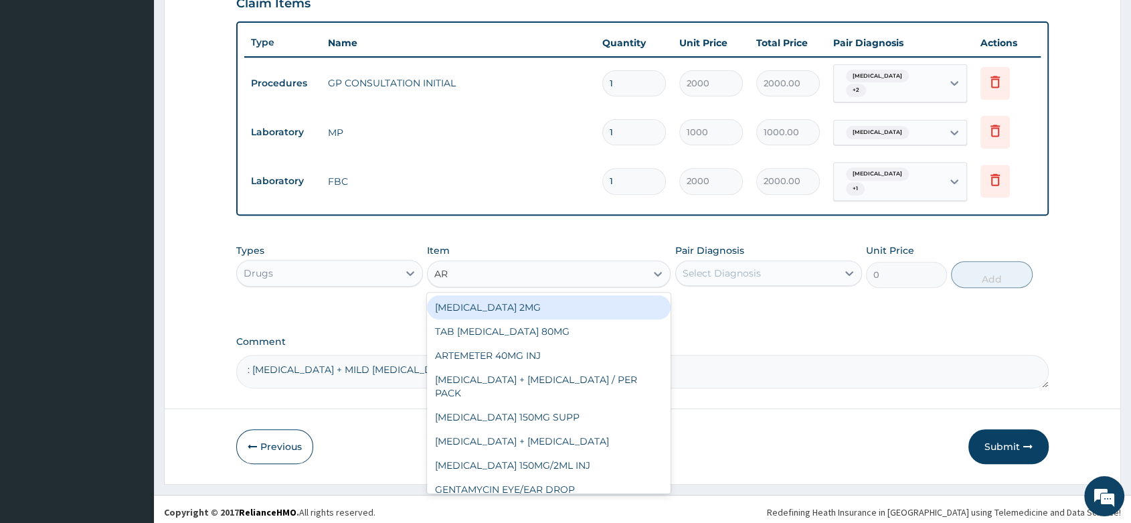
type input "ART"
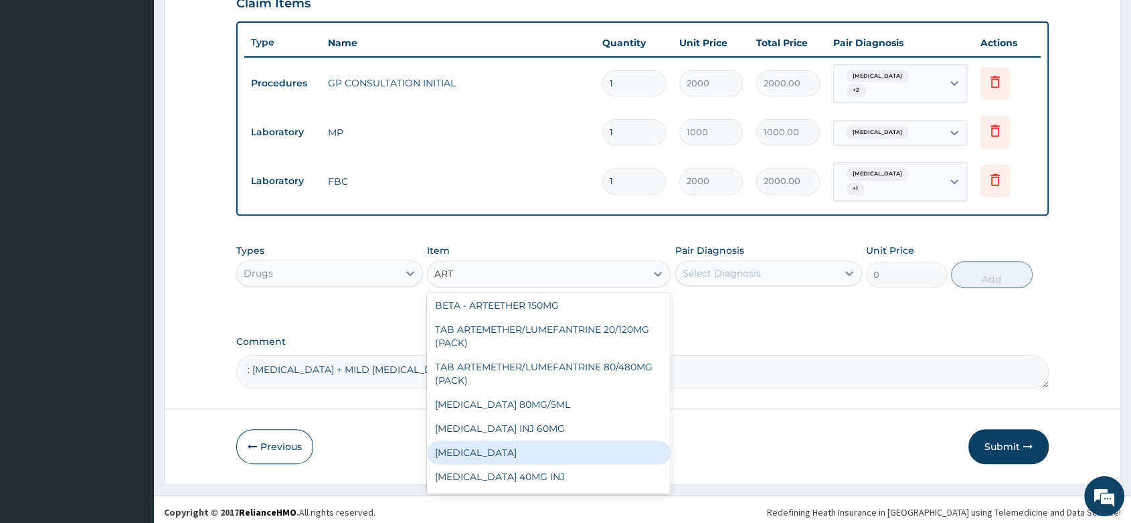
scroll to position [223, 0]
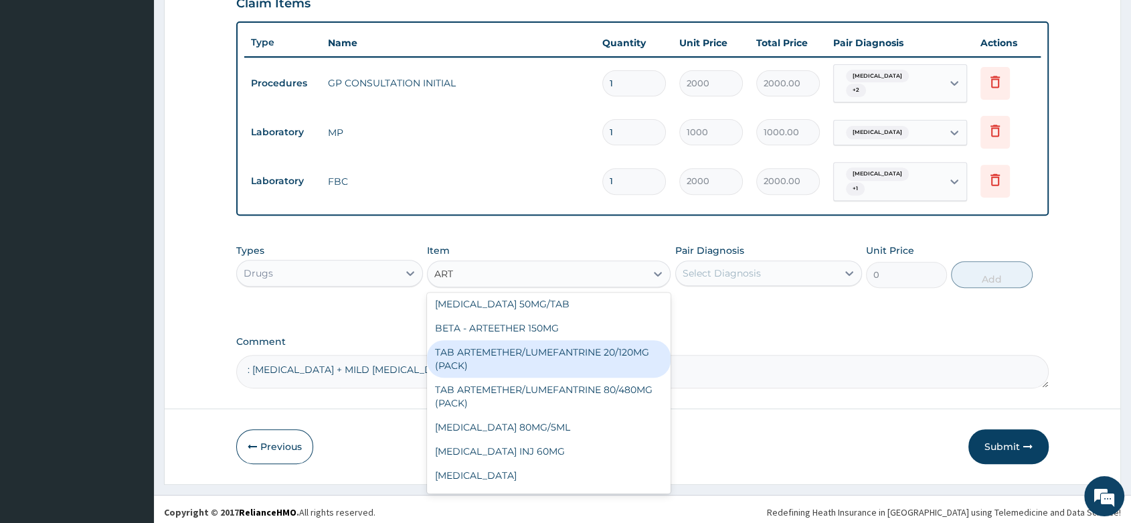
click at [572, 345] on div "TAB ARTEMETHER/LUMEFANTRINE 20/120MG (PACK)" at bounding box center [549, 358] width 244 height 37
type input "1500"
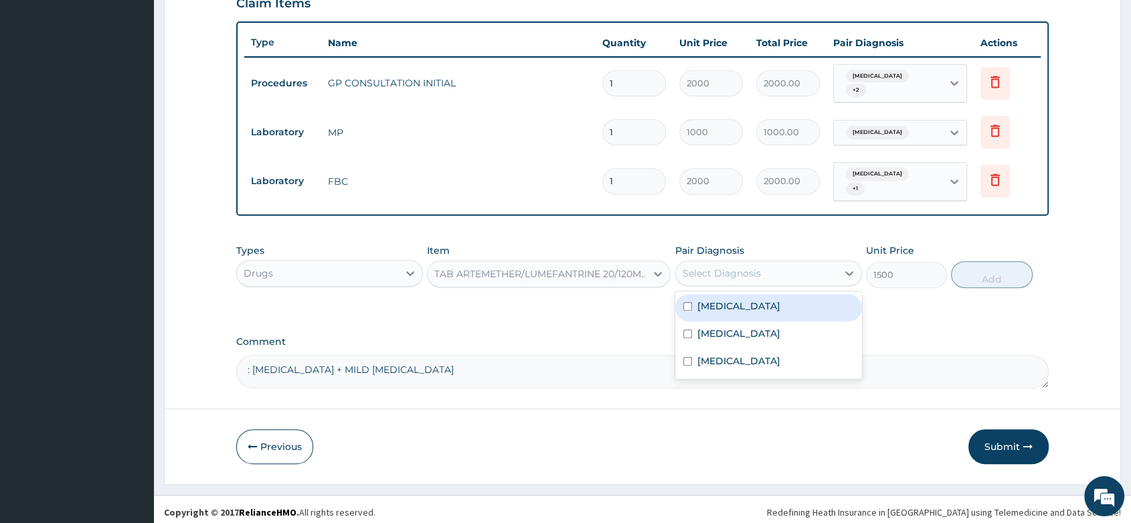
drag, startPoint x: 733, startPoint y: 272, endPoint x: 741, endPoint y: 268, distance: 9.9
click at [741, 268] on div "Select Diagnosis" at bounding box center [722, 272] width 78 height 13
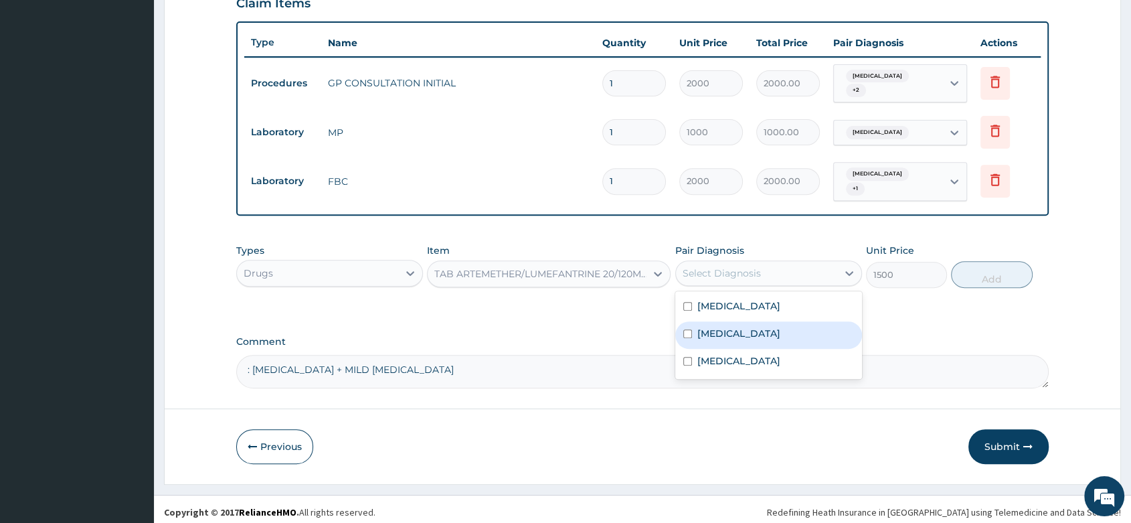
click at [741, 325] on div "[MEDICAL_DATA]" at bounding box center [768, 334] width 187 height 27
checkbox input "true"
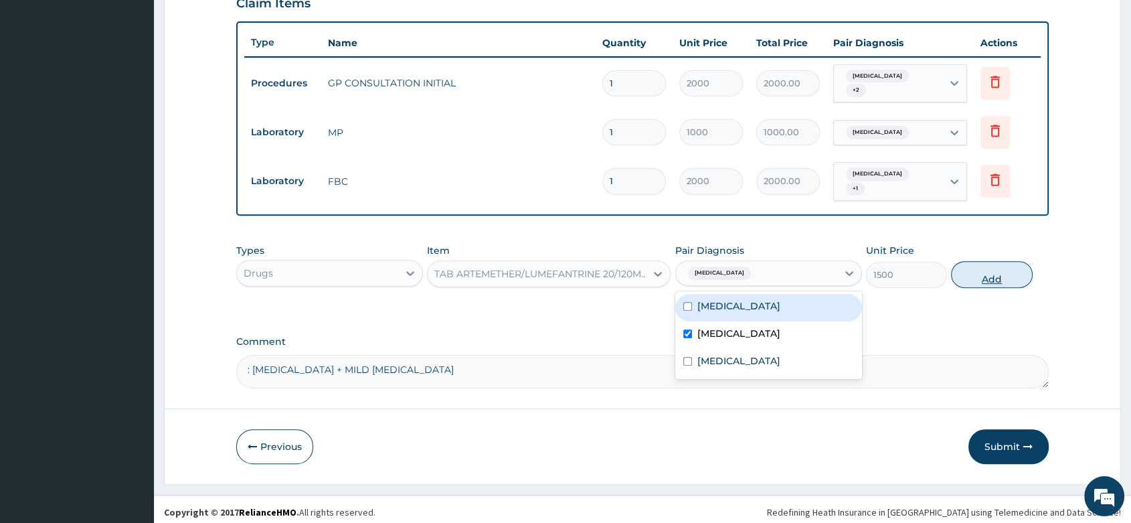
click at [1023, 271] on button "Add" at bounding box center [991, 274] width 81 height 27
type input "0"
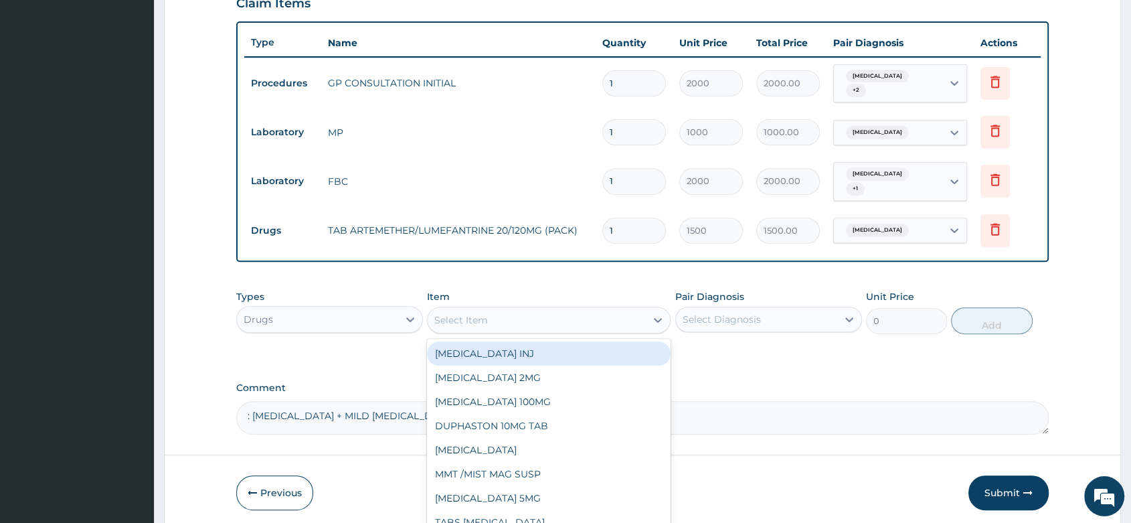
click at [583, 315] on div "Select Item" at bounding box center [537, 319] width 218 height 21
type input "PARACE"
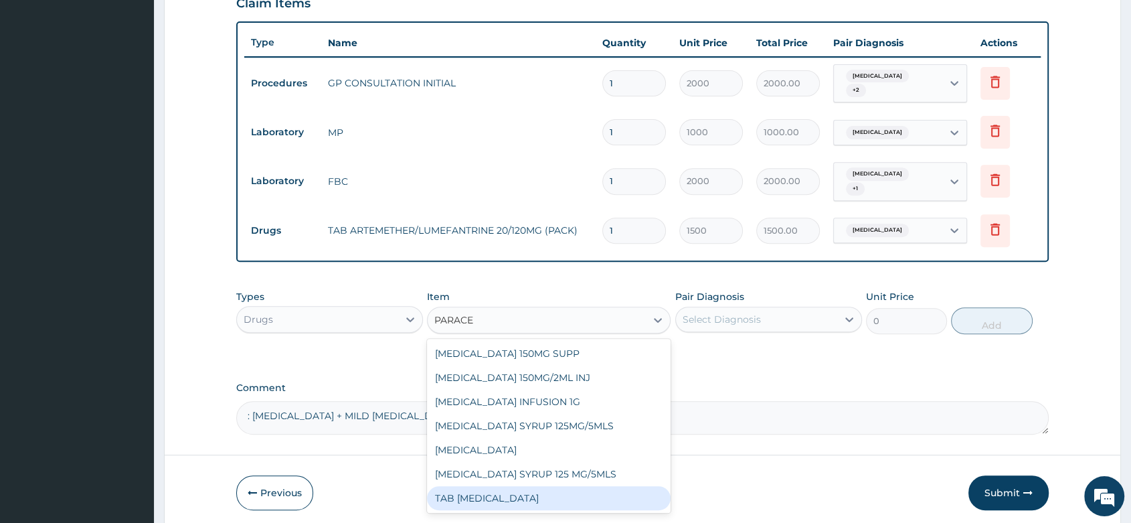
click at [519, 505] on div "[MEDICAL_DATA] 150MG SUPP [MEDICAL_DATA] 150MG/2ML INJ [MEDICAL_DATA] INFUSION …" at bounding box center [549, 426] width 244 height 174
drag, startPoint x: 526, startPoint y: 493, endPoint x: 559, endPoint y: 474, distance: 37.8
click at [527, 493] on div "TAB [MEDICAL_DATA]" at bounding box center [549, 498] width 244 height 24
type input "15"
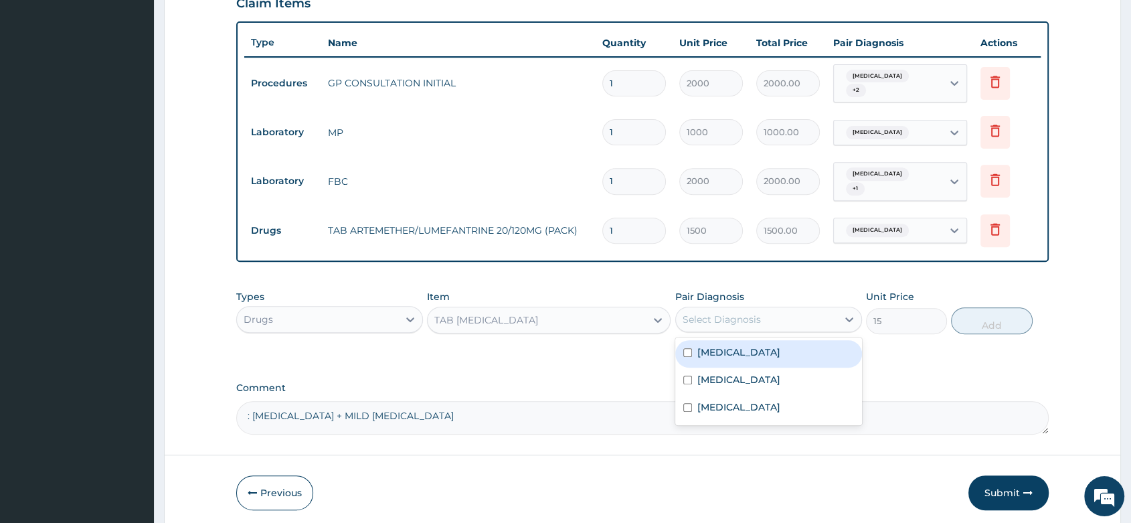
click at [722, 313] on div "Select Diagnosis" at bounding box center [722, 319] width 78 height 13
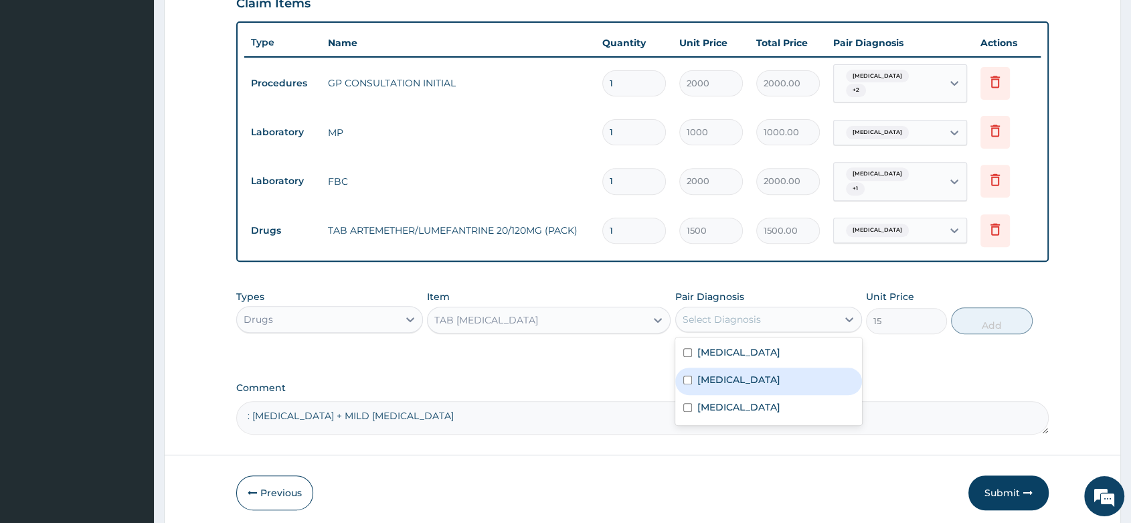
drag, startPoint x: 733, startPoint y: 374, endPoint x: 959, endPoint y: 342, distance: 228.5
click at [736, 373] on div "[MEDICAL_DATA]" at bounding box center [768, 380] width 187 height 27
checkbox input "true"
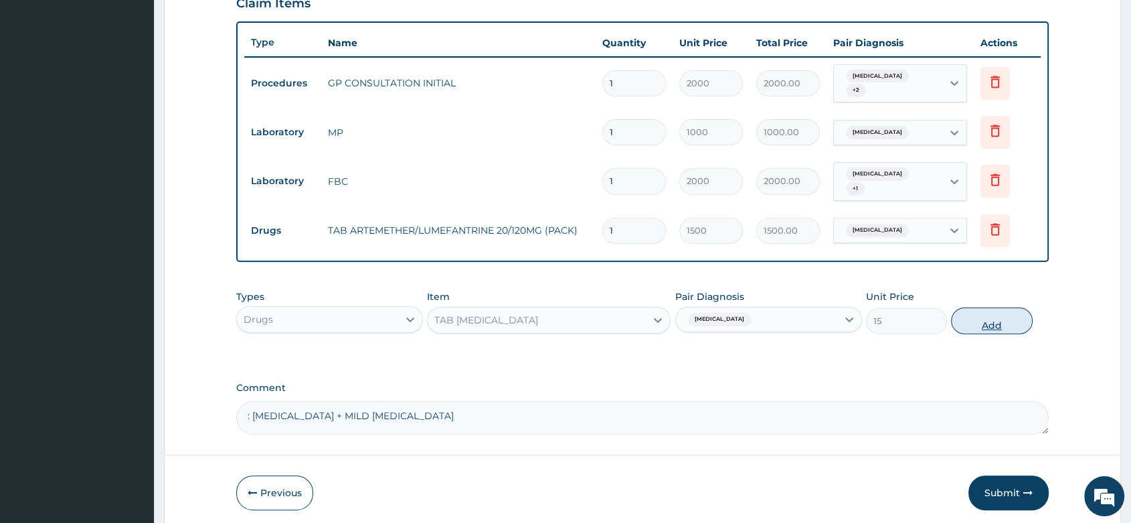
click at [996, 316] on button "Add" at bounding box center [991, 320] width 81 height 27
type input "0"
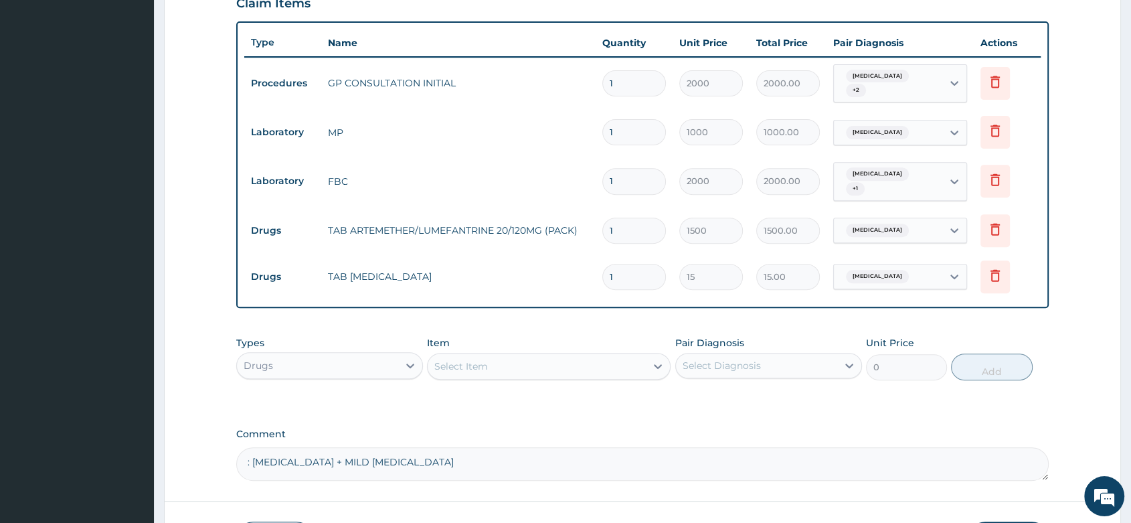
type input "15"
type input "225.00"
type input "15"
click at [456, 359] on div "Select Item" at bounding box center [461, 365] width 54 height 13
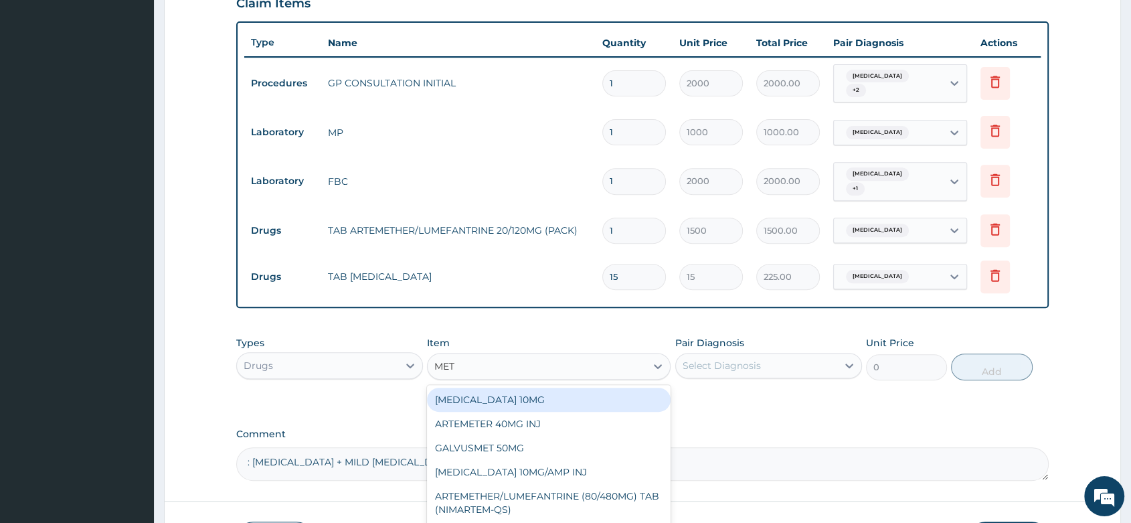
type input "METR"
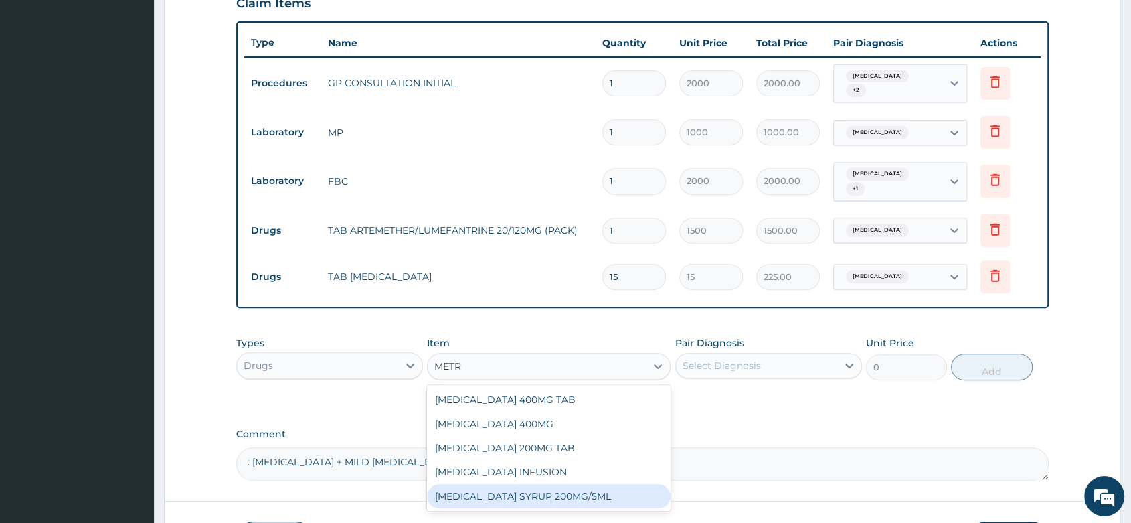
click at [590, 487] on div "[MEDICAL_DATA] SYRUP 200MG/5ML" at bounding box center [549, 496] width 244 height 24
type input "450"
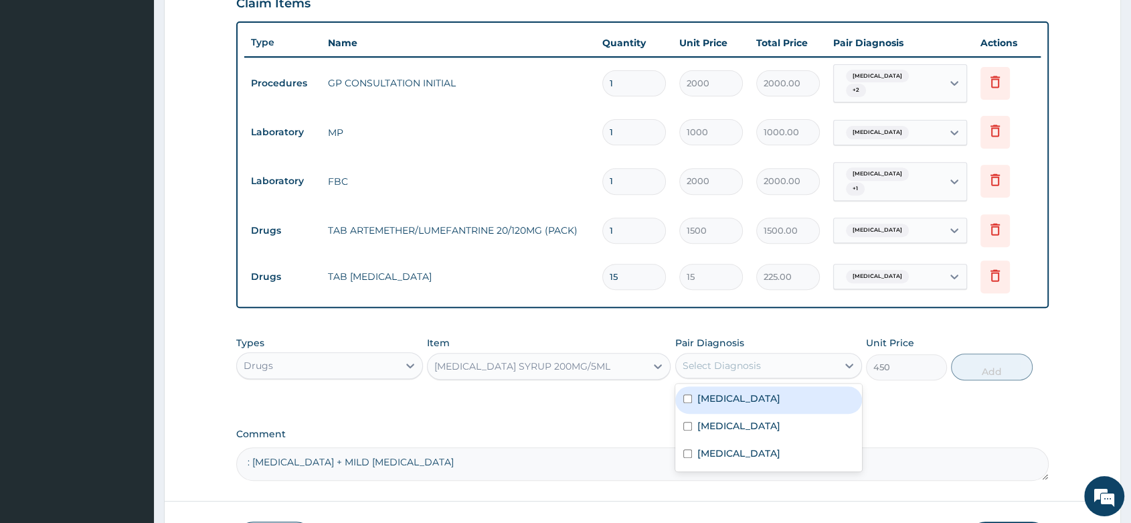
click at [726, 364] on div "Select Diagnosis" at bounding box center [722, 365] width 78 height 13
drag, startPoint x: 743, startPoint y: 389, endPoint x: 902, endPoint y: 389, distance: 158.6
click at [754, 391] on label "Thrombocytopenic disorder" at bounding box center [738, 397] width 83 height 13
checkbox input "true"
click at [995, 361] on button "Add" at bounding box center [991, 366] width 81 height 27
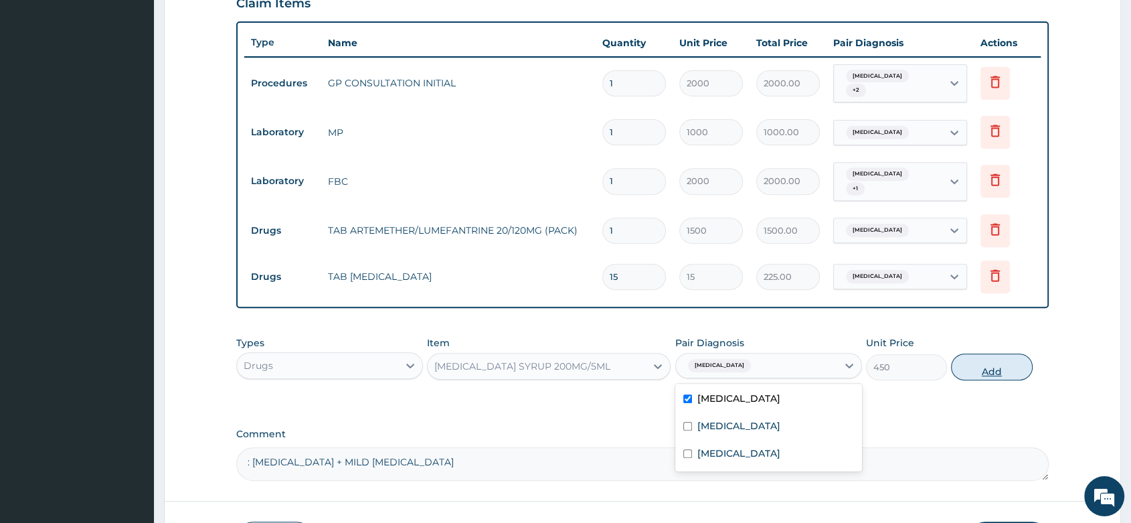
type input "0"
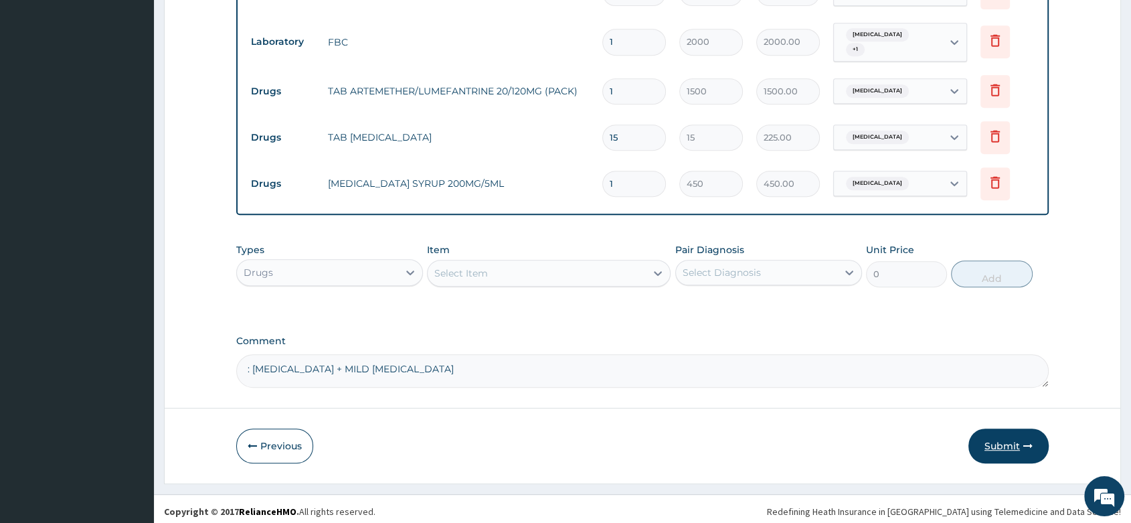
click at [995, 444] on button "Submit" at bounding box center [1008, 445] width 80 height 35
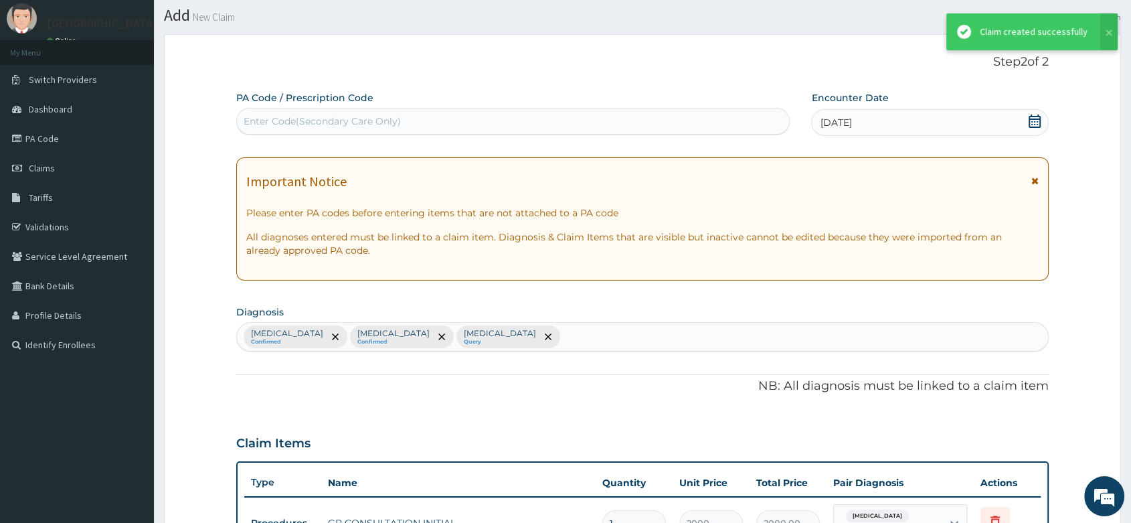
scroll to position [616, 0]
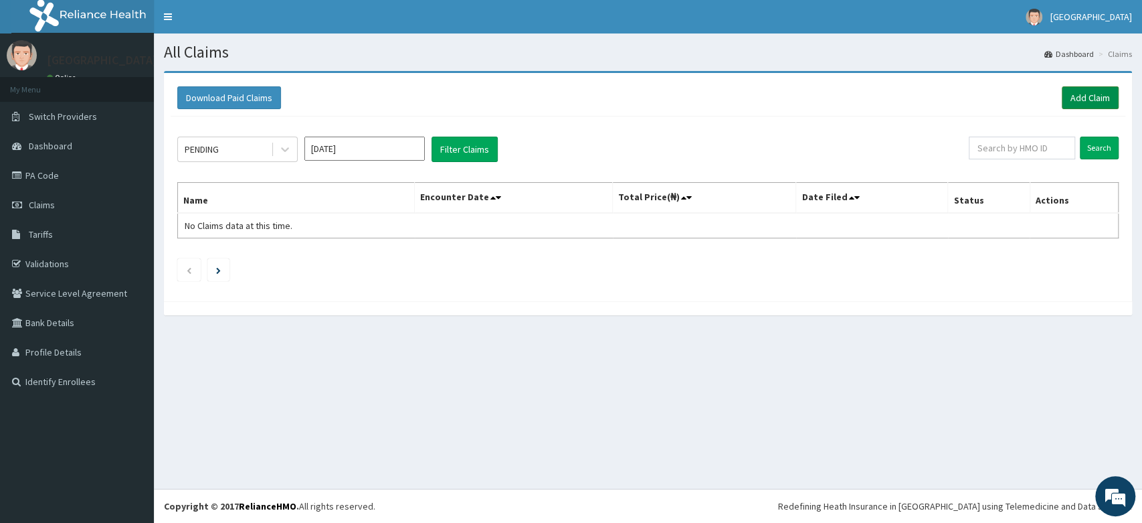
click at [1076, 95] on link "Add Claim" at bounding box center [1090, 97] width 57 height 23
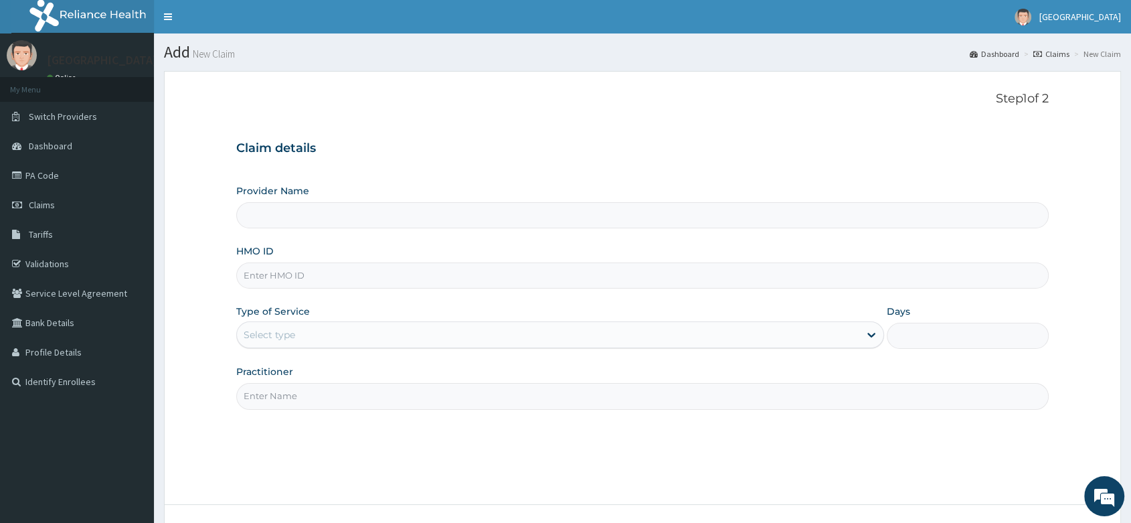
paste input "GAI/10021/E"
type input "GAI/10021/E"
type input "[PERSON_NAME] and [PERSON_NAME][GEOGRAPHIC_DATA]"
type input "GAI/10021/E"
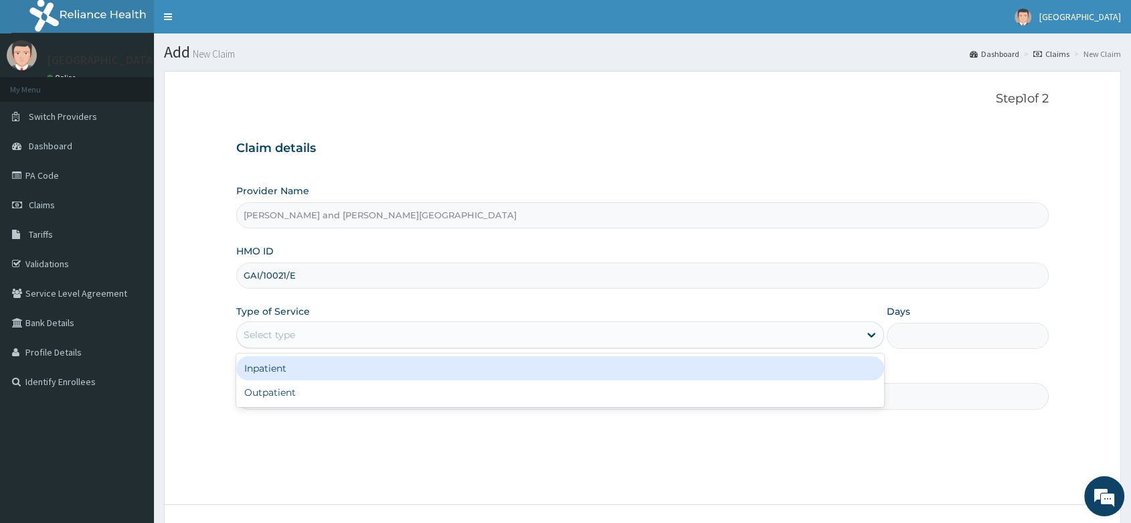
click at [277, 335] on div "Select type" at bounding box center [270, 334] width 52 height 13
click at [273, 380] on div "Outpatient" at bounding box center [560, 392] width 648 height 24
type input "1"
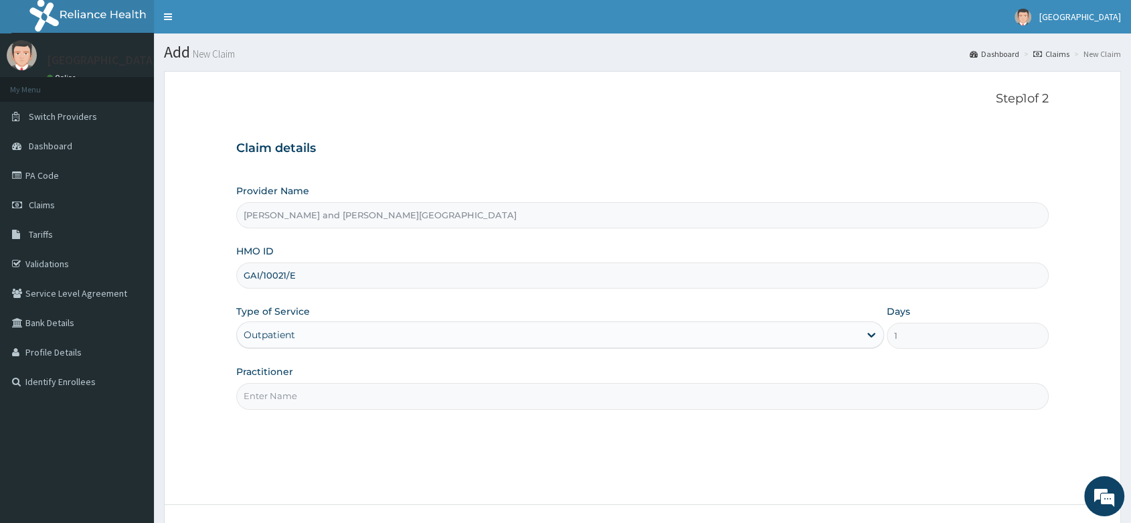
click at [277, 396] on input "Practitioner" at bounding box center [642, 396] width 812 height 26
paste input "BABATUNDE TIMILEYIN"
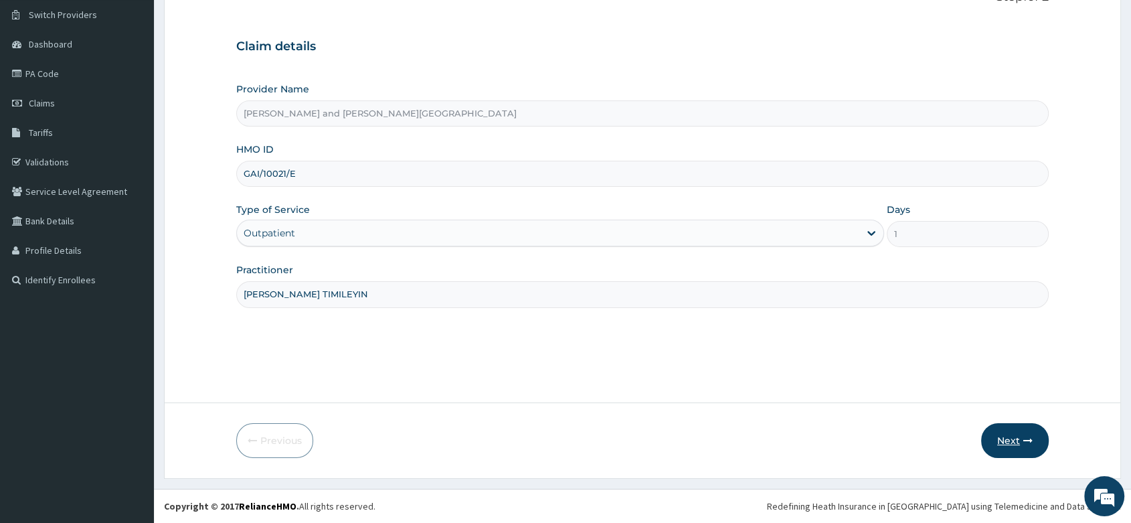
type input "[PERSON_NAME] TIMILEYIN"
click at [1028, 436] on icon "button" at bounding box center [1027, 440] width 9 height 9
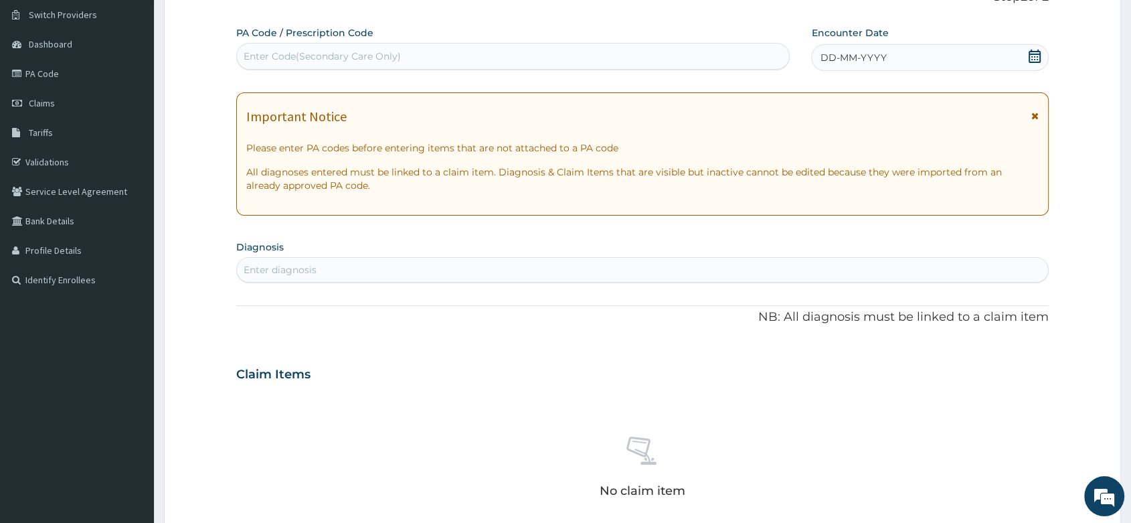
click at [1035, 55] on icon at bounding box center [1034, 56] width 13 height 13
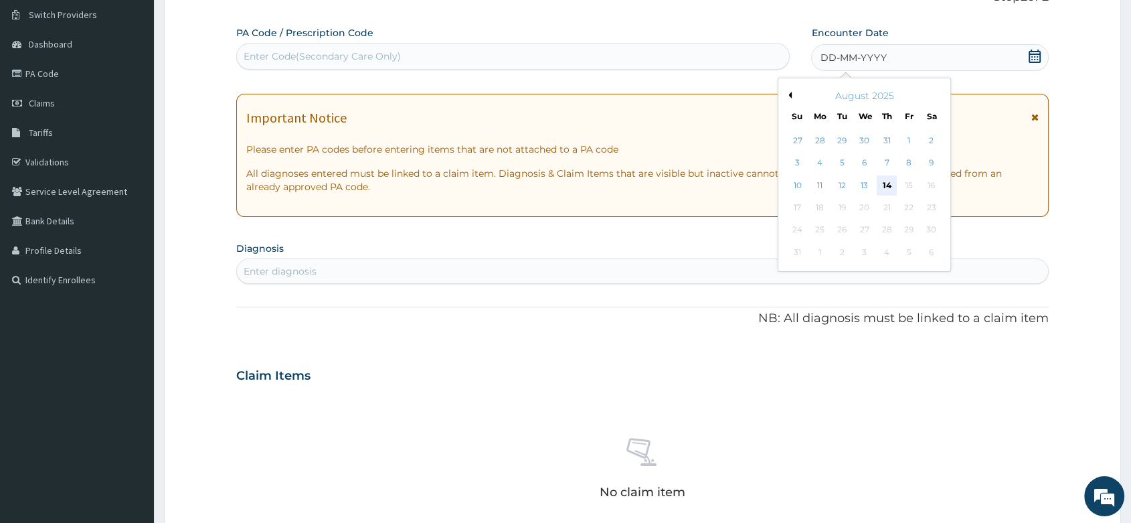
click at [883, 179] on div "14" at bounding box center [887, 185] width 20 height 20
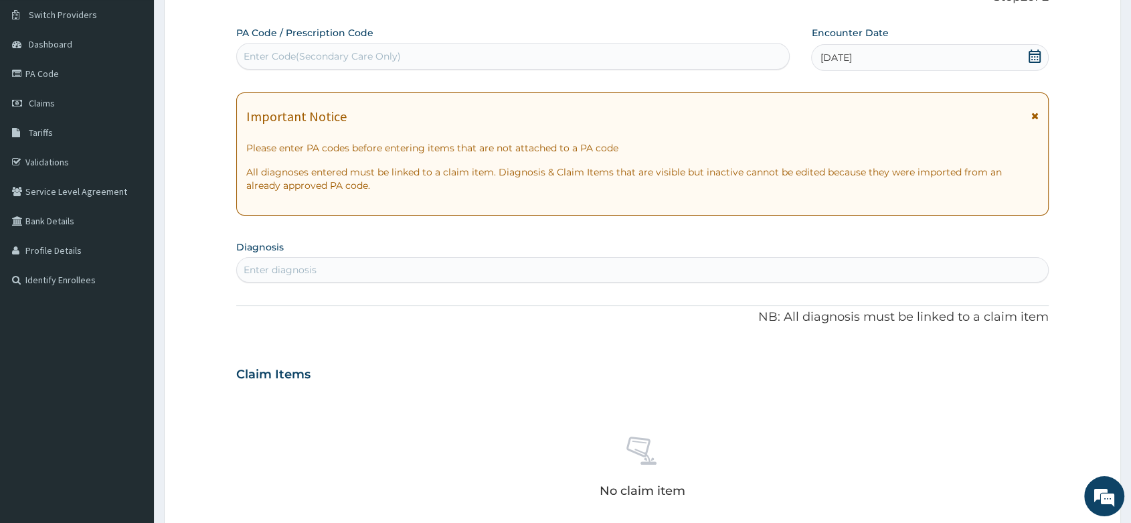
click at [284, 261] on div "Enter diagnosis" at bounding box center [642, 269] width 811 height 21
type input "MALA"
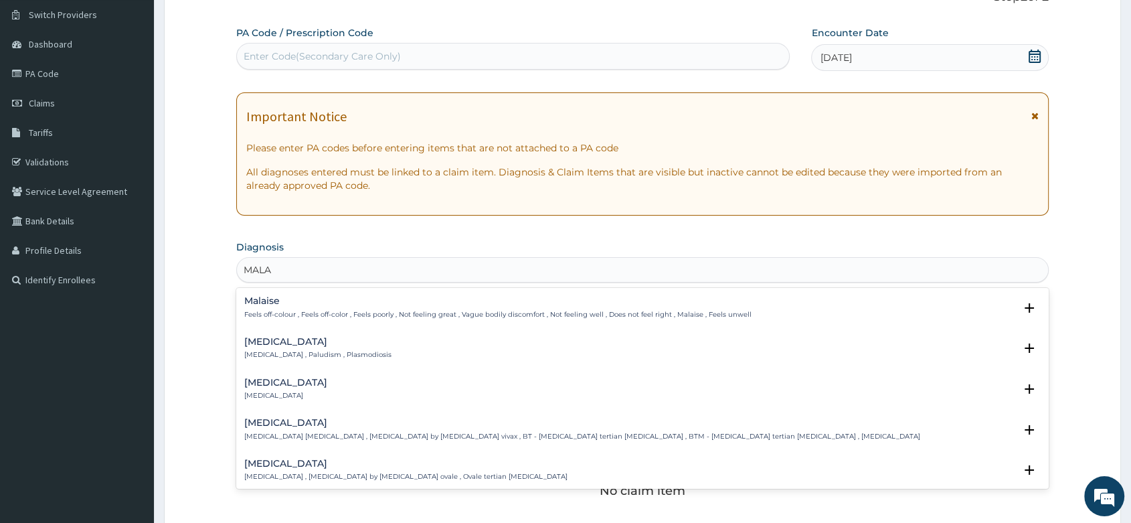
click at [272, 347] on div "[MEDICAL_DATA] [MEDICAL_DATA] , Paludism , Plasmodiosis" at bounding box center [317, 348] width 147 height 23
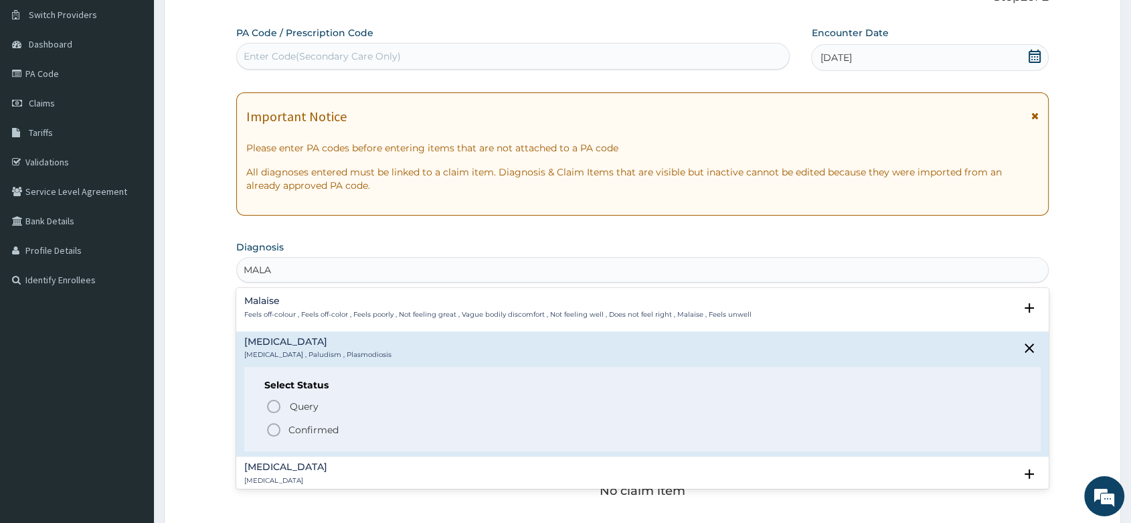
click at [278, 422] on icon "status option filled" at bounding box center [274, 430] width 16 height 16
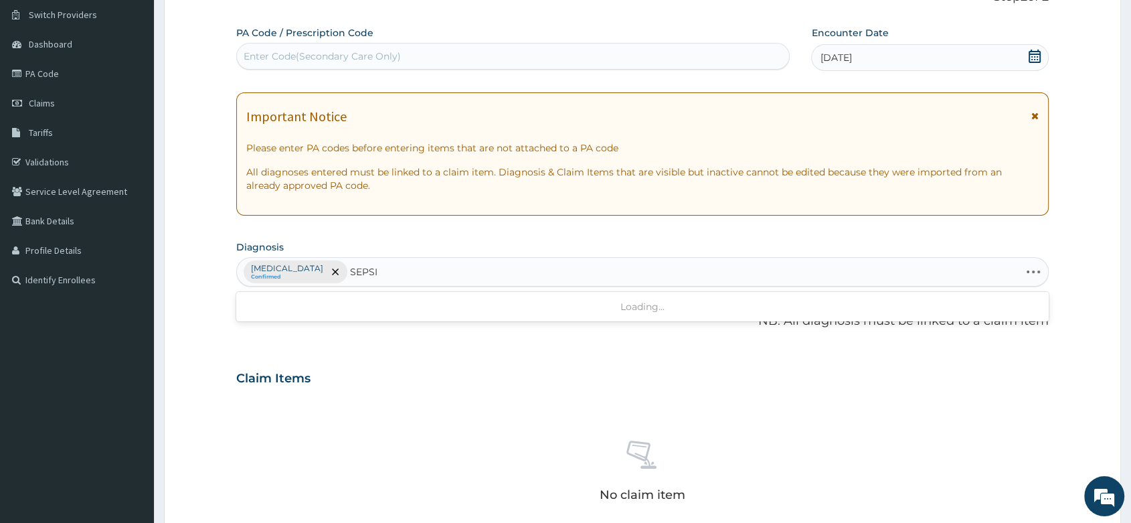
type input "[MEDICAL_DATA]"
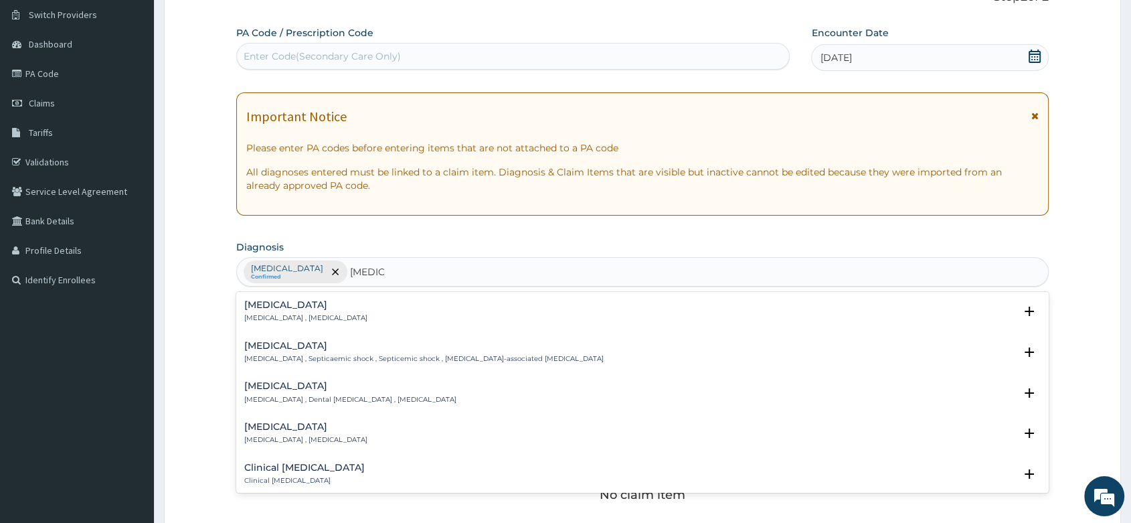
click at [294, 312] on div "[MEDICAL_DATA] [MEDICAL_DATA] , [MEDICAL_DATA]" at bounding box center [305, 311] width 123 height 23
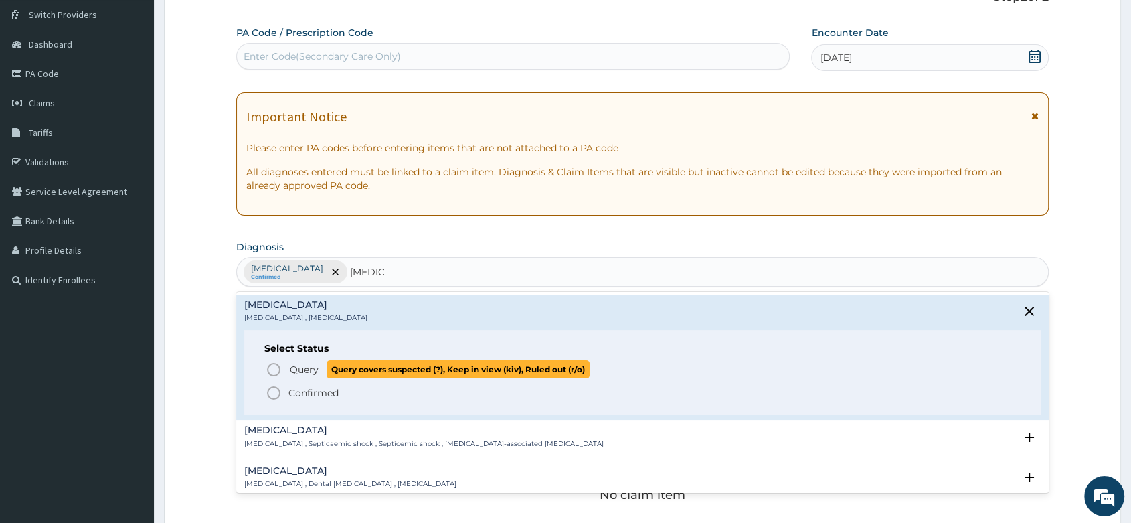
click at [278, 364] on icon "status option query" at bounding box center [274, 369] width 16 height 16
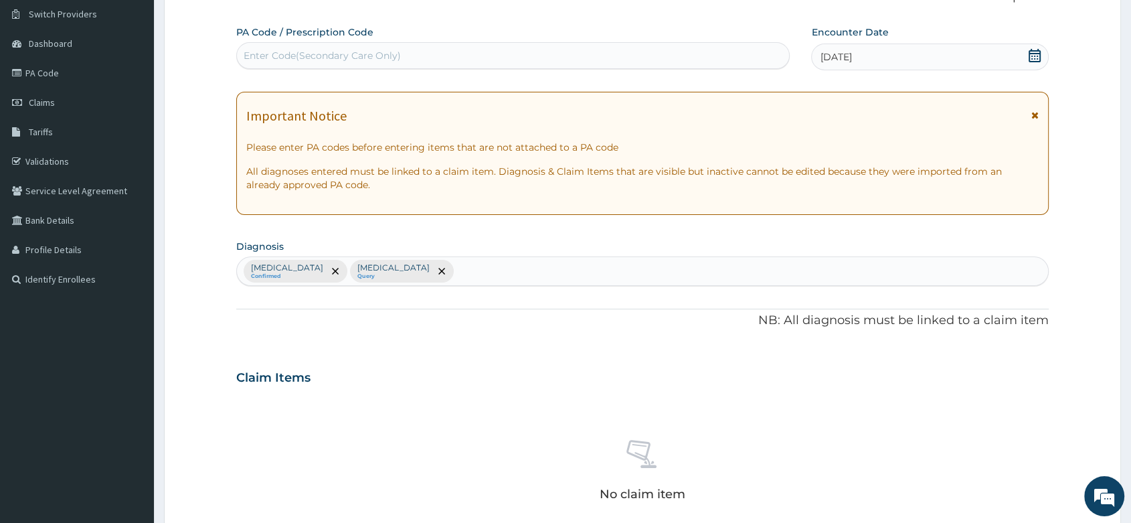
scroll to position [441, 0]
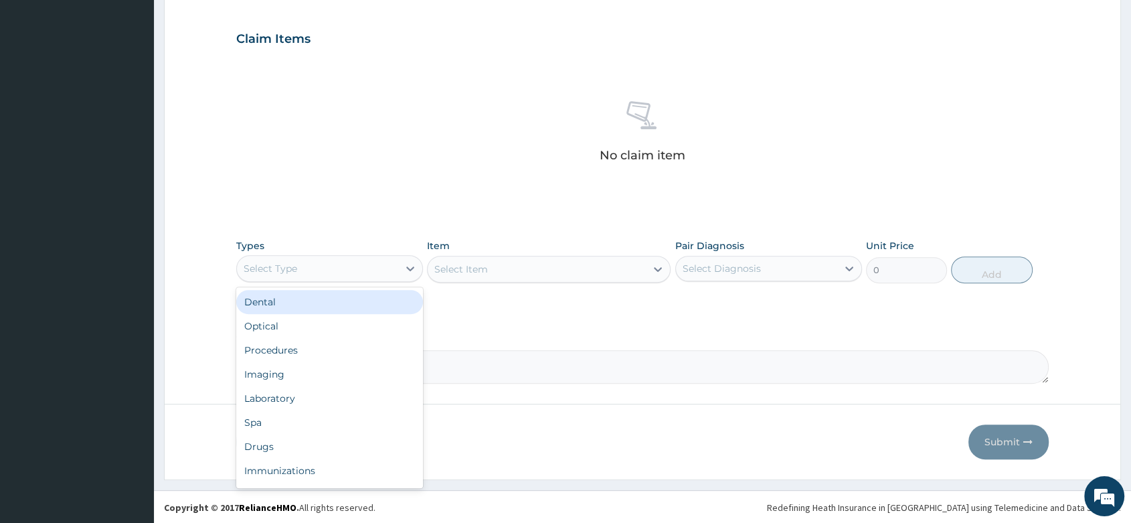
click at [352, 258] on div "Select Type" at bounding box center [317, 268] width 161 height 21
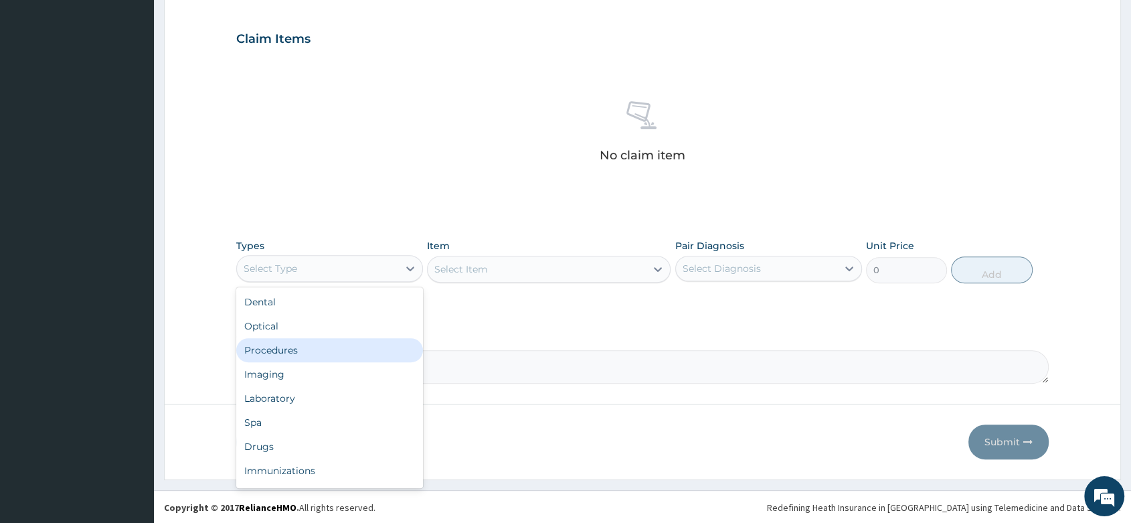
click at [291, 353] on div "Procedures" at bounding box center [329, 350] width 187 height 24
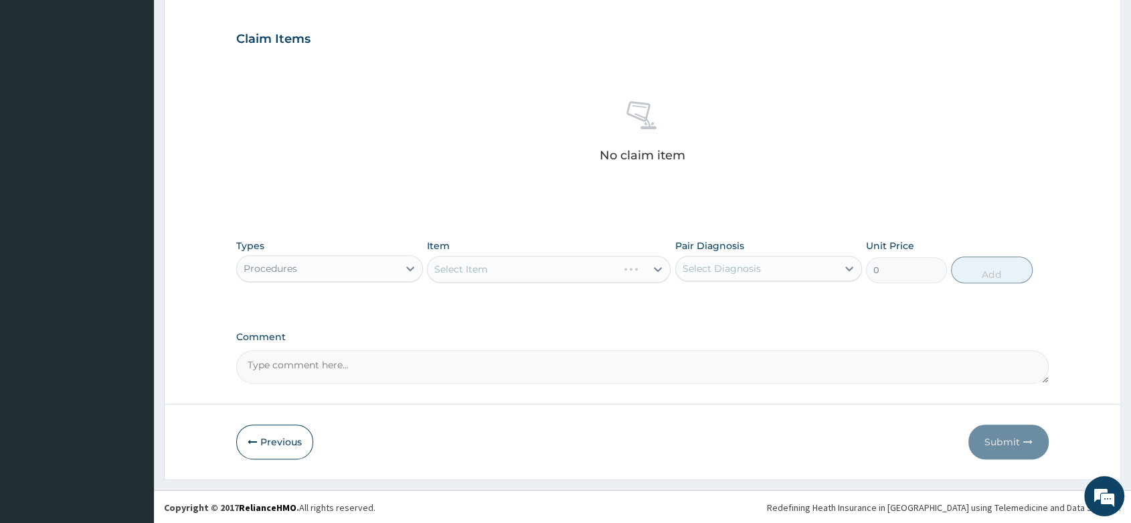
click at [473, 272] on div "Select Item" at bounding box center [549, 269] width 244 height 27
click at [483, 262] on div "Select Item" at bounding box center [549, 269] width 244 height 27
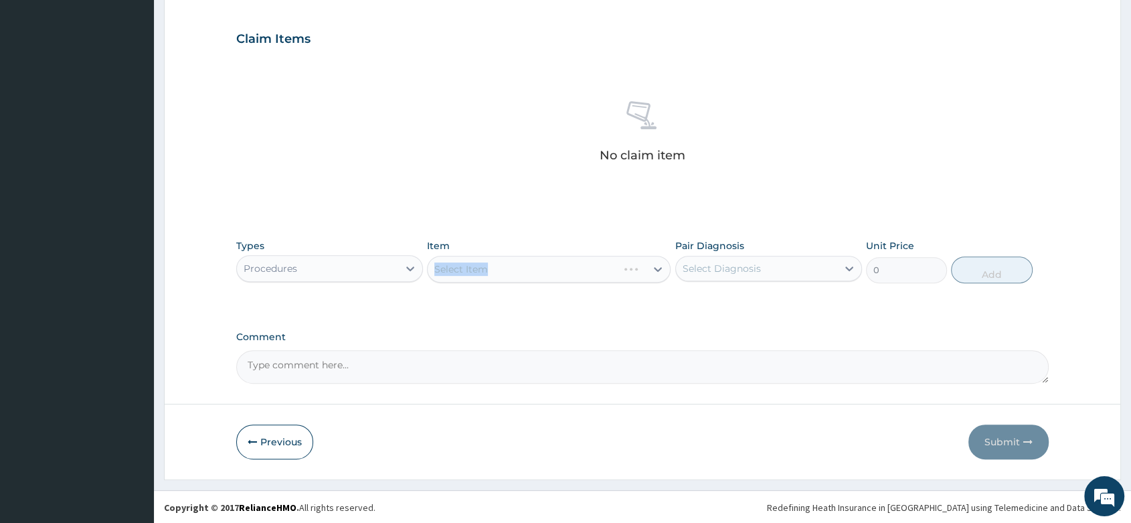
click at [483, 262] on div "Select Item" at bounding box center [549, 269] width 244 height 27
click at [491, 266] on div "Select Item" at bounding box center [537, 268] width 218 height 21
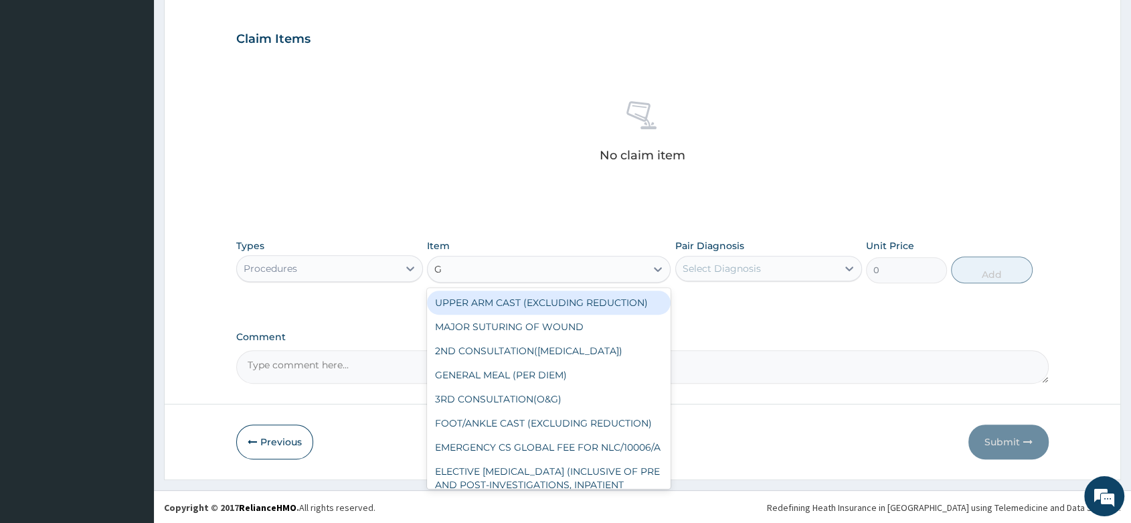
type input "GP"
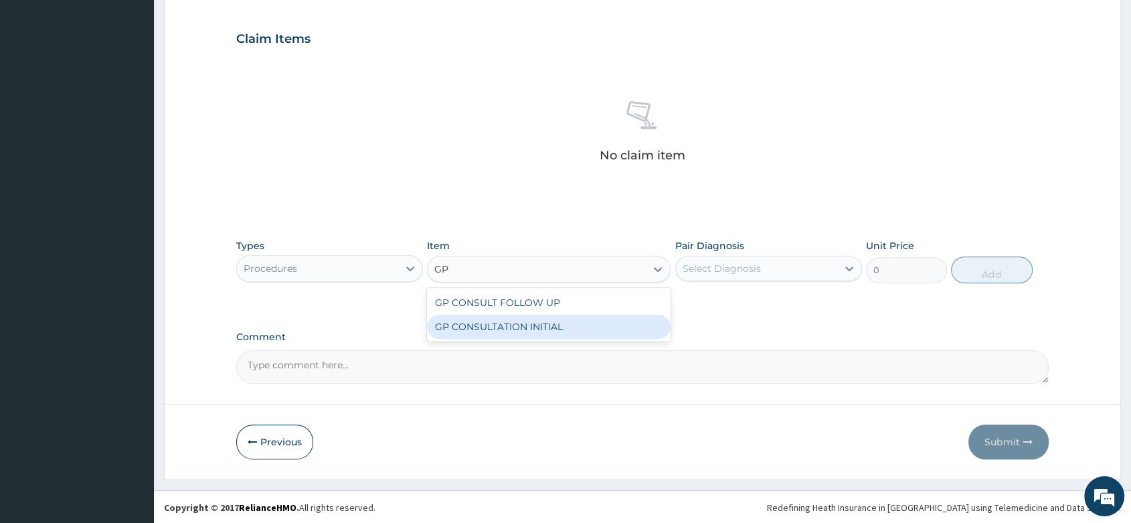
click at [517, 317] on div "GP CONSULTATION INITIAL" at bounding box center [549, 327] width 244 height 24
type input "2000"
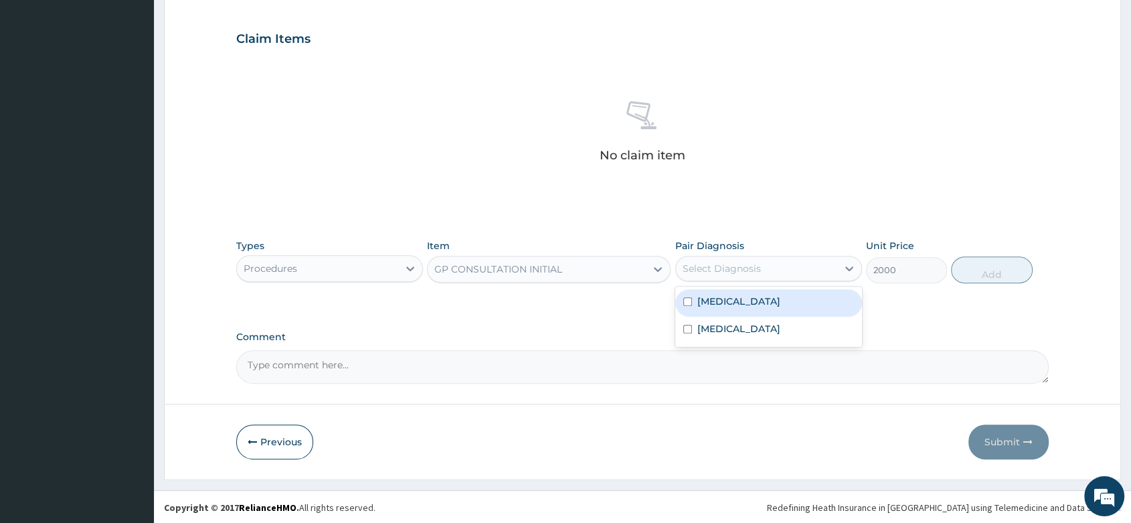
click at [725, 272] on div "Select Diagnosis" at bounding box center [722, 268] width 78 height 13
click at [726, 302] on label "[MEDICAL_DATA]" at bounding box center [738, 300] width 83 height 13
checkbox input "true"
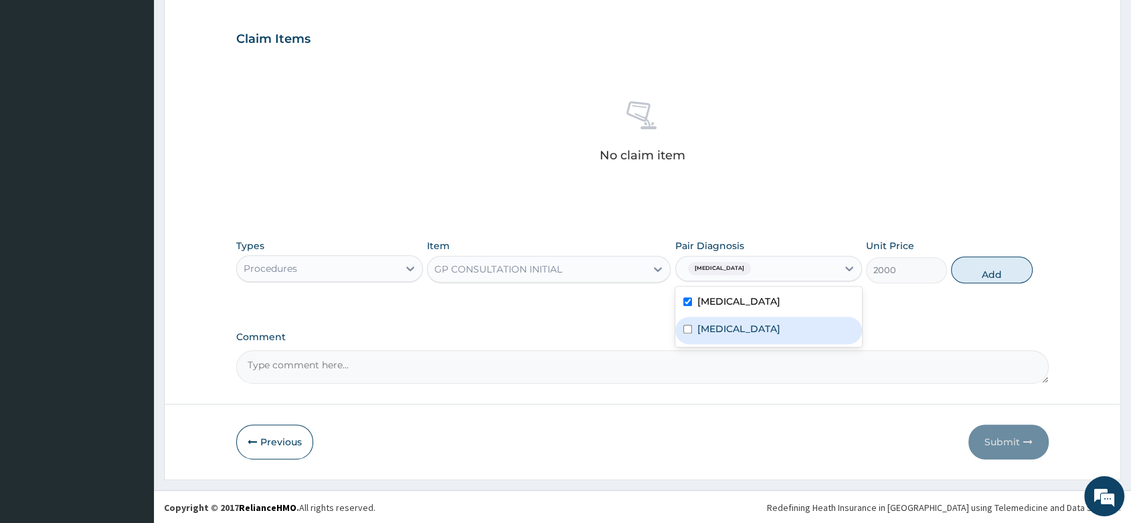
drag, startPoint x: 731, startPoint y: 332, endPoint x: 783, endPoint y: 319, distance: 53.7
click at [731, 333] on div "[MEDICAL_DATA]" at bounding box center [768, 330] width 187 height 27
checkbox input "true"
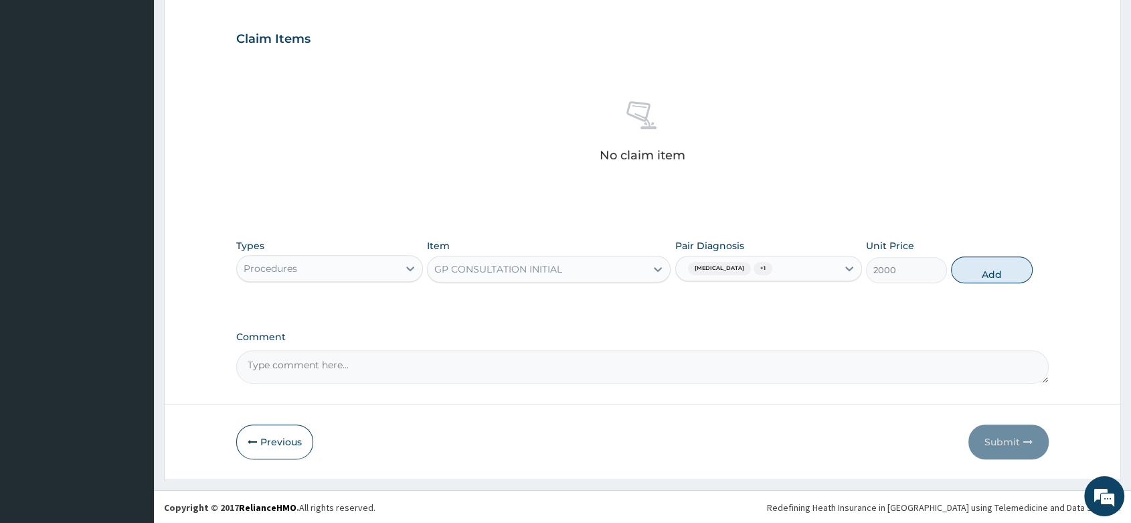
drag, startPoint x: 983, startPoint y: 277, endPoint x: 565, endPoint y: 329, distance: 421.5
click at [980, 277] on button "Add" at bounding box center [991, 269] width 81 height 27
type input "0"
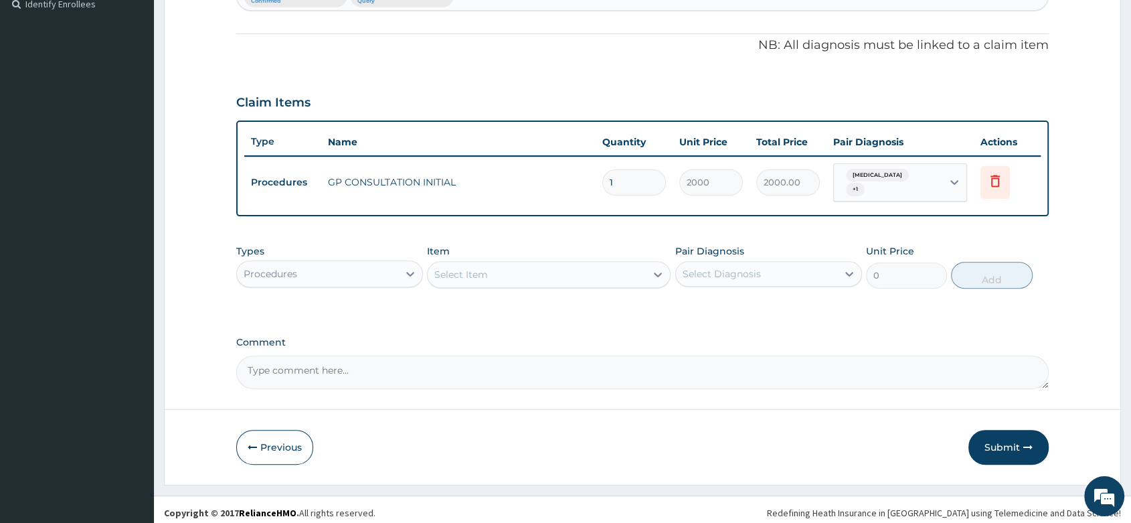
drag, startPoint x: 378, startPoint y: 276, endPoint x: 361, endPoint y: 281, distance: 17.4
click at [372, 277] on div "Procedures" at bounding box center [329, 273] width 187 height 27
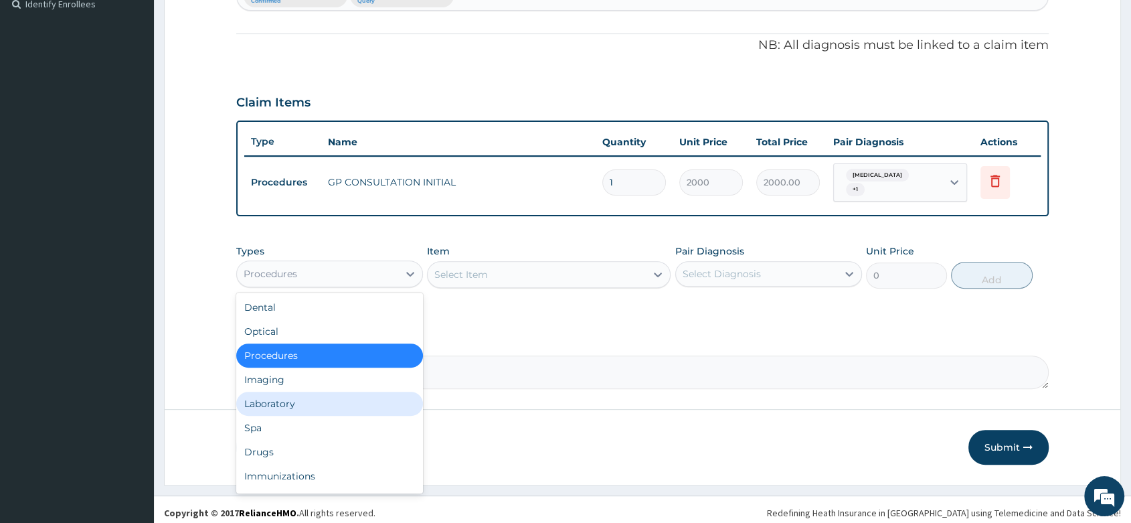
drag, startPoint x: 298, startPoint y: 402, endPoint x: 396, endPoint y: 320, distance: 127.8
click at [301, 400] on div "Laboratory" at bounding box center [329, 403] width 187 height 24
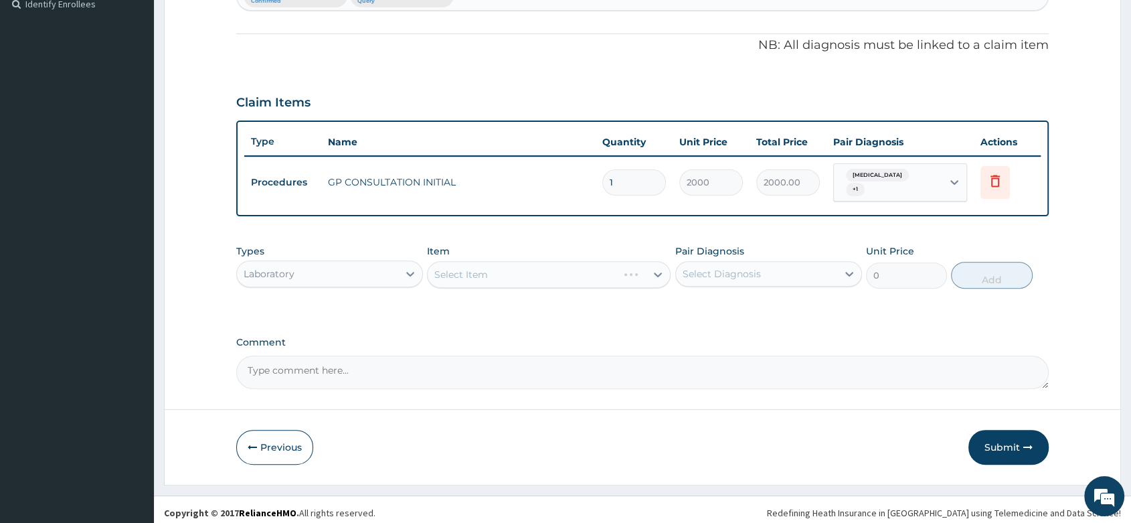
click at [462, 272] on div "Select Item" at bounding box center [549, 274] width 244 height 27
click at [476, 264] on div "Select Item" at bounding box center [549, 274] width 244 height 27
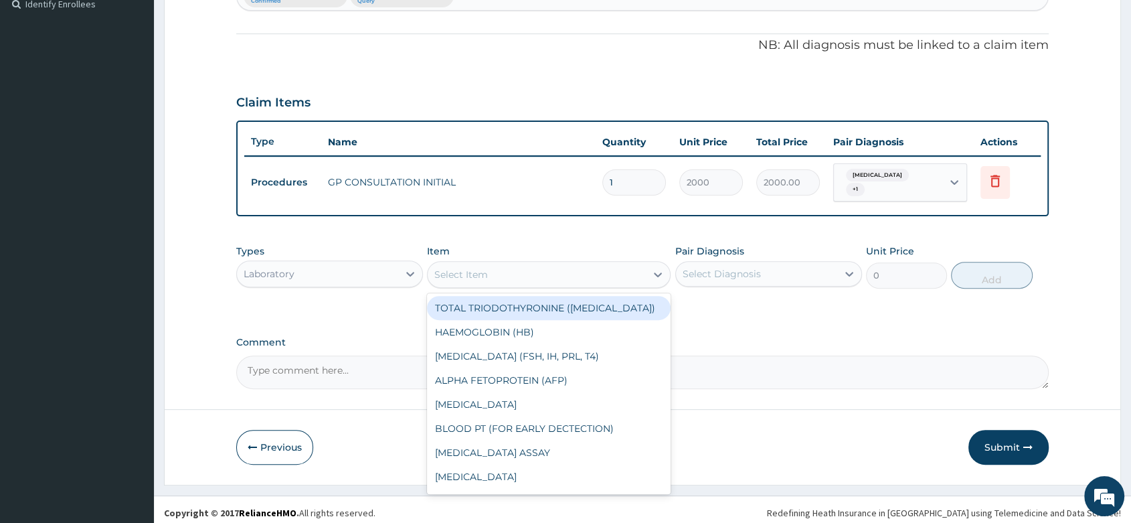
click at [476, 268] on div "Select Item" at bounding box center [461, 274] width 54 height 13
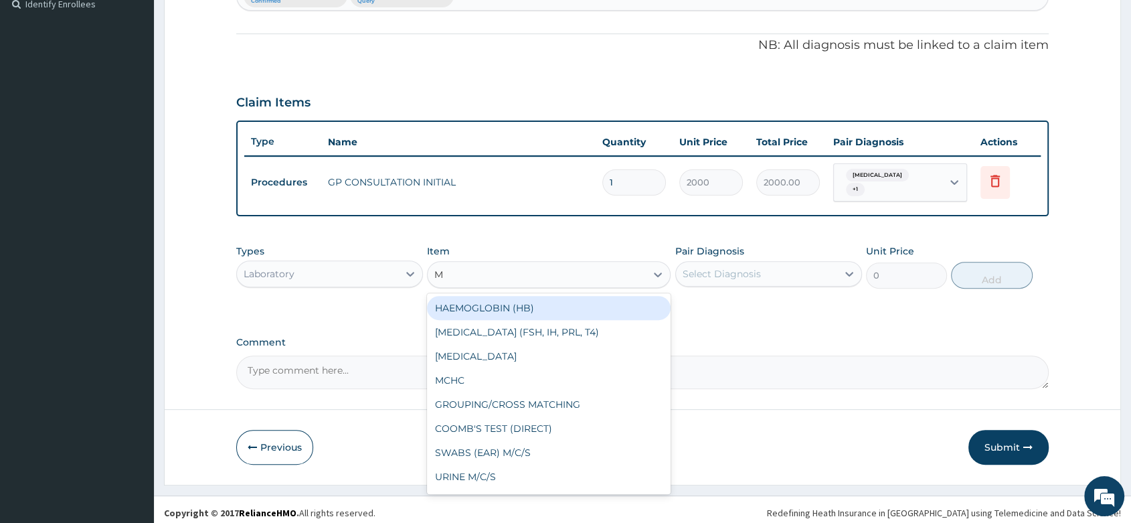
type input "MP"
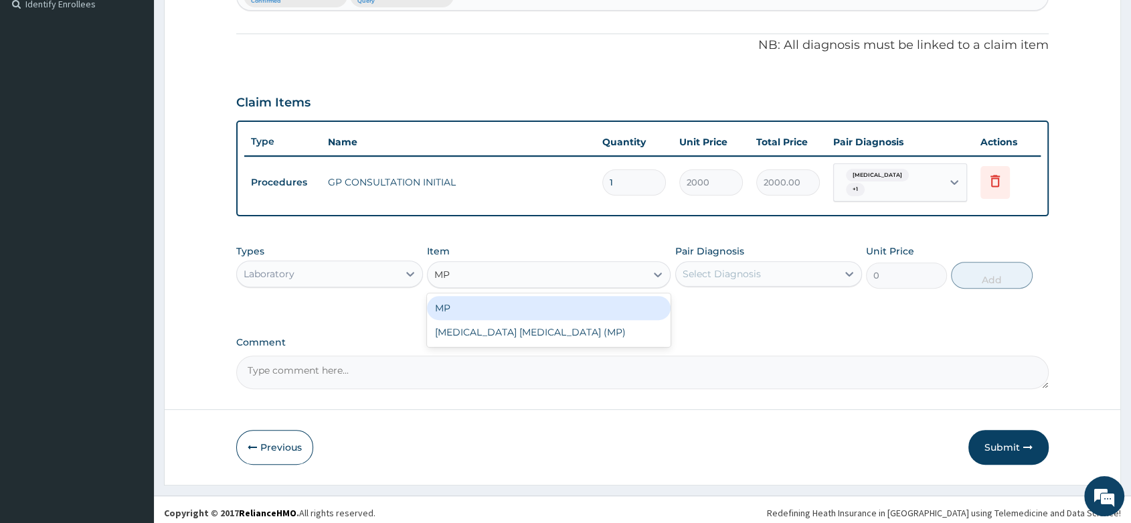
click at [489, 309] on div "MP" at bounding box center [549, 308] width 244 height 24
type input "1000"
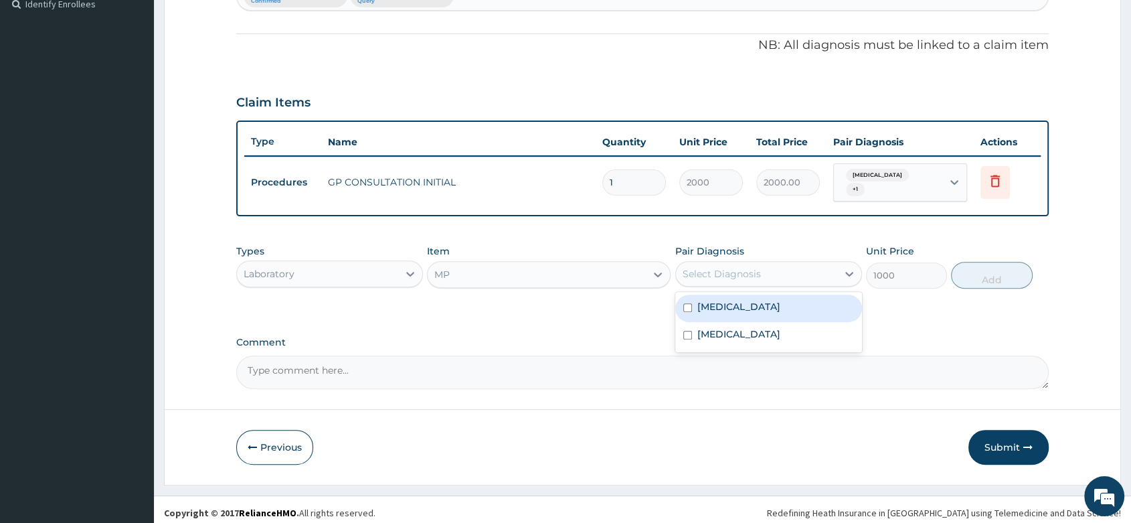
click at [727, 267] on div "Select Diagnosis" at bounding box center [722, 273] width 78 height 13
drag, startPoint x: 721, startPoint y: 298, endPoint x: 761, endPoint y: 298, distance: 40.2
click at [723, 300] on label "[MEDICAL_DATA]" at bounding box center [738, 306] width 83 height 13
checkbox input "true"
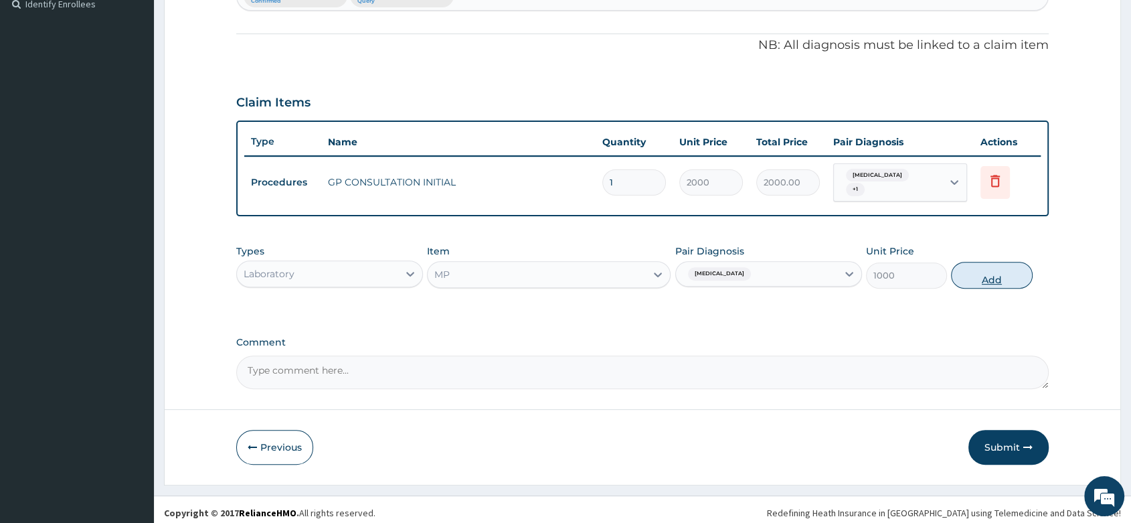
click at [980, 266] on button "Add" at bounding box center [991, 275] width 81 height 27
type input "0"
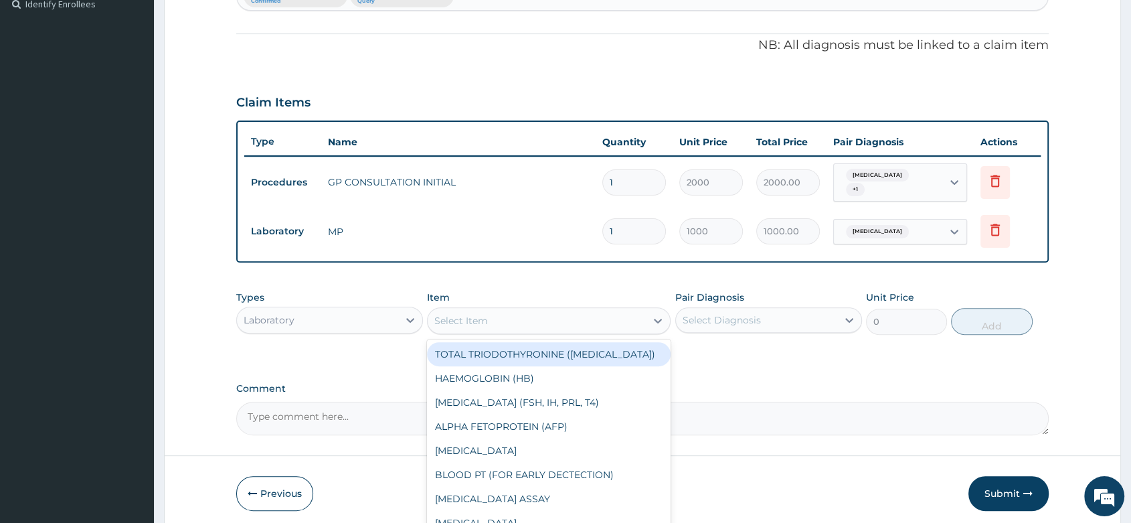
click at [476, 317] on div "Select Item" at bounding box center [461, 320] width 54 height 13
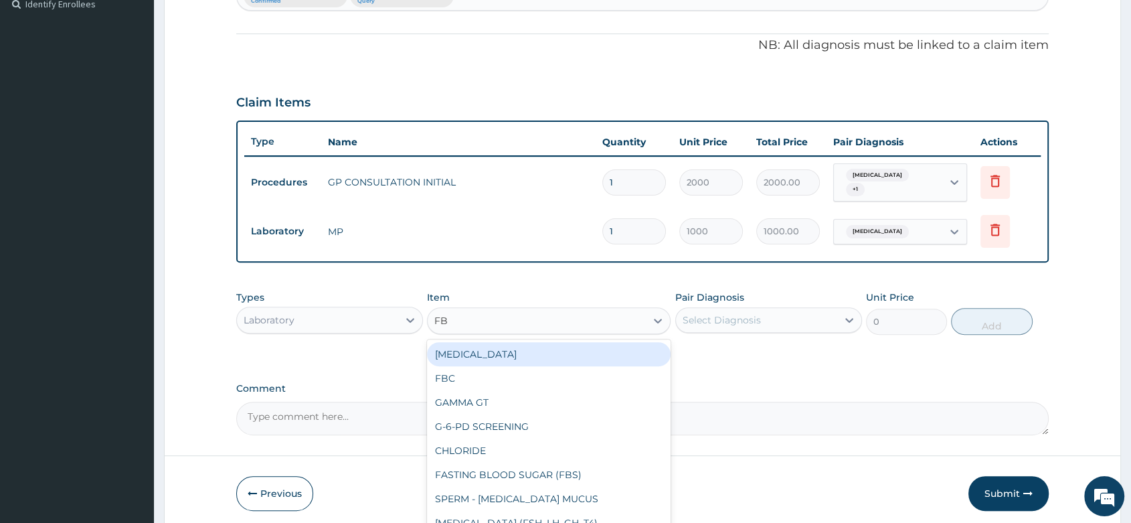
type input "FBC"
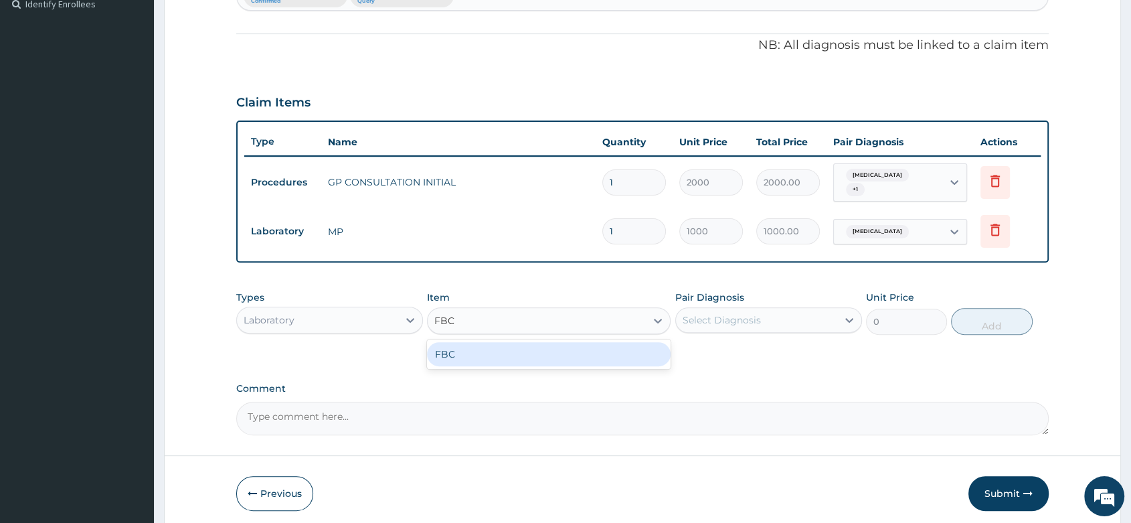
click at [502, 343] on div "FBC" at bounding box center [549, 354] width 244 height 24
type input "2000"
click at [713, 309] on div "Select Diagnosis" at bounding box center [756, 319] width 161 height 21
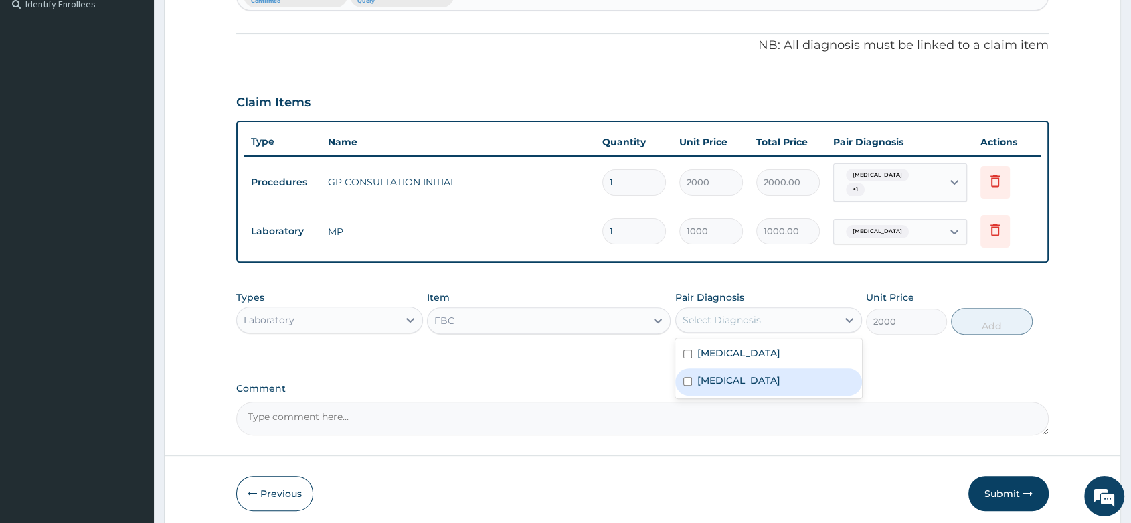
click at [735, 381] on div "[MEDICAL_DATA]" at bounding box center [768, 381] width 187 height 27
checkbox input "true"
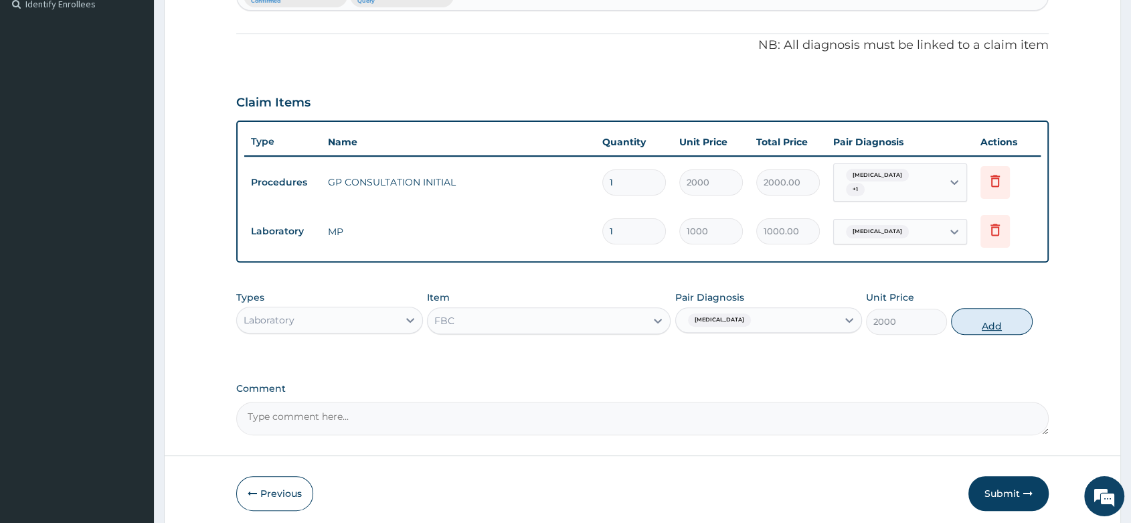
click at [991, 323] on button "Add" at bounding box center [991, 321] width 81 height 27
type input "0"
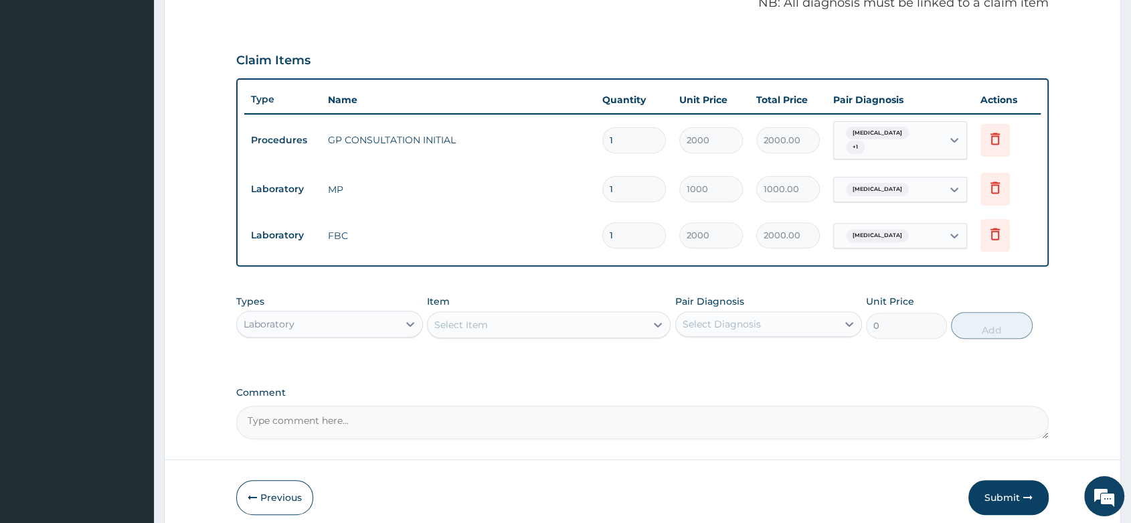
scroll to position [471, 0]
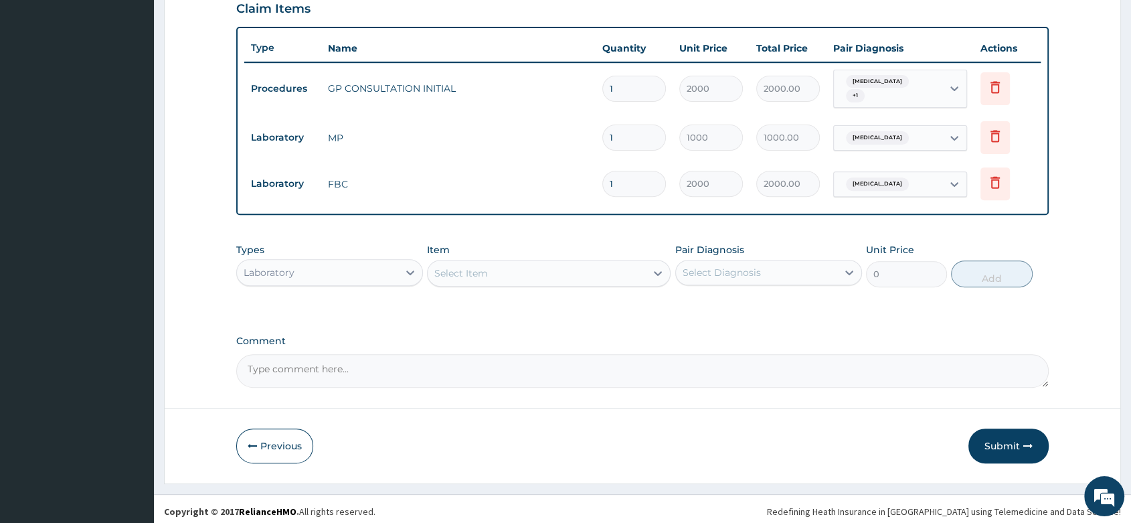
click at [320, 250] on div "Types Laboratory" at bounding box center [329, 265] width 187 height 44
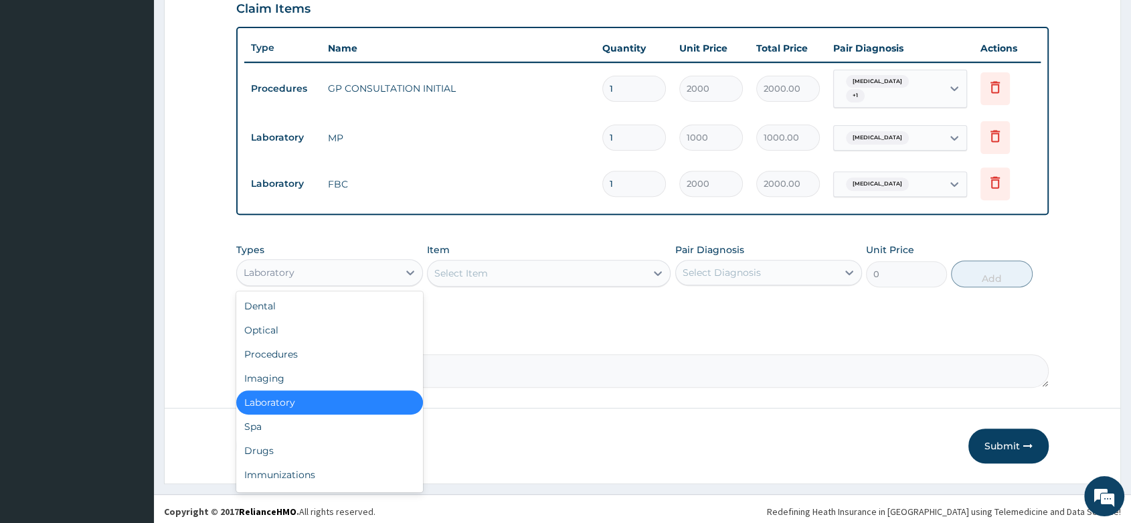
click at [321, 262] on div "Laboratory" at bounding box center [317, 272] width 161 height 21
click at [289, 438] on div "Drugs" at bounding box center [329, 450] width 187 height 24
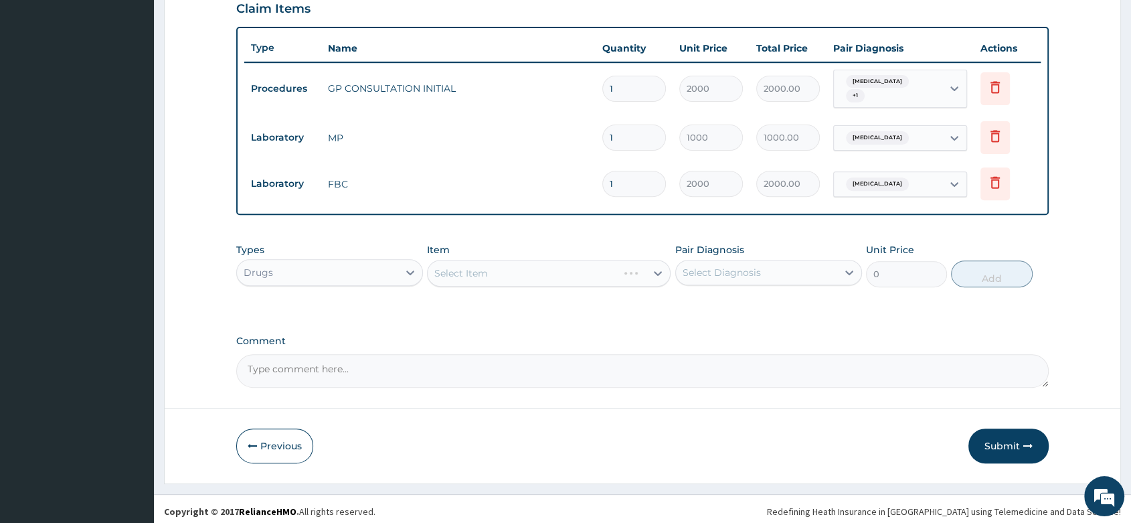
click at [473, 272] on div "Select Item" at bounding box center [549, 273] width 244 height 27
click at [490, 262] on div "Select Item" at bounding box center [549, 273] width 244 height 27
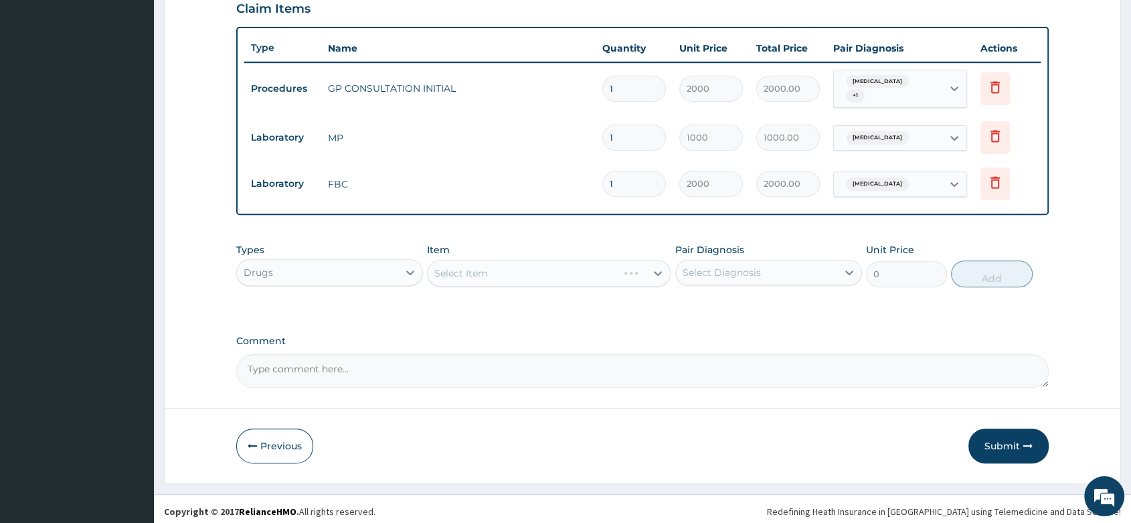
click at [490, 262] on div "Select Item" at bounding box center [549, 273] width 244 height 27
click at [491, 262] on div "Select Item" at bounding box center [549, 273] width 244 height 27
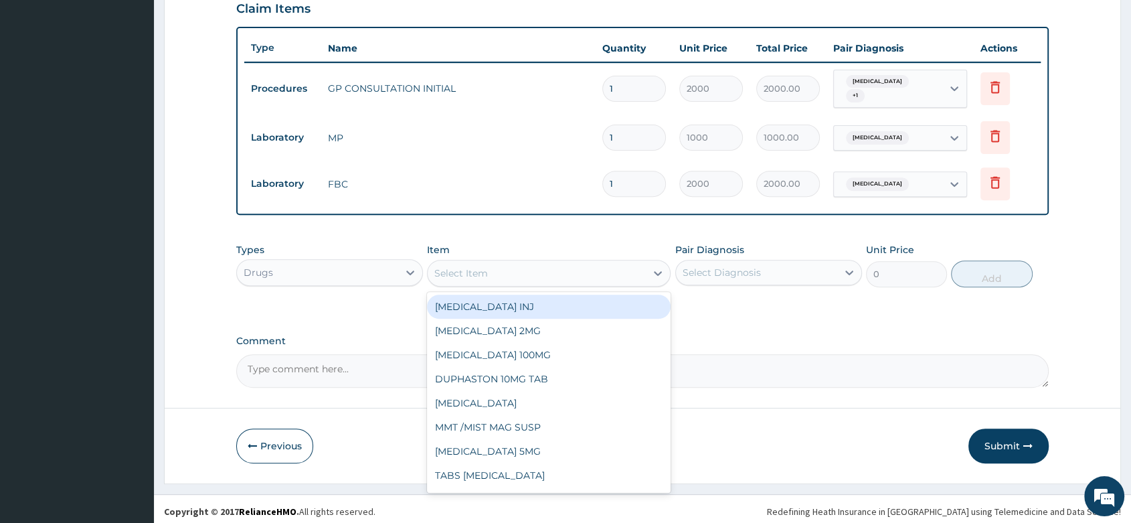
click at [482, 262] on div "Select Item" at bounding box center [537, 272] width 218 height 21
type input "PARAC"
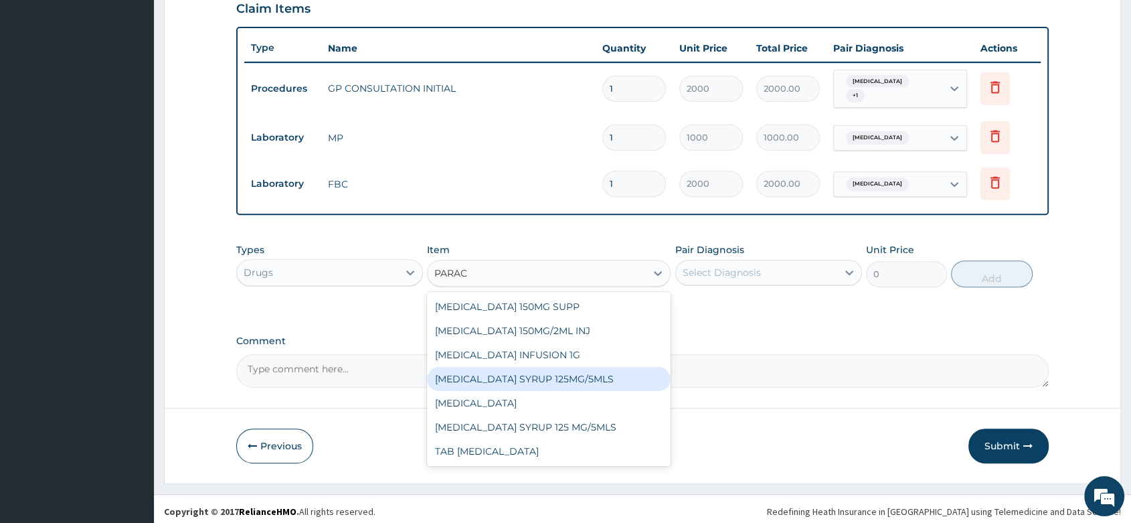
click at [608, 369] on div "[MEDICAL_DATA] SYRUP 125MG/5MLS" at bounding box center [549, 379] width 244 height 24
type input "150"
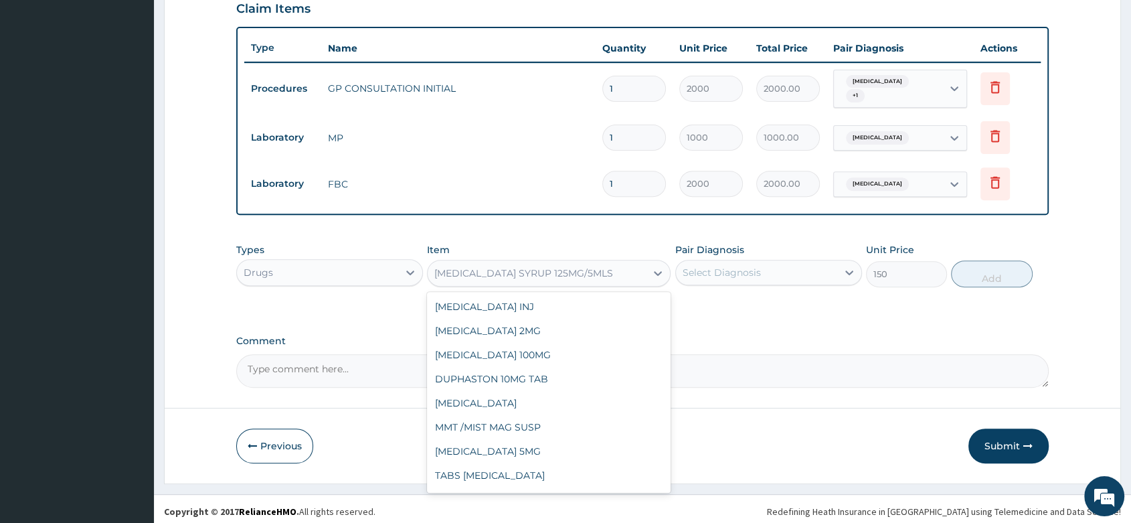
click at [578, 270] on div "[MEDICAL_DATA] SYRUP 125MG/5MLS" at bounding box center [523, 272] width 179 height 13
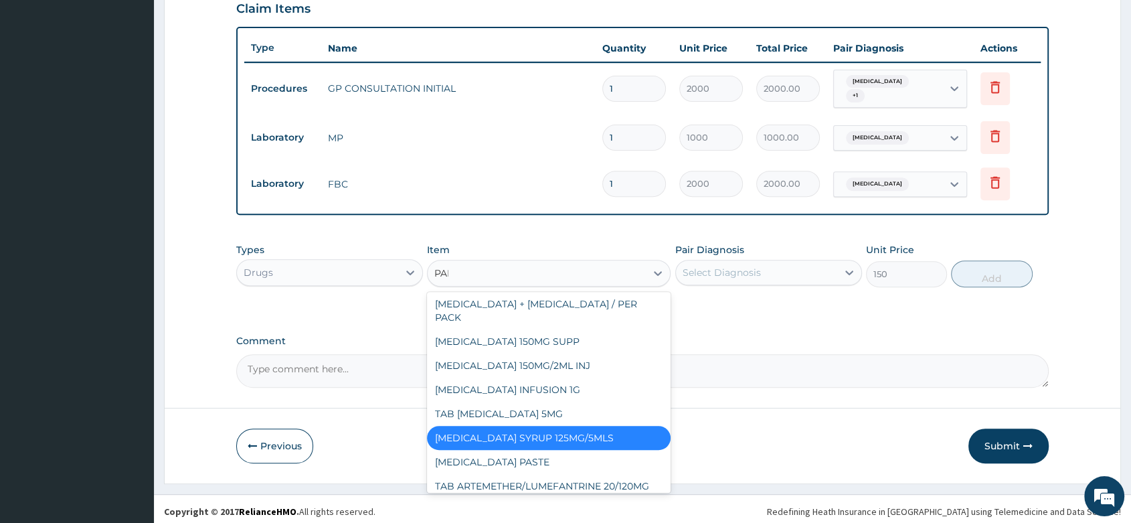
scroll to position [0, 0]
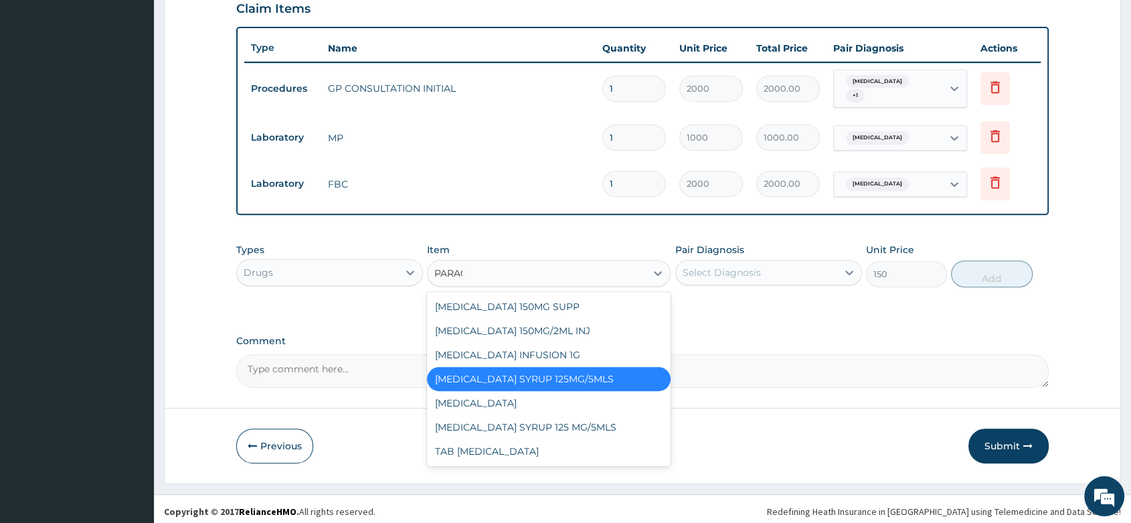
type input "PARACE"
click at [608, 409] on div "[MEDICAL_DATA]" at bounding box center [549, 403] width 244 height 24
type input "10"
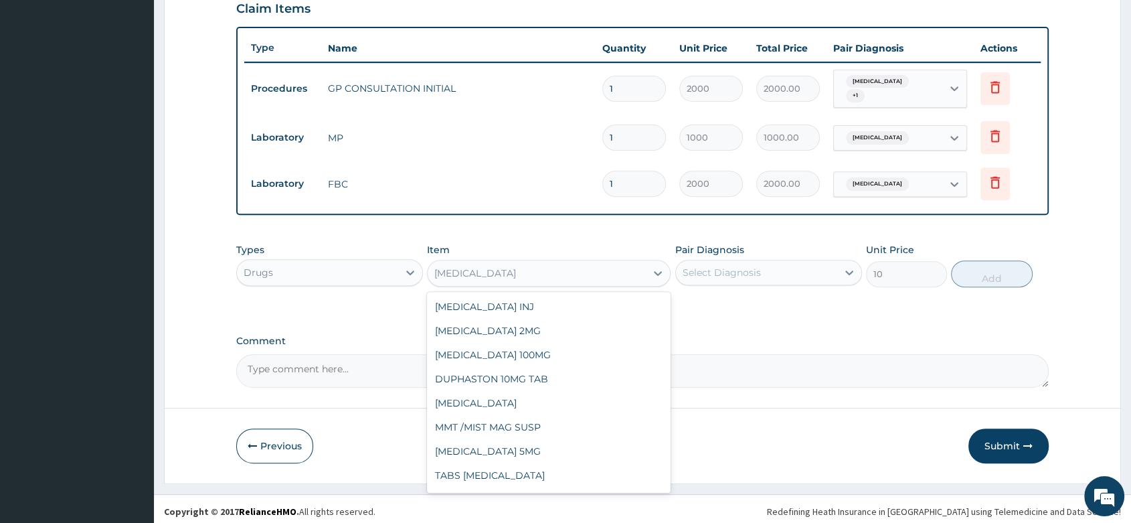
click at [535, 268] on div "[MEDICAL_DATA]" at bounding box center [537, 272] width 218 height 21
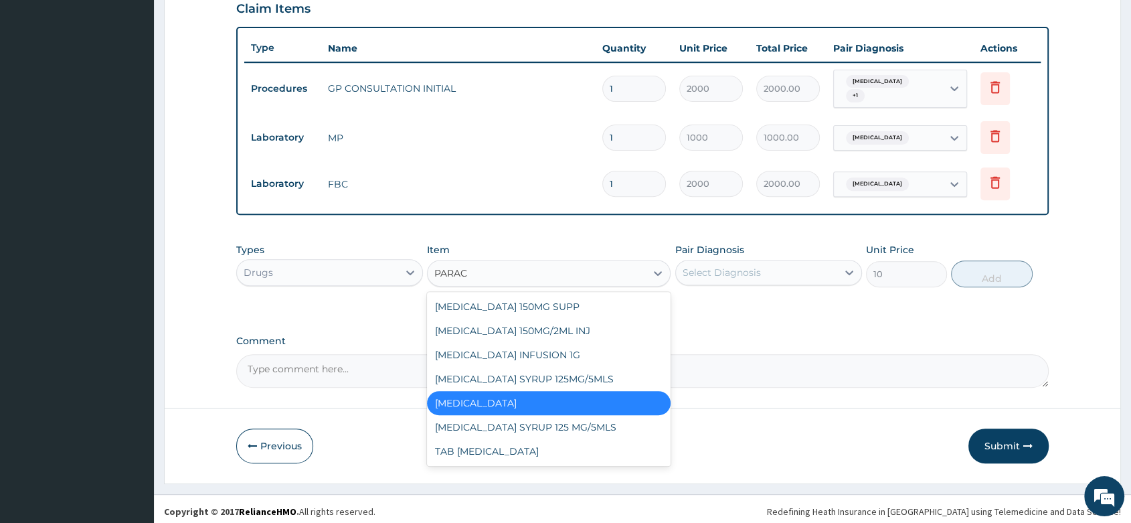
type input "PARACE"
click at [621, 411] on div "[MEDICAL_DATA] 150MG SUPP [MEDICAL_DATA] 150MG/2ML INJ [MEDICAL_DATA] INFUSION …" at bounding box center [549, 379] width 244 height 174
click at [617, 419] on div "[MEDICAL_DATA] SYRUP 125 MG/5MLS" at bounding box center [549, 427] width 244 height 24
type input "300"
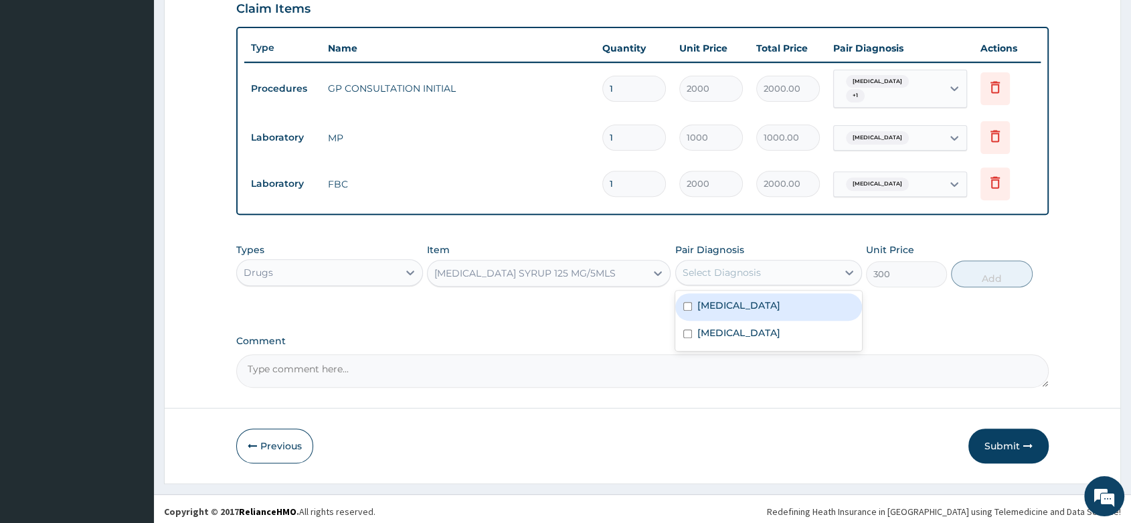
click at [798, 263] on div "Select Diagnosis" at bounding box center [756, 272] width 161 height 21
click at [768, 312] on div "[MEDICAL_DATA]" at bounding box center [768, 306] width 187 height 27
checkbox input "true"
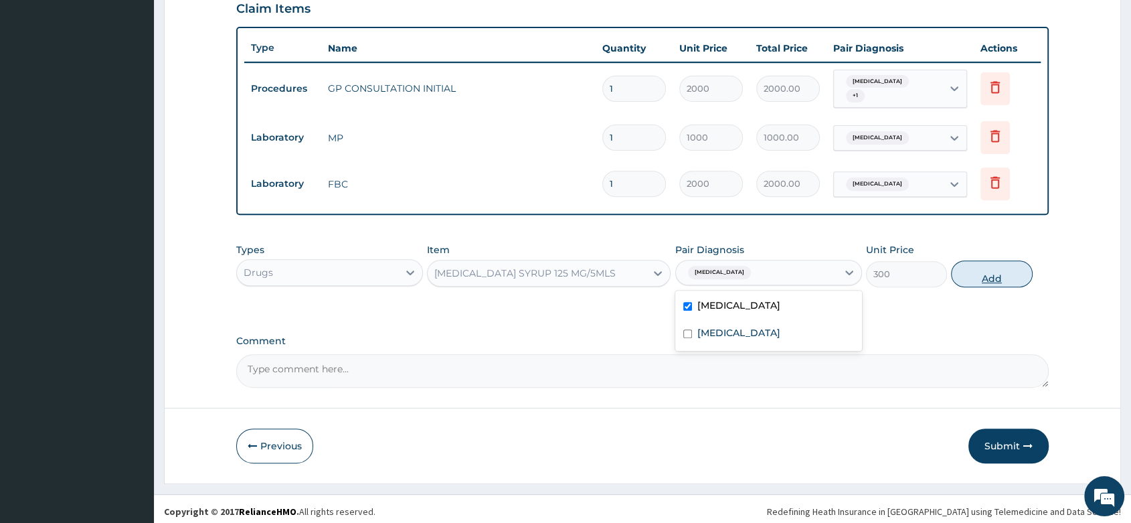
click at [1011, 260] on button "Add" at bounding box center [991, 273] width 81 height 27
type input "0"
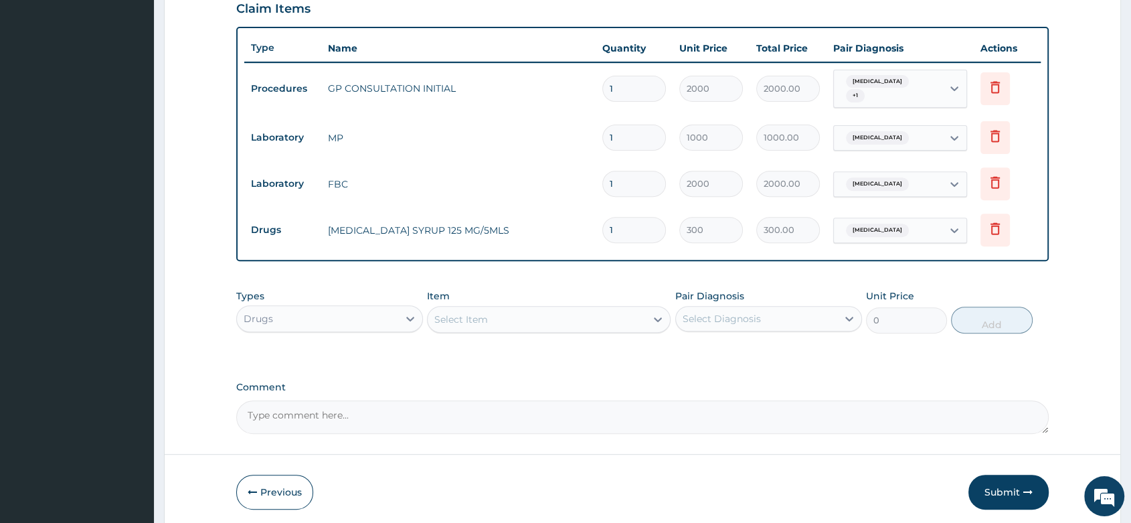
click at [525, 320] on div "Select Item" at bounding box center [537, 319] width 218 height 21
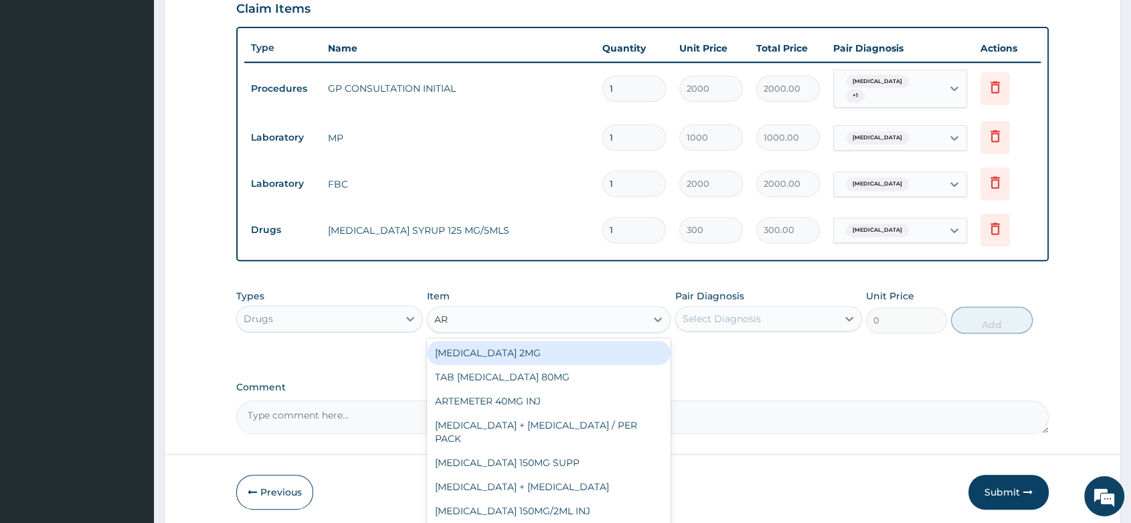
type input "ART"
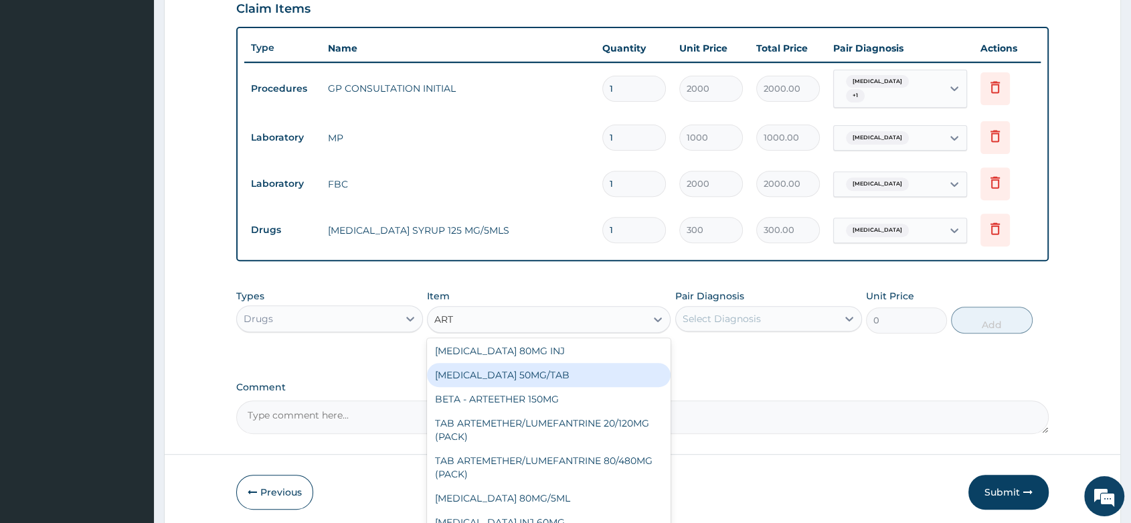
scroll to position [223, 0]
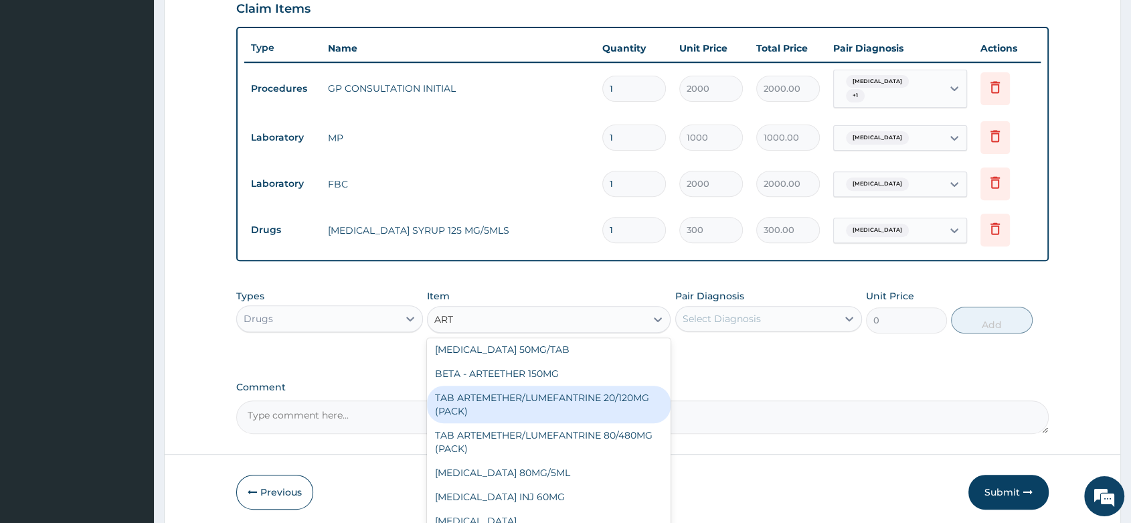
click at [562, 385] on div "TAB ARTEMETHER/LUMEFANTRINE 20/120MG (PACK)" at bounding box center [549, 403] width 244 height 37
type input "1500"
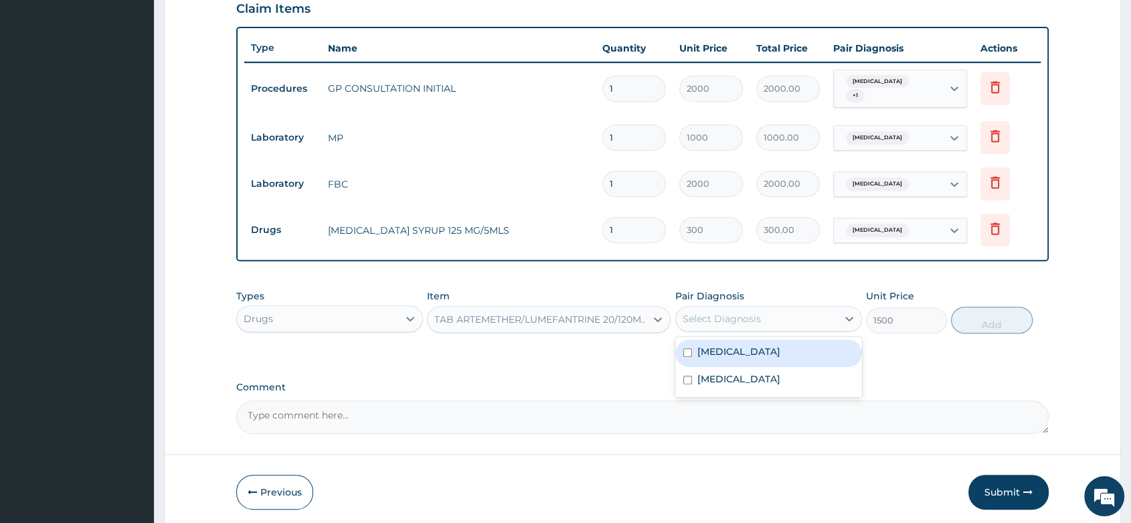
click at [778, 314] on div "Select Diagnosis" at bounding box center [756, 318] width 161 height 21
click at [752, 346] on div "[MEDICAL_DATA]" at bounding box center [768, 352] width 187 height 27
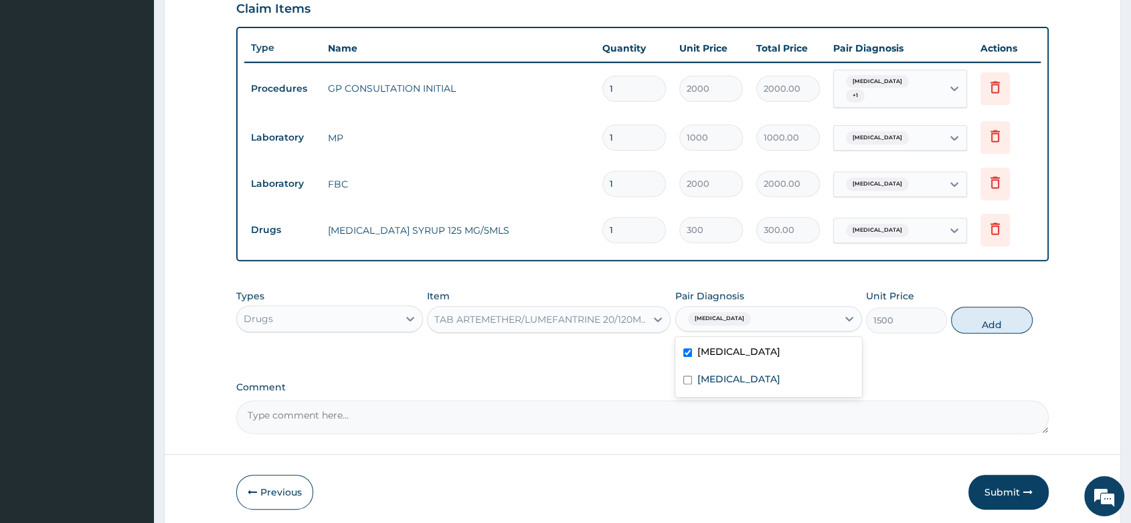
checkbox input "true"
click at [1022, 318] on button "Add" at bounding box center [991, 319] width 81 height 27
type input "0"
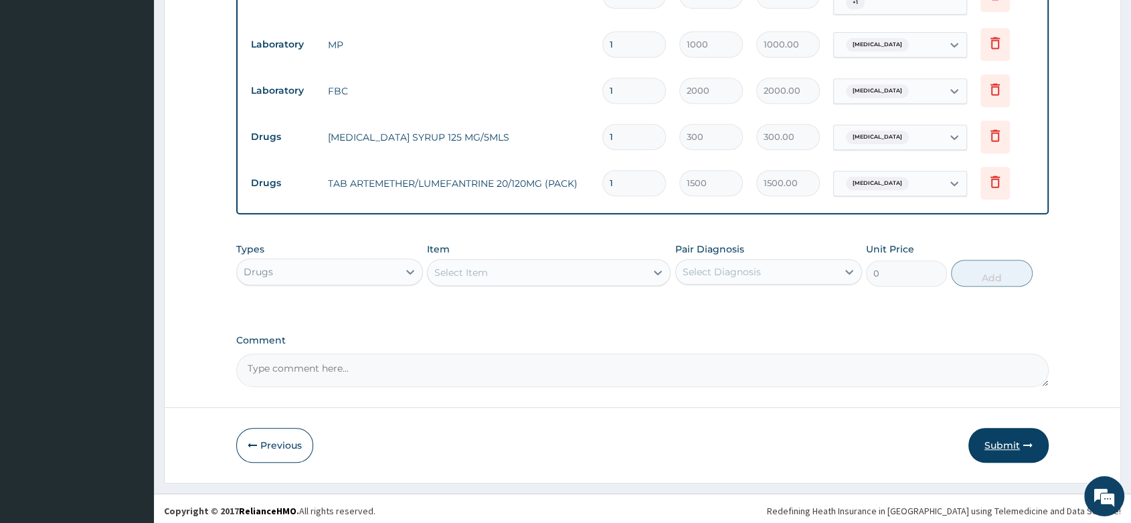
click at [1006, 434] on button "Submit" at bounding box center [1008, 445] width 80 height 35
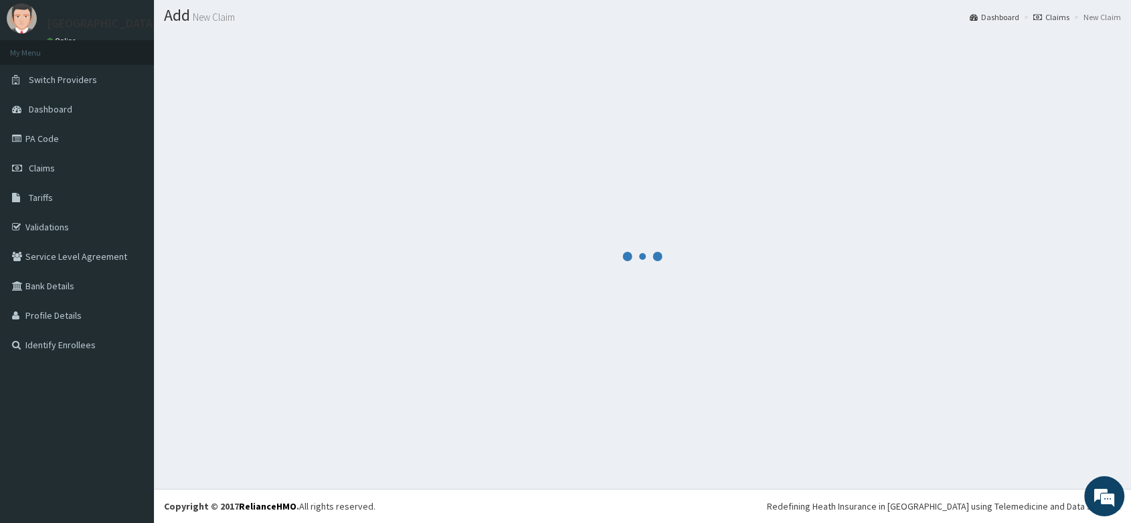
scroll to position [564, 0]
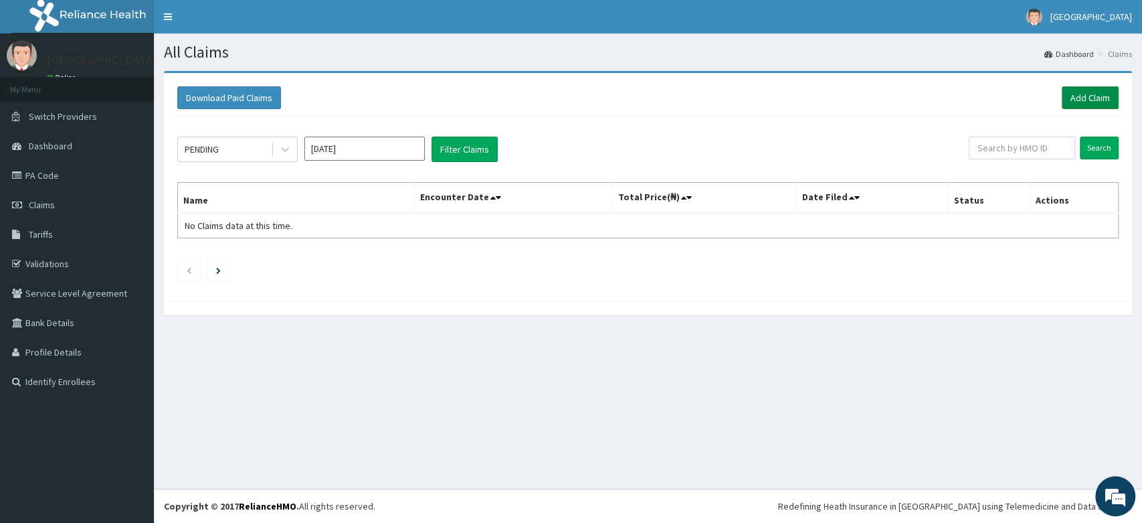
click at [1098, 95] on link "Add Claim" at bounding box center [1090, 97] width 57 height 23
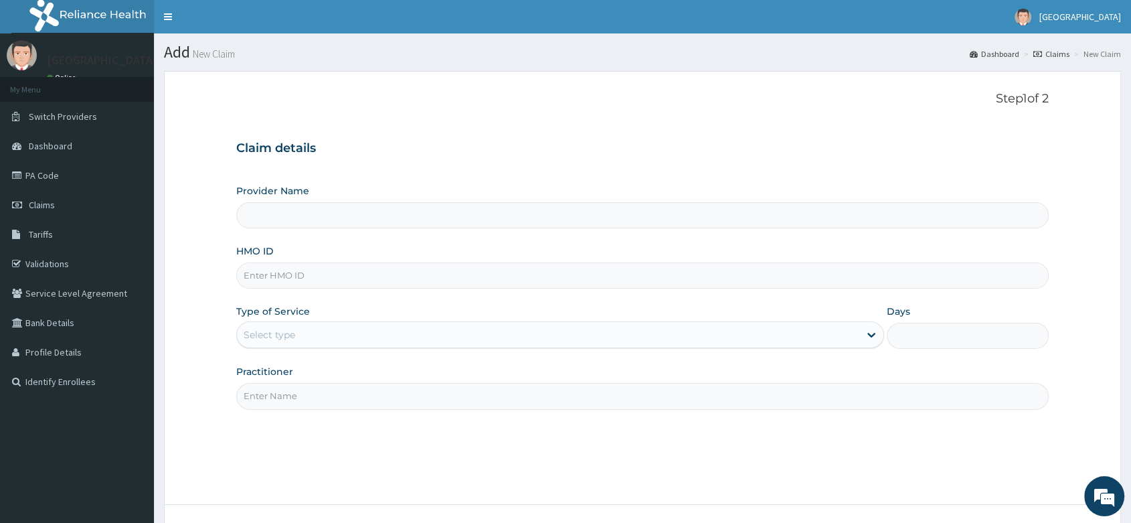
paste input "GAI/10021/D"
type input "GAI/10021/D"
type input "Peter and Grace Medical centre"
type input "GAI/10021/D"
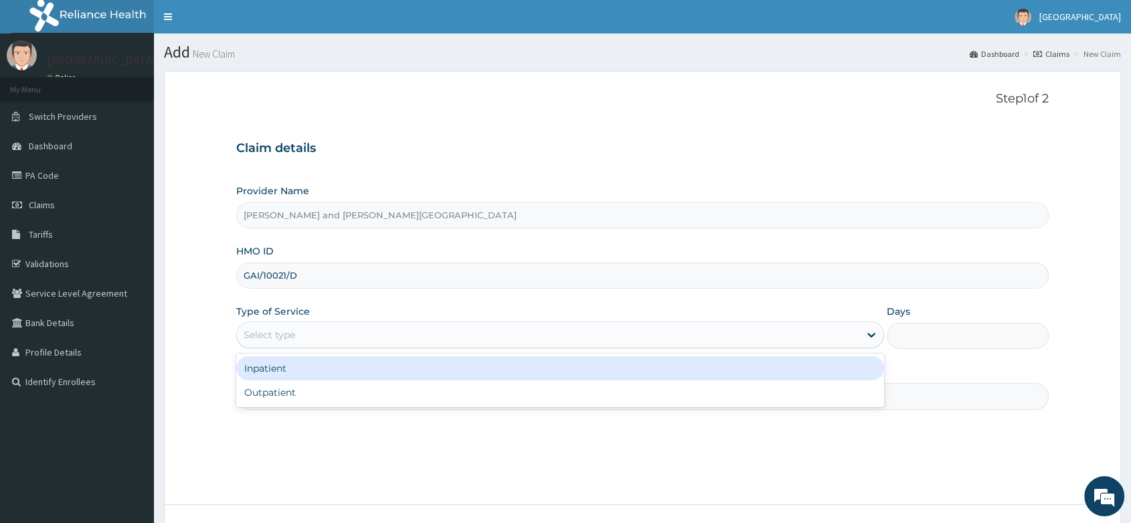
click at [294, 337] on div "Select type" at bounding box center [270, 334] width 52 height 13
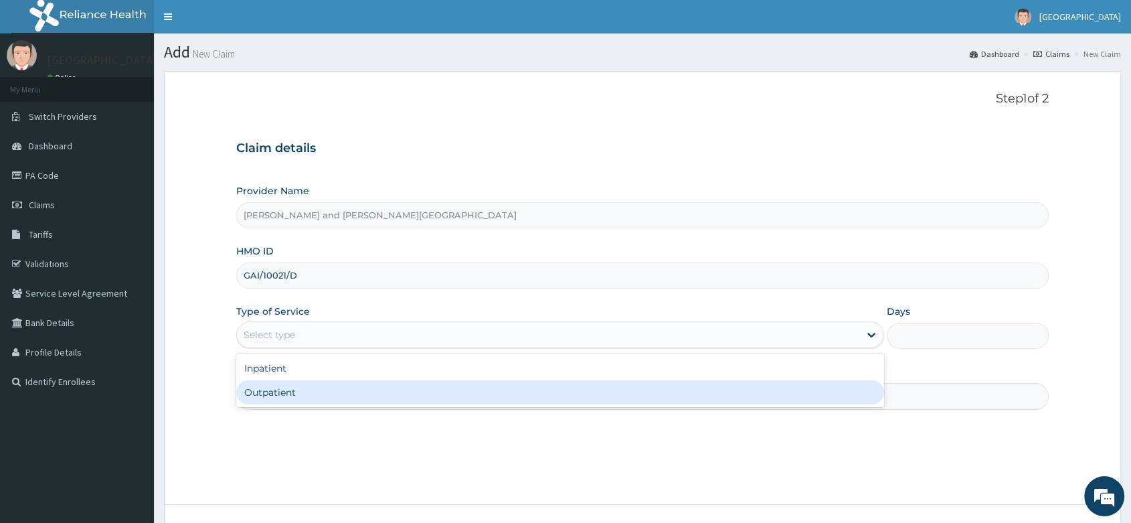
click at [268, 390] on div "Outpatient" at bounding box center [560, 392] width 648 height 24
type input "1"
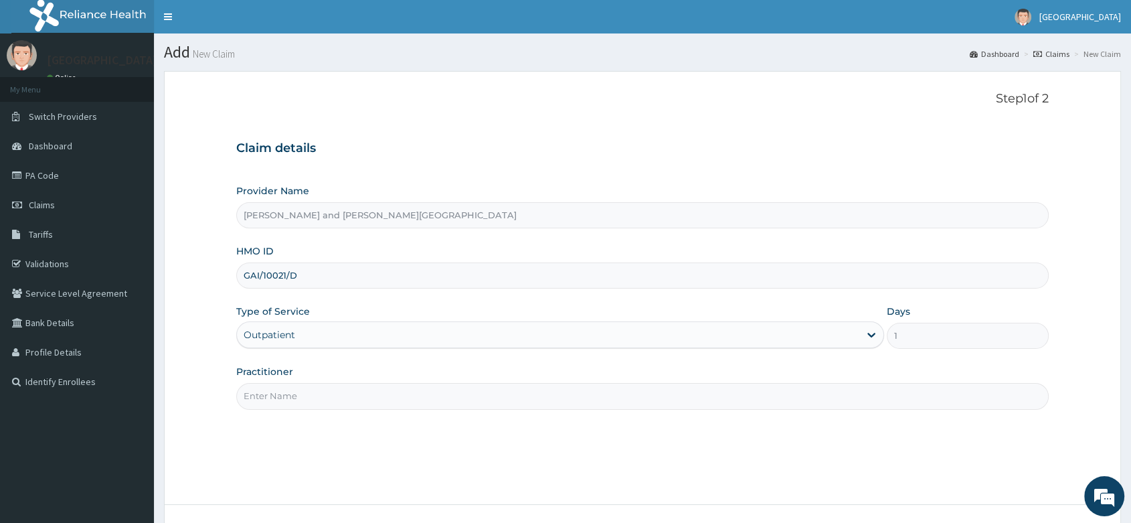
click at [300, 397] on input "Practitioner" at bounding box center [642, 396] width 812 height 26
drag, startPoint x: 293, startPoint y: 389, endPoint x: 301, endPoint y: 388, distance: 8.1
click at [301, 388] on input "Practitioner" at bounding box center [642, 396] width 812 height 26
paste input "BABATUNDE TIMILEYIN"
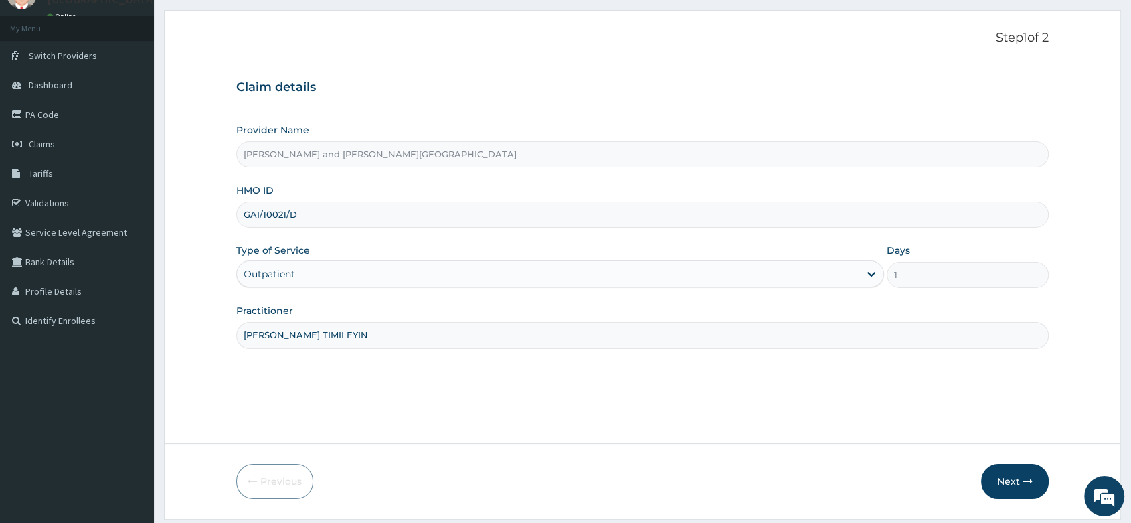
scroll to position [102, 0]
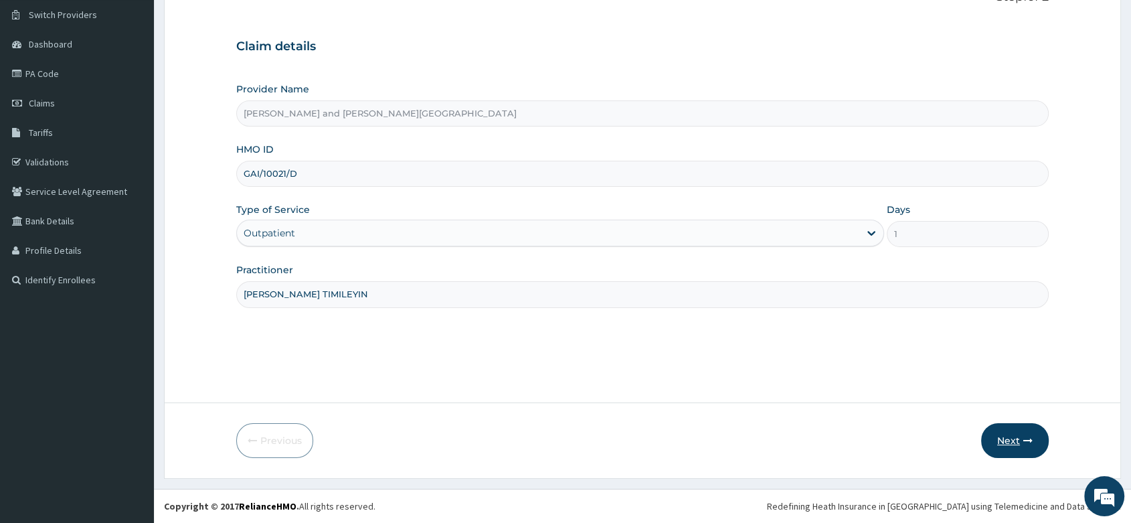
type input "DR BABATUNDE TIMILEYIN"
click at [1015, 444] on button "Next" at bounding box center [1015, 440] width 68 height 35
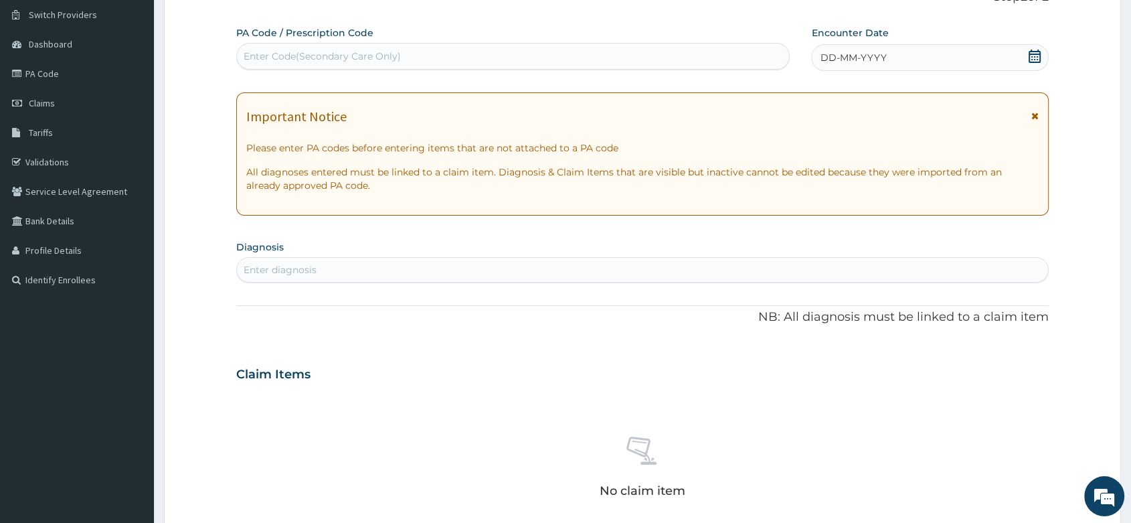
click at [932, 53] on div "DD-MM-YYYY" at bounding box center [930, 57] width 238 height 27
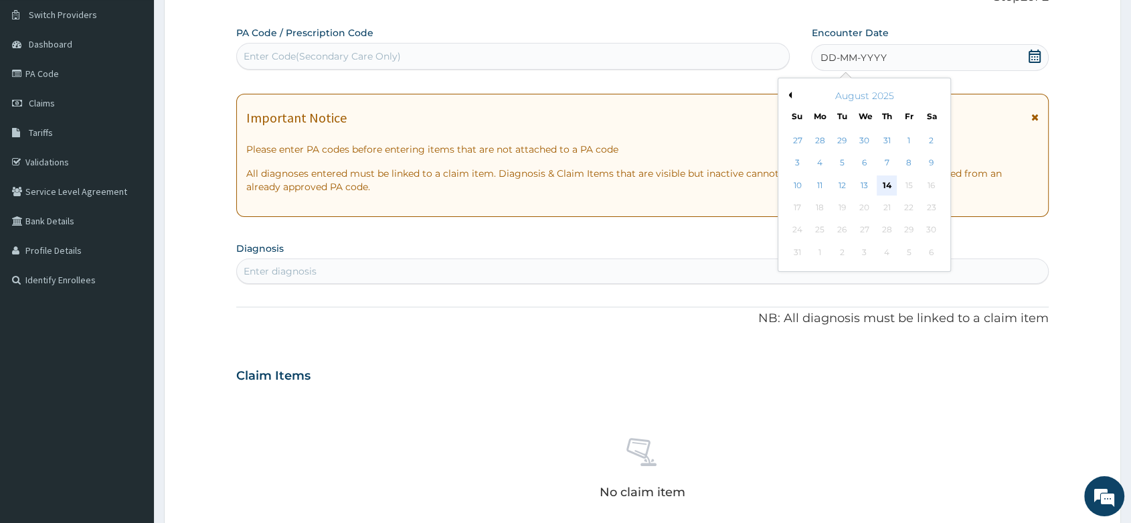
click at [887, 181] on div "14" at bounding box center [887, 185] width 20 height 20
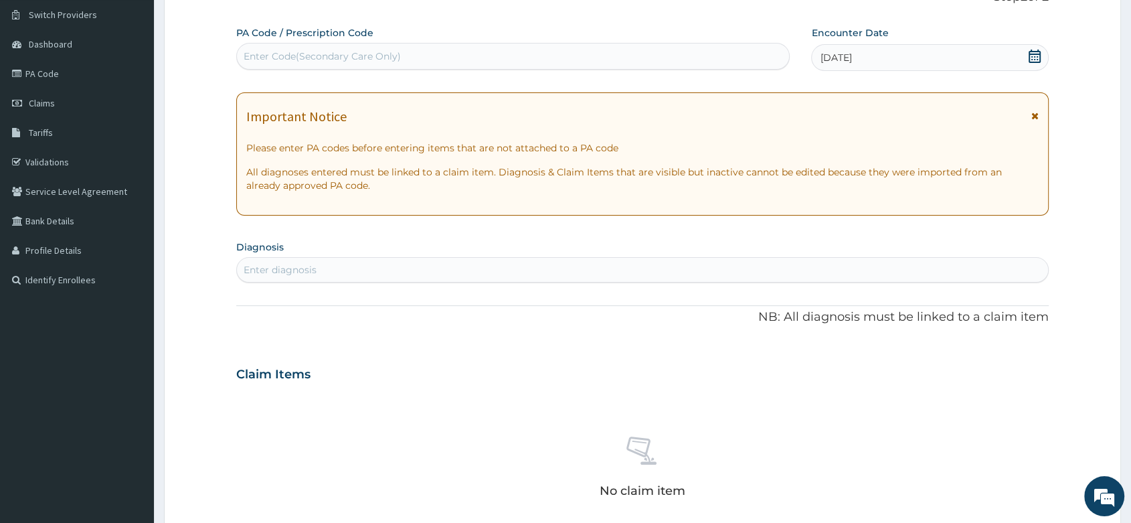
click at [317, 265] on div "Enter diagnosis" at bounding box center [642, 269] width 811 height 21
type input "MALA"
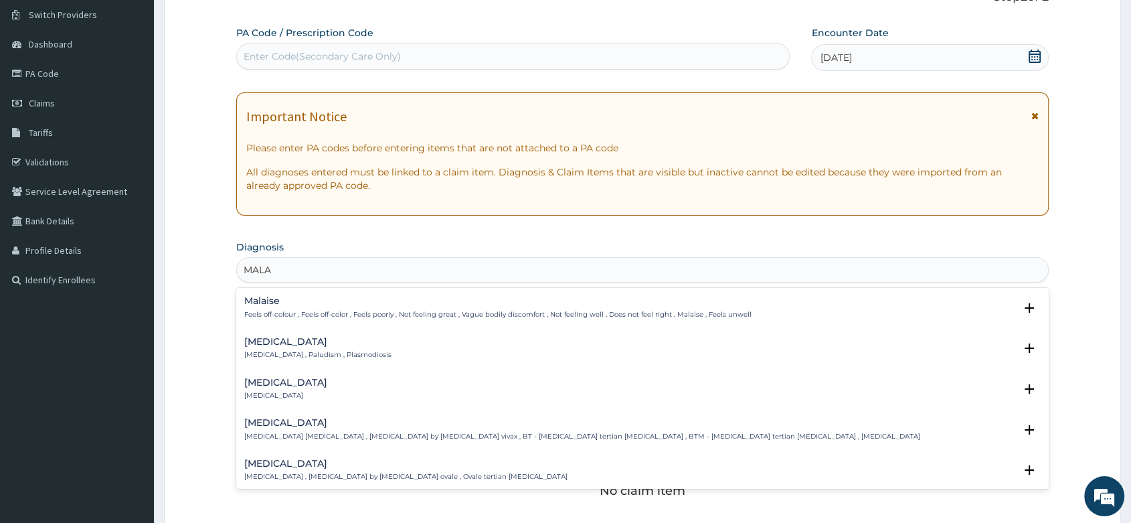
click at [256, 357] on p "Malaria , Paludism , Plasmodiosis" at bounding box center [317, 354] width 147 height 9
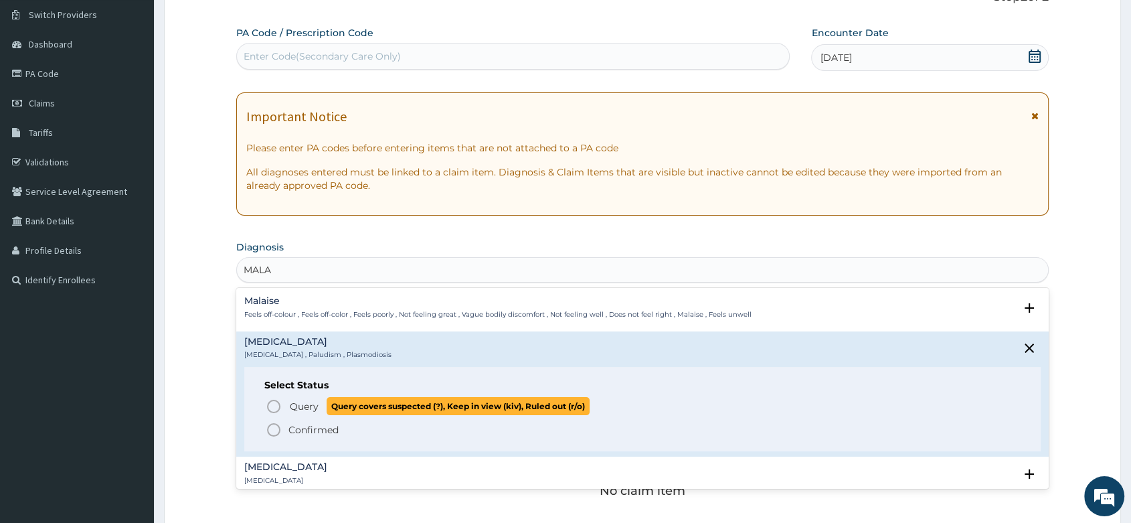
click at [276, 400] on circle "status option query" at bounding box center [274, 406] width 12 height 12
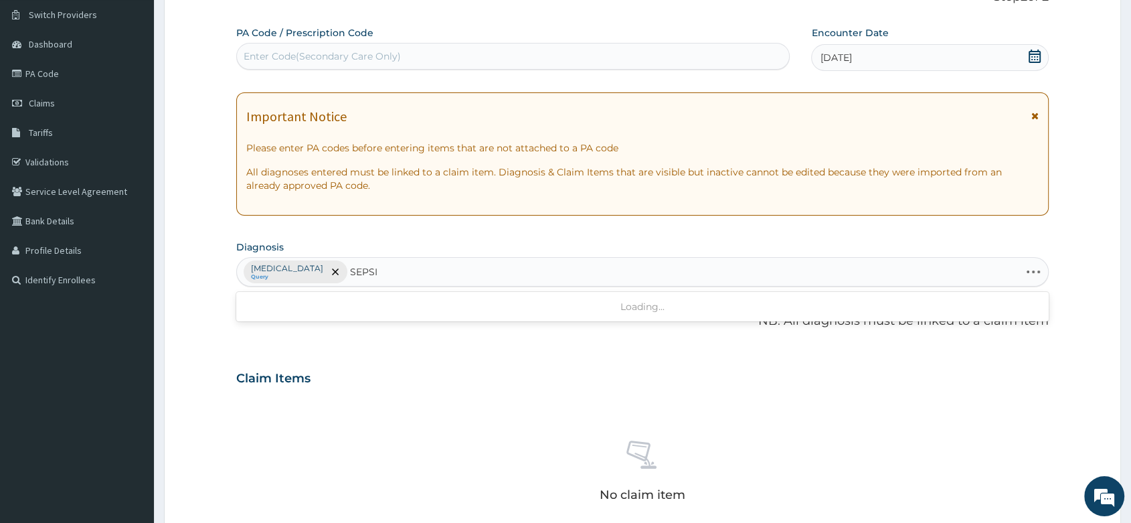
type input "SEPSIS"
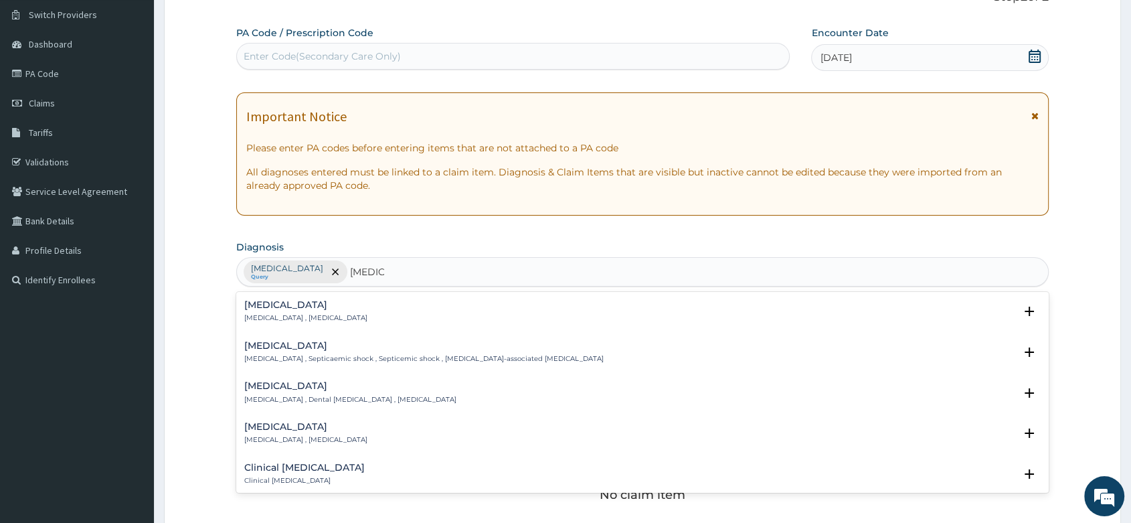
click at [294, 320] on p "Systemic infection , Sepsis" at bounding box center [305, 317] width 123 height 9
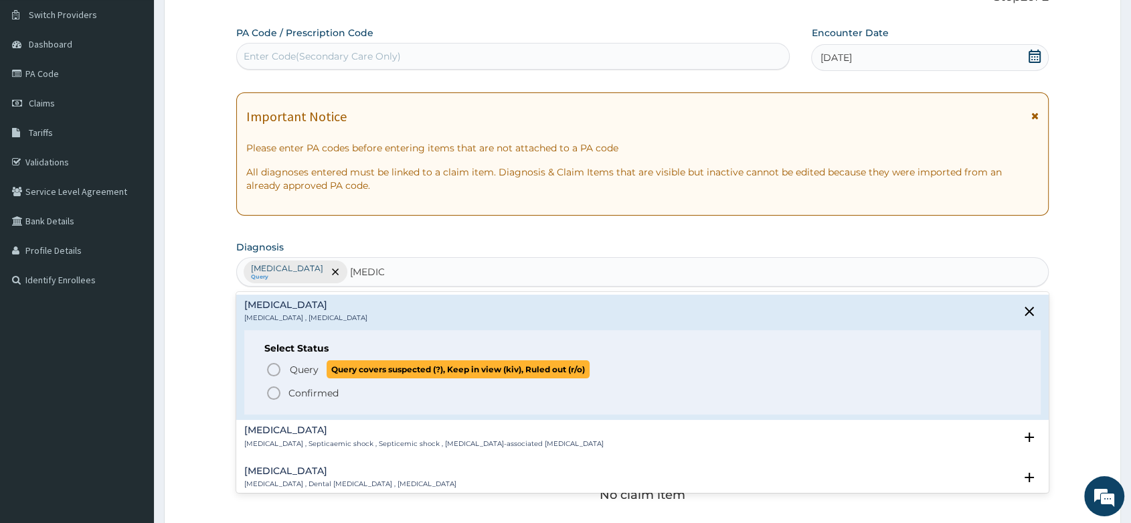
click at [278, 367] on circle "status option query" at bounding box center [274, 369] width 12 height 12
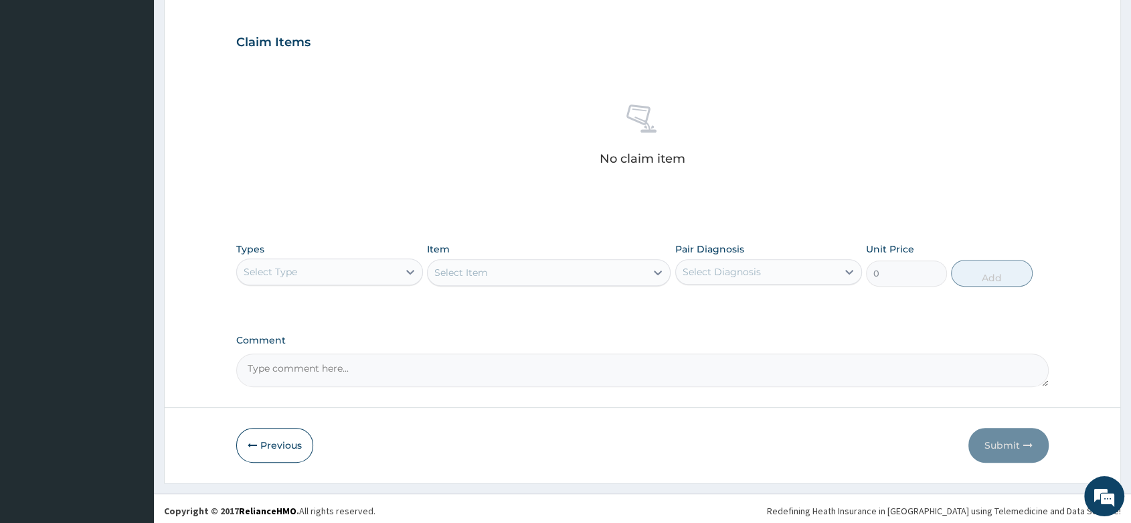
scroll to position [441, 0]
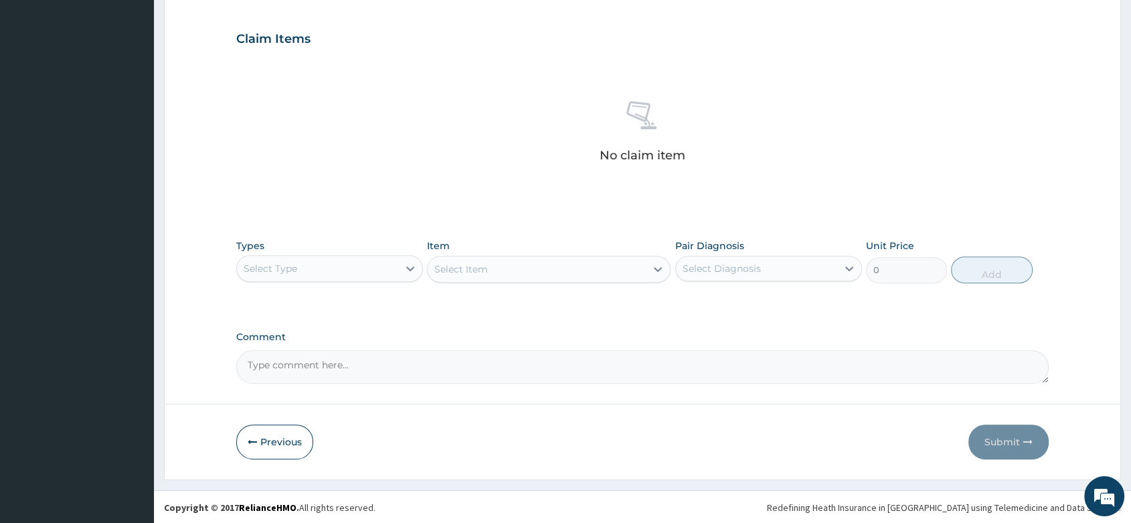
paste textarea "SEVERE THROMBOCYTOPENIA ?CAUSE"
type textarea "SEVERE THROMBOCYTOPENIA ?CAUSE"
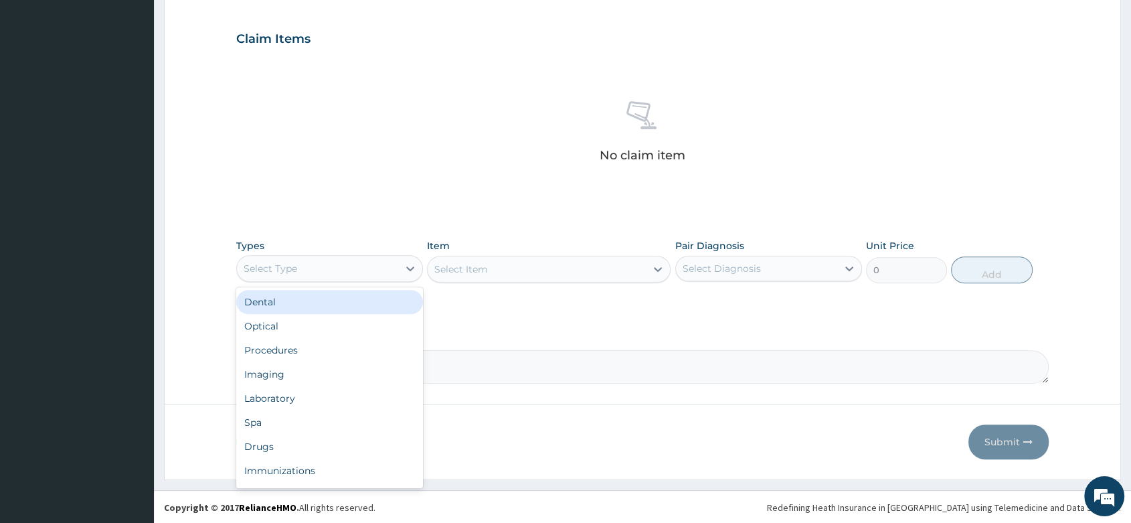
click at [341, 260] on div "Select Type" at bounding box center [317, 268] width 161 height 21
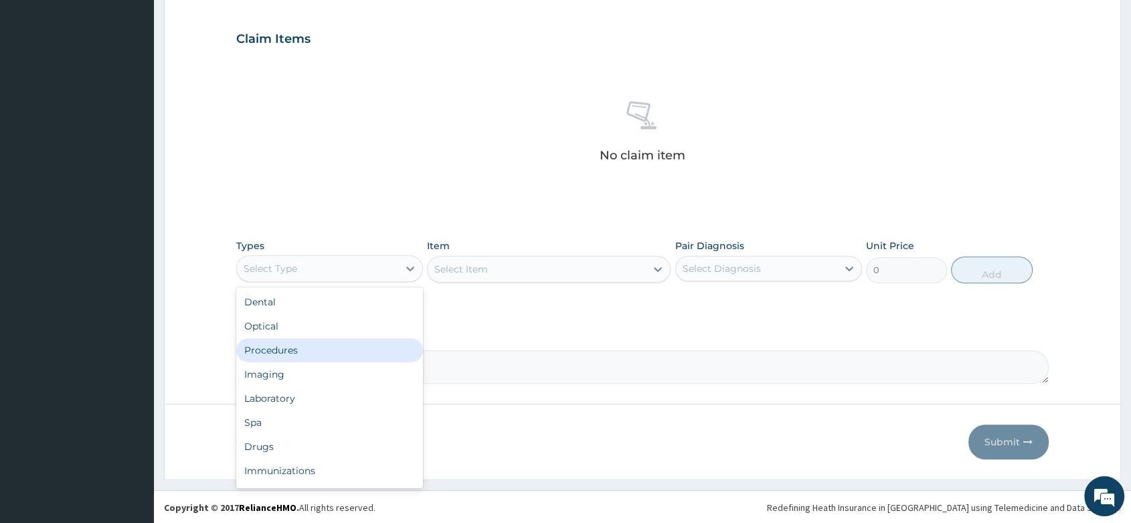
click at [294, 352] on div "Procedures" at bounding box center [329, 350] width 187 height 24
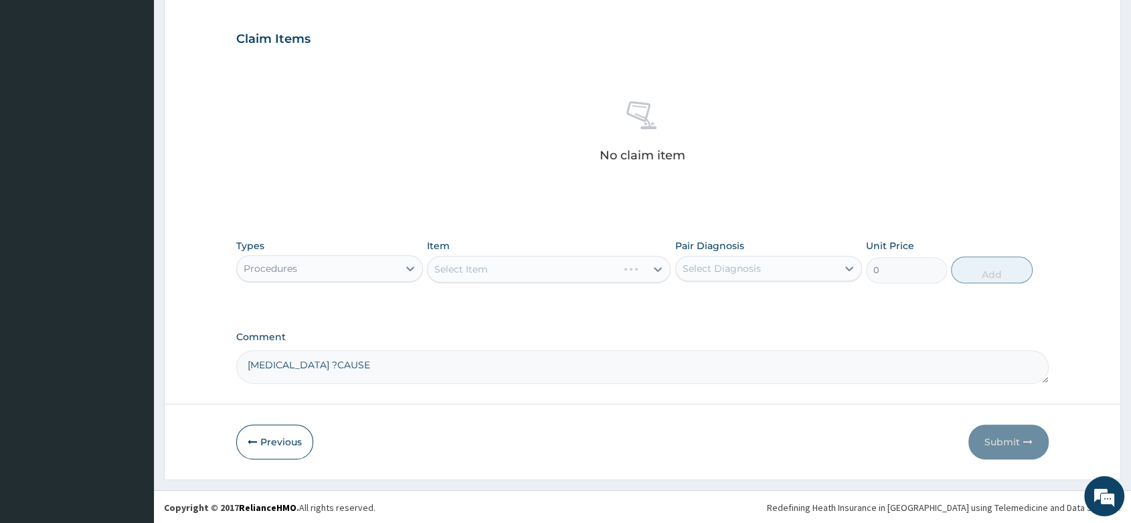
click at [461, 262] on div "Select Item" at bounding box center [549, 269] width 244 height 27
click at [452, 266] on div "Select Item" at bounding box center [549, 269] width 244 height 27
click at [457, 266] on div "Select Item" at bounding box center [549, 269] width 244 height 27
click at [458, 266] on div "Select Item" at bounding box center [549, 269] width 244 height 27
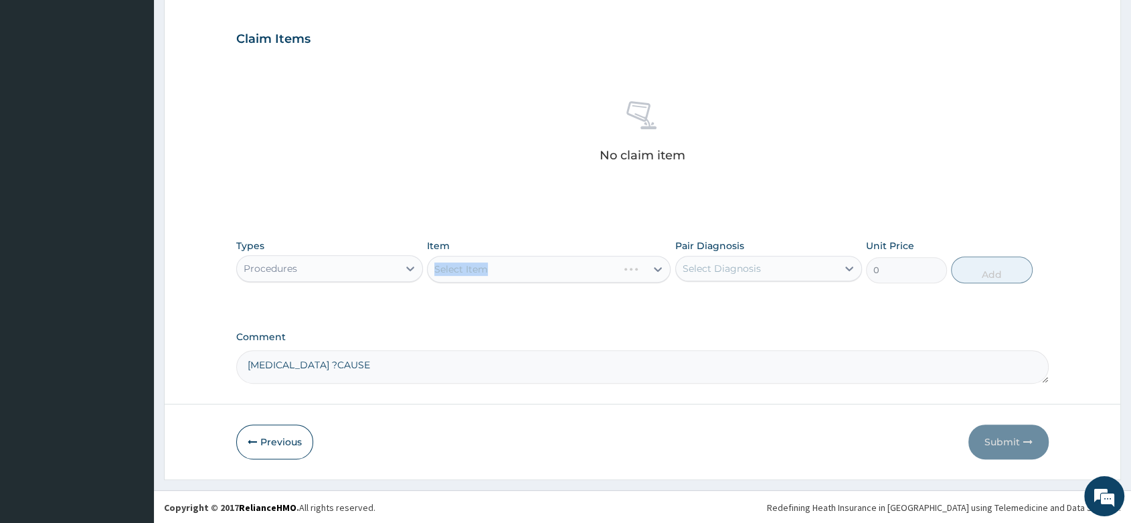
click at [518, 269] on div "Select Item" at bounding box center [549, 269] width 244 height 27
click at [510, 264] on div "Select Item" at bounding box center [549, 269] width 244 height 27
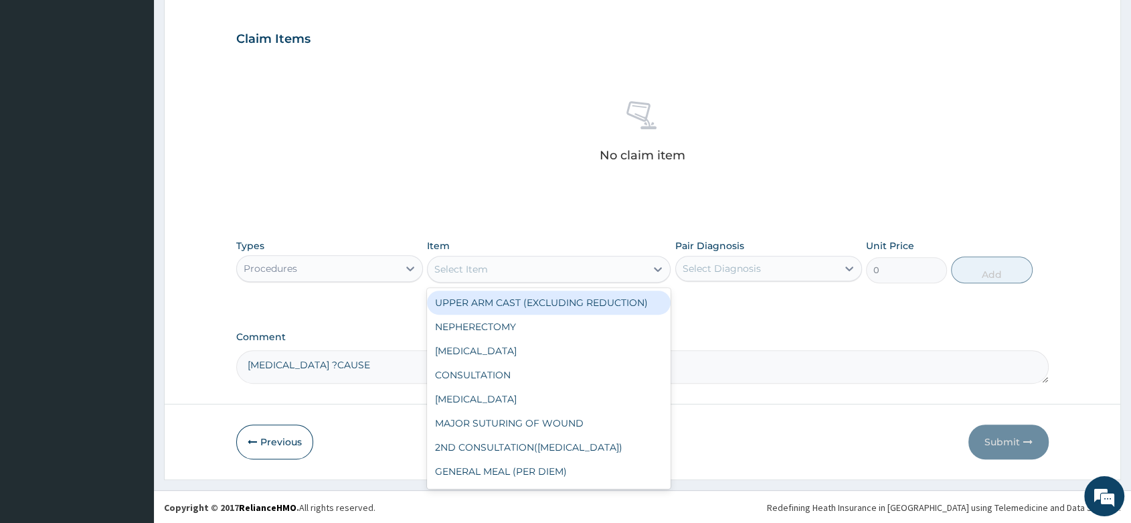
click at [491, 270] on div "Select Item" at bounding box center [537, 268] width 218 height 21
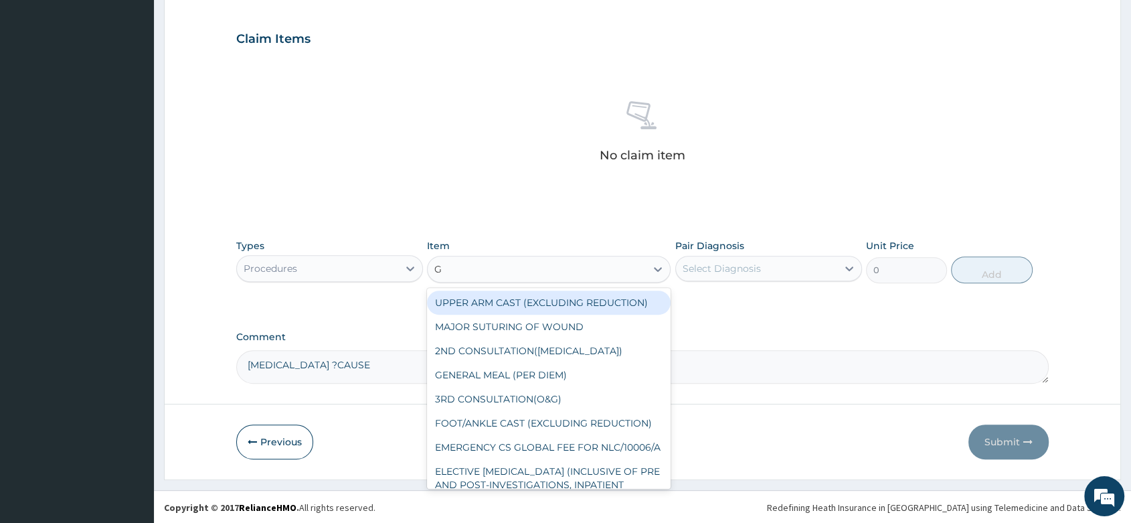
type input "GP"
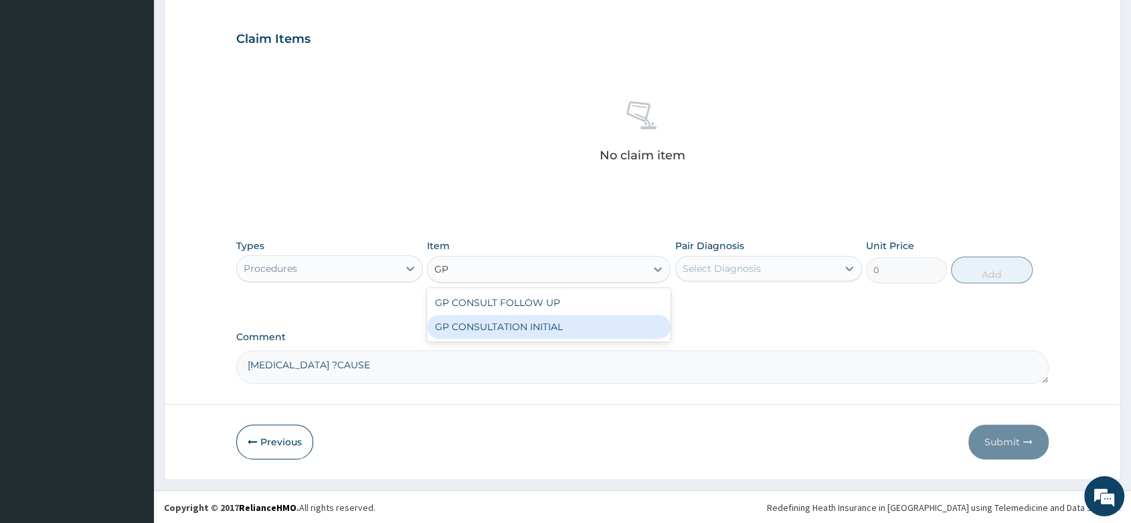
click at [548, 331] on div "GP CONSULTATION INITIAL" at bounding box center [549, 327] width 244 height 24
type input "2000"
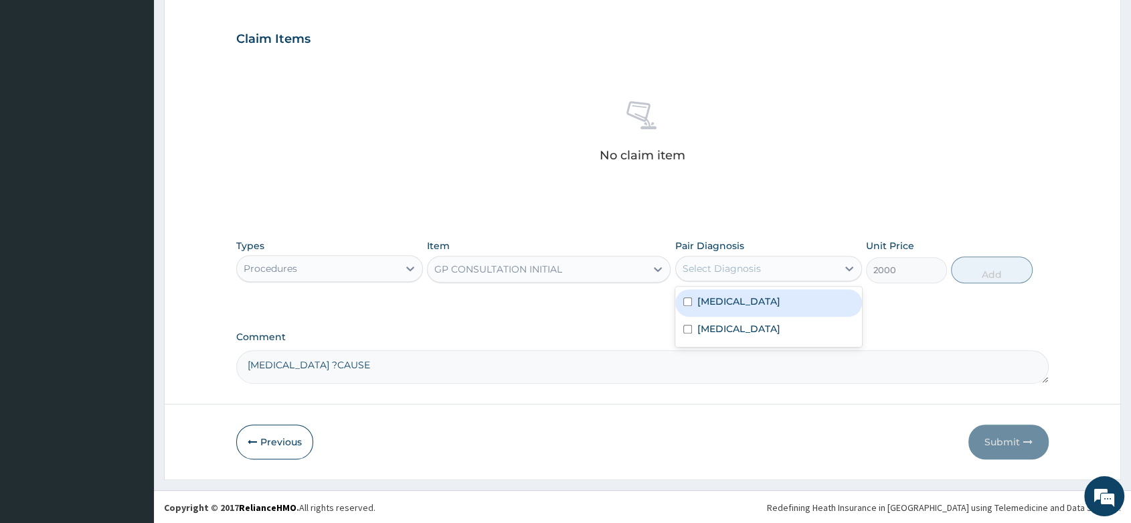
click at [743, 262] on div "Select Diagnosis" at bounding box center [722, 268] width 78 height 13
click at [731, 297] on label "Malaria" at bounding box center [738, 300] width 83 height 13
checkbox input "true"
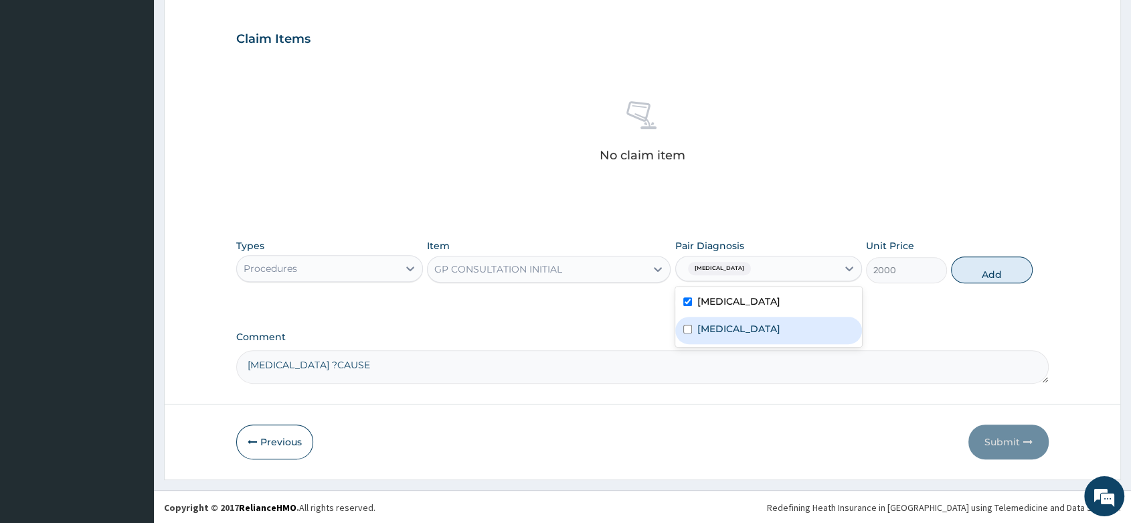
click at [721, 337] on div "Sepsis" at bounding box center [768, 330] width 187 height 27
checkbox input "true"
click at [1005, 282] on div "Types Procedures Item GP CONSULTATION INITIAL Pair Diagnosis option Sepsis, sel…" at bounding box center [642, 261] width 812 height 58
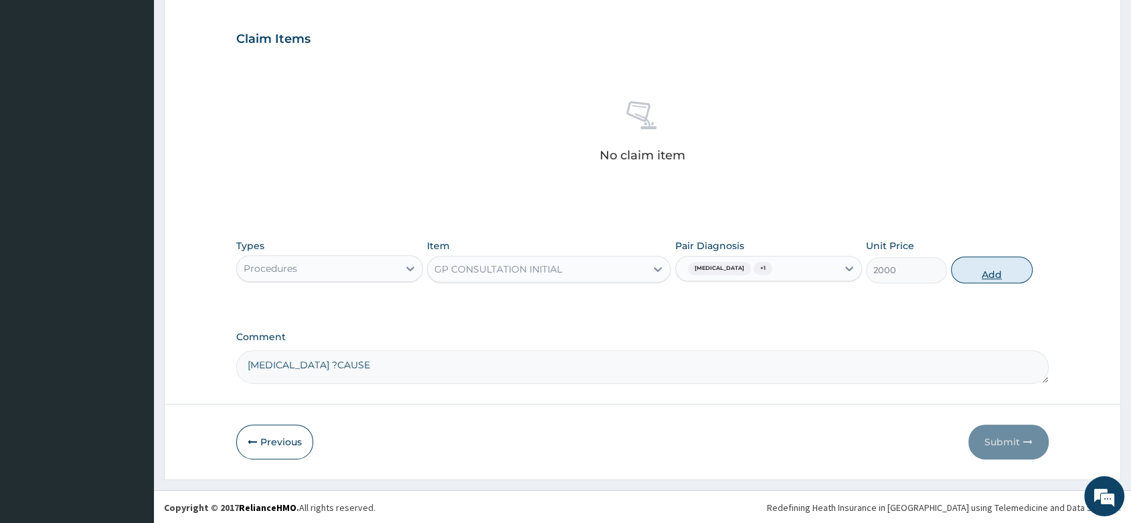
click at [985, 270] on button "Add" at bounding box center [991, 269] width 81 height 27
type input "0"
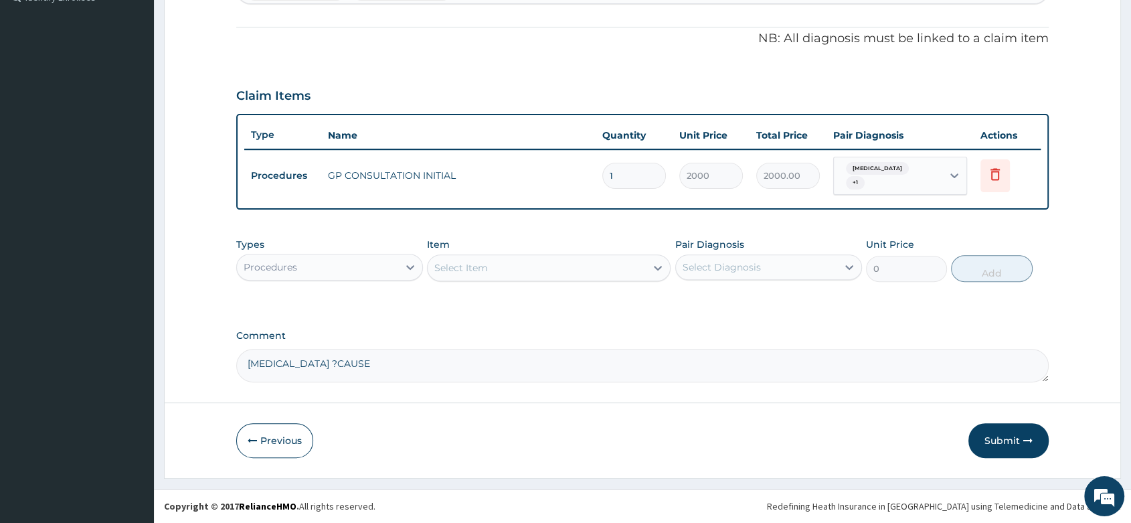
scroll to position [377, 0]
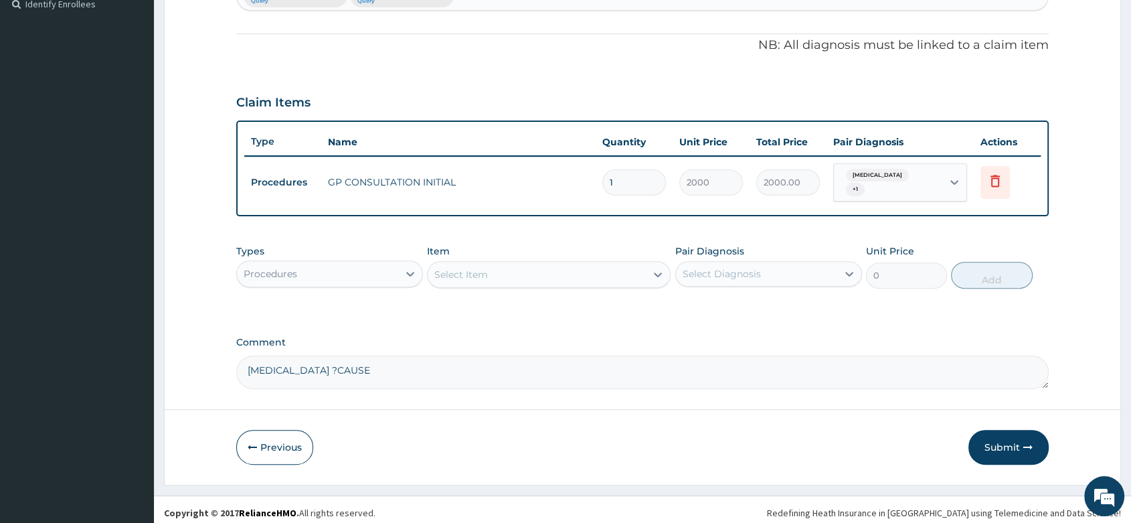
drag, startPoint x: 341, startPoint y: 260, endPoint x: 320, endPoint y: 284, distance: 31.3
click at [340, 263] on div "Procedures" at bounding box center [317, 273] width 161 height 21
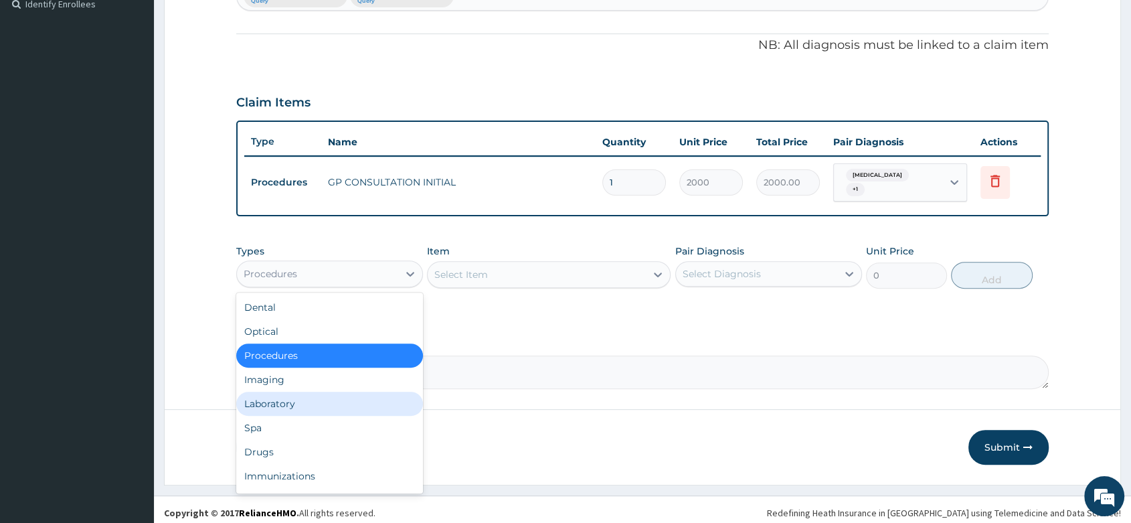
click at [319, 393] on div "Laboratory" at bounding box center [329, 403] width 187 height 24
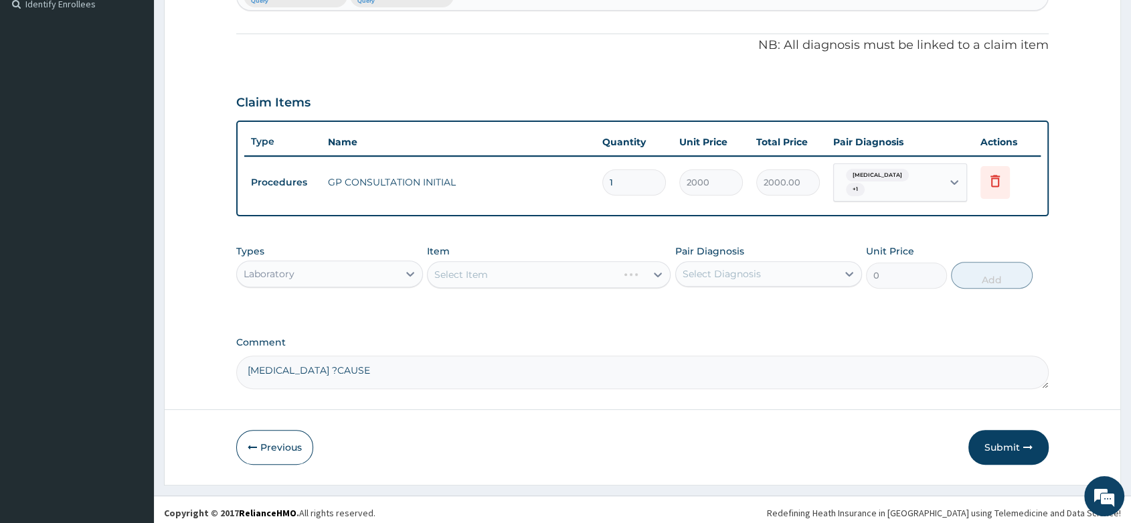
click at [475, 267] on div "Select Item" at bounding box center [549, 274] width 244 height 27
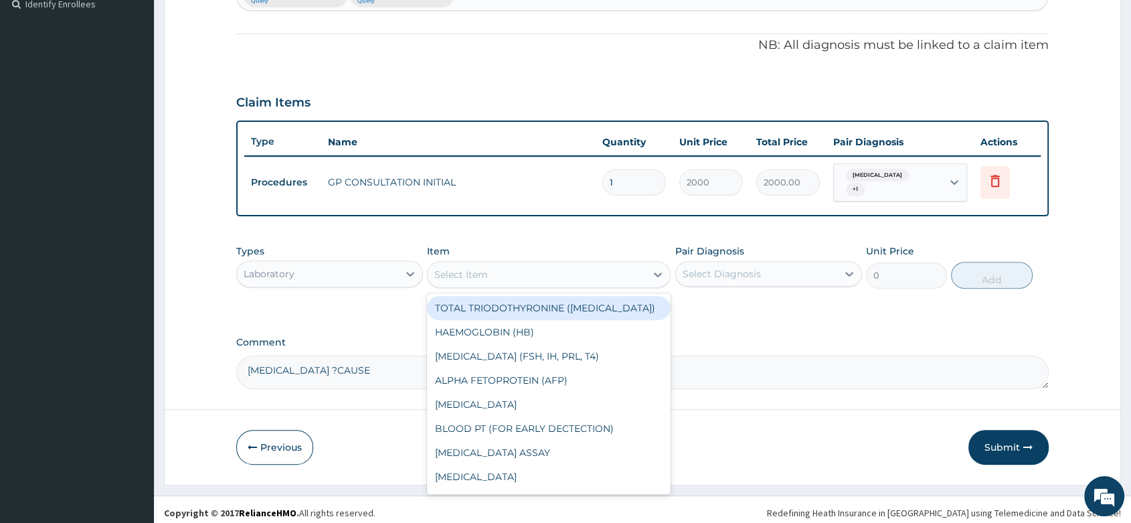
click at [478, 268] on div "Select Item" at bounding box center [461, 274] width 54 height 13
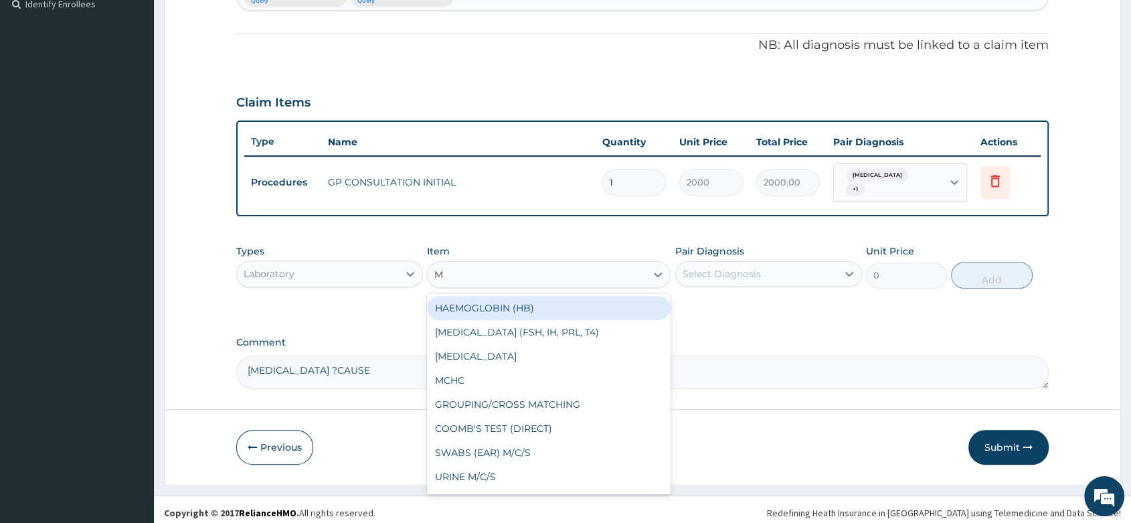
type input "MP"
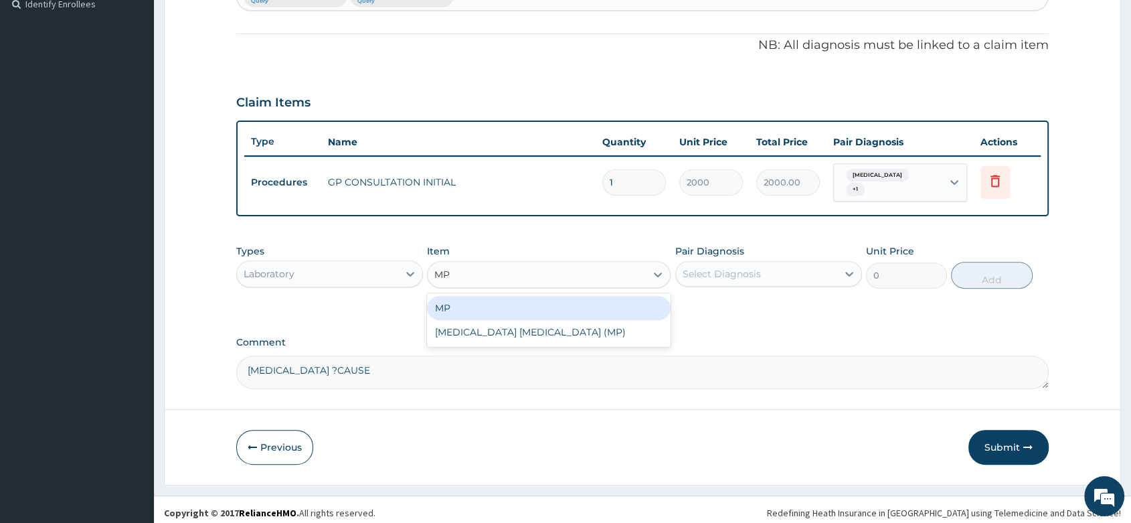
click at [515, 298] on div "MP" at bounding box center [549, 308] width 244 height 24
type input "1000"
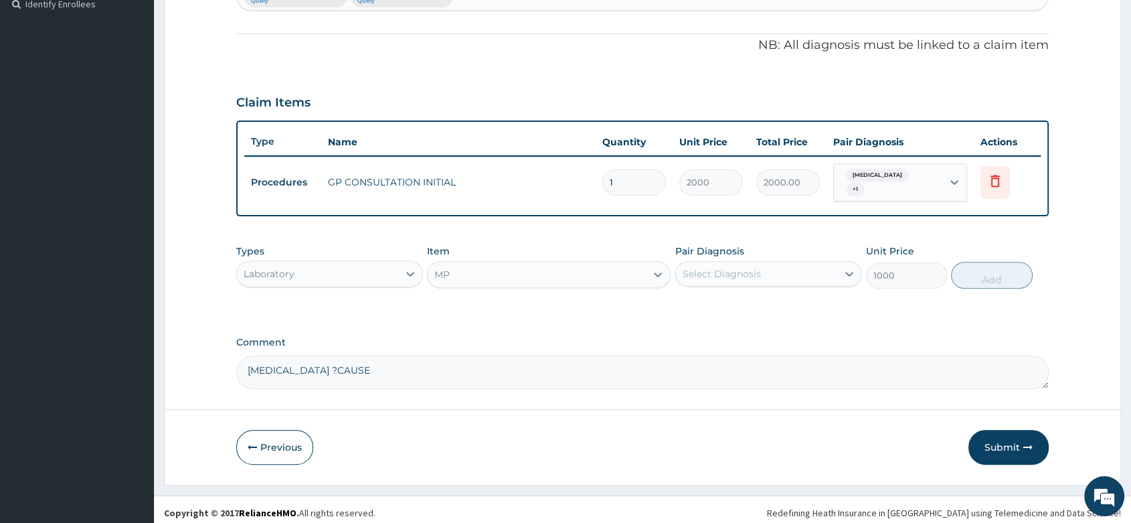
click at [741, 267] on div "Select Diagnosis" at bounding box center [722, 273] width 78 height 13
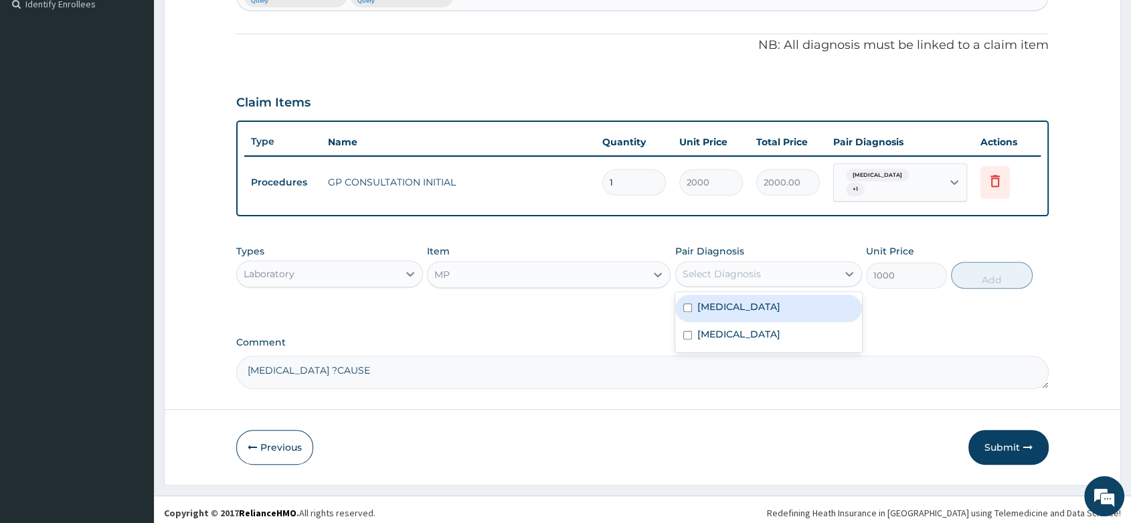
click at [734, 300] on div "Malaria" at bounding box center [768, 307] width 187 height 27
checkbox input "true"
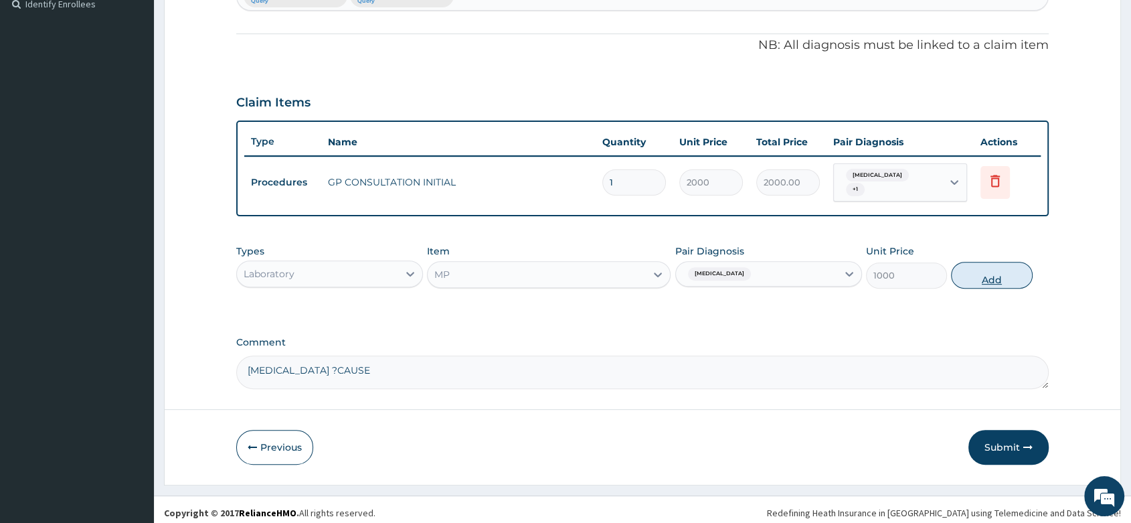
click at [1001, 268] on button "Add" at bounding box center [991, 275] width 81 height 27
type input "0"
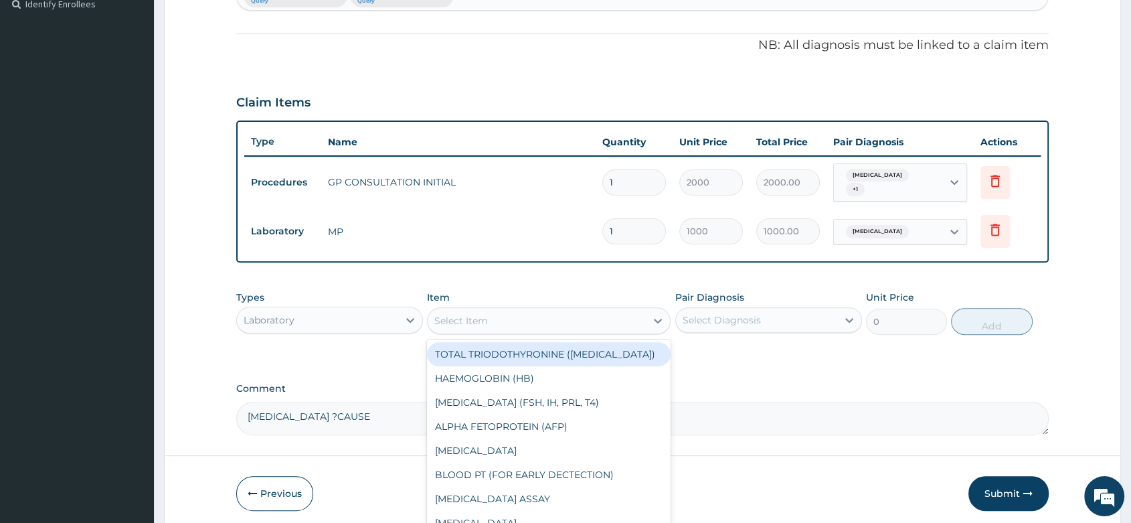
click at [465, 314] on div "Select Item" at bounding box center [461, 320] width 54 height 13
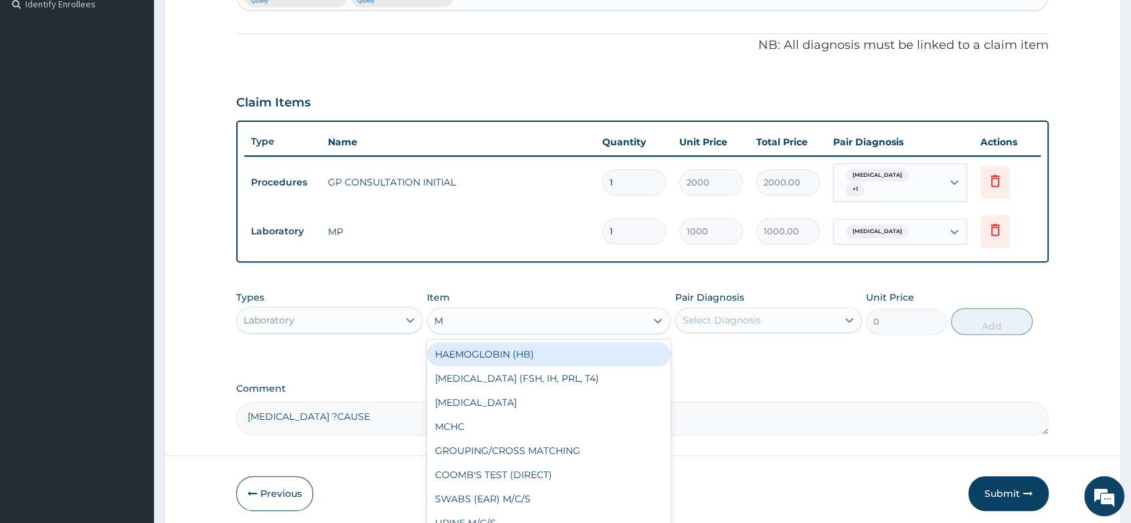
type input "MP"
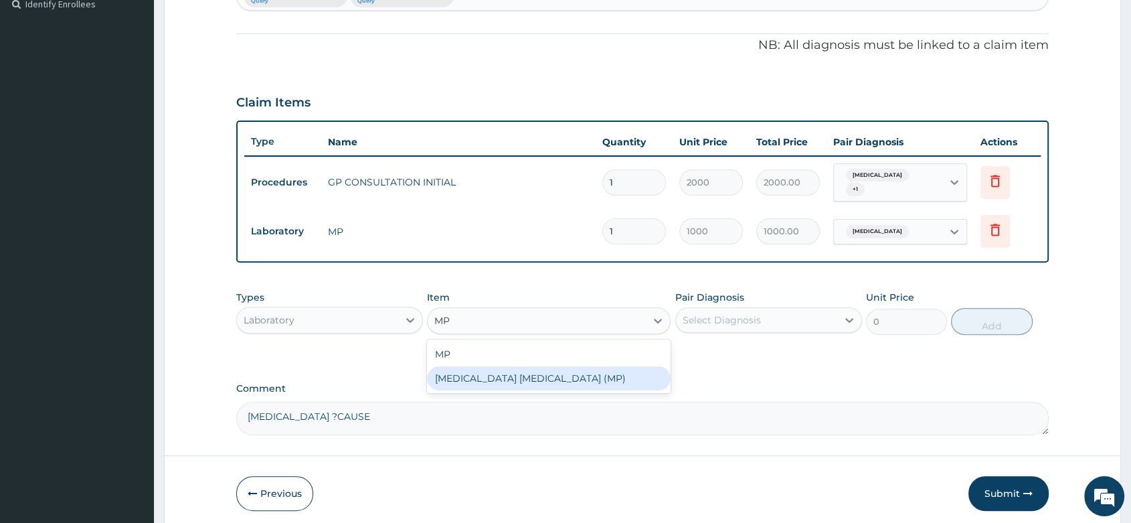
click at [501, 373] on div "MALARIA PARASITE (MP)" at bounding box center [549, 378] width 244 height 24
type input "560"
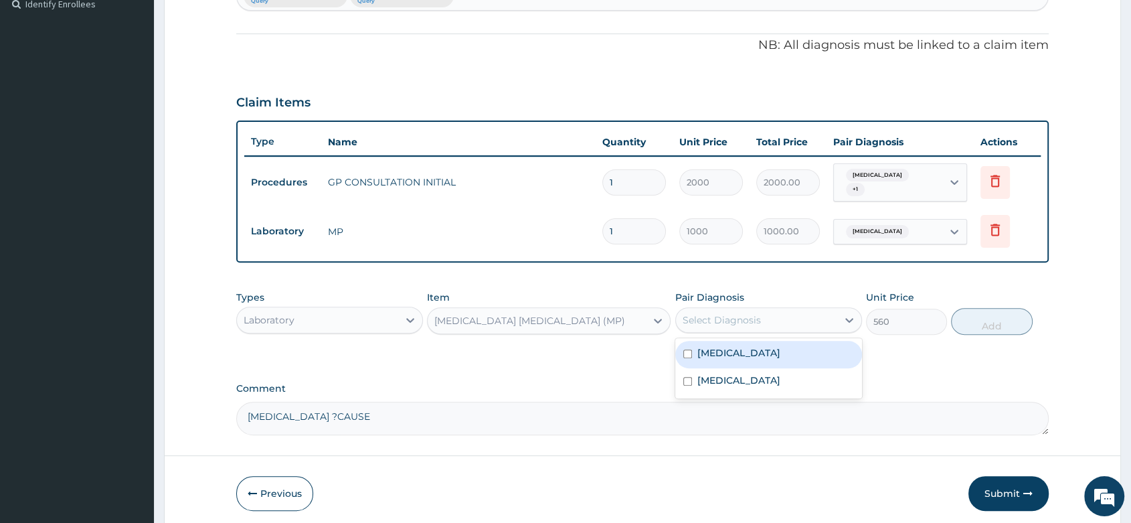
click at [795, 311] on div "Select Diagnosis" at bounding box center [756, 319] width 161 height 21
click at [756, 347] on div "Malaria" at bounding box center [768, 354] width 187 height 27
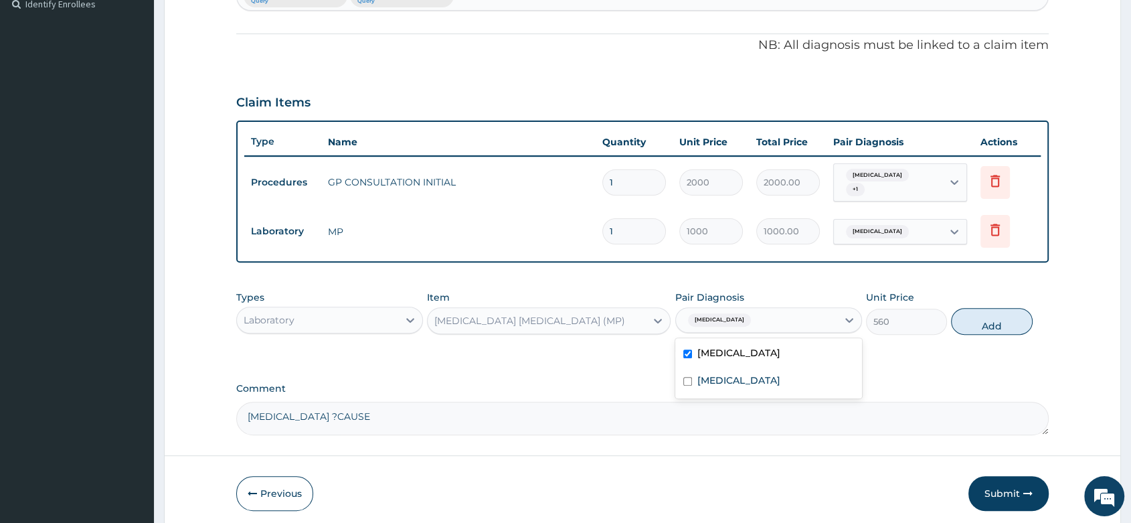
click at [754, 350] on div "Malaria" at bounding box center [768, 354] width 187 height 27
checkbox input "false"
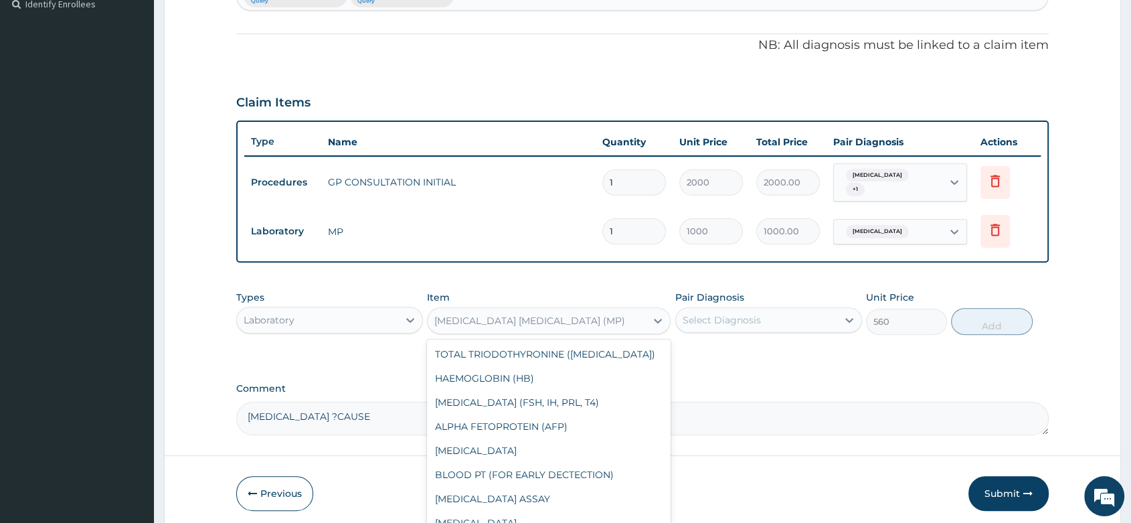
click at [573, 310] on div "MALARIA PARASITE (MP)" at bounding box center [537, 320] width 218 height 21
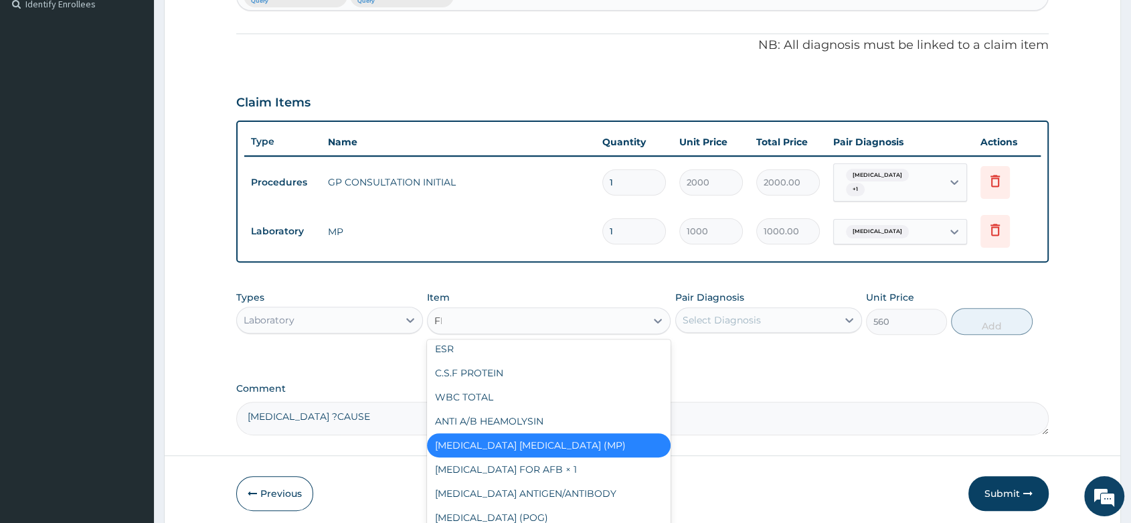
scroll to position [51, 0]
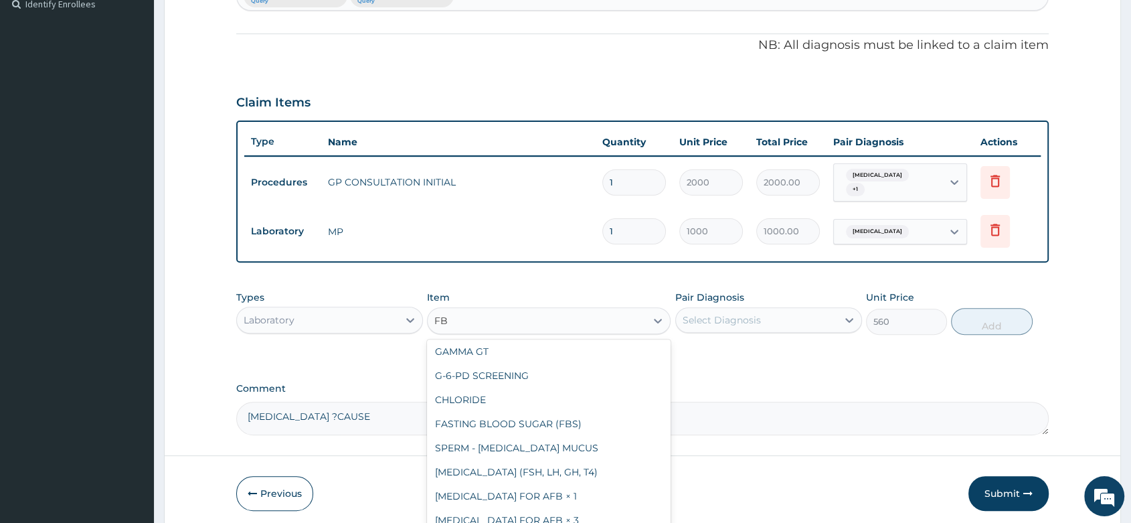
type input "FBC"
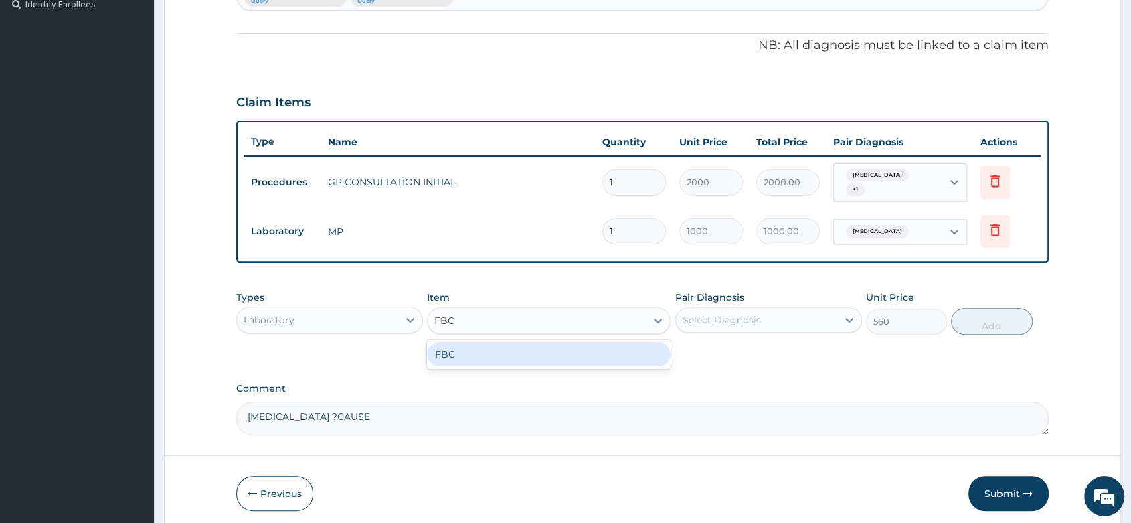
scroll to position [0, 0]
click at [581, 350] on div "FBC" at bounding box center [549, 354] width 244 height 24
type input "2000"
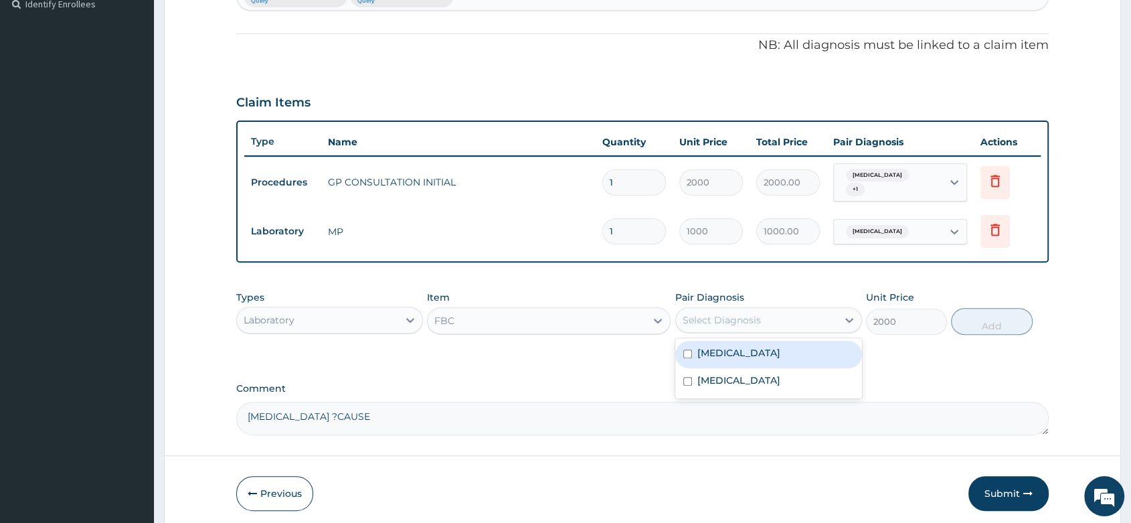
click at [743, 323] on div "Select Diagnosis" at bounding box center [756, 319] width 161 height 21
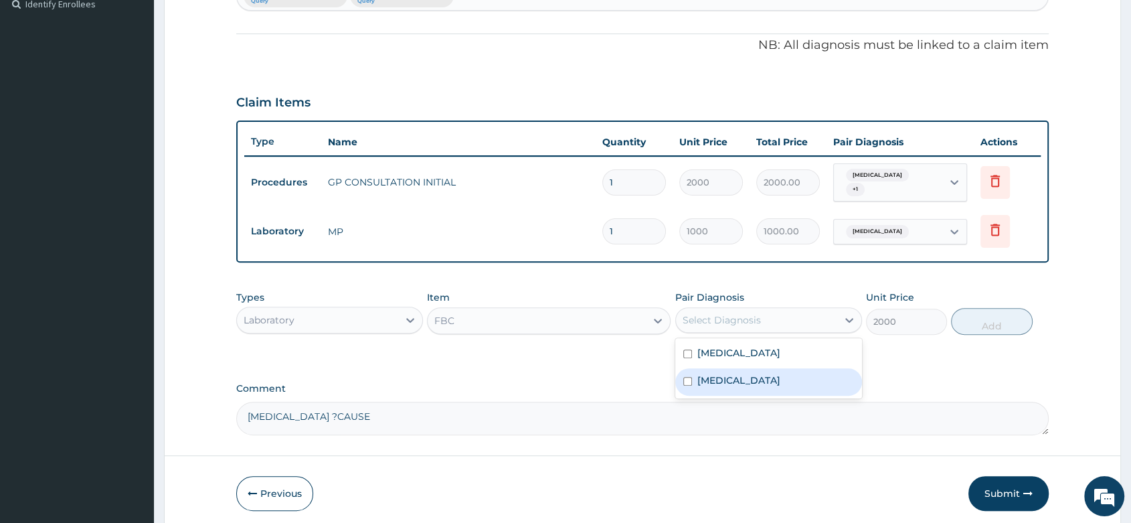
drag, startPoint x: 727, startPoint y: 384, endPoint x: 861, endPoint y: 373, distance: 134.3
click at [730, 382] on div "Sepsis" at bounding box center [768, 381] width 187 height 27
checkbox input "true"
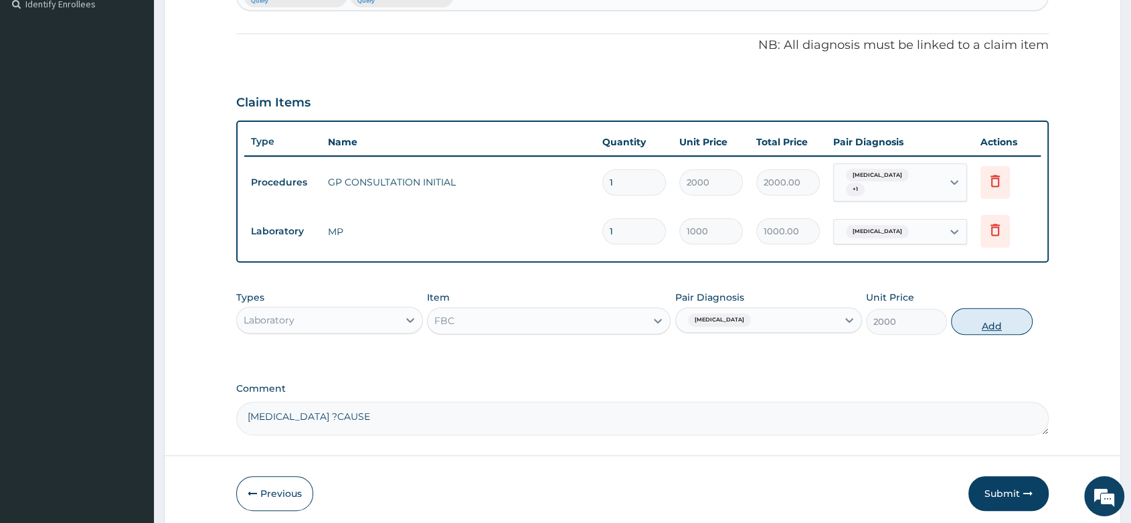
click at [979, 323] on button "Add" at bounding box center [991, 321] width 81 height 27
type input "0"
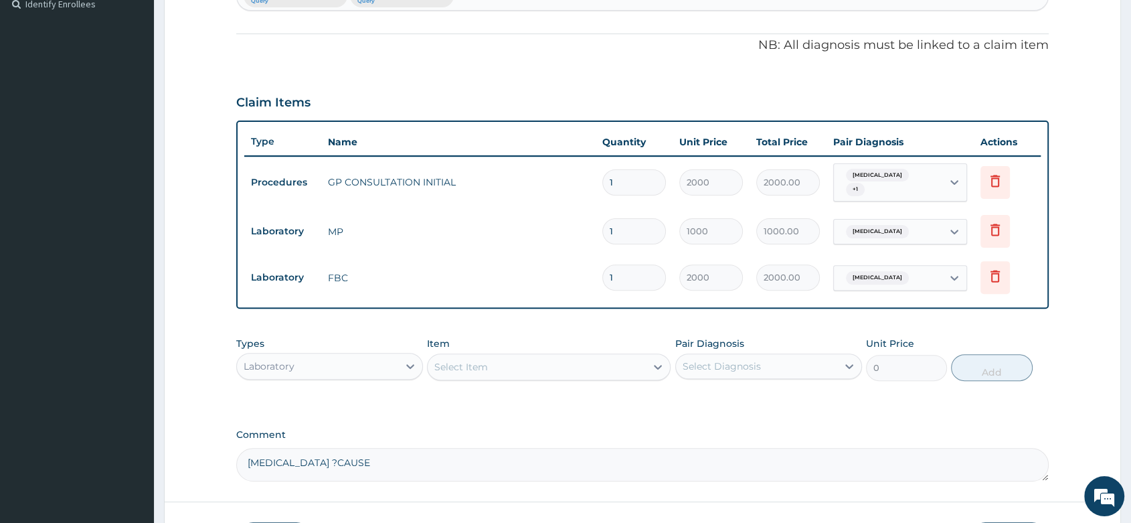
scroll to position [471, 0]
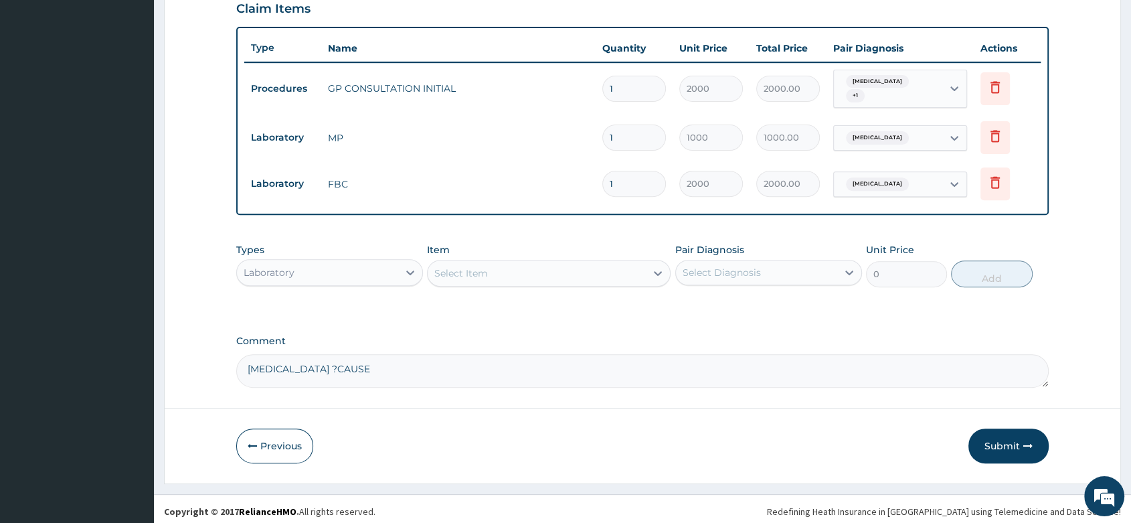
click at [436, 369] on textarea "SEVERE THROMBOCYTOPENIA ?CAUSE" at bounding box center [642, 370] width 812 height 33
paste textarea "MALARIA ANEMIA ? CAUSE"
type textarea "SEVERE THROMBOCYTOPENIA ?CAUSE, MALARIA ANEMIA ? CAUSE"
click at [1010, 443] on button "Submit" at bounding box center [1008, 445] width 80 height 35
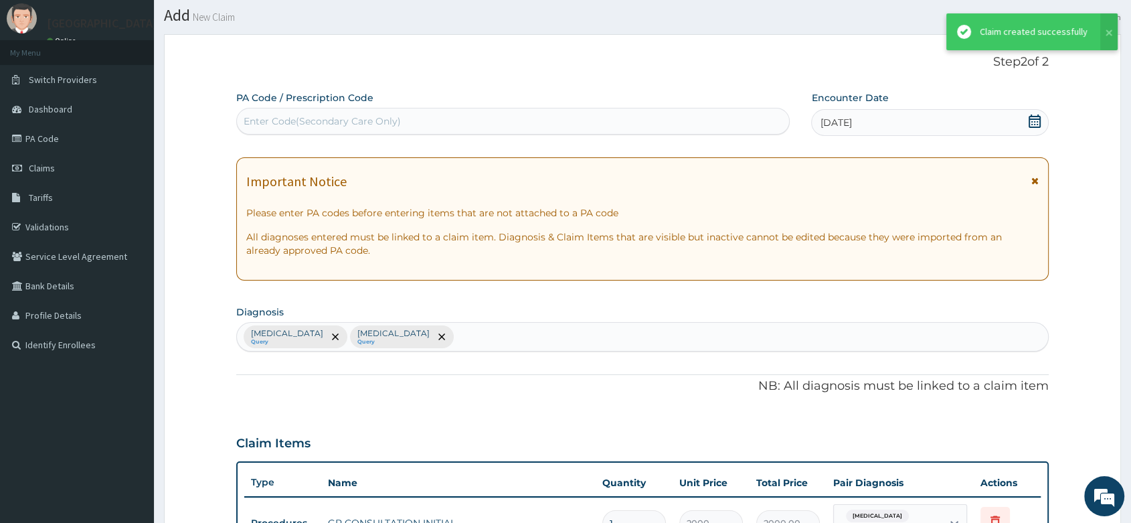
scroll to position [471, 0]
